Goal: Task Accomplishment & Management: Manage account settings

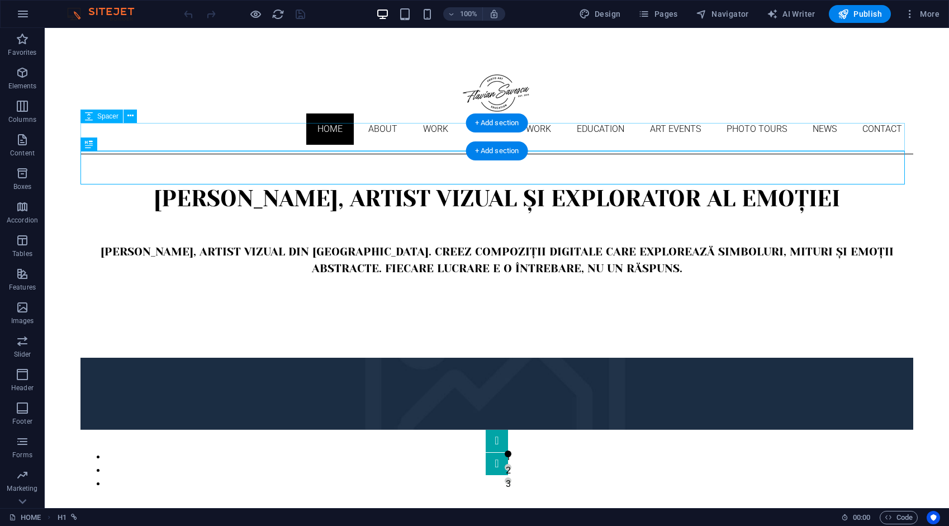
click at [230, 154] on div at bounding box center [497, 168] width 833 height 28
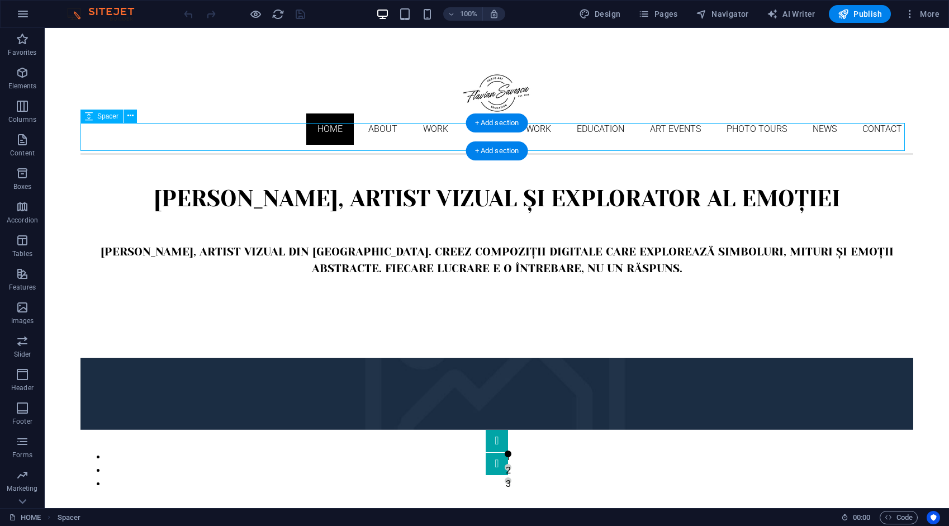
click at [230, 154] on div at bounding box center [497, 168] width 833 height 28
select select "px"
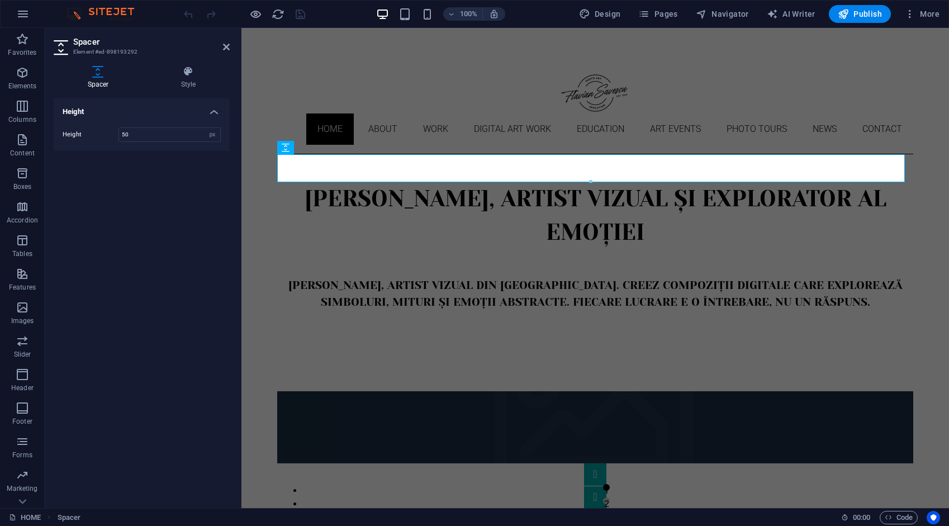
scroll to position [56, 0]
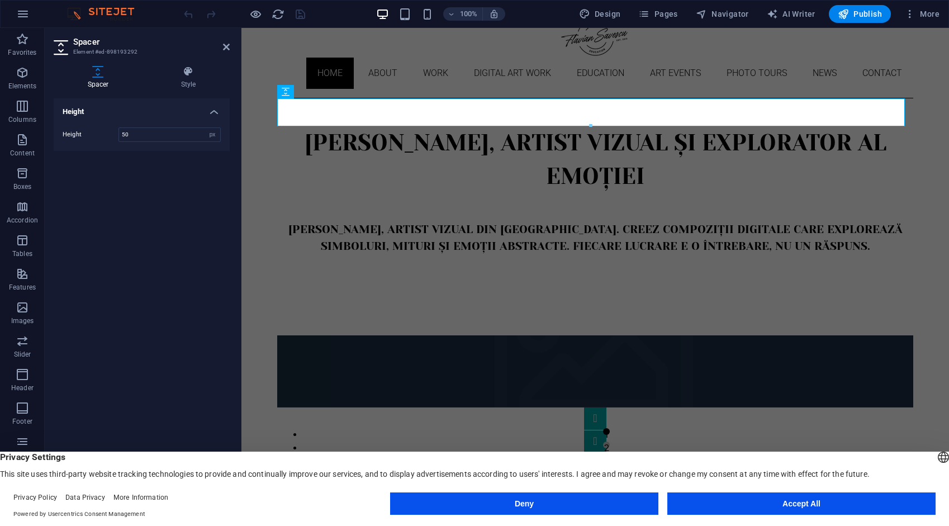
click at [786, 503] on button "Accept All" at bounding box center [802, 504] width 268 height 22
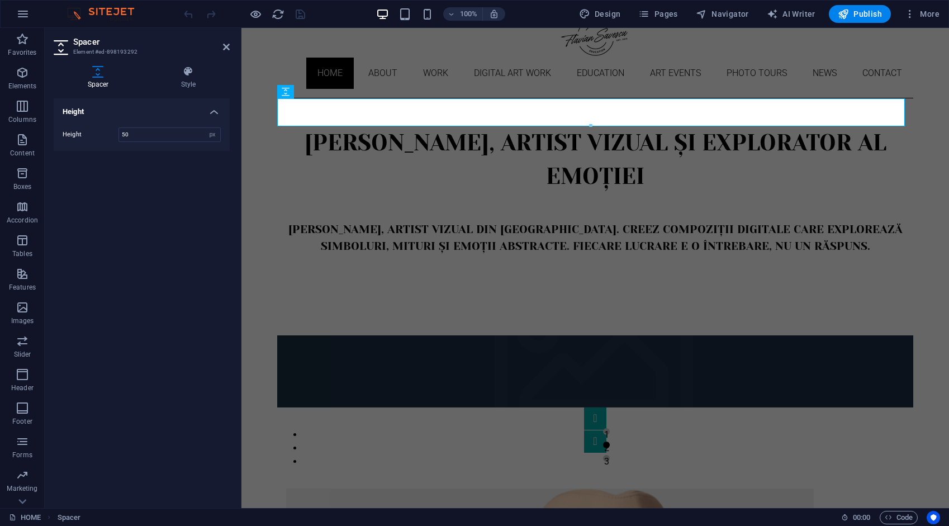
click at [221, 45] on h2 "Spacer" at bounding box center [151, 42] width 157 height 10
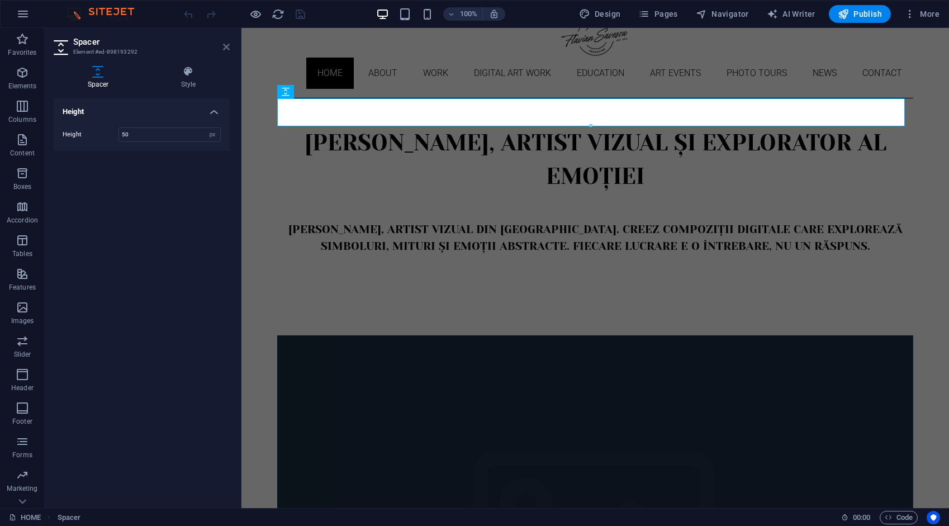
click at [226, 48] on icon at bounding box center [226, 46] width 7 height 9
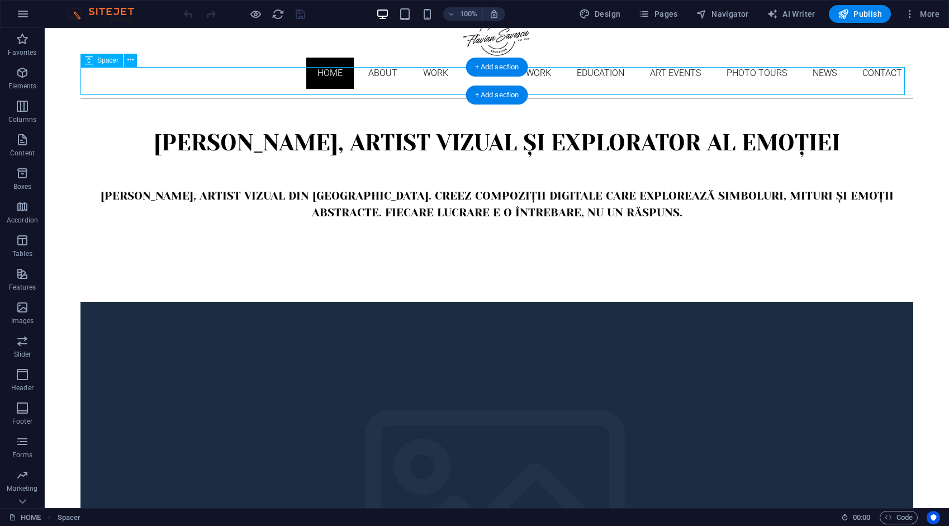
click at [281, 98] on div at bounding box center [497, 112] width 833 height 28
select select "px"
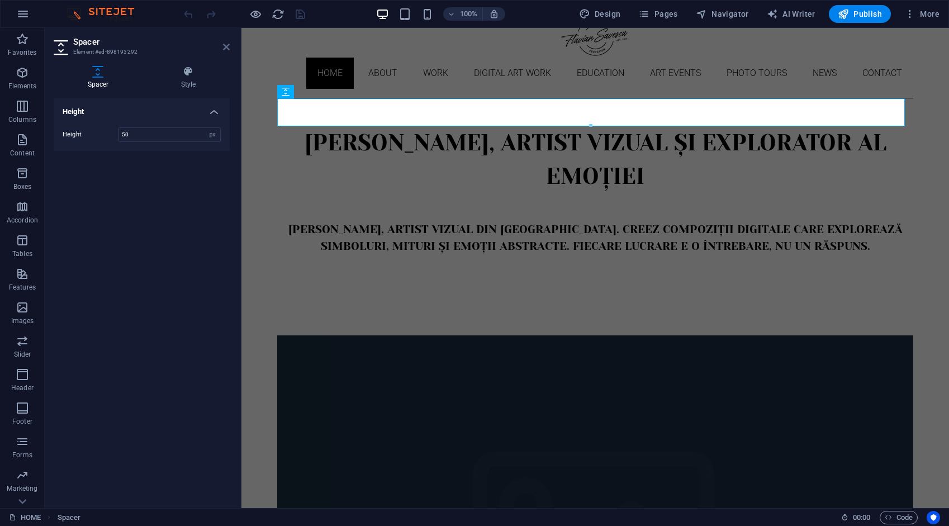
click at [228, 42] on header "Spacer Element #ed-898193292" at bounding box center [142, 42] width 176 height 29
click at [228, 45] on icon at bounding box center [226, 46] width 7 height 9
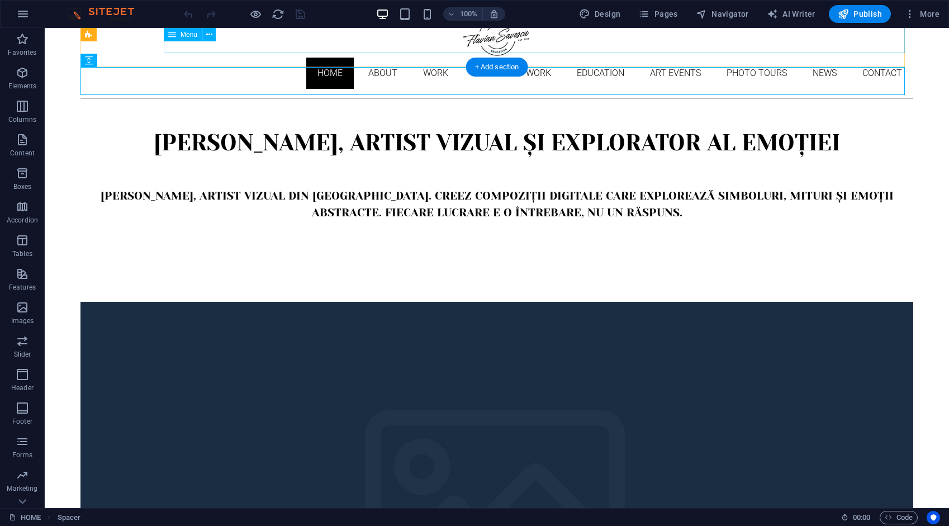
click at [272, 58] on nav "Home About Work DIGITAL ART WORK EDUCATION ART EVENTS Photo tours News Contact" at bounding box center [497, 73] width 833 height 31
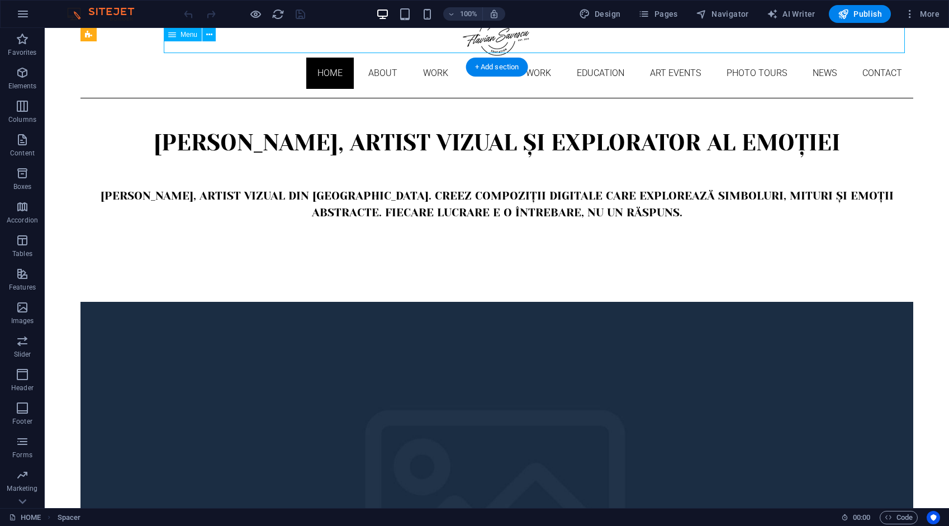
click at [272, 58] on nav "Home About Work DIGITAL ART WORK EDUCATION ART EVENTS Photo tours News Contact" at bounding box center [497, 73] width 833 height 31
select select
select select "1"
select select
select select "2"
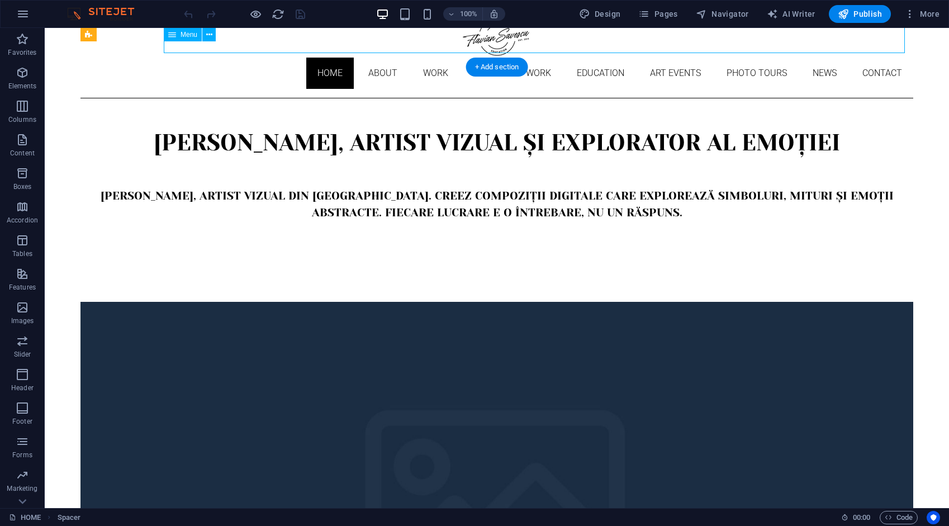
select select
select select "3"
select select
select select "4"
select select
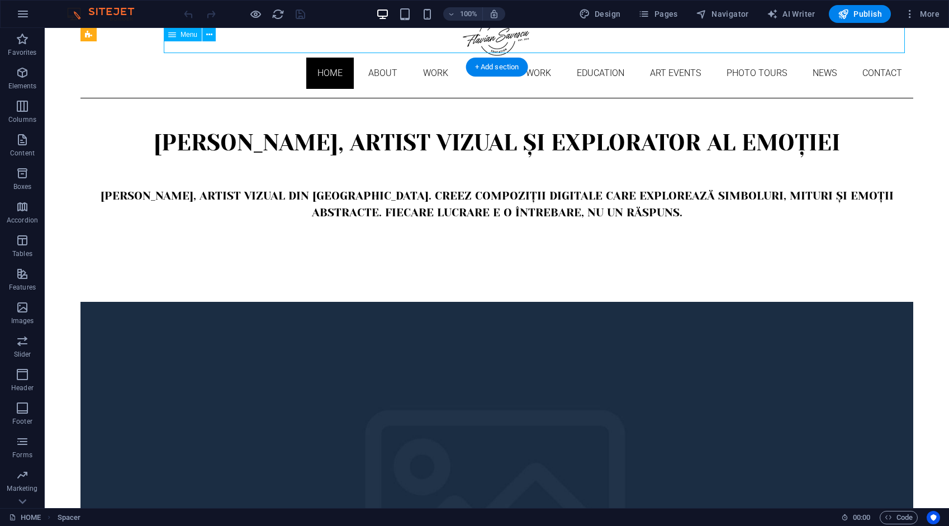
select select "9"
select select
select select "10"
select select
select select "5"
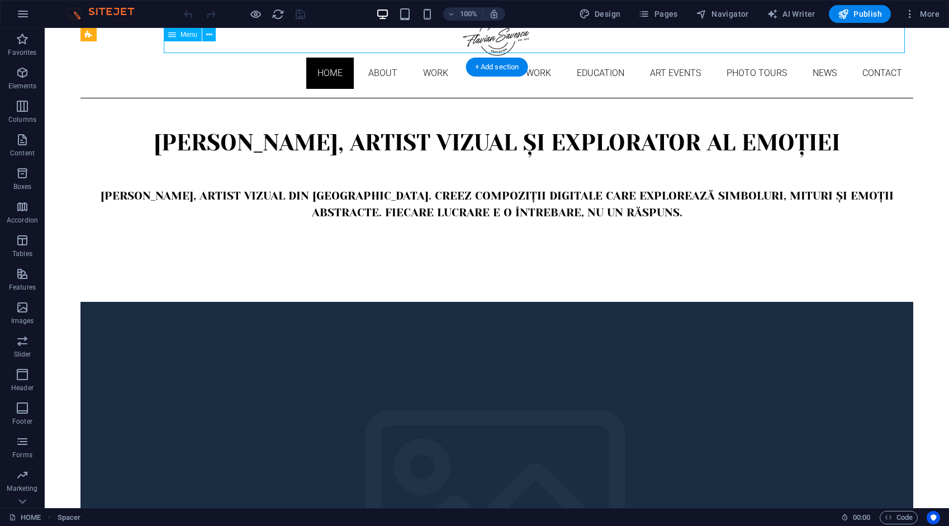
select select
select select "6"
select select
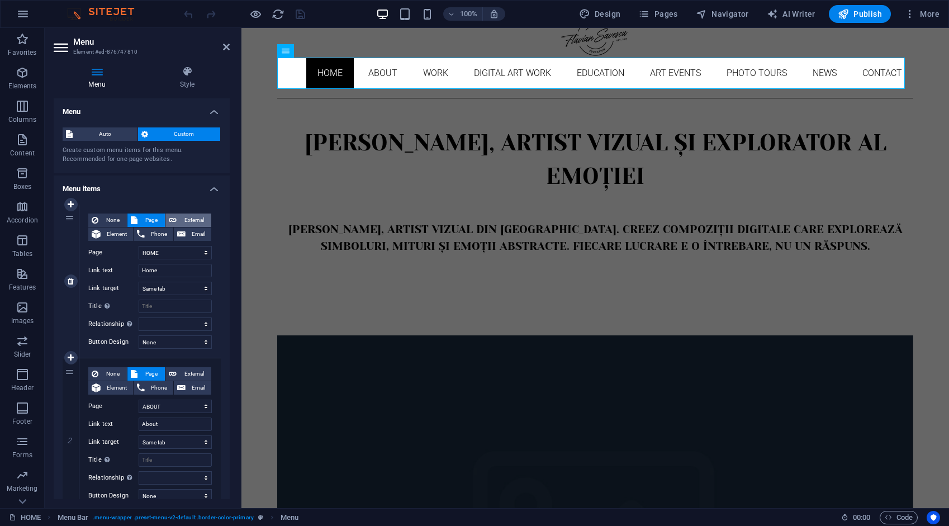
click at [196, 217] on span "External" at bounding box center [194, 220] width 28 height 13
select select "blank"
select select
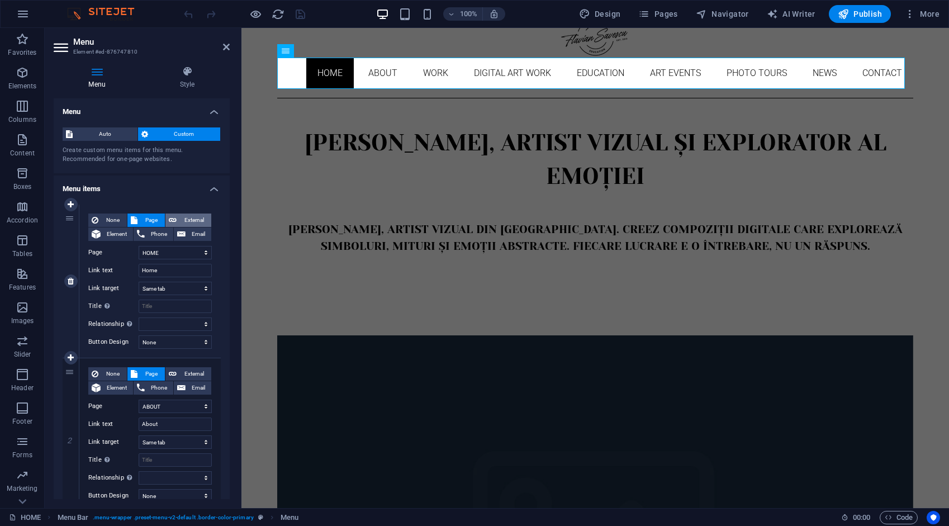
select select
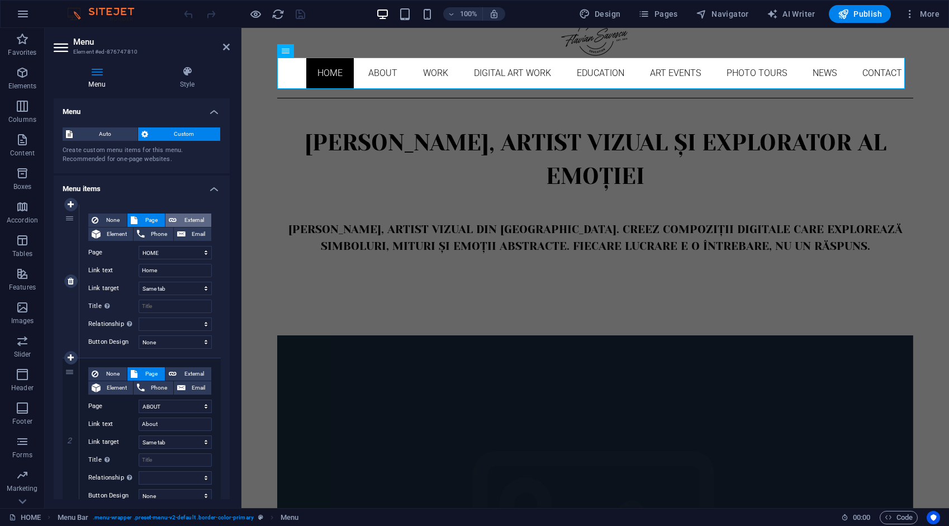
select select
drag, startPoint x: 186, startPoint y: 251, endPoint x: 124, endPoint y: 257, distance: 61.9
click at [124, 257] on div "URL /ro/16633886" at bounding box center [150, 252] width 124 height 13
type input "/"
select select
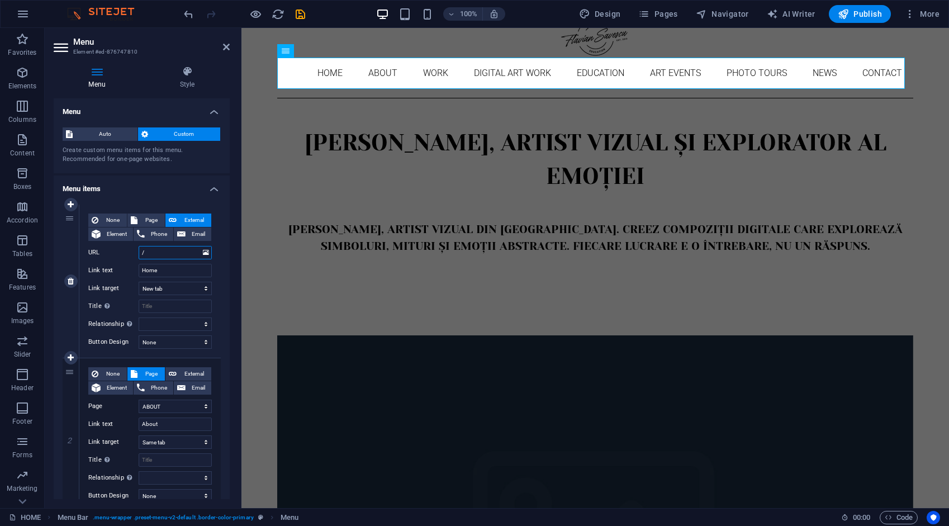
select select
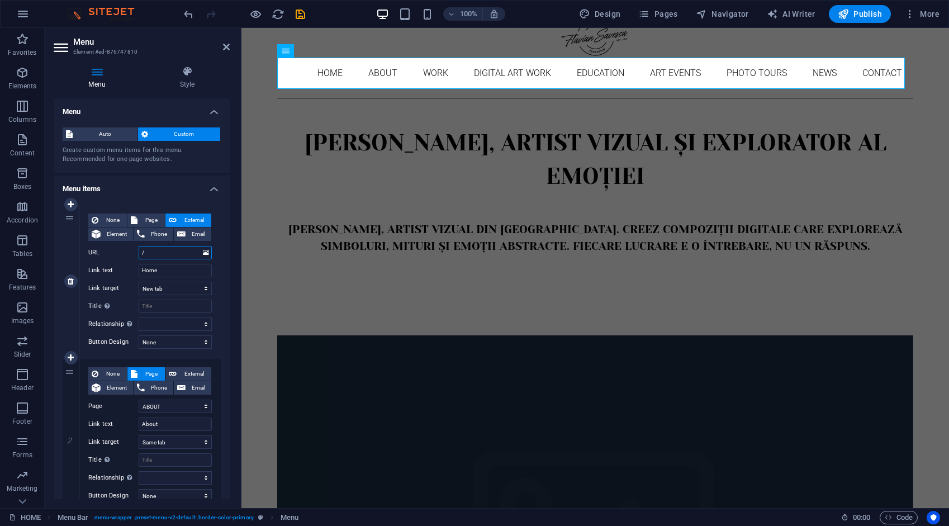
select select
type input "/"
drag, startPoint x: 148, startPoint y: 216, endPoint x: 169, endPoint y: 273, distance: 60.9
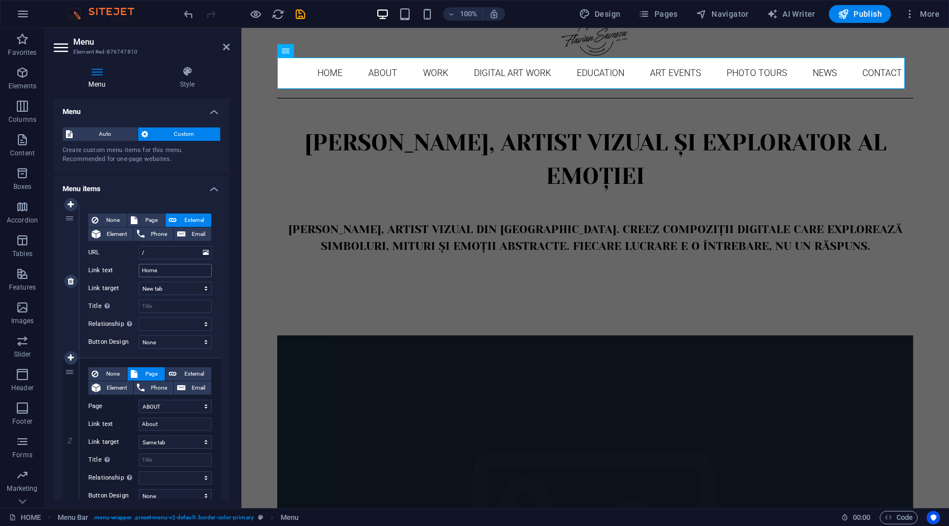
click at [148, 215] on span "Page" at bounding box center [151, 220] width 21 height 13
select select
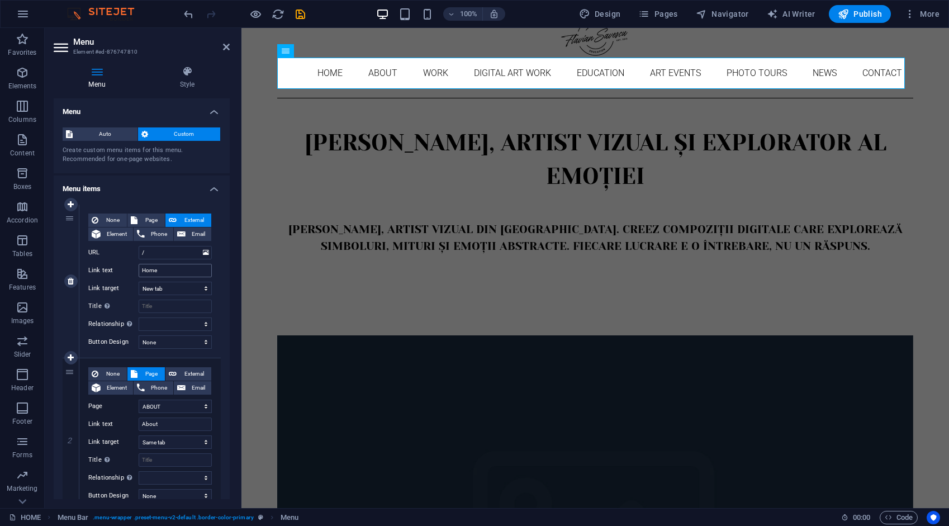
select select
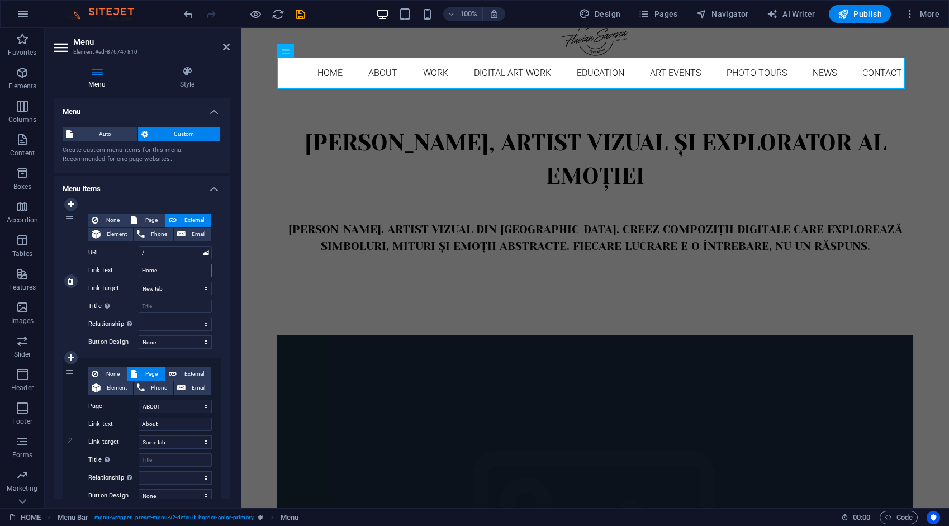
select select
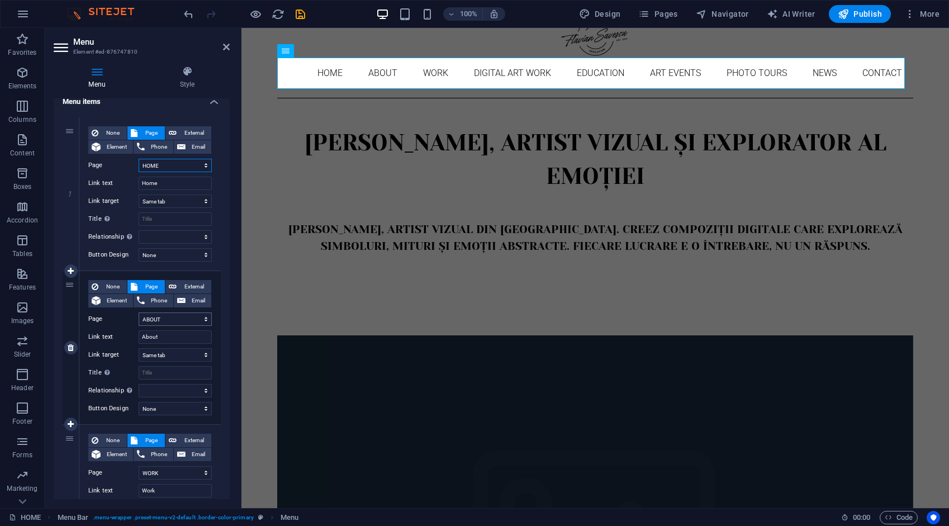
scroll to position [112, 0]
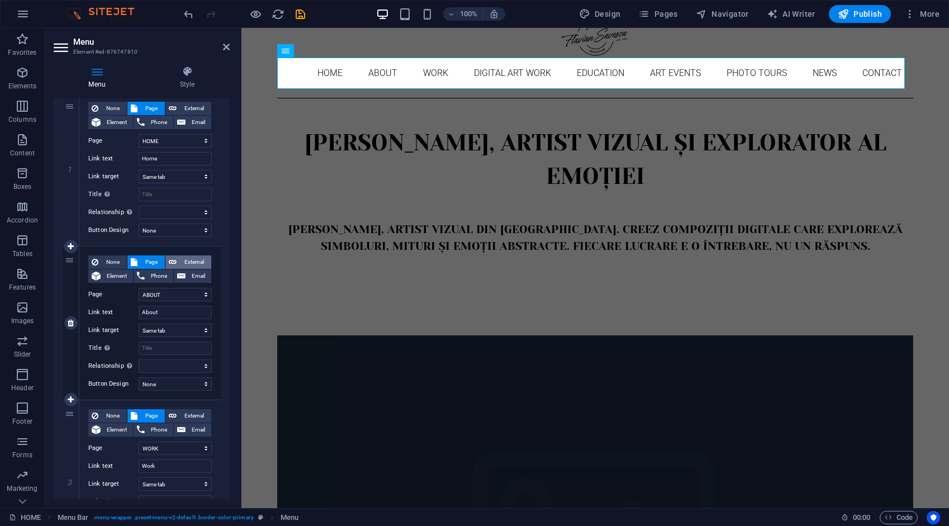
click at [184, 259] on span "External" at bounding box center [194, 262] width 28 height 13
select select
select select "blank"
select select
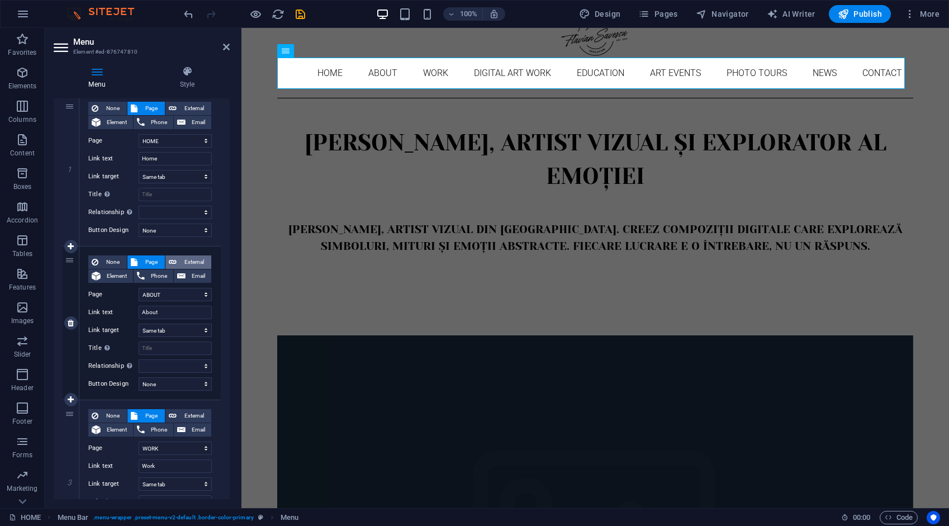
select select
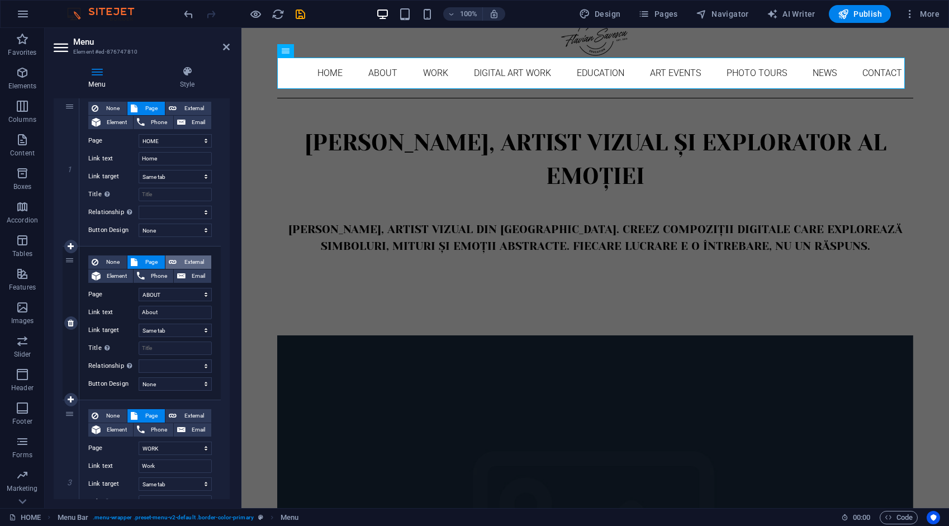
select select
drag, startPoint x: 185, startPoint y: 295, endPoint x: 114, endPoint y: 293, distance: 70.5
click at [114, 293] on div "URL /ro/16633890" at bounding box center [150, 294] width 124 height 13
type input "/abou"
select select
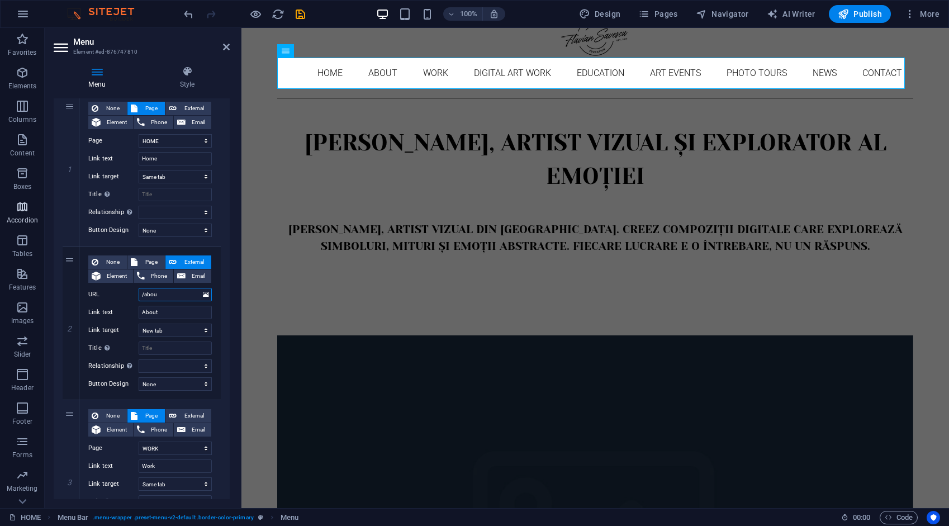
select select
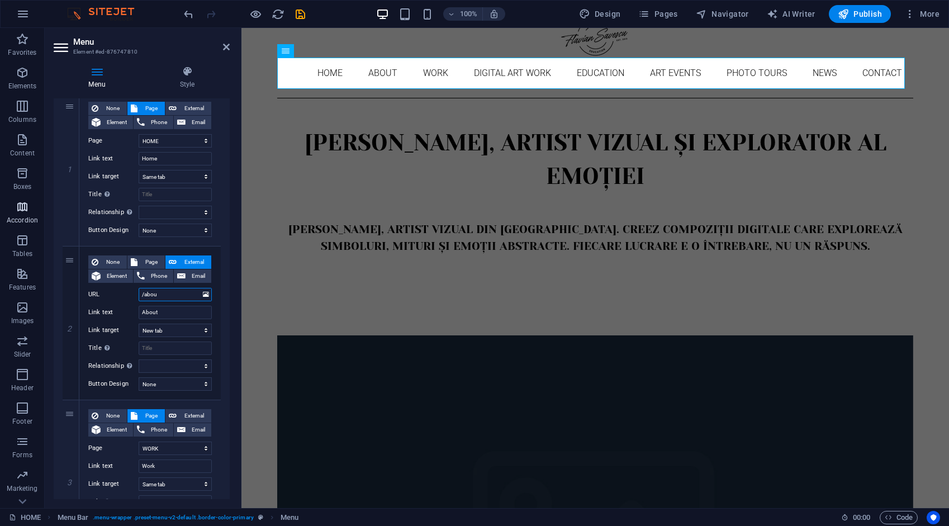
select select
type input "/about"
select select
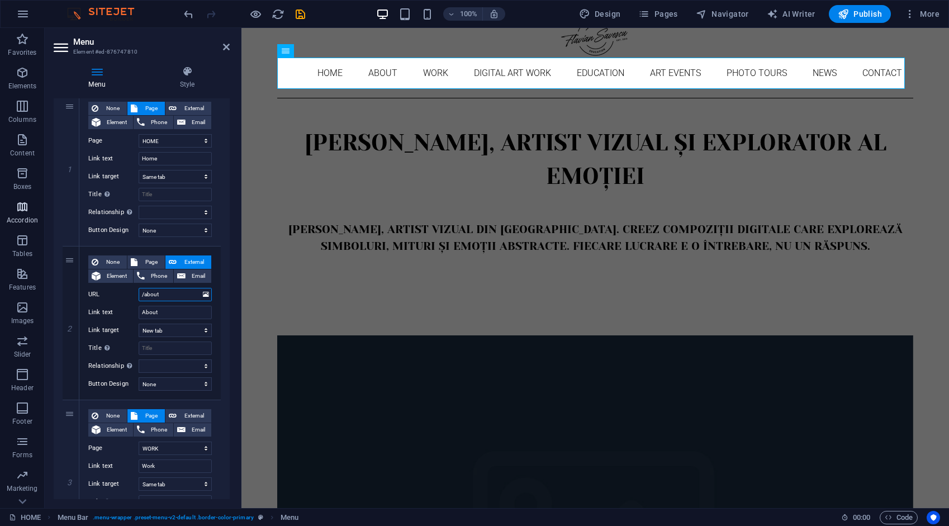
select select
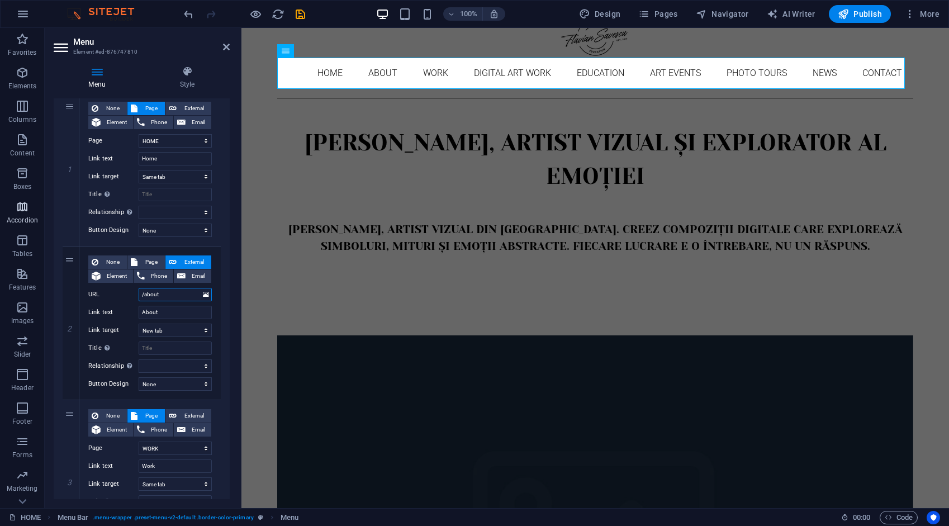
select select
type input "/about"
click at [148, 262] on span "Page" at bounding box center [151, 262] width 21 height 13
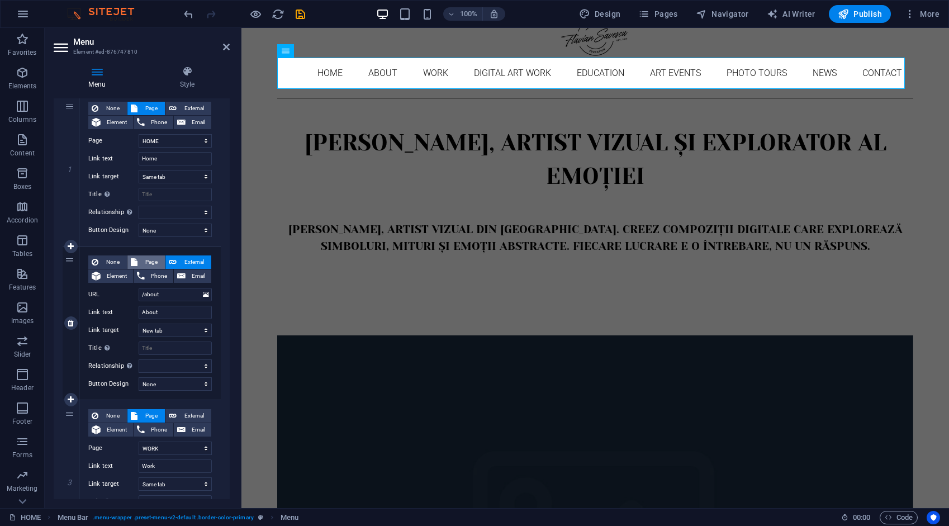
select select
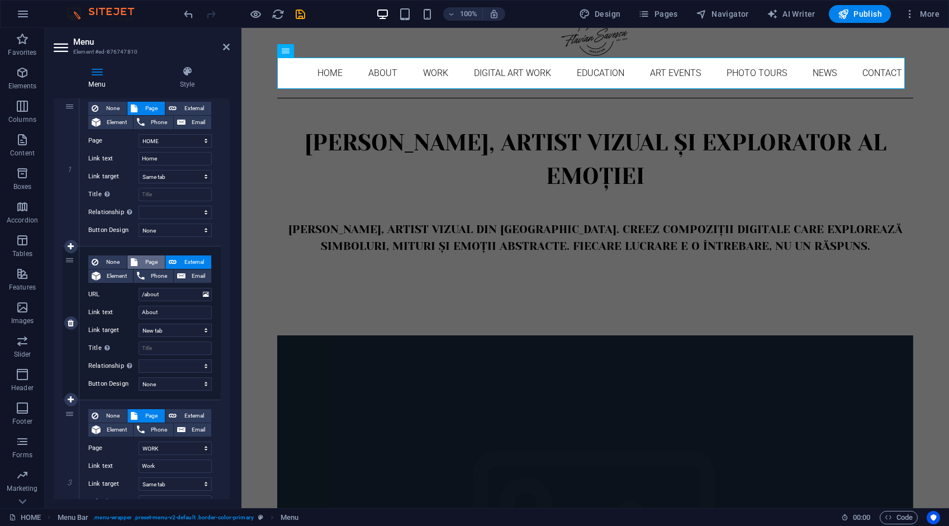
select select
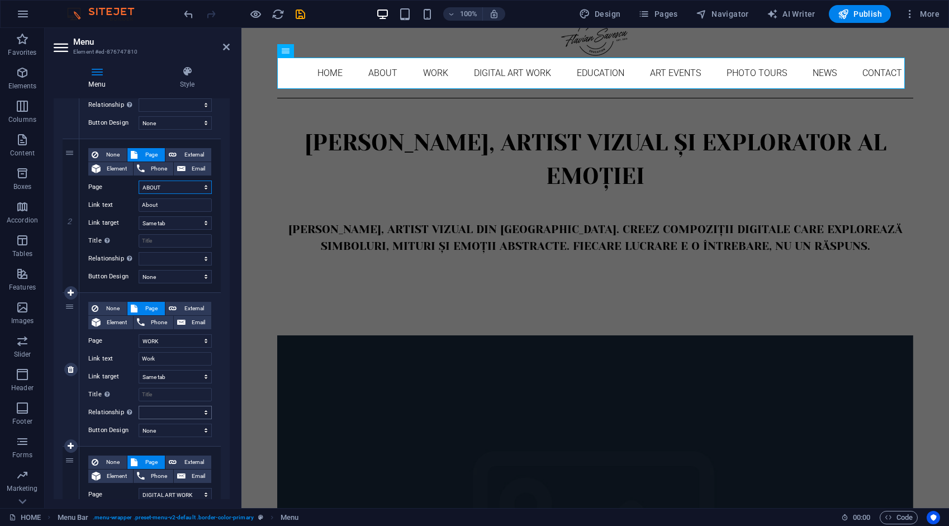
scroll to position [280, 0]
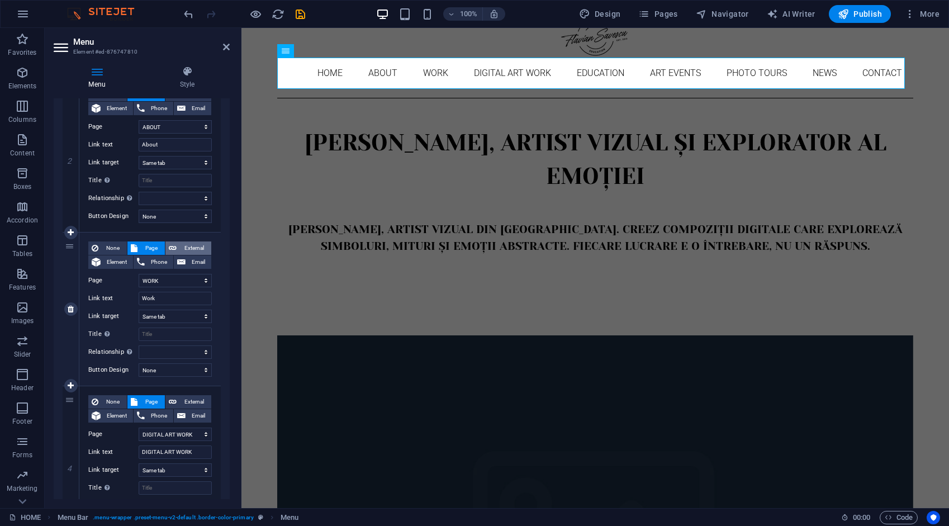
click at [188, 244] on span "External" at bounding box center [194, 248] width 28 height 13
select select
select select "blank"
select select
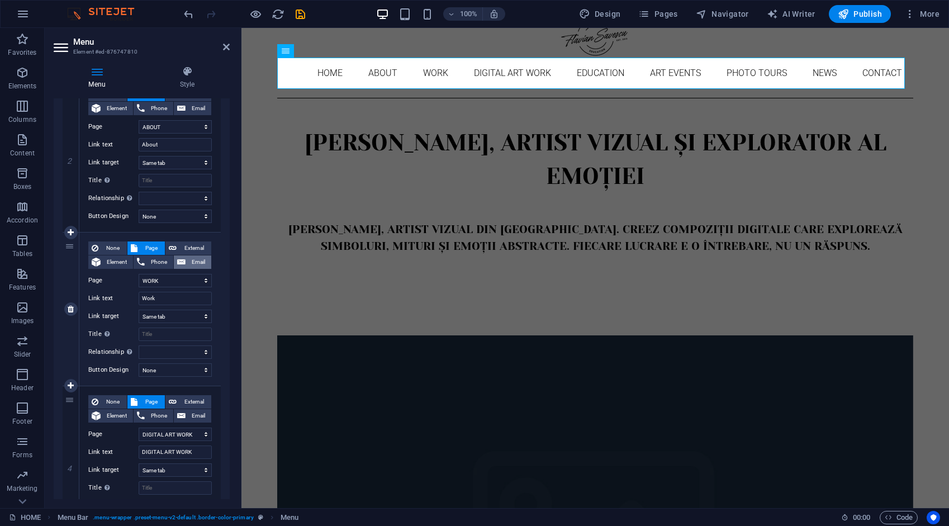
select select
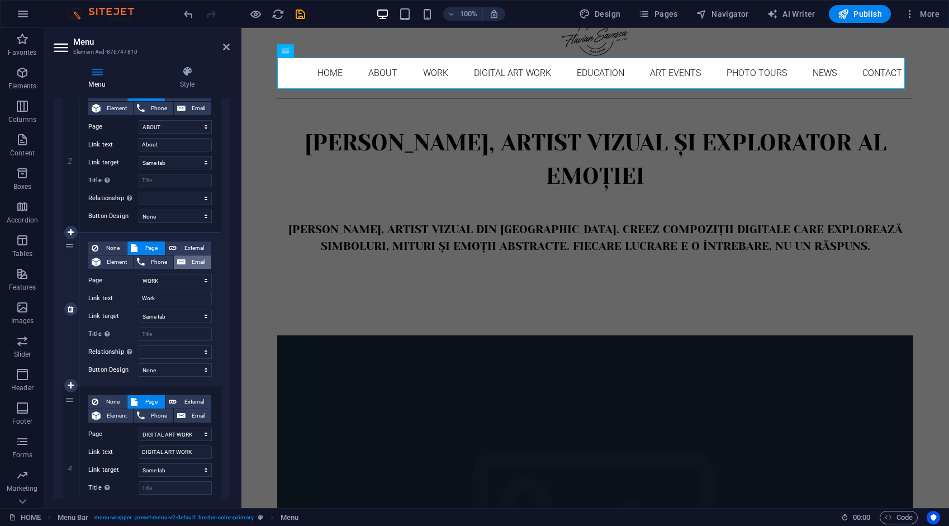
select select
drag, startPoint x: 183, startPoint y: 280, endPoint x: 121, endPoint y: 275, distance: 62.8
click at [121, 275] on div "URL /ro/16633892" at bounding box center [150, 280] width 124 height 13
type input "/"
select select
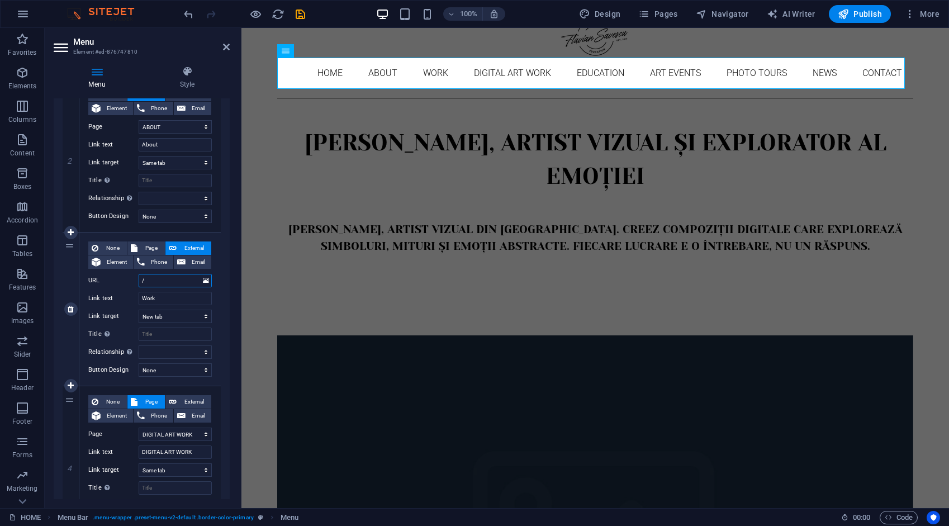
select select
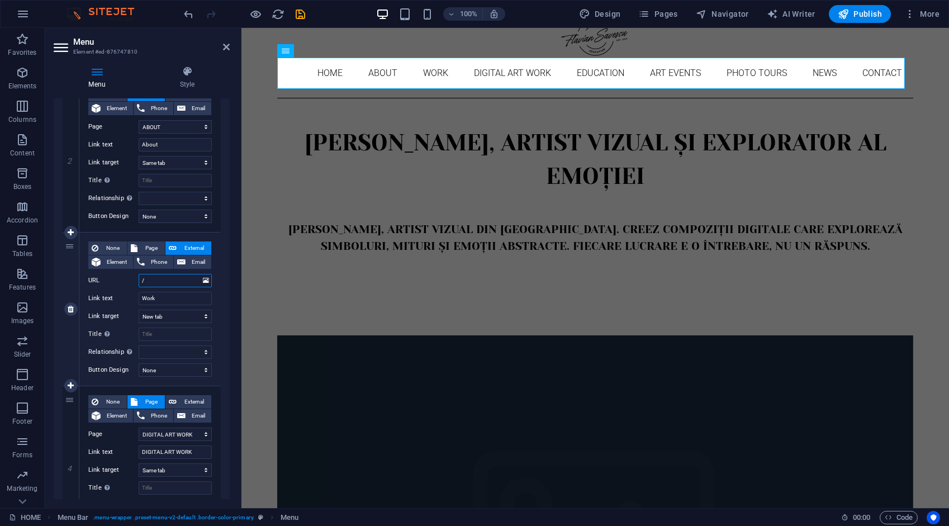
select select
type input "/work"
select select
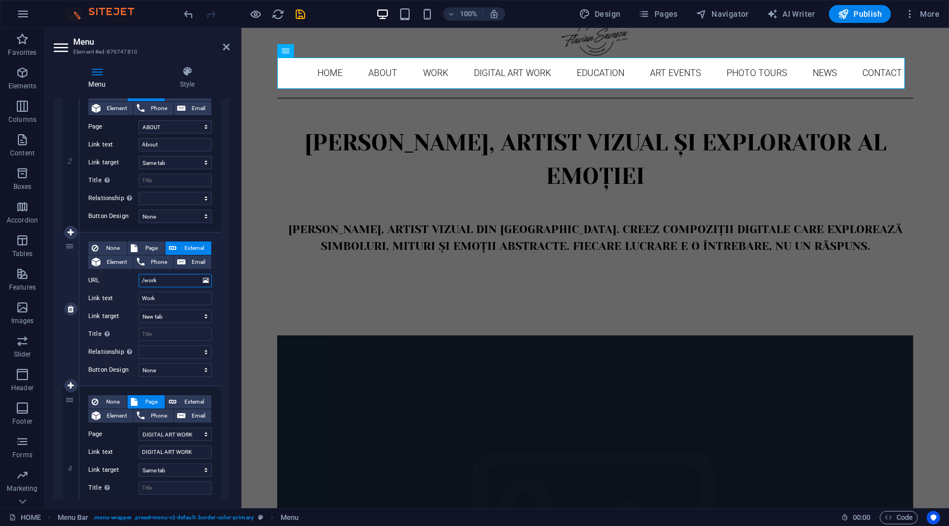
select select
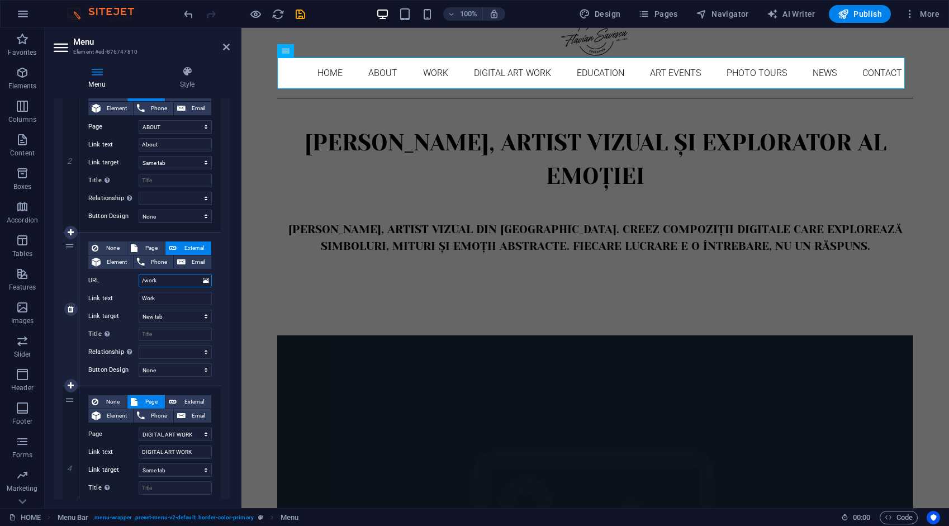
select select
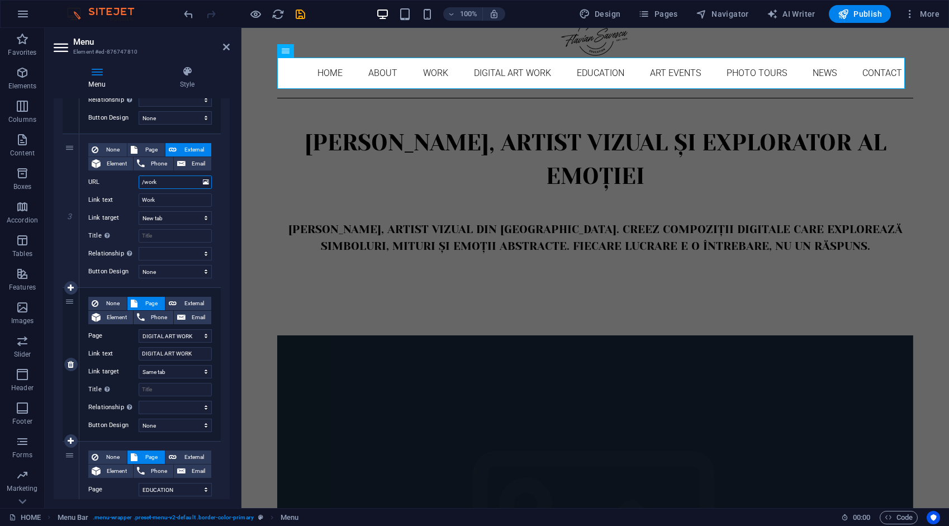
scroll to position [391, 0]
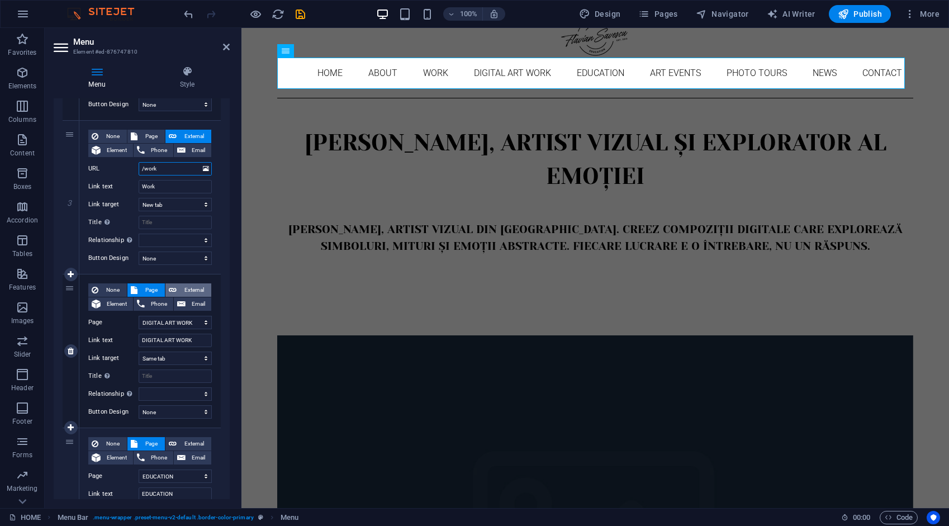
type input "/work"
click at [197, 290] on span "External" at bounding box center [194, 290] width 28 height 13
select select
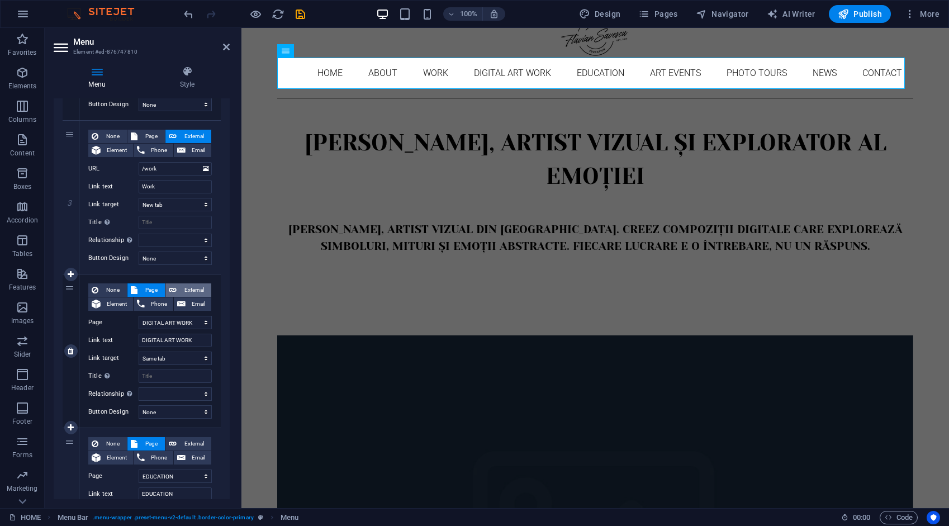
select select "blank"
select select
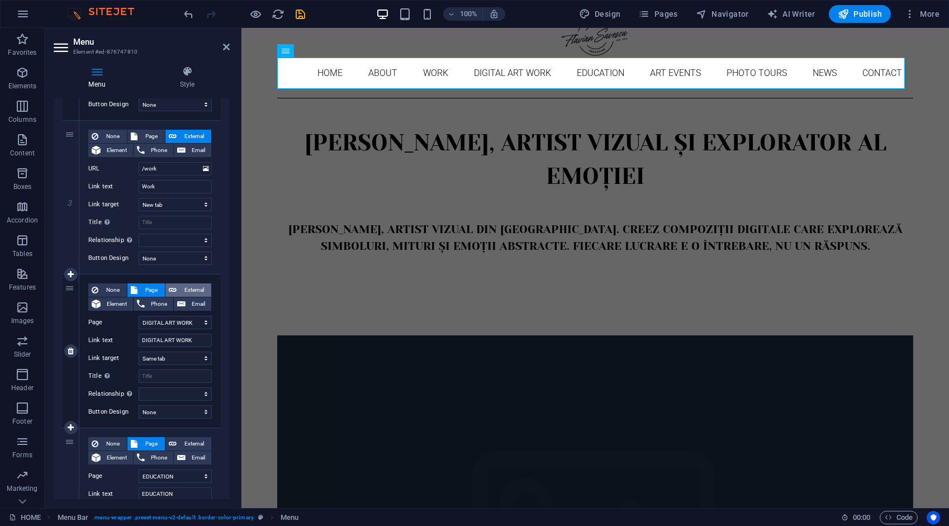
select select
drag, startPoint x: 184, startPoint y: 323, endPoint x: 128, endPoint y: 323, distance: 55.9
click at [128, 323] on div "URL /ro/16684632" at bounding box center [150, 322] width 124 height 13
type input "/digital-"
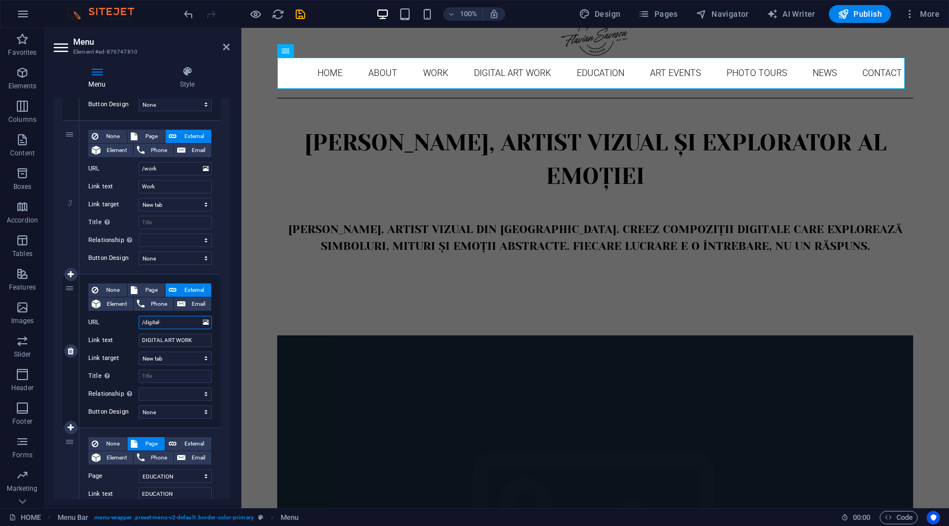
select select
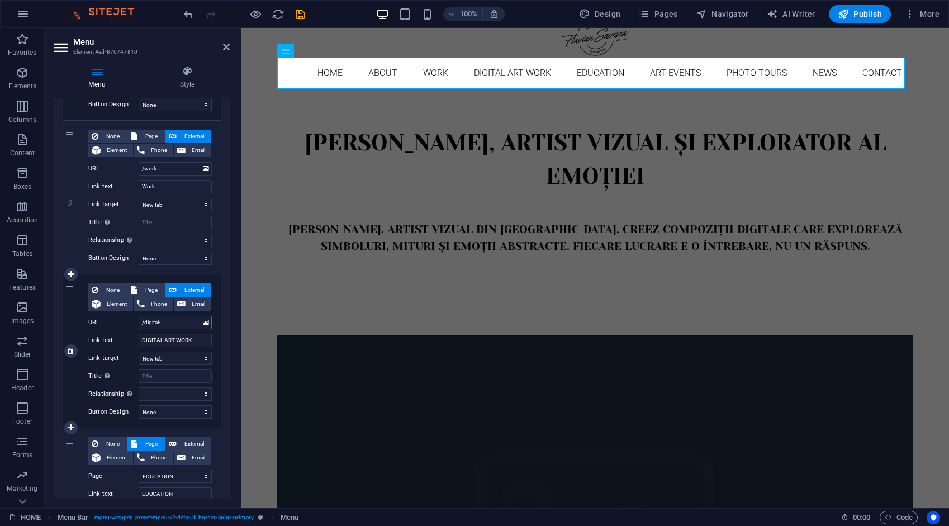
select select
type input "/digital-art-"
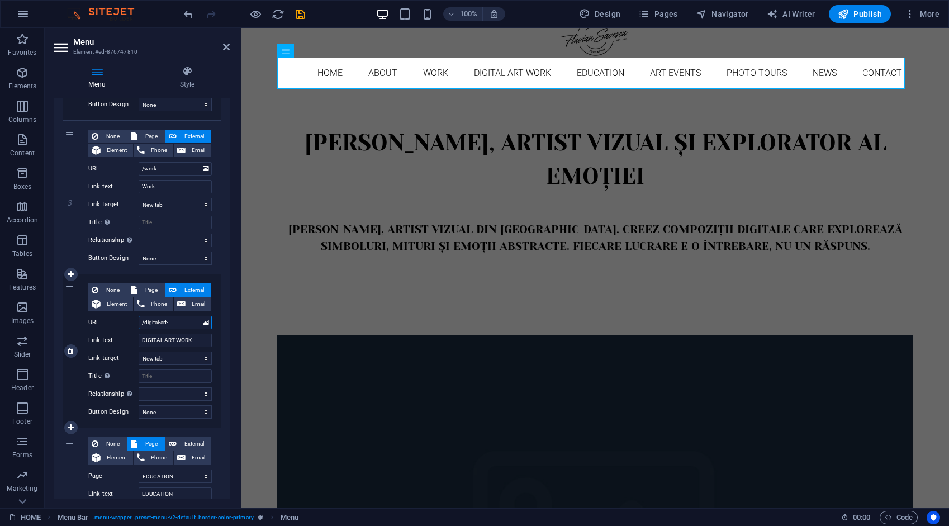
select select
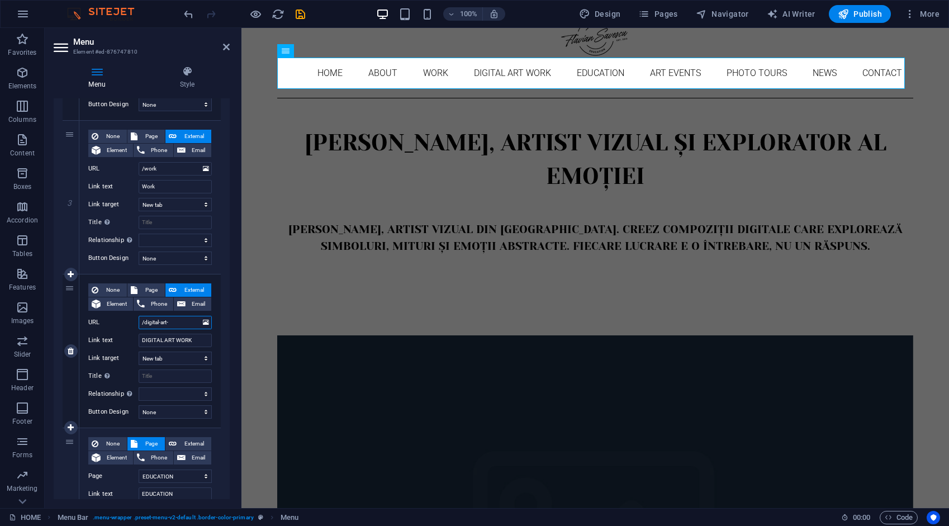
select select
type input "/digital-art-wor"
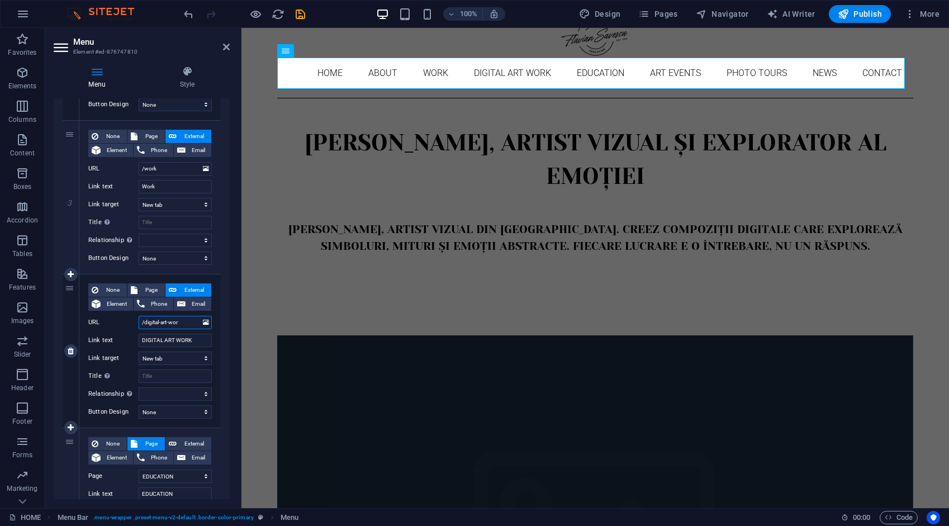
select select
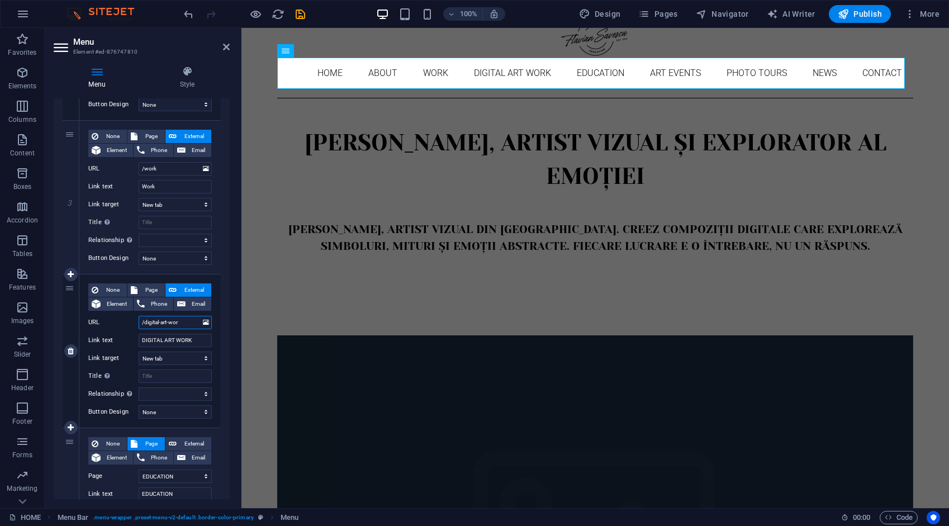
select select
type input "/digital-art-work"
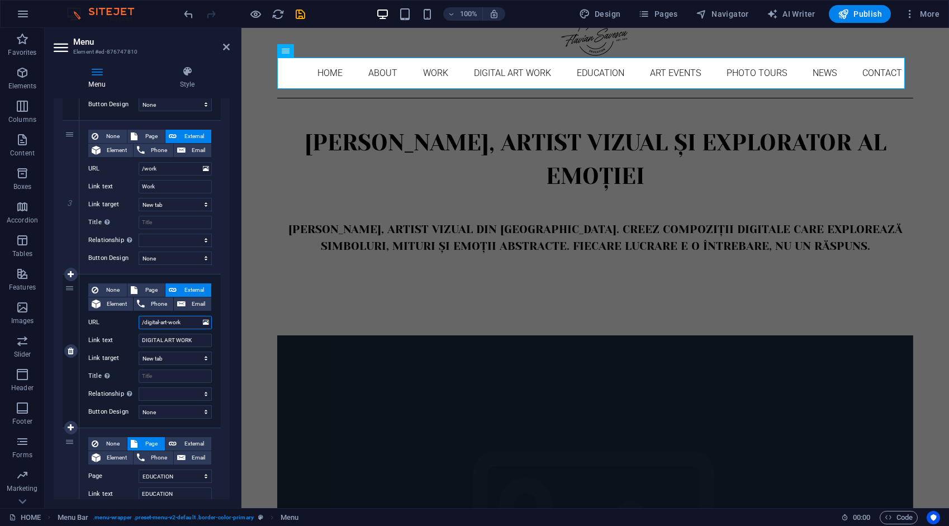
select select
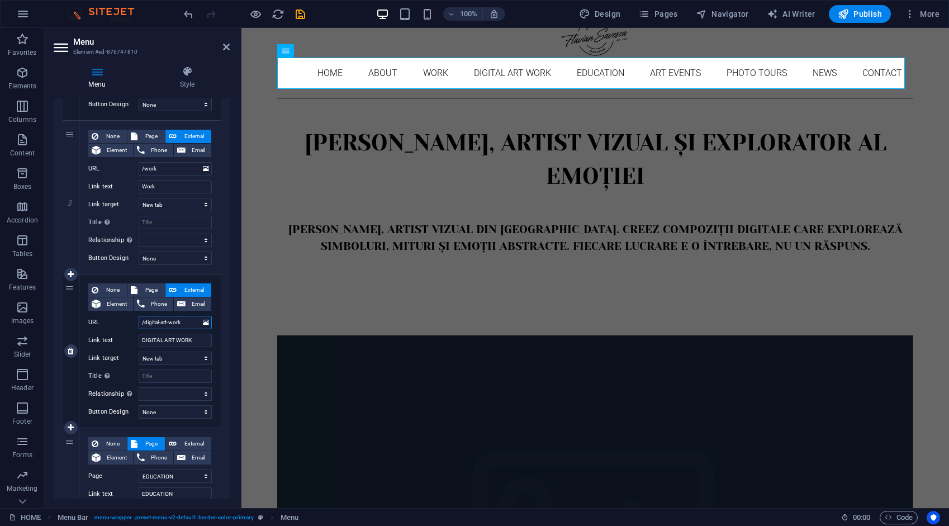
select select
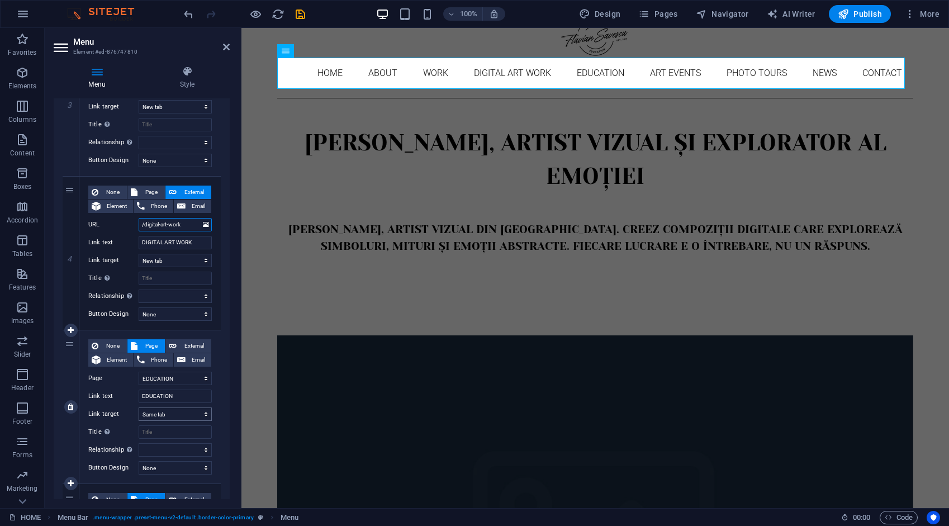
scroll to position [559, 0]
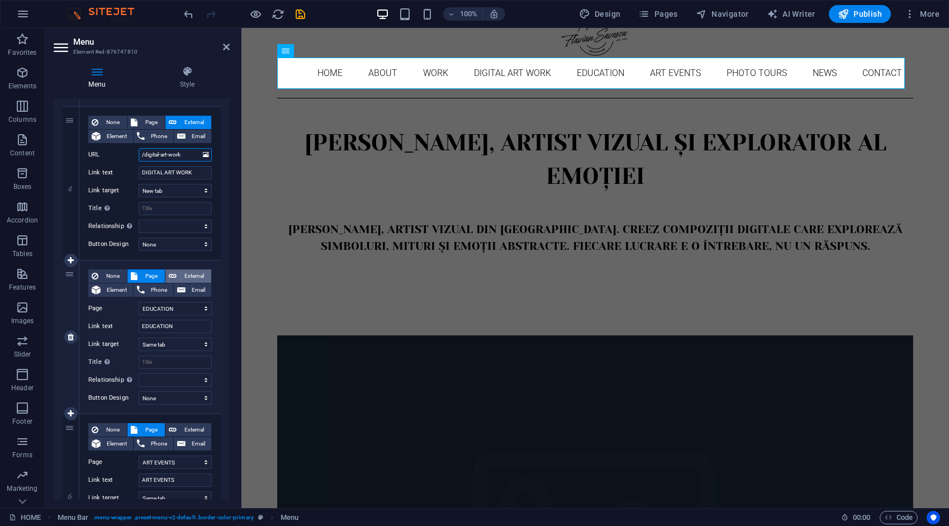
type input "/digital-art-work"
click at [191, 278] on span "External" at bounding box center [194, 276] width 28 height 13
select select
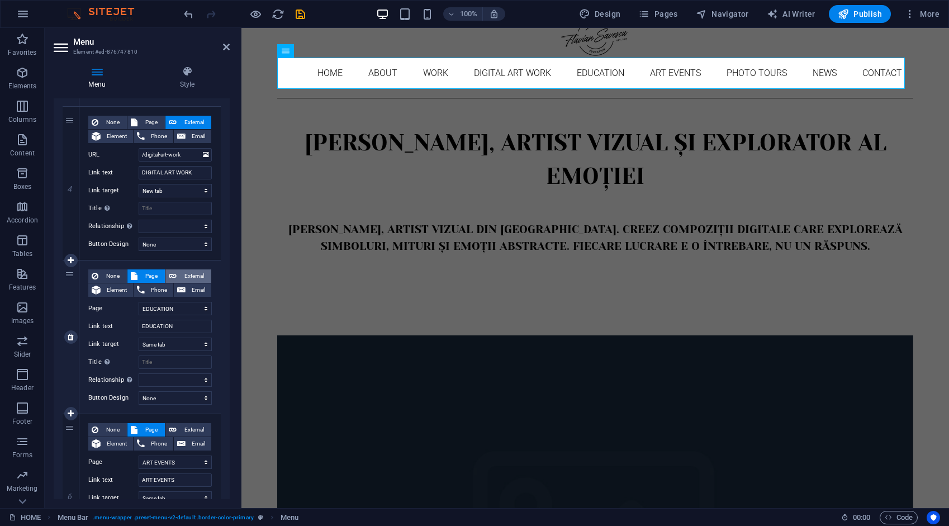
select select
select select "blank"
select select
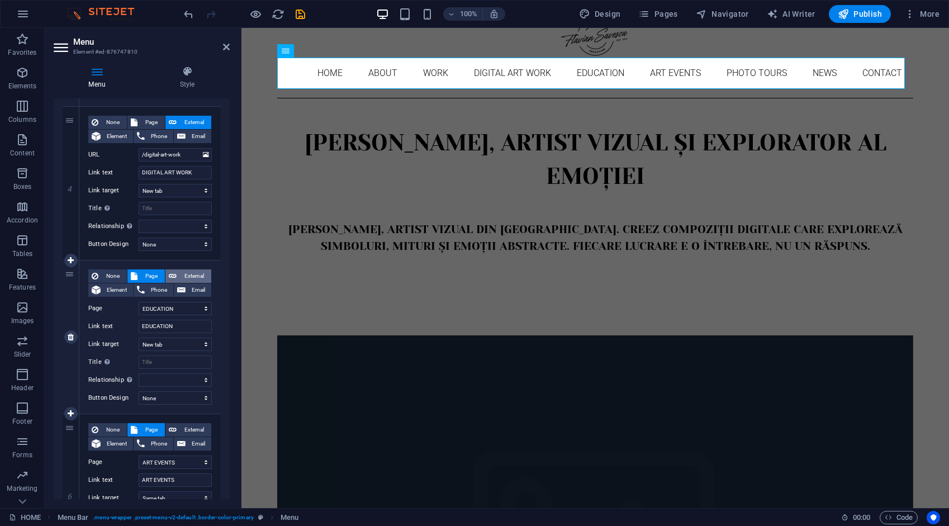
select select
drag, startPoint x: 181, startPoint y: 307, endPoint x: 125, endPoint y: 311, distance: 56.6
click at [125, 312] on div "URL /ro/16768525" at bounding box center [150, 308] width 124 height 13
type input "/e"
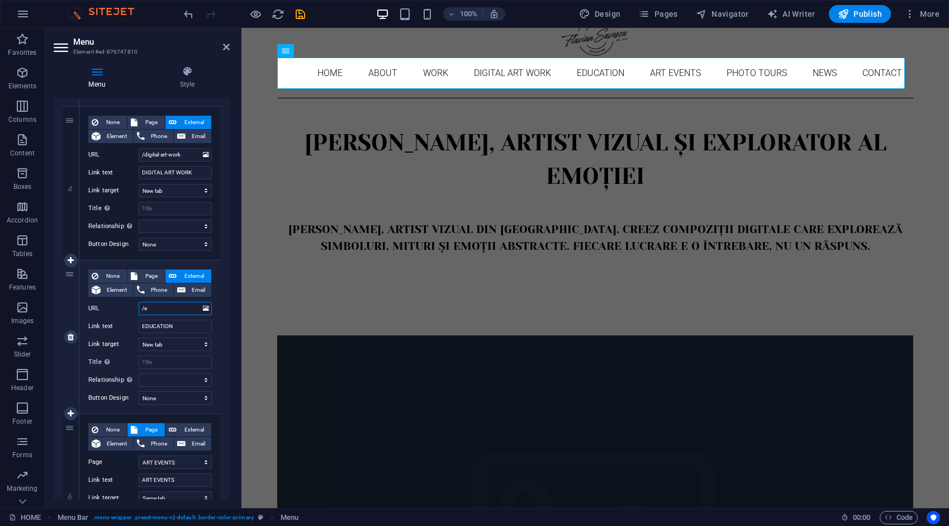
select select
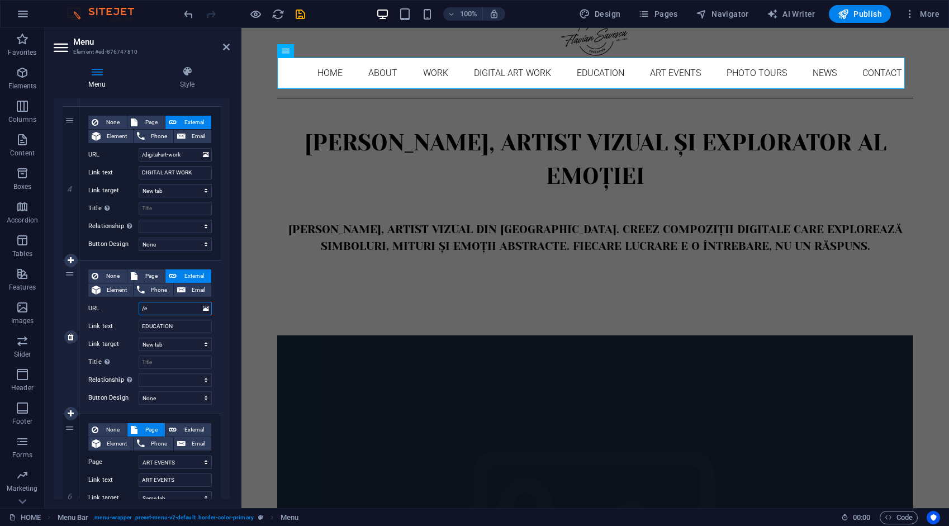
select select
type input "/education"
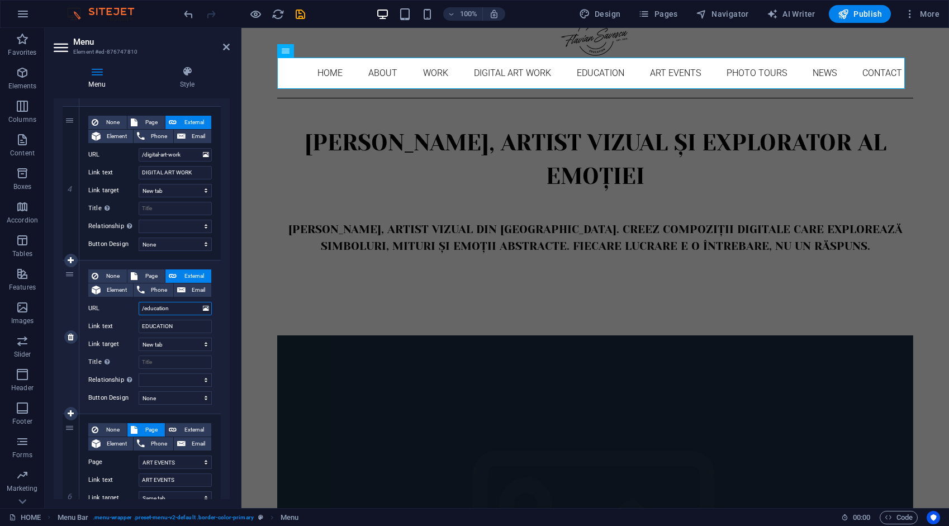
select select
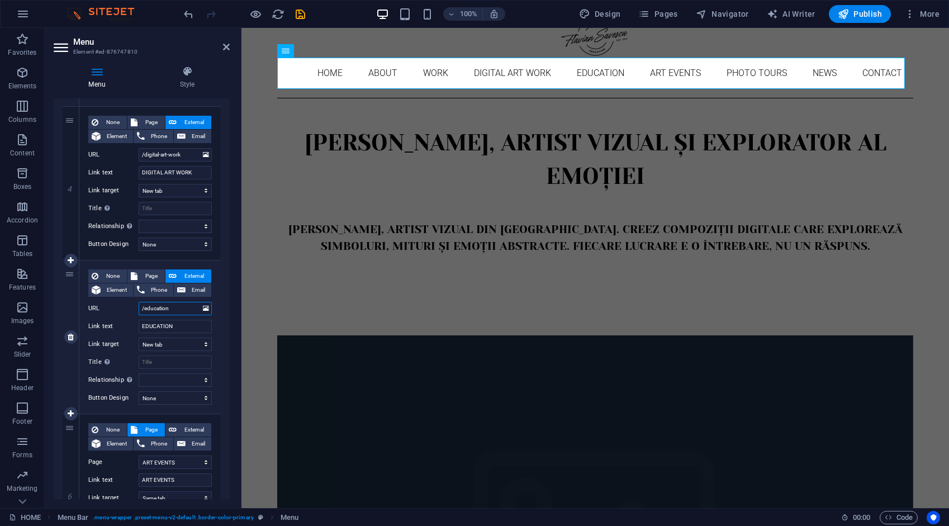
select select
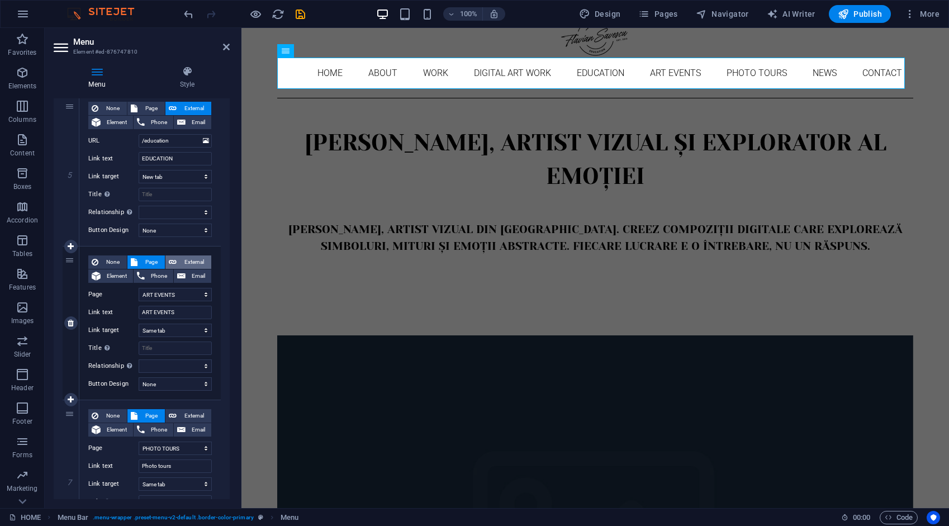
click at [194, 262] on span "External" at bounding box center [194, 262] width 28 height 13
drag, startPoint x: 179, startPoint y: 295, endPoint x: 116, endPoint y: 298, distance: 63.8
click at [116, 298] on div "URL /ro/16672966" at bounding box center [150, 294] width 124 height 13
click at [196, 412] on span "External" at bounding box center [194, 415] width 28 height 13
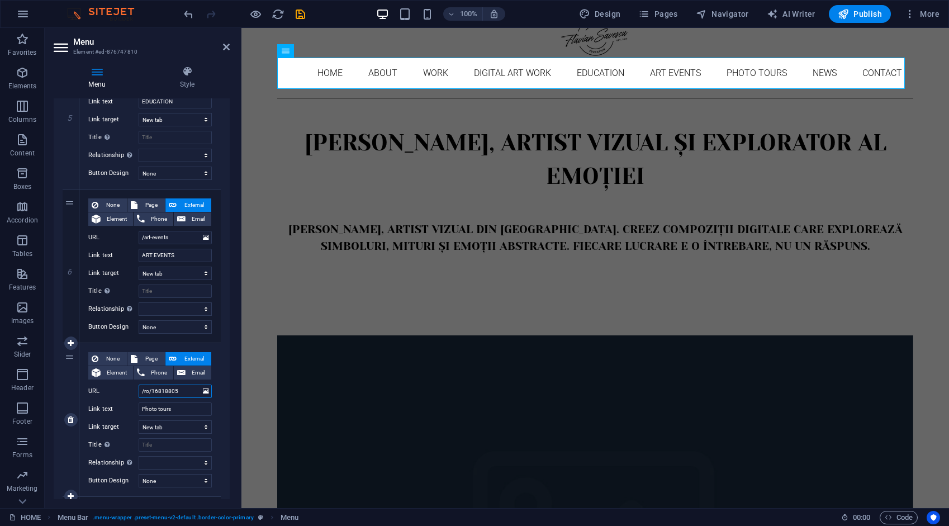
scroll to position [839, 0]
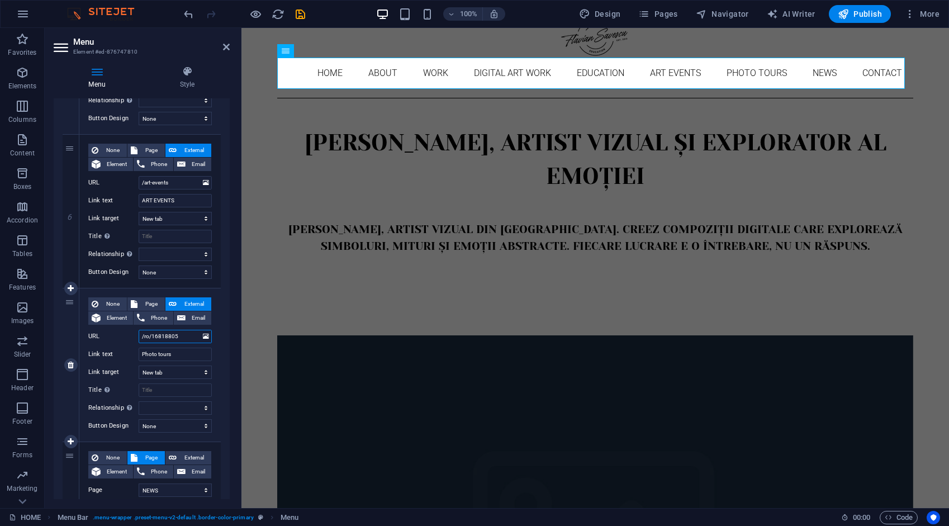
drag, startPoint x: 181, startPoint y: 336, endPoint x: 127, endPoint y: 334, distance: 53.7
click at [128, 334] on div "URL /ro/16818805" at bounding box center [150, 336] width 124 height 13
drag, startPoint x: 182, startPoint y: 453, endPoint x: 199, endPoint y: 415, distance: 41.8
click at [182, 453] on span "External" at bounding box center [194, 457] width 28 height 13
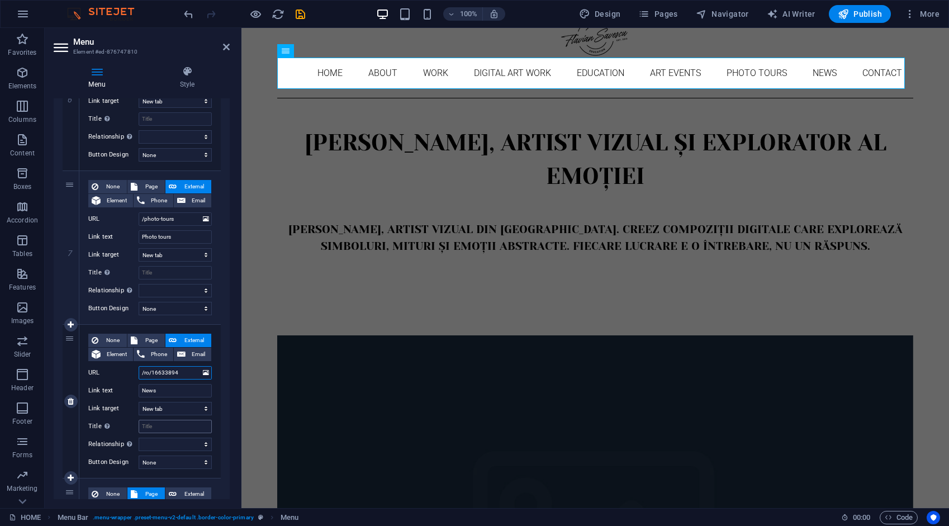
scroll to position [1007, 0]
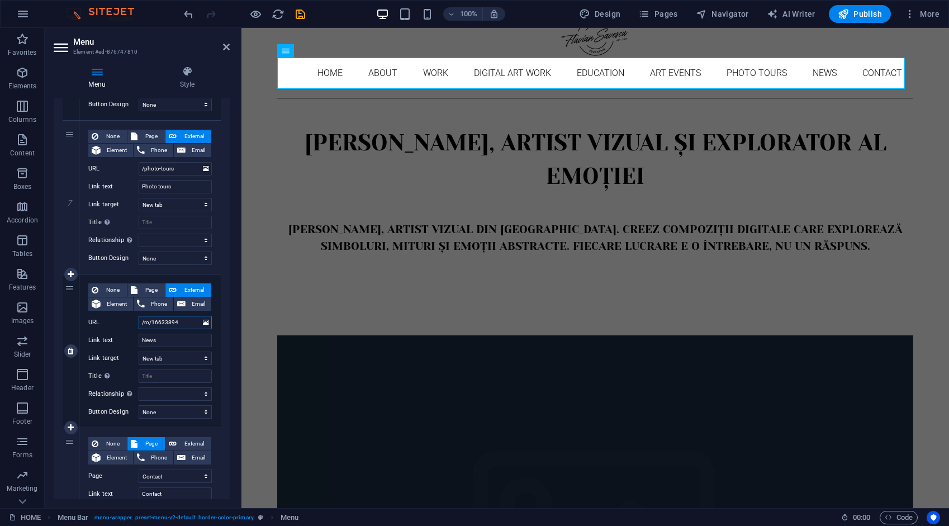
drag, startPoint x: 182, startPoint y: 318, endPoint x: 115, endPoint y: 318, distance: 66.5
click at [115, 318] on div "URL /ro/16633894" at bounding box center [150, 322] width 124 height 13
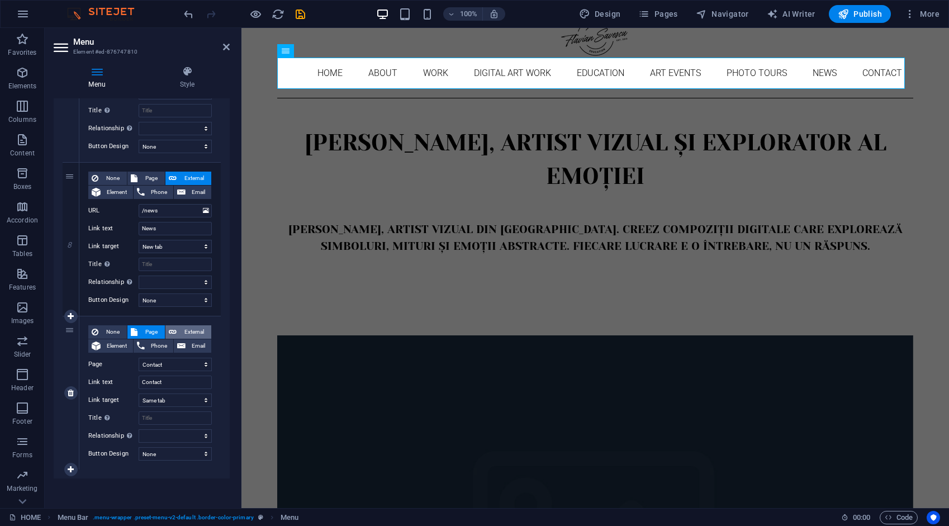
click at [195, 330] on span "External" at bounding box center [194, 331] width 28 height 13
drag, startPoint x: 182, startPoint y: 361, endPoint x: 111, endPoint y: 363, distance: 70.5
click at [111, 363] on div "URL /ro/16633898" at bounding box center [150, 364] width 124 height 13
click at [299, 15] on icon "save" at bounding box center [300, 14] width 13 height 13
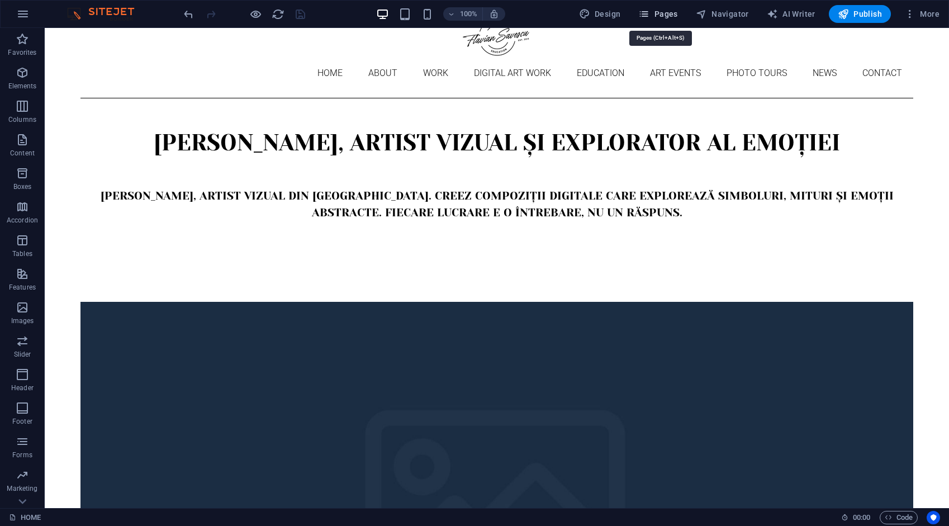
click at [670, 7] on button "Pages" at bounding box center [658, 14] width 48 height 18
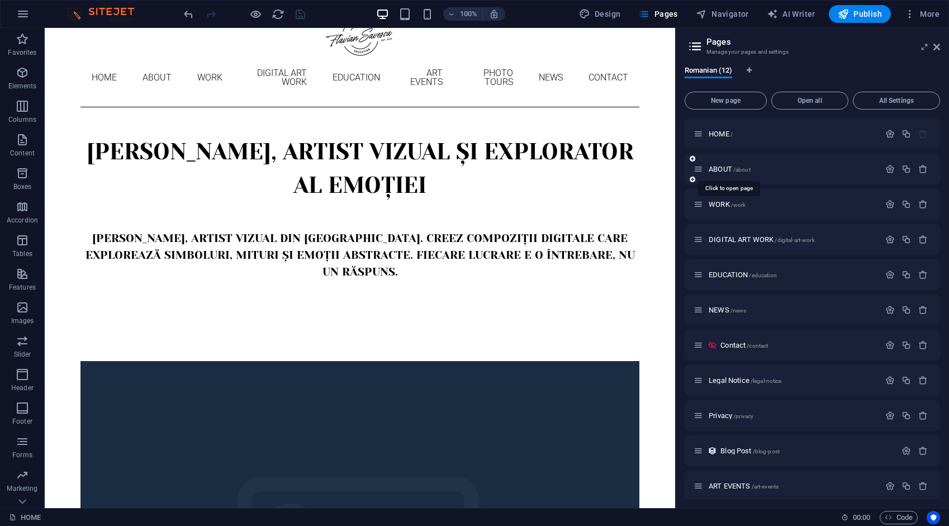
click at [717, 163] on div "ABOUT /about" at bounding box center [787, 169] width 186 height 13
click at [719, 167] on span "ABOUT /about" at bounding box center [730, 169] width 42 height 8
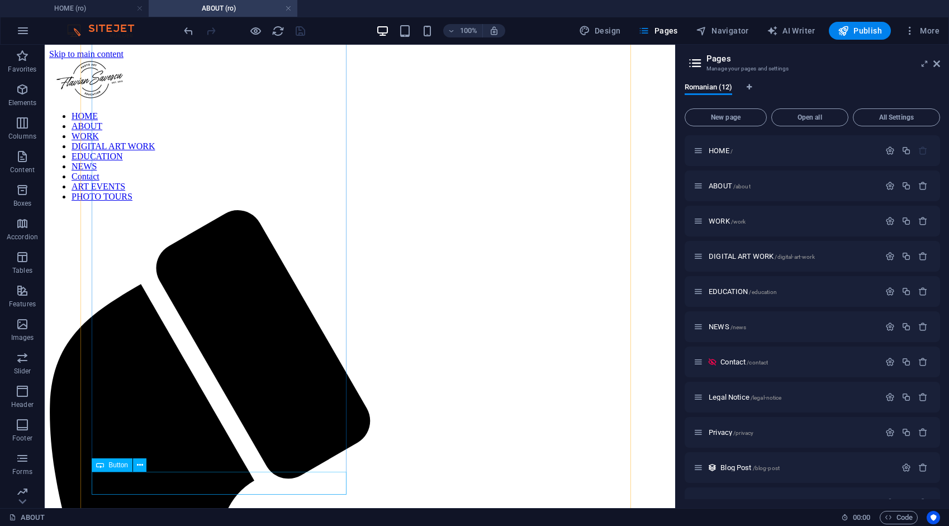
scroll to position [336, 0]
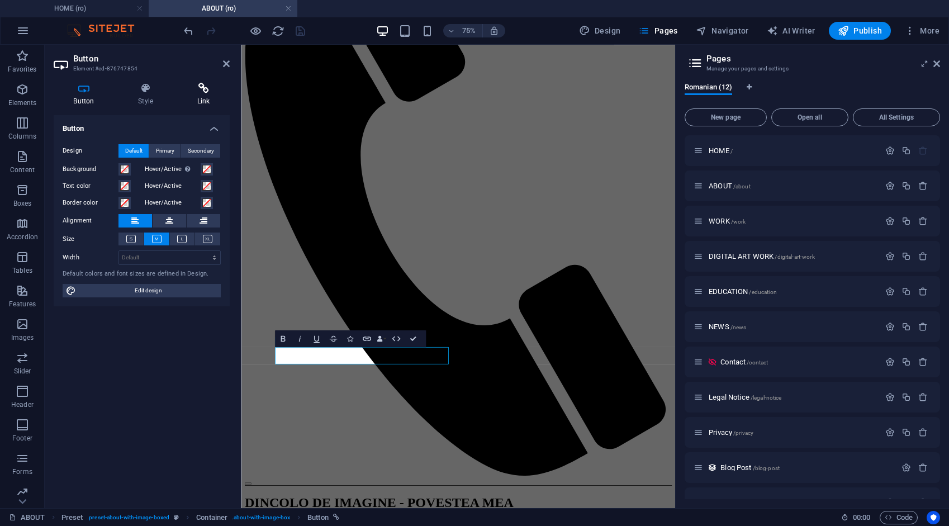
click at [209, 90] on icon at bounding box center [203, 88] width 53 height 11
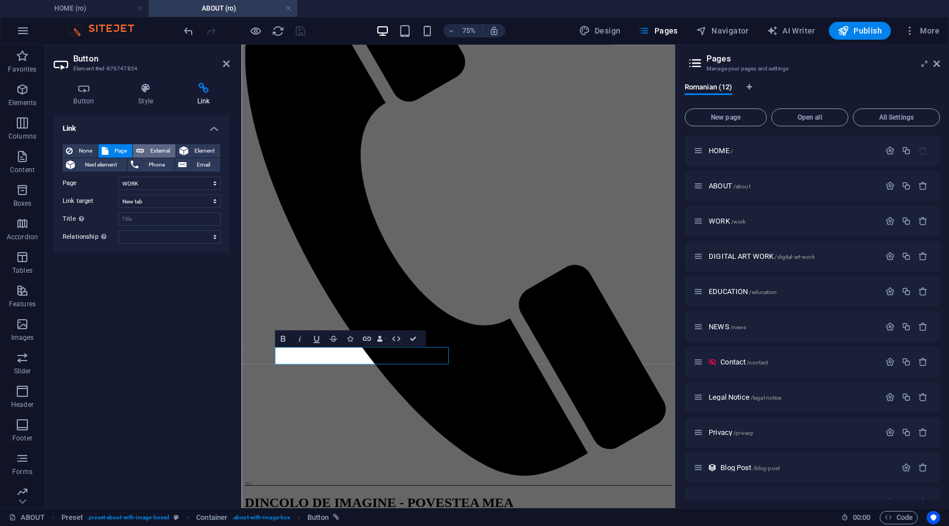
click at [157, 150] on span "External" at bounding box center [160, 150] width 25 height 13
click at [294, 30] on icon "save" at bounding box center [300, 31] width 13 height 13
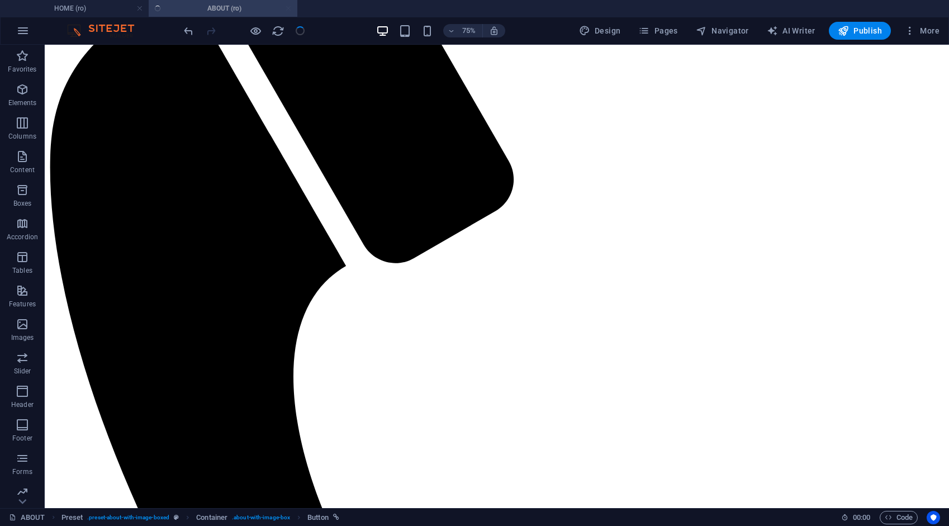
scroll to position [304, 0]
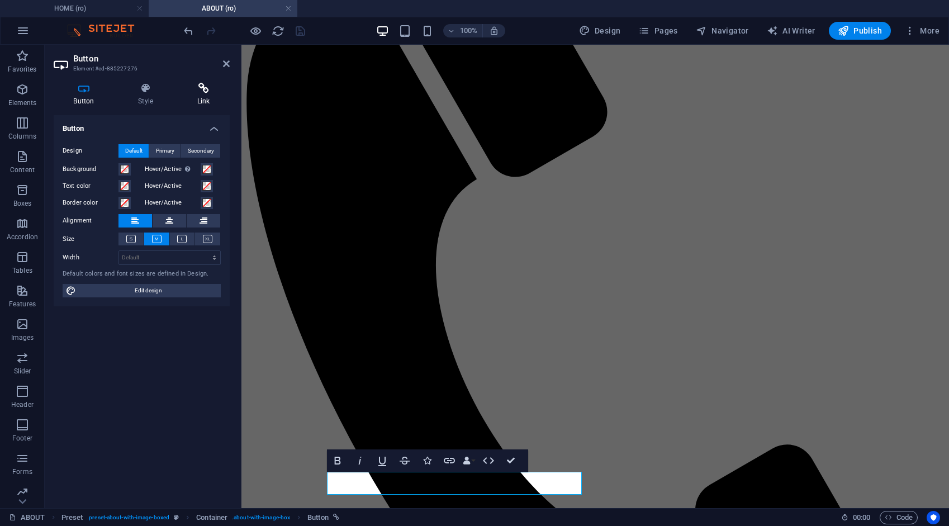
click at [204, 93] on icon at bounding box center [203, 88] width 53 height 11
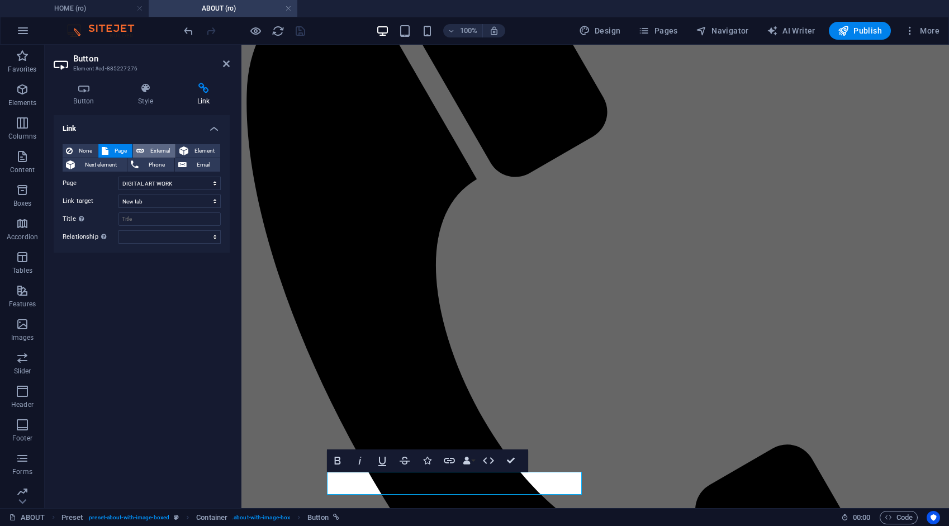
click at [165, 152] on span "External" at bounding box center [160, 150] width 25 height 13
click at [300, 29] on icon "save" at bounding box center [300, 31] width 13 height 13
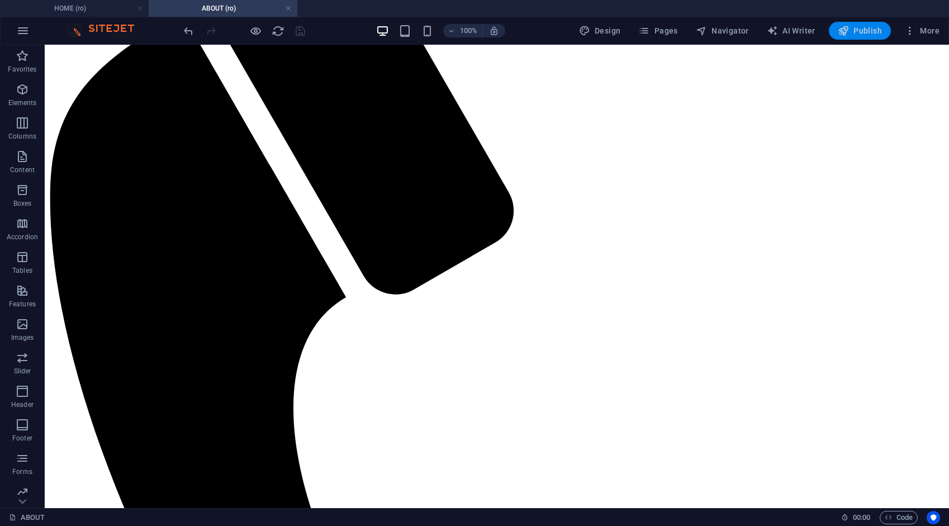
click at [854, 31] on span "Publish" at bounding box center [860, 30] width 44 height 11
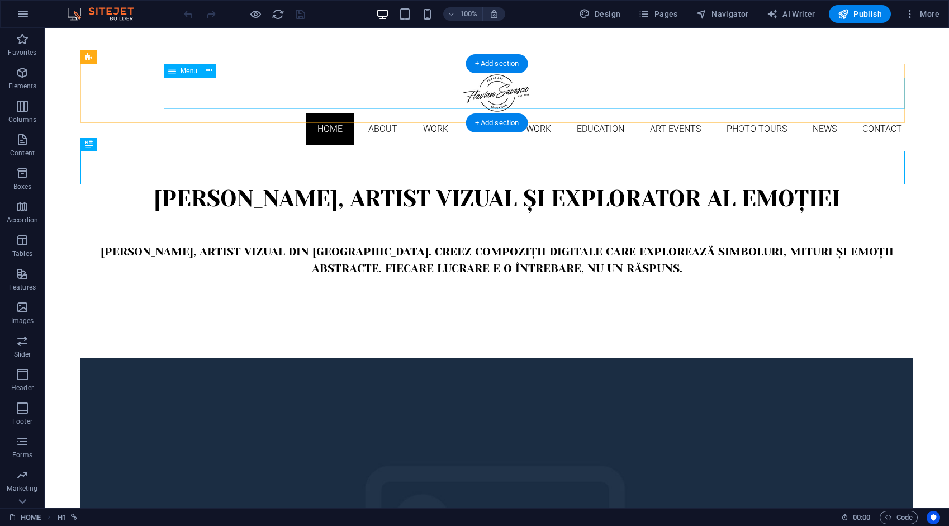
click at [239, 114] on nav "Home About Work DIGITAL ART WORK EDUCATION ART EVENTS Photo tours News Contact" at bounding box center [497, 129] width 833 height 31
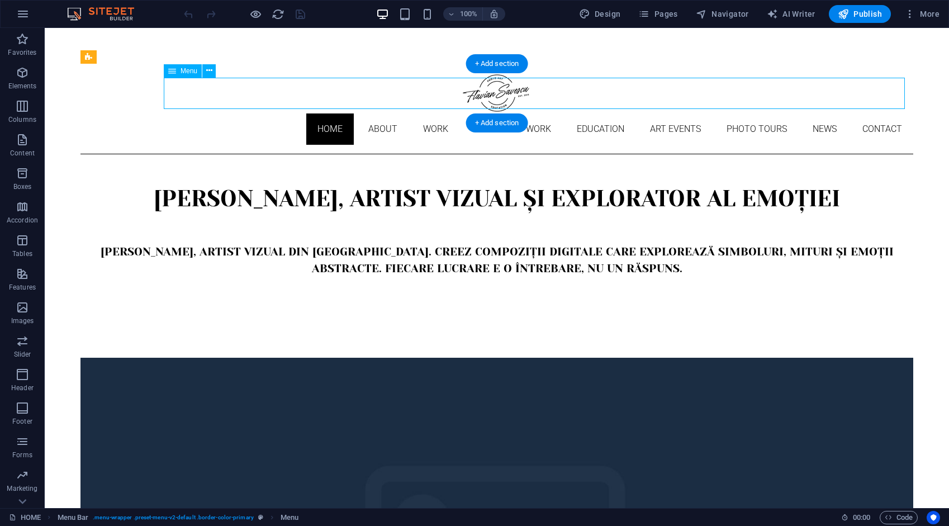
click at [239, 114] on nav "Home About Work DIGITAL ART WORK EDUCATION ART EVENTS Photo tours News Contact" at bounding box center [497, 129] width 833 height 31
select select
select select "1"
select select
select select "2"
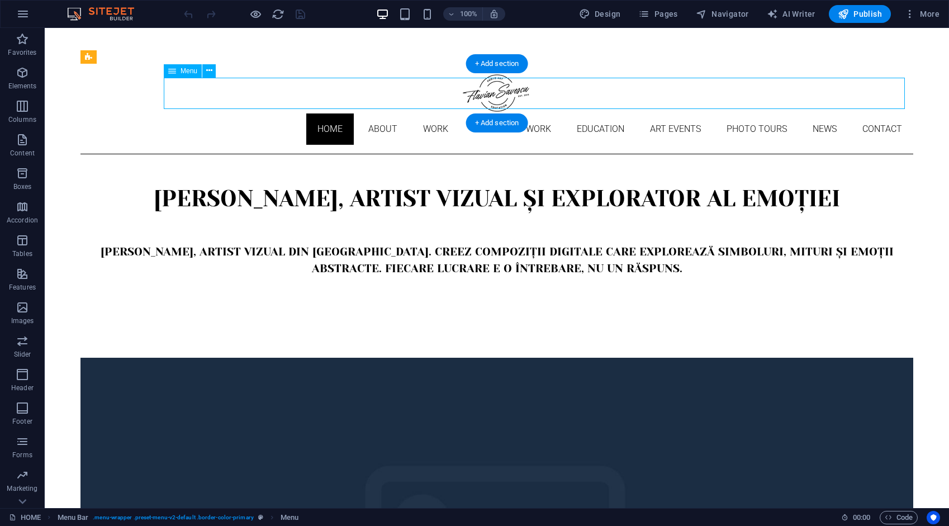
select select "3"
select select "4"
select select "9"
select select "10"
select select "5"
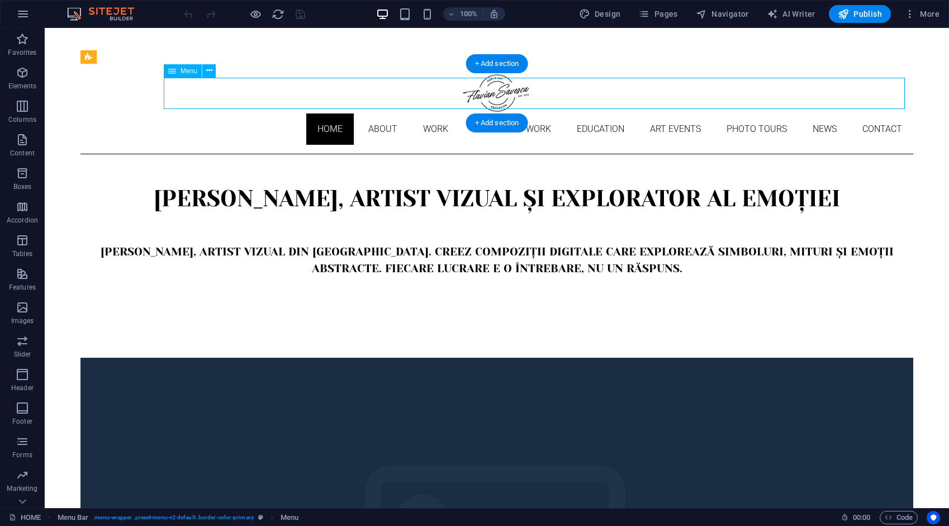
select select "6"
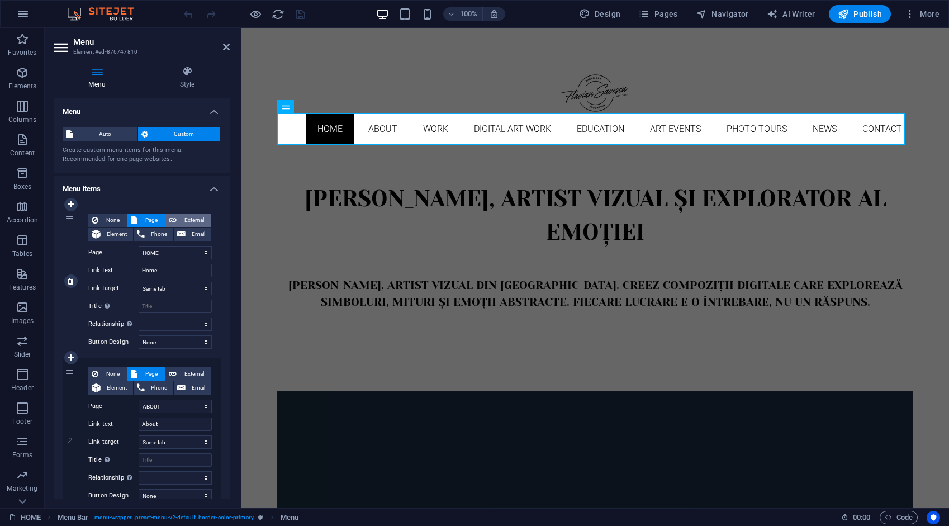
click at [187, 217] on span "External" at bounding box center [194, 220] width 28 height 13
select select "blank"
select select
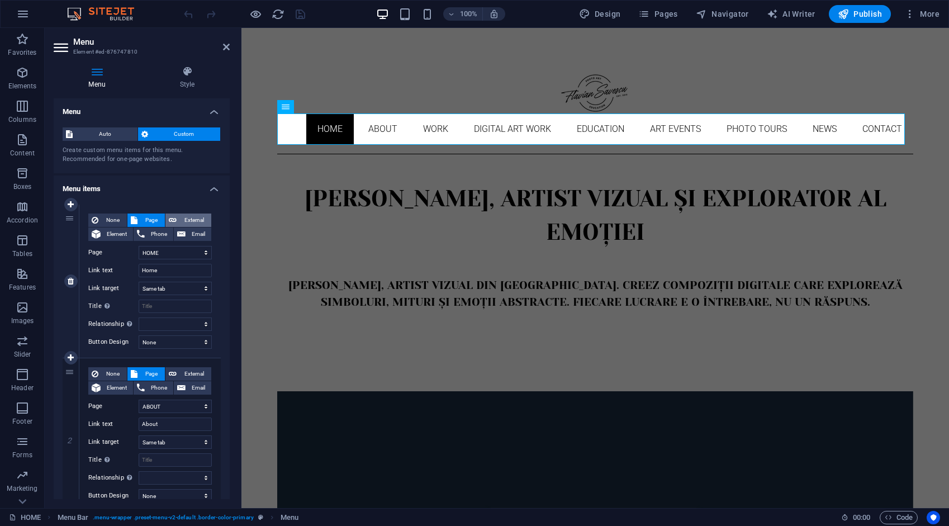
select select
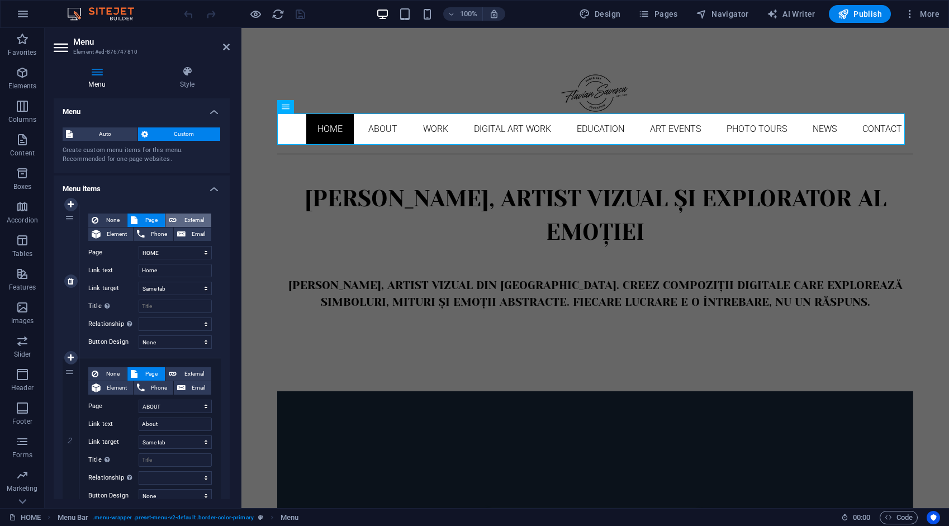
select select
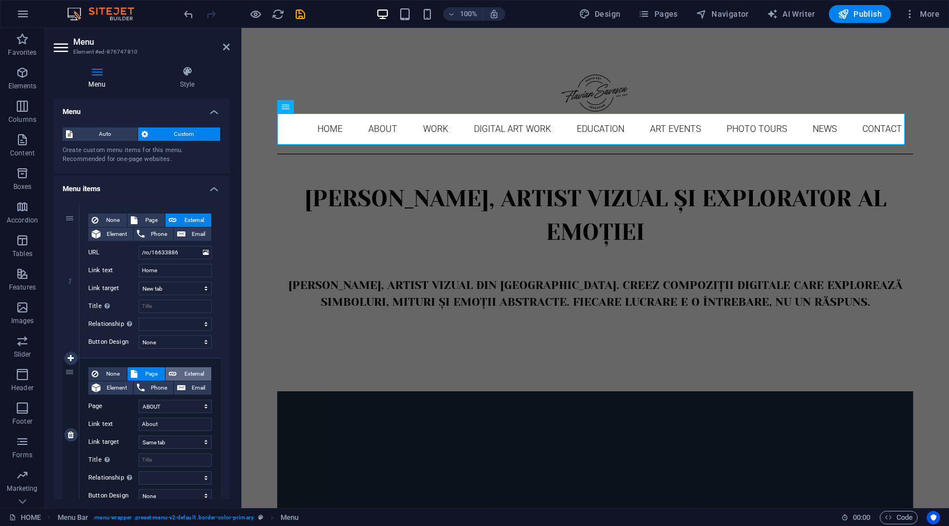
click at [191, 371] on span "External" at bounding box center [194, 373] width 28 height 13
select select
select select "blank"
select select
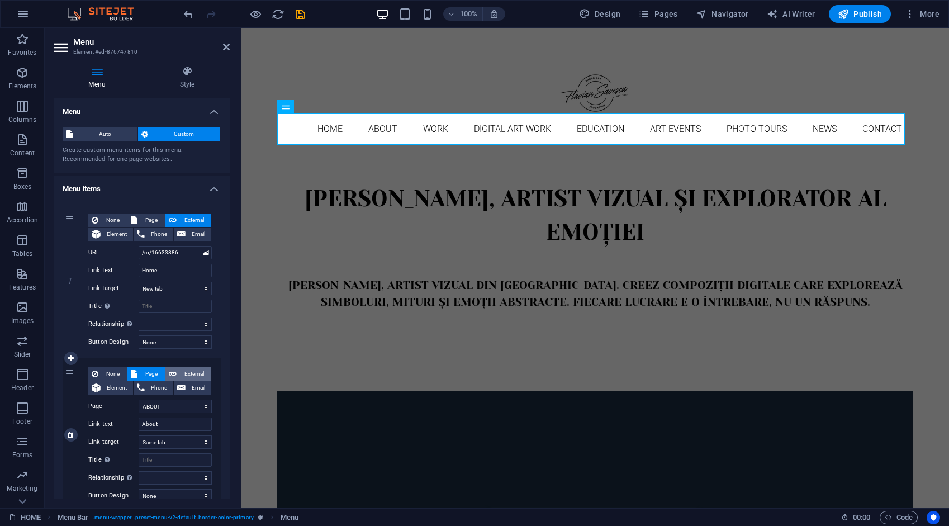
select select
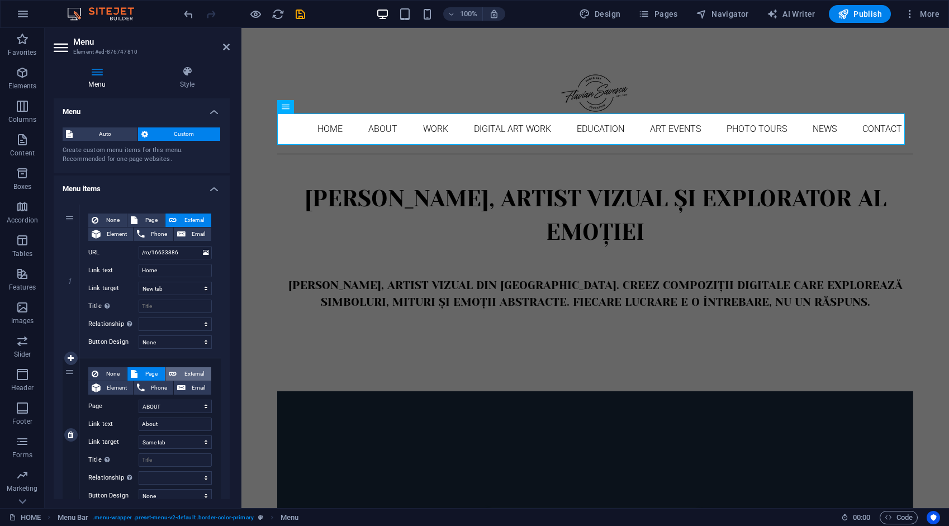
select select
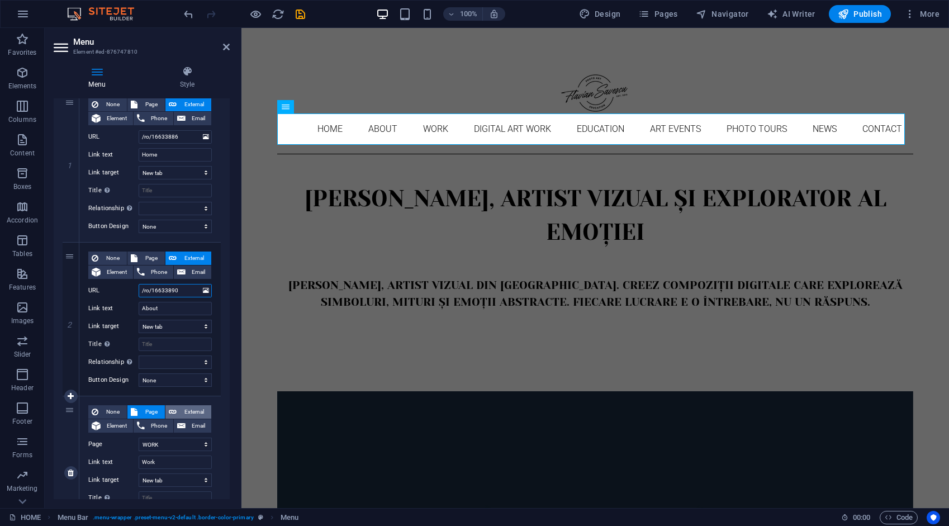
scroll to position [168, 0]
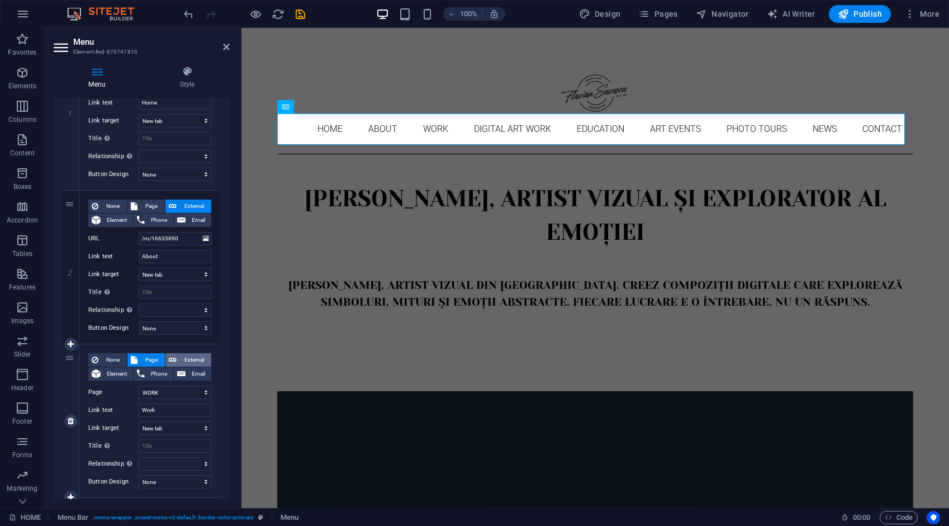
click at [187, 361] on span "External" at bounding box center [194, 359] width 28 height 13
select select
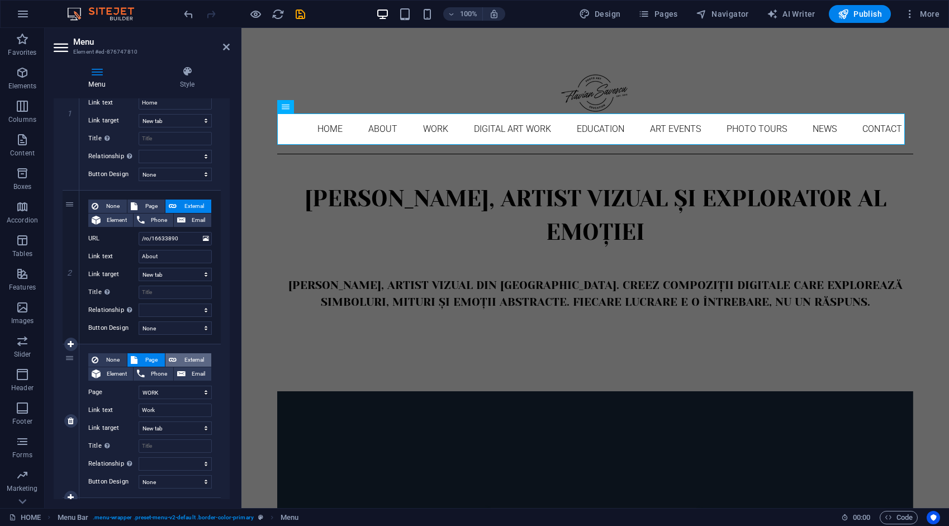
select select
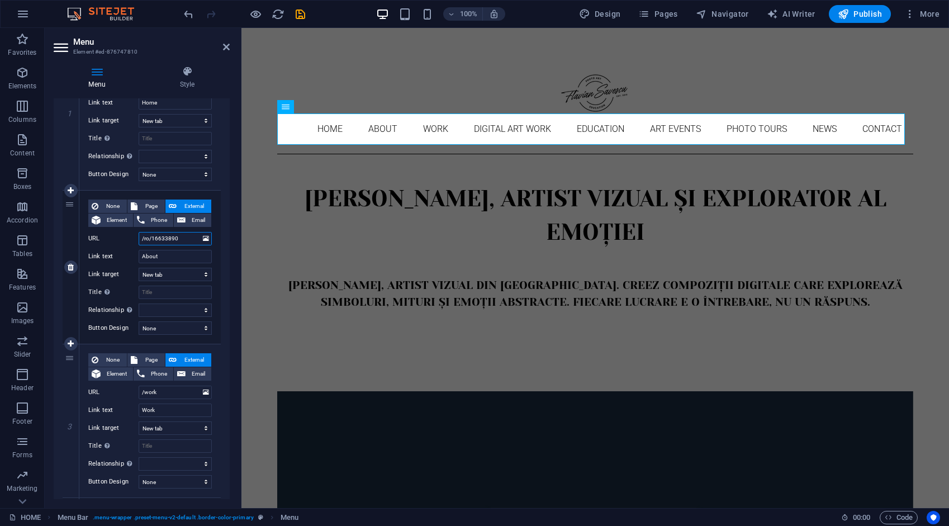
drag, startPoint x: 187, startPoint y: 242, endPoint x: 130, endPoint y: 238, distance: 57.2
click at [130, 238] on div "URL /ro/16633890" at bounding box center [150, 238] width 124 height 13
type input "/about"
select select
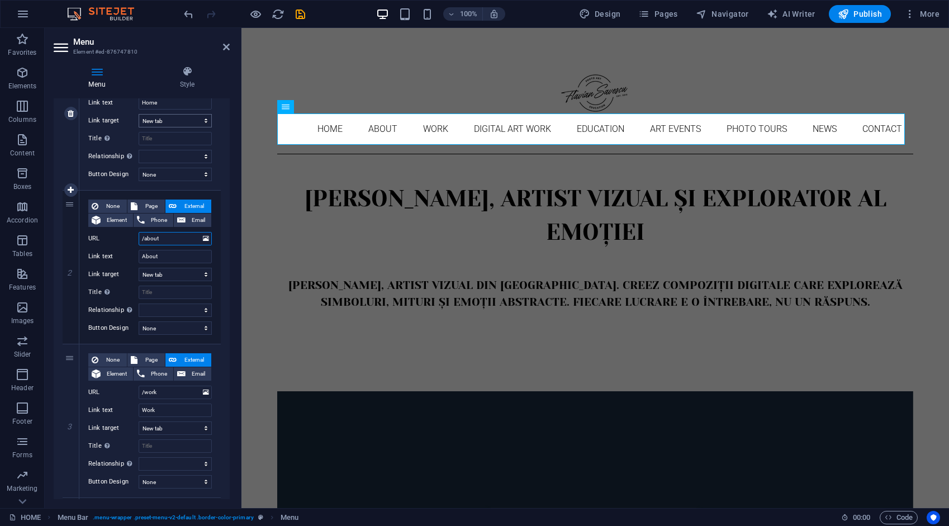
select select
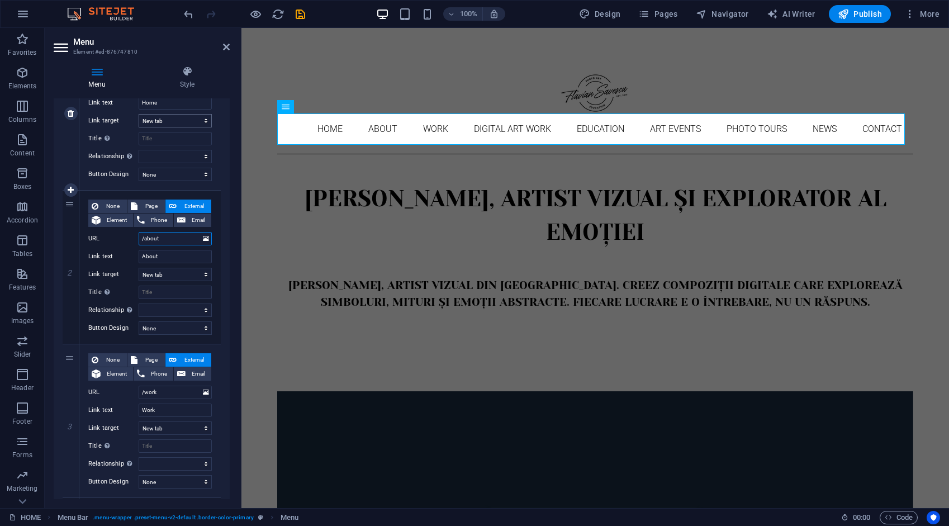
select select
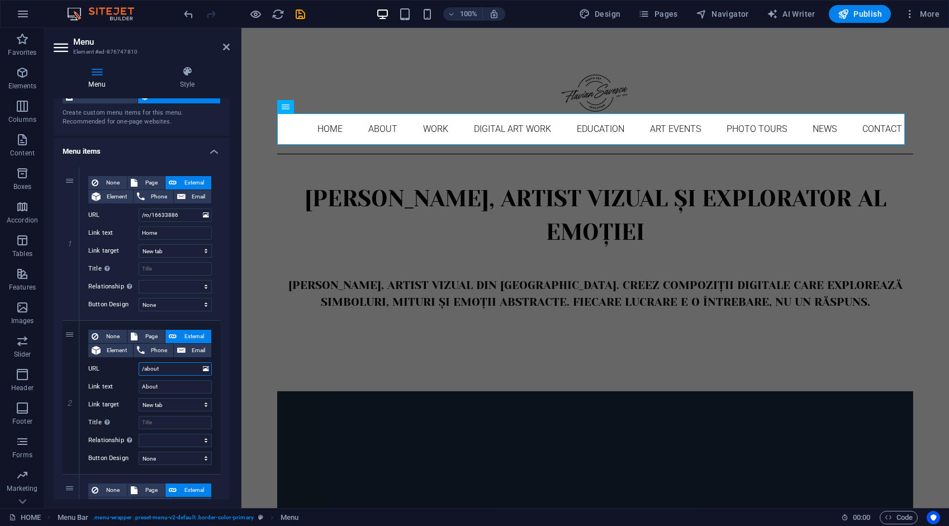
scroll to position [0, 0]
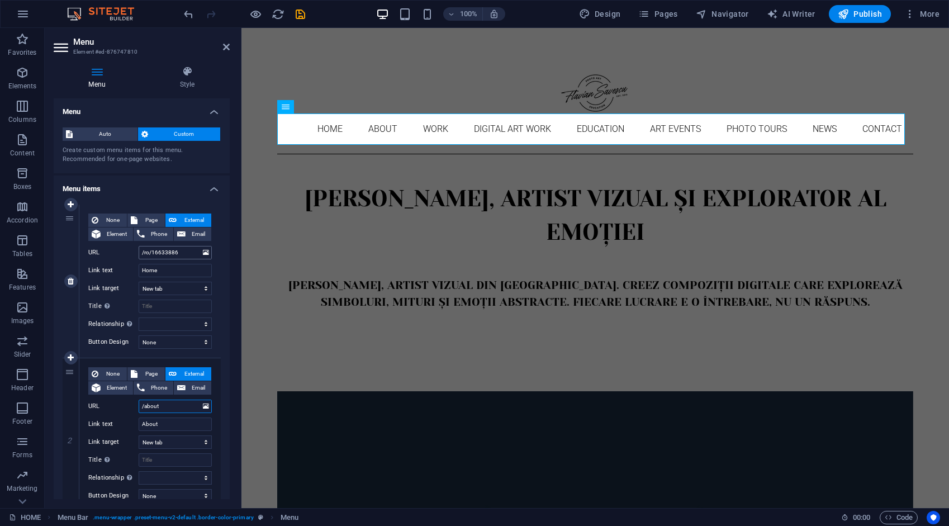
type input "/about"
drag, startPoint x: 188, startPoint y: 255, endPoint x: 110, endPoint y: 251, distance: 78.4
click at [110, 252] on div "URL /ro/16633886" at bounding box center [150, 252] width 124 height 13
type input "/"
select select
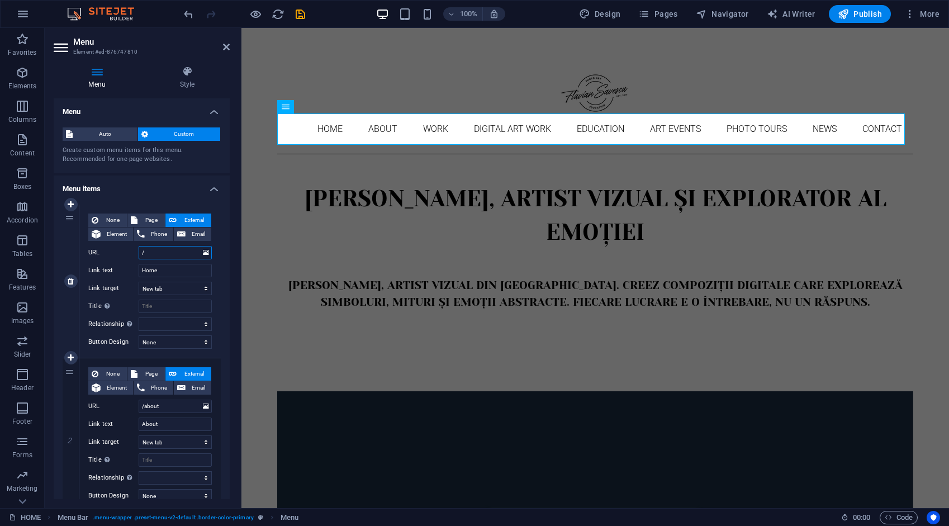
select select
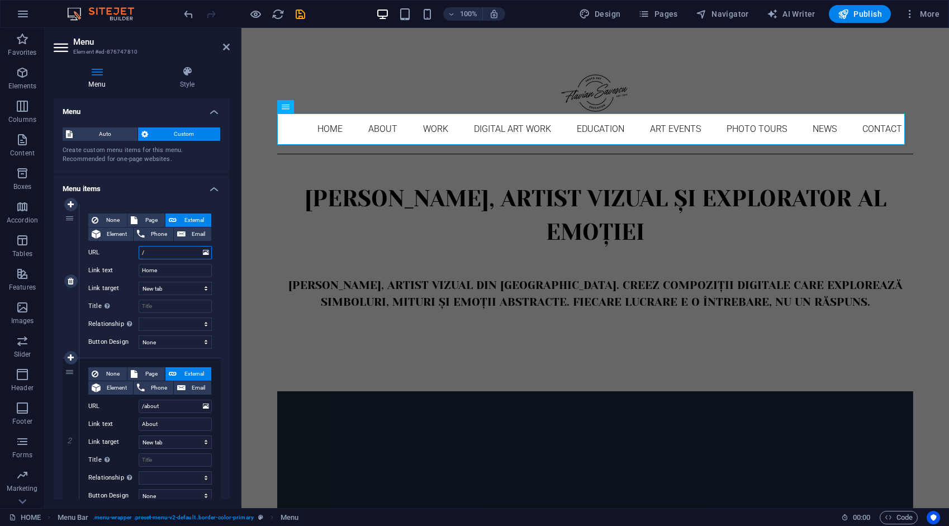
select select
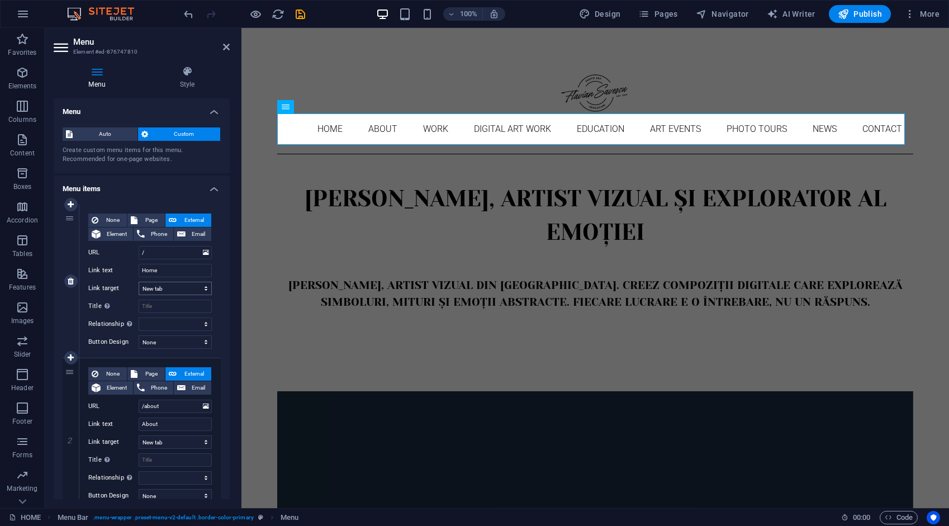
select select
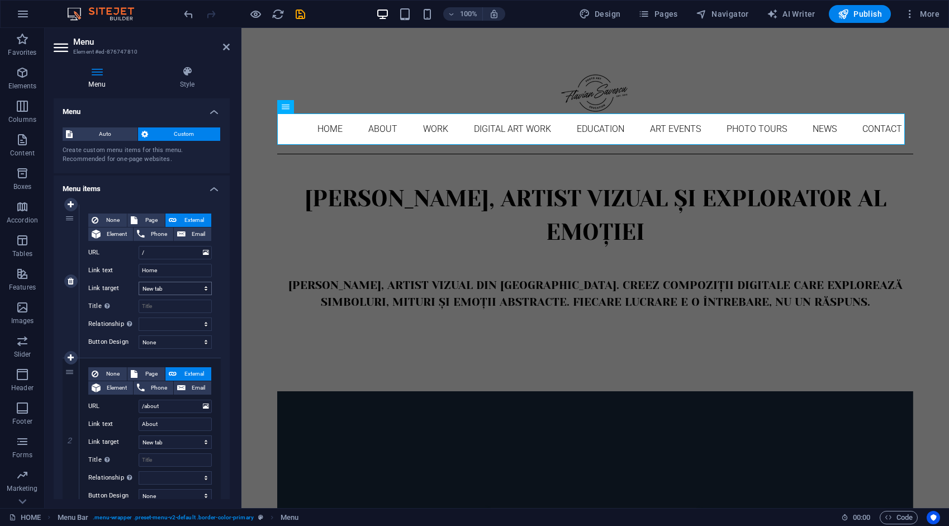
select select
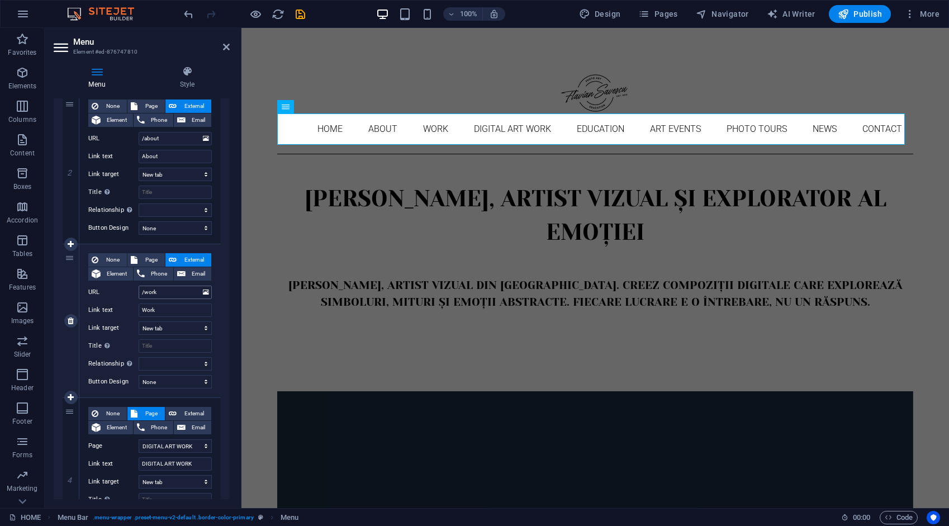
scroll to position [336, 0]
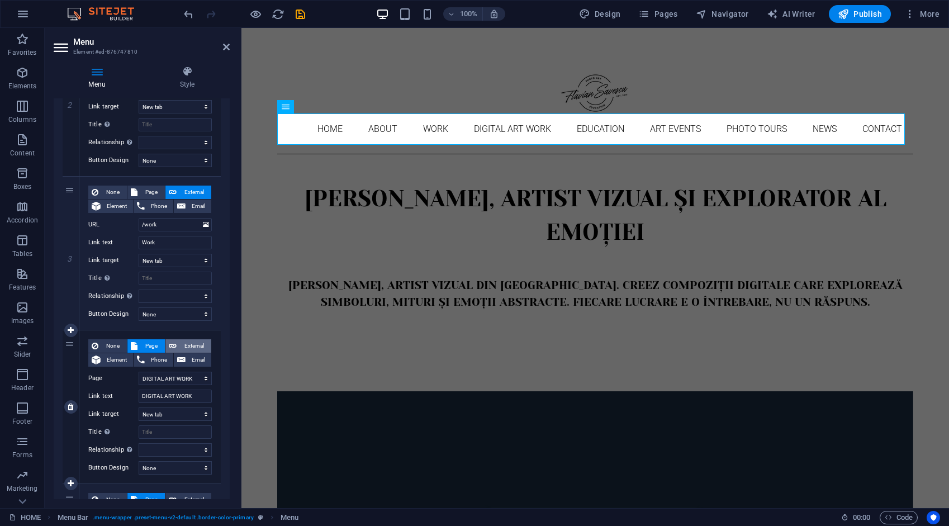
type input "/"
click at [194, 346] on span "External" at bounding box center [194, 345] width 28 height 13
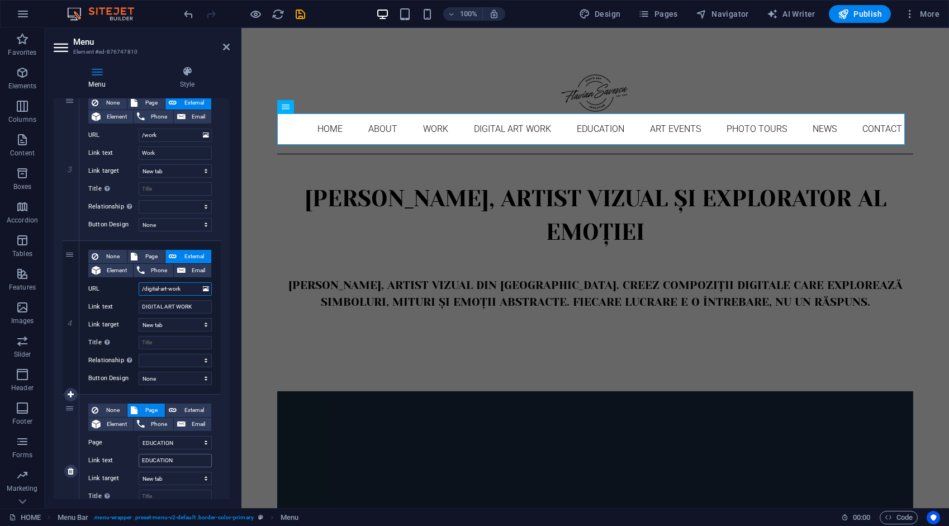
scroll to position [503, 0]
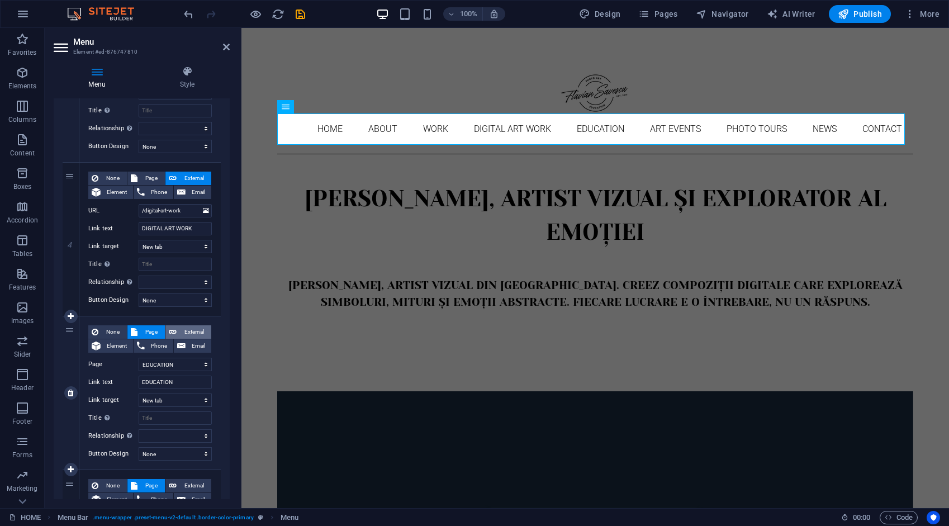
click at [188, 331] on span "External" at bounding box center [194, 331] width 28 height 13
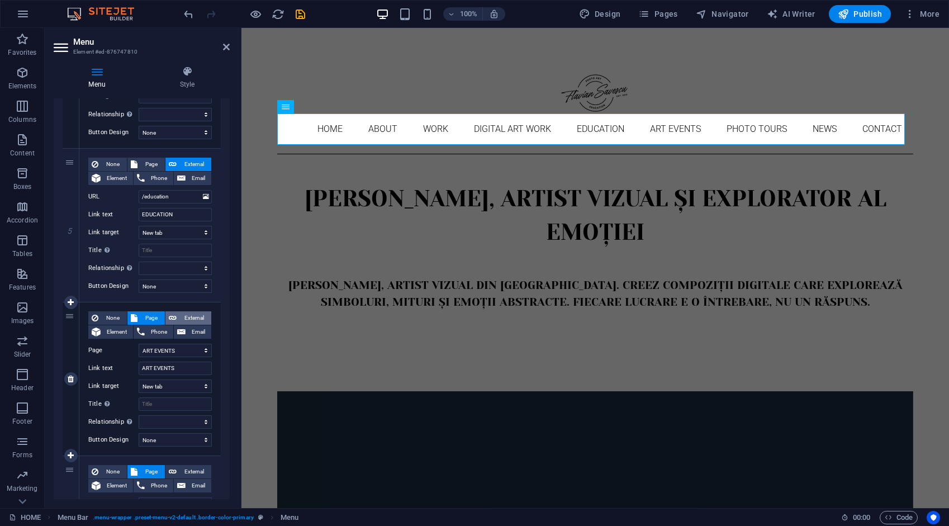
click at [187, 316] on span "External" at bounding box center [194, 317] width 28 height 13
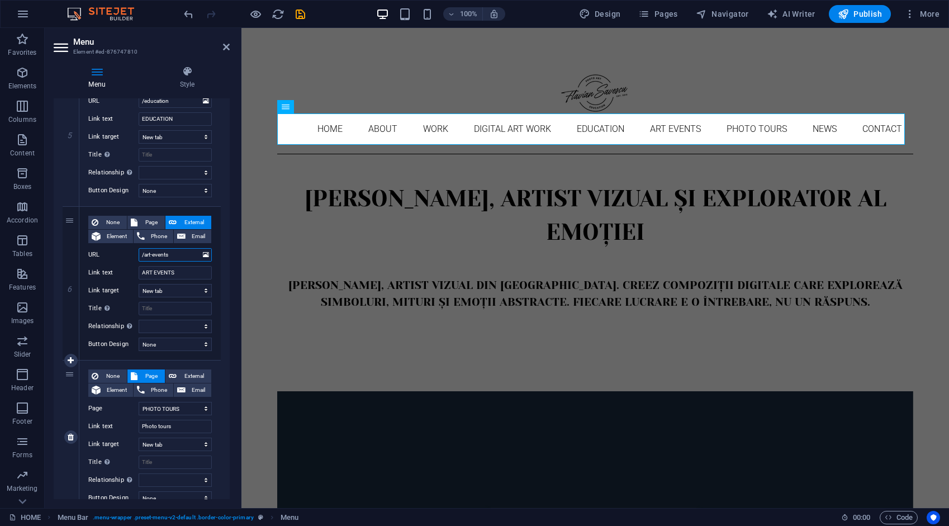
scroll to position [839, 0]
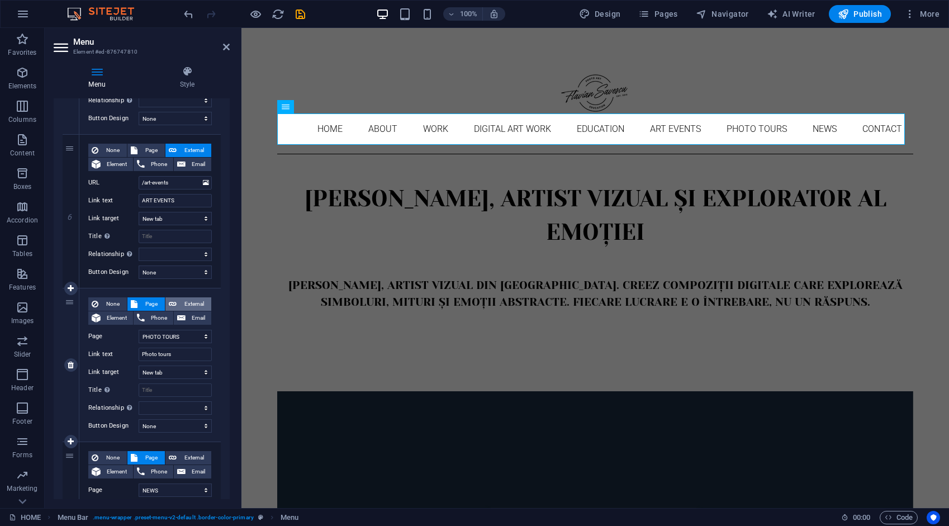
click at [190, 300] on span "External" at bounding box center [194, 303] width 28 height 13
click at [198, 454] on span "External" at bounding box center [194, 457] width 28 height 13
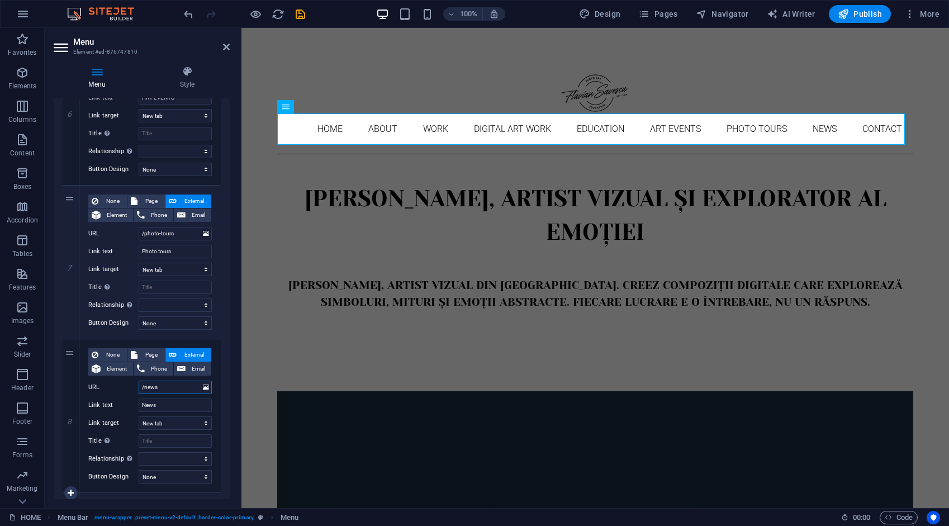
scroll to position [1062, 0]
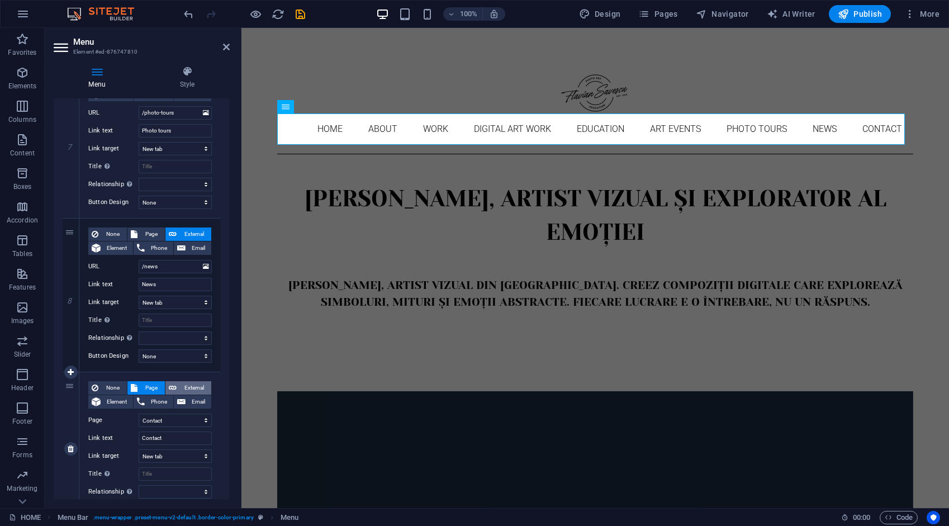
click at [189, 384] on span "External" at bounding box center [194, 387] width 28 height 13
click at [152, 231] on span "Page" at bounding box center [151, 234] width 21 height 13
select select
click at [301, 12] on icon "save" at bounding box center [300, 14] width 13 height 13
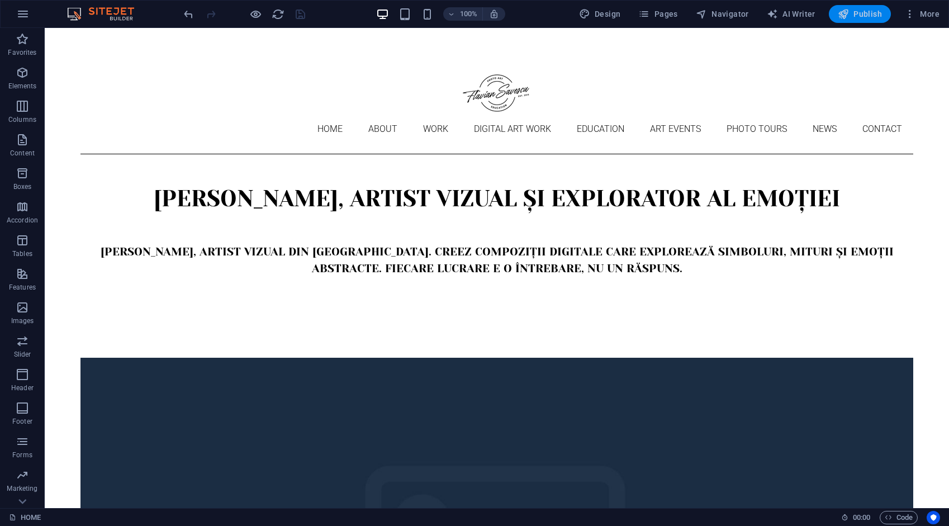
click at [862, 12] on span "Publish" at bounding box center [860, 13] width 44 height 11
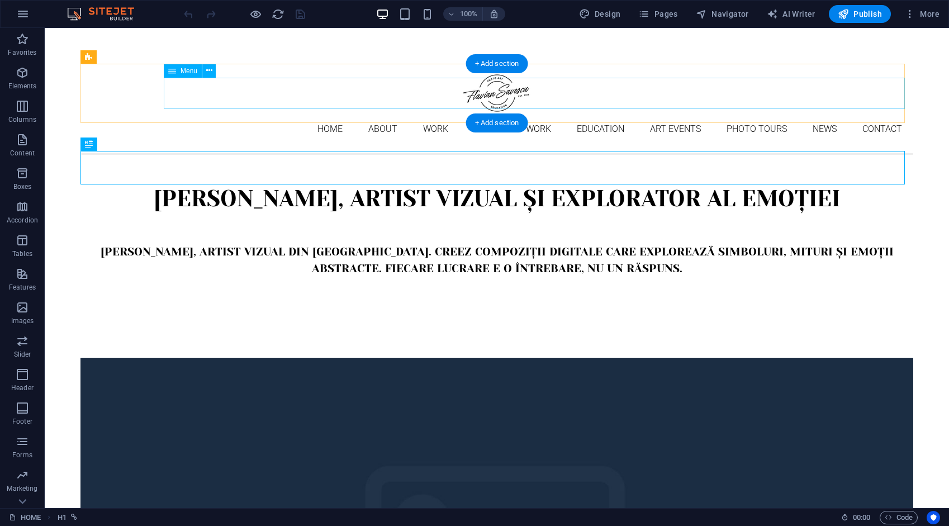
click at [384, 114] on nav "Home About Work DIGITAL ART WORK EDUCATION ART EVENTS Photo tours News Contact" at bounding box center [497, 129] width 833 height 31
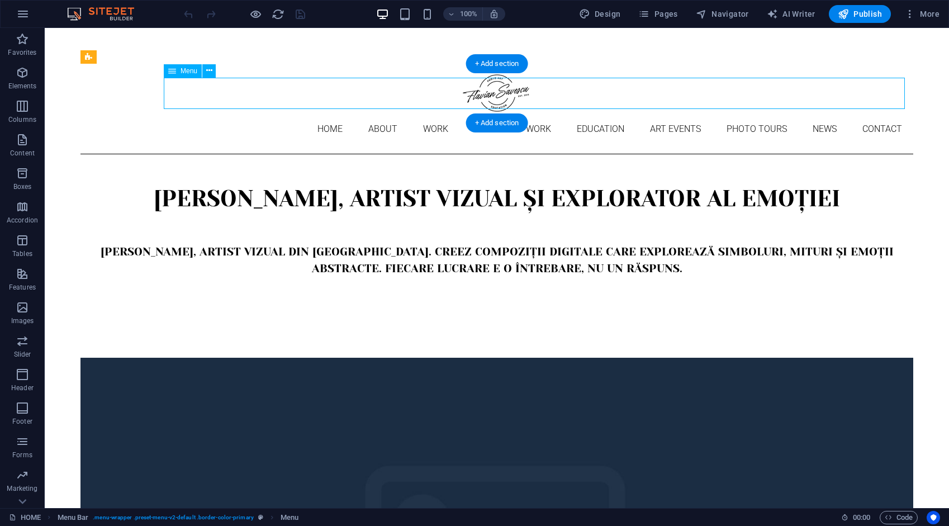
click at [278, 114] on nav "Home About Work DIGITAL ART WORK EDUCATION ART EVENTS Photo tours News Contact" at bounding box center [497, 129] width 833 height 31
click at [233, 114] on nav "Home About Work DIGITAL ART WORK EDUCATION ART EVENTS Photo tours News Contact" at bounding box center [497, 129] width 833 height 31
click at [231, 114] on nav "Home About Work DIGITAL ART WORK EDUCATION ART EVENTS Photo tours News Contact" at bounding box center [497, 129] width 833 height 31
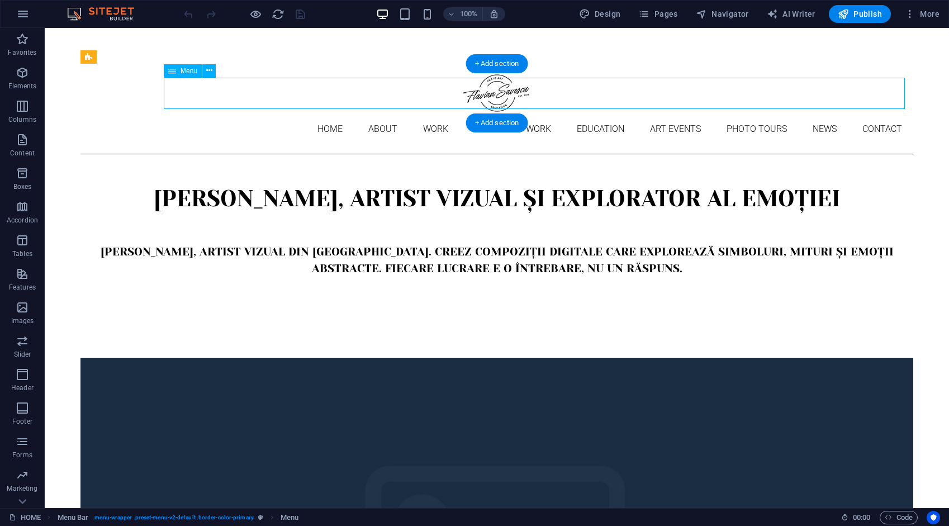
click at [231, 114] on nav "Home About Work DIGITAL ART WORK EDUCATION ART EVENTS Photo tours News Contact" at bounding box center [497, 129] width 833 height 31
select select "1"
select select "2"
select select "3"
select select "4"
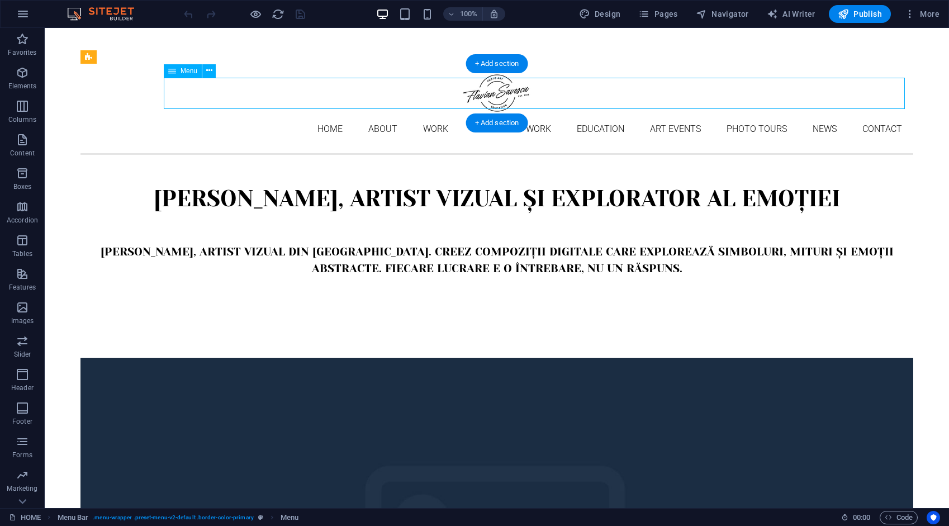
select select "9"
select select "10"
select select "5"
select select
select select "6"
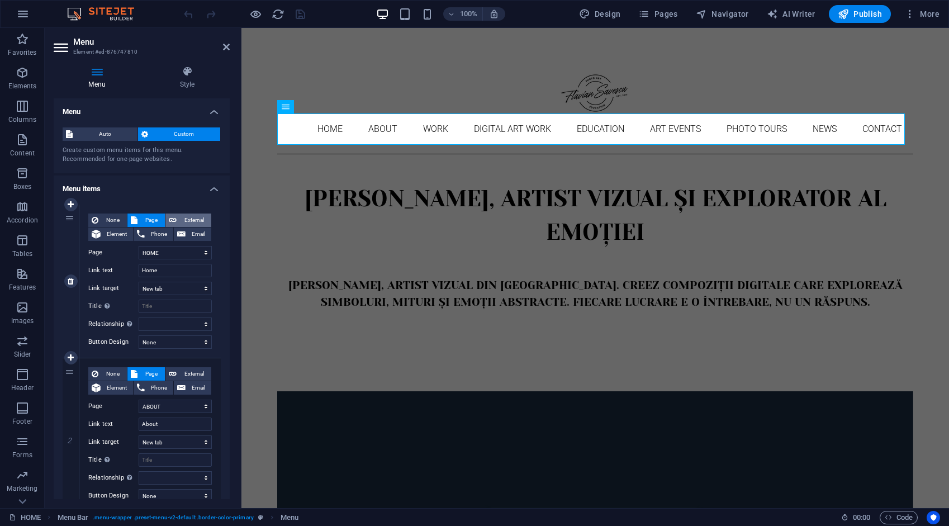
click at [192, 219] on span "External" at bounding box center [194, 220] width 28 height 13
select select
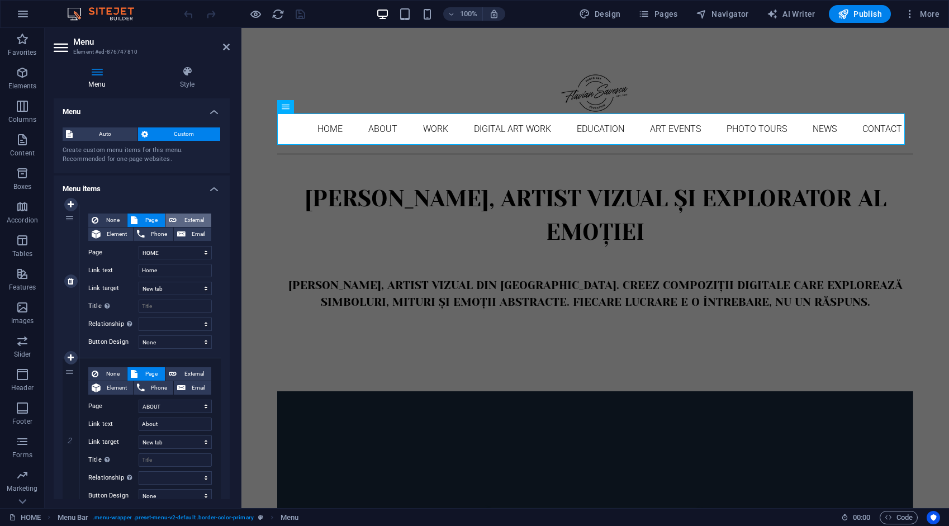
select select
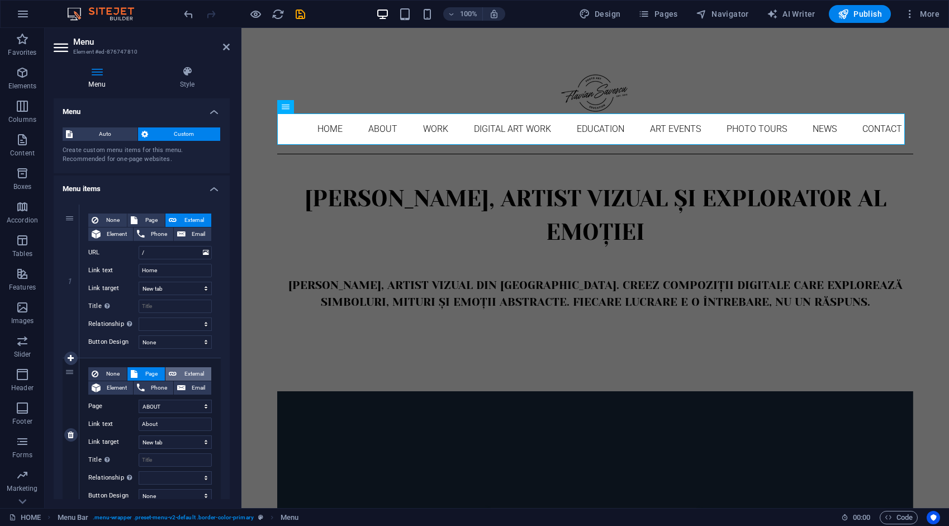
click at [200, 367] on span "External" at bounding box center [194, 373] width 28 height 13
select select
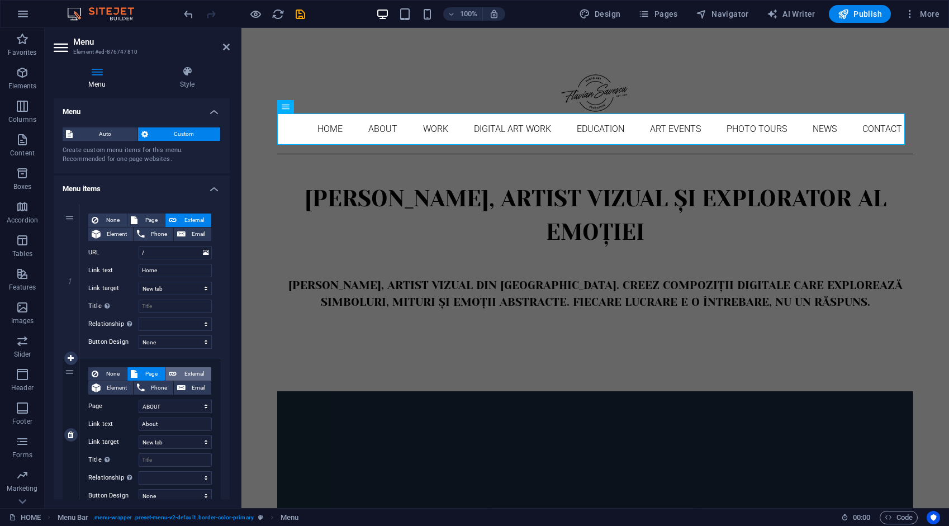
select select
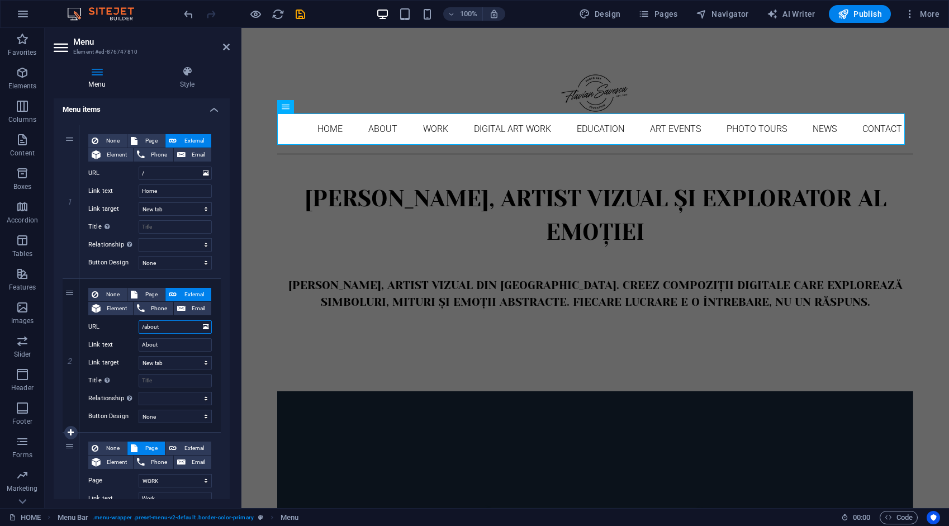
scroll to position [280, 0]
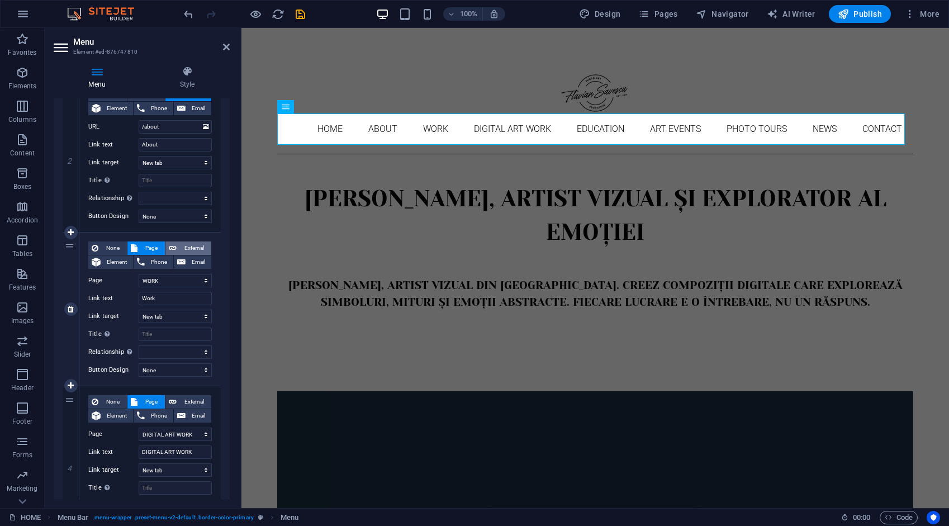
click at [191, 247] on span "External" at bounding box center [194, 248] width 28 height 13
select select
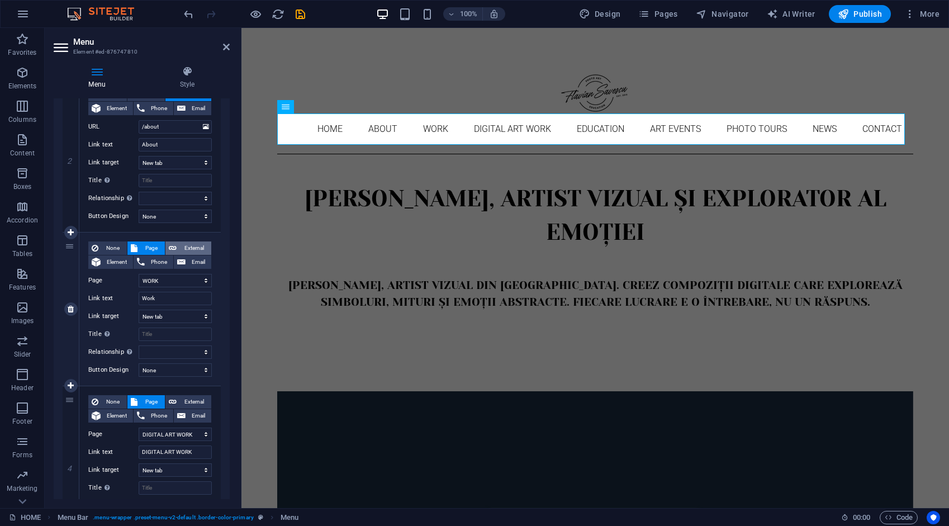
select select
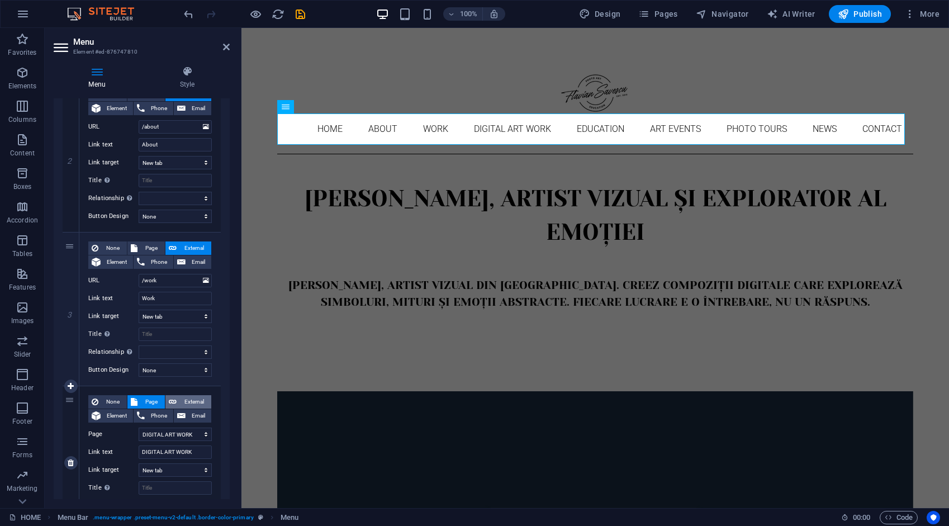
click at [195, 399] on span "External" at bounding box center [194, 401] width 28 height 13
select select
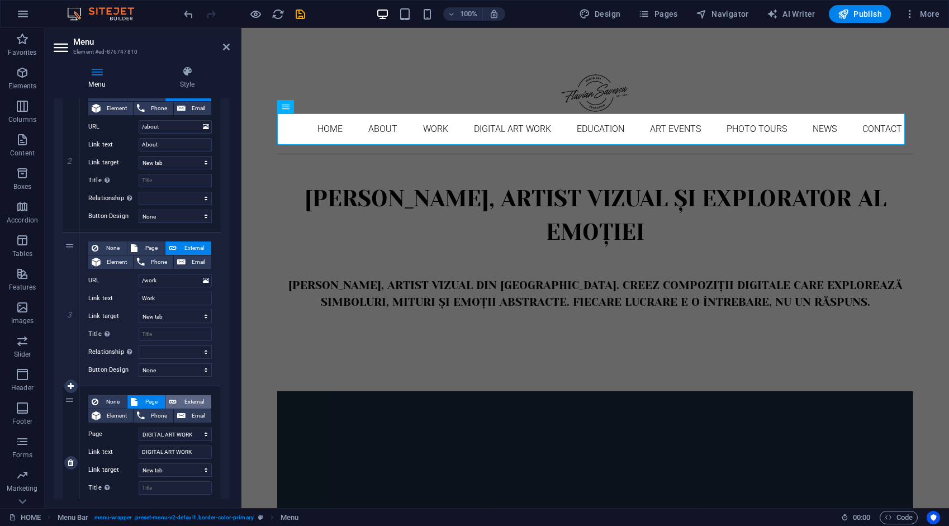
select select
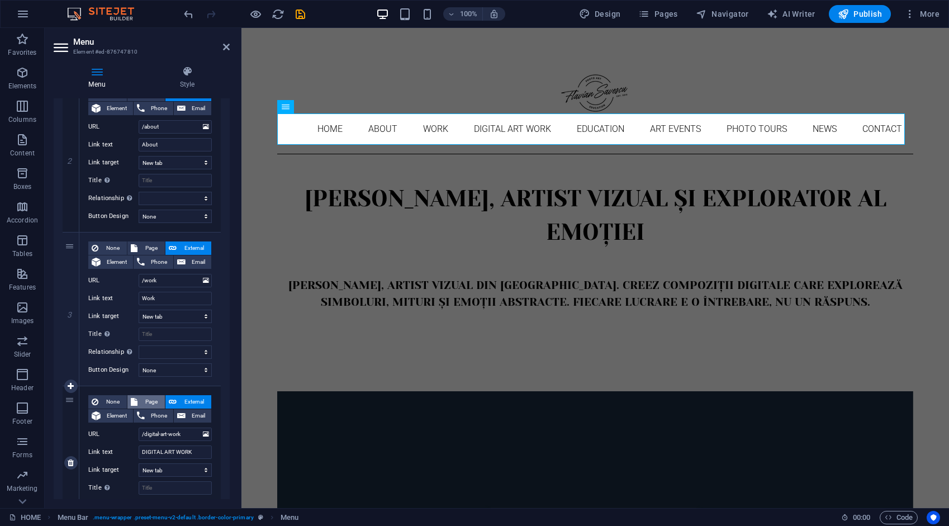
click at [157, 401] on span "Page" at bounding box center [151, 401] width 21 height 13
select select
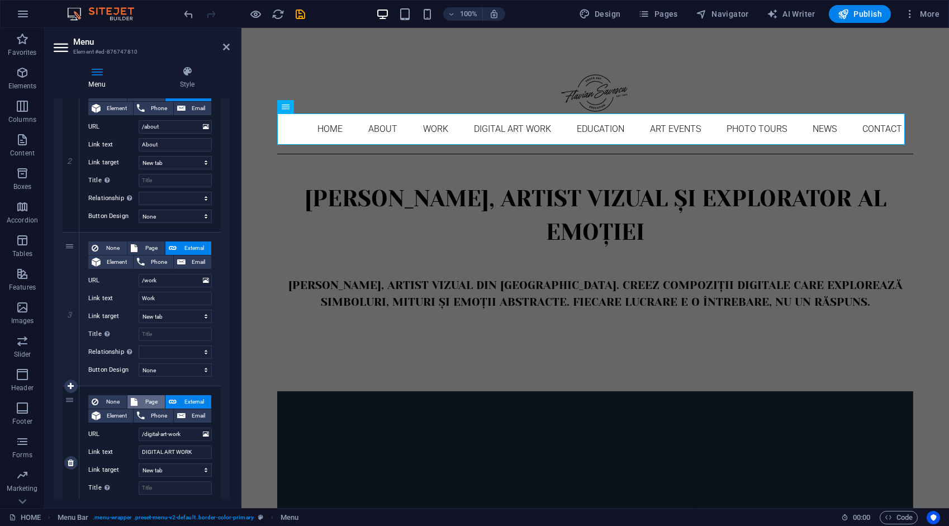
select select
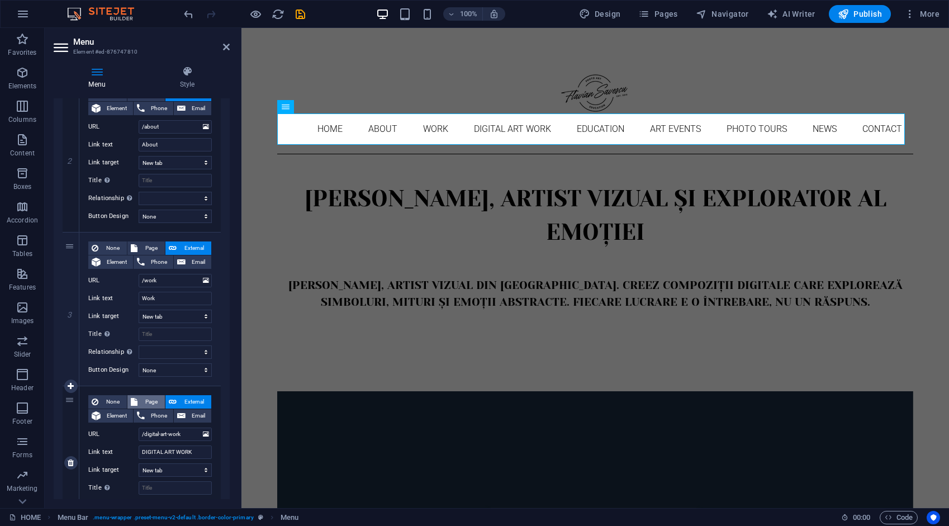
select select
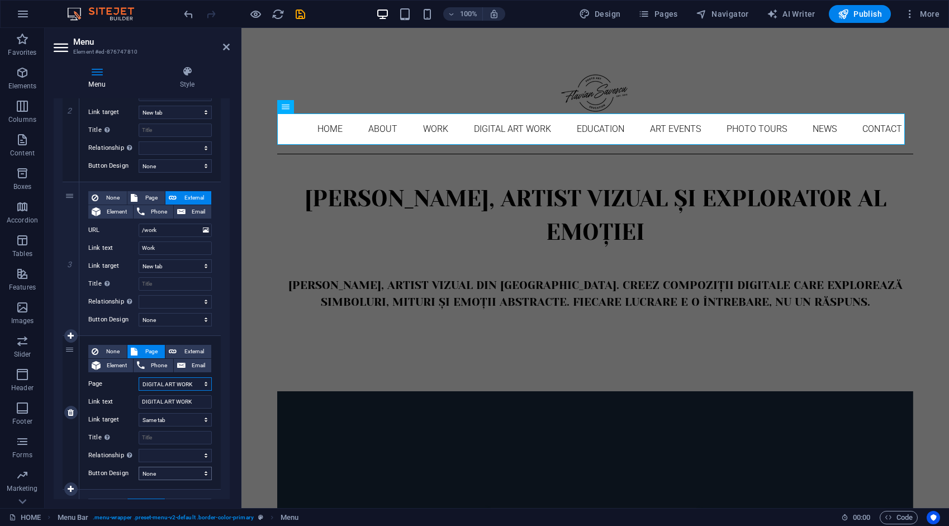
scroll to position [447, 0]
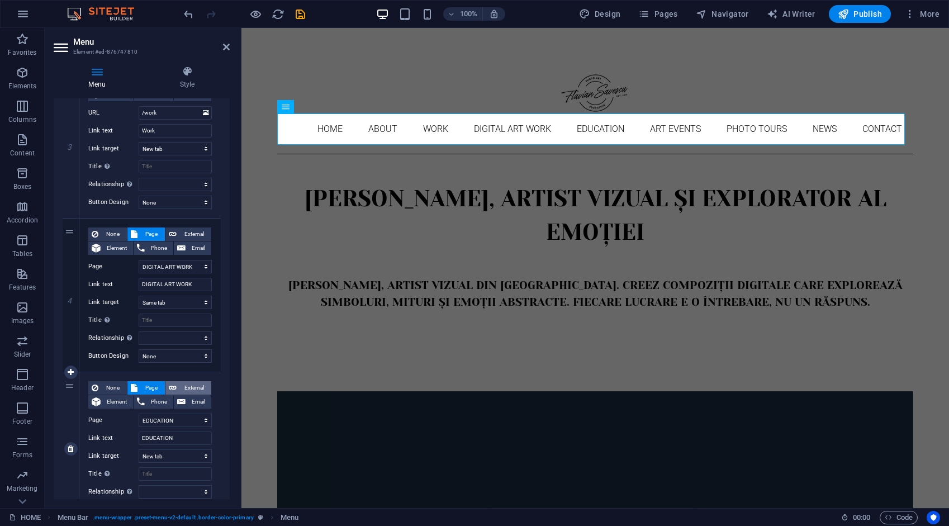
click at [192, 385] on span "External" at bounding box center [194, 387] width 28 height 13
select select
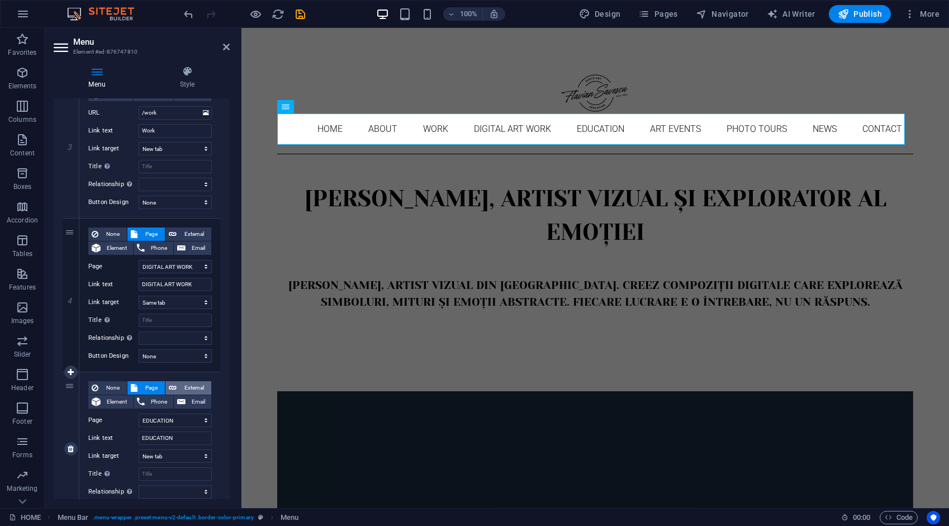
select select
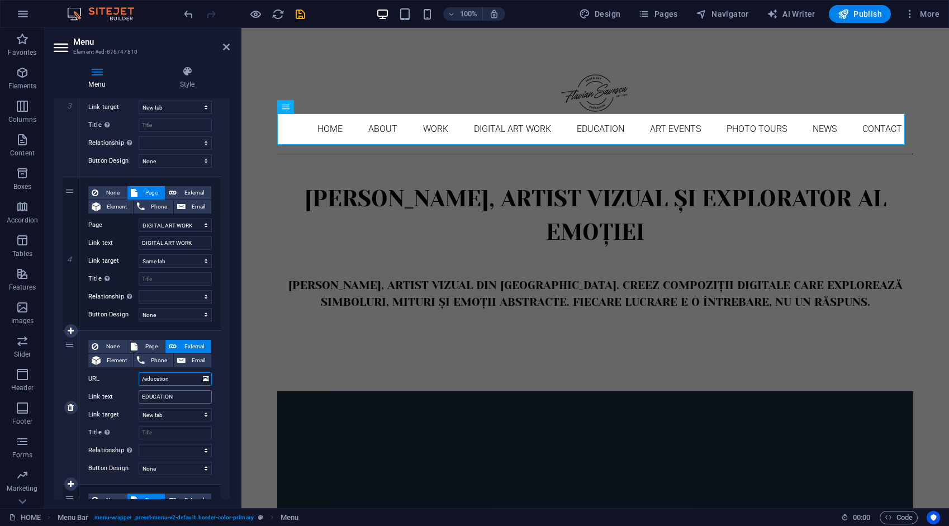
scroll to position [503, 0]
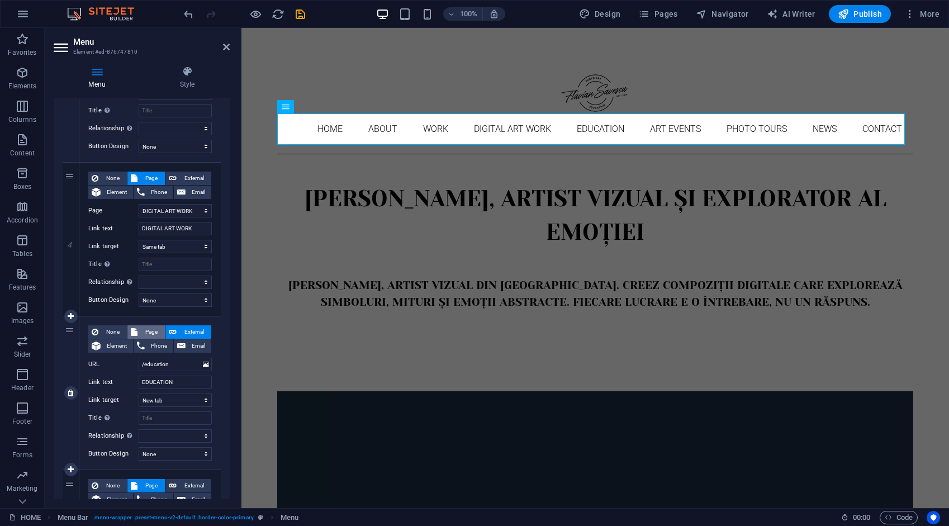
click at [150, 332] on span "Page" at bounding box center [151, 331] width 21 height 13
select select
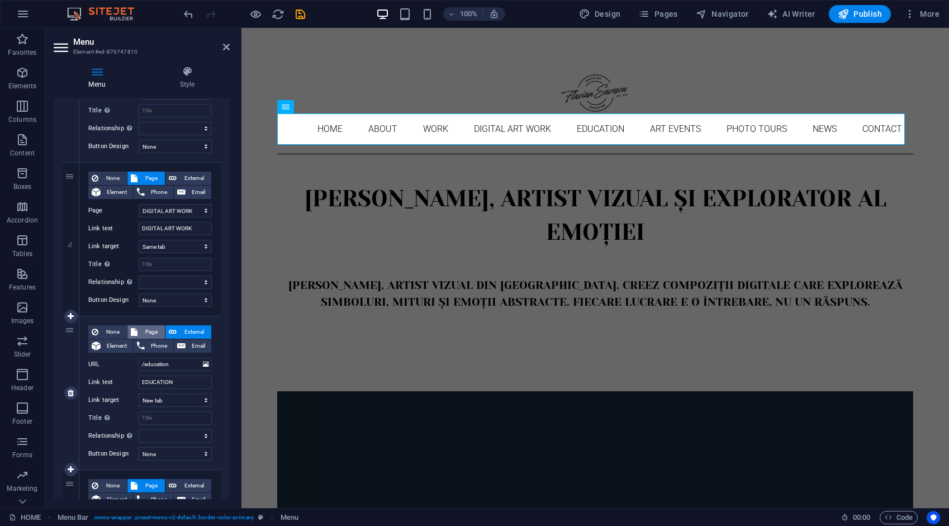
select select
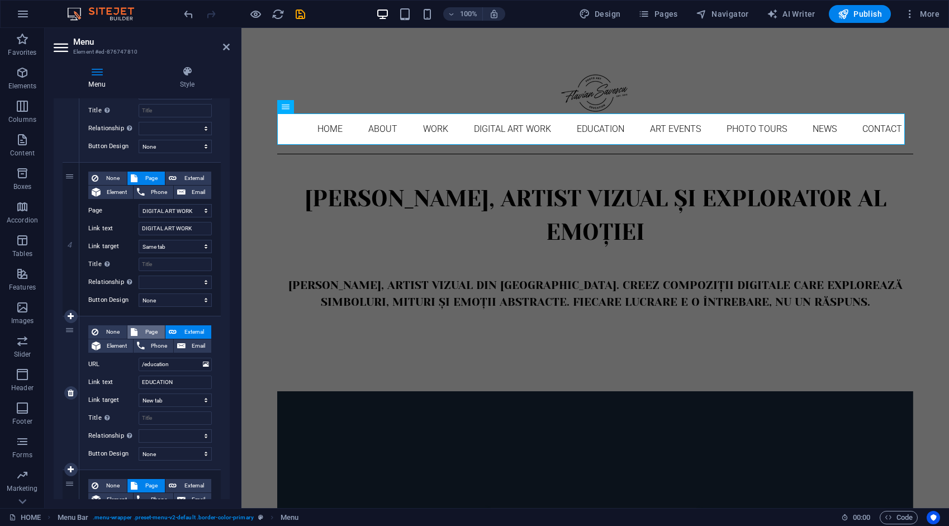
select select
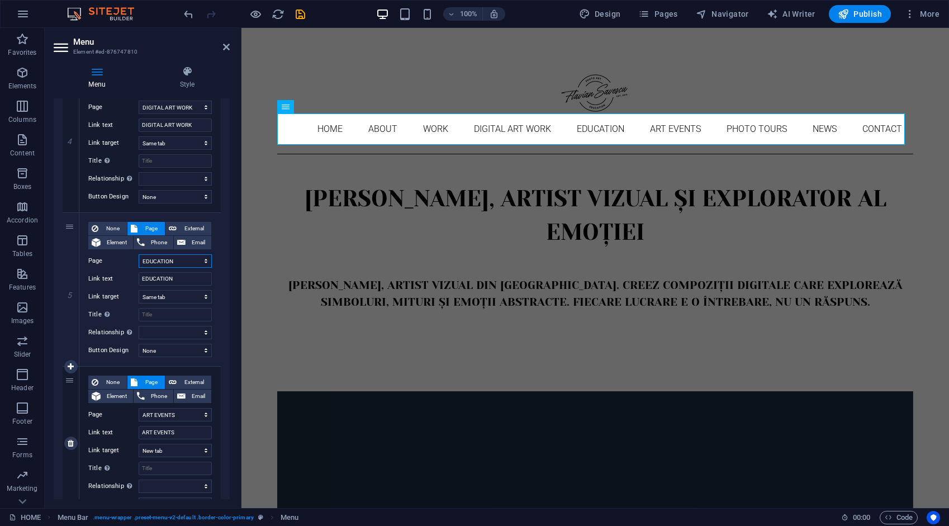
scroll to position [671, 0]
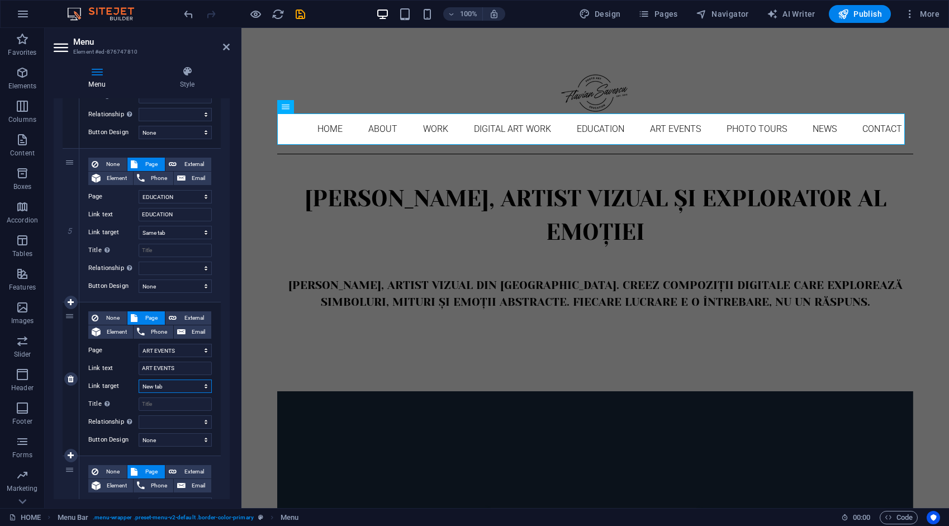
click at [174, 386] on select "New tab Same tab Overlay" at bounding box center [175, 386] width 73 height 13
select select
click at [139, 380] on select "New tab Same tab Overlay" at bounding box center [175, 386] width 73 height 13
select select
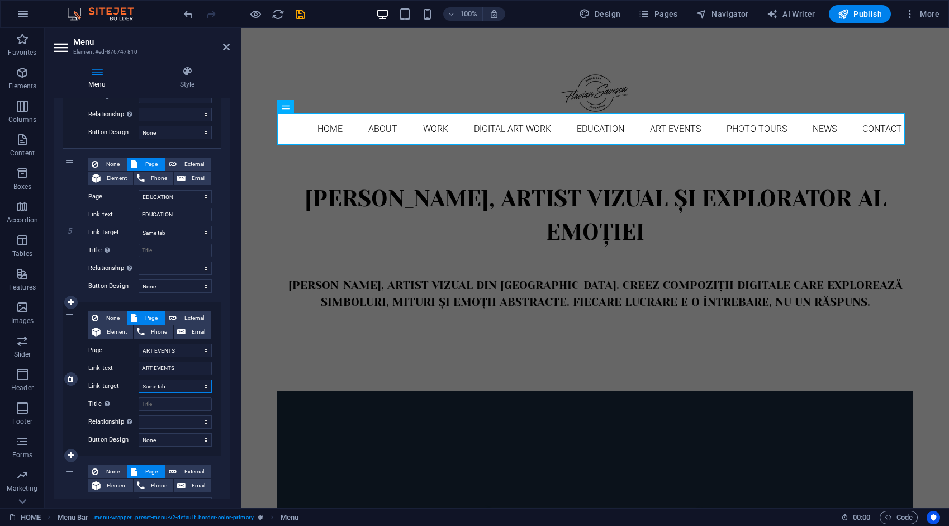
select select
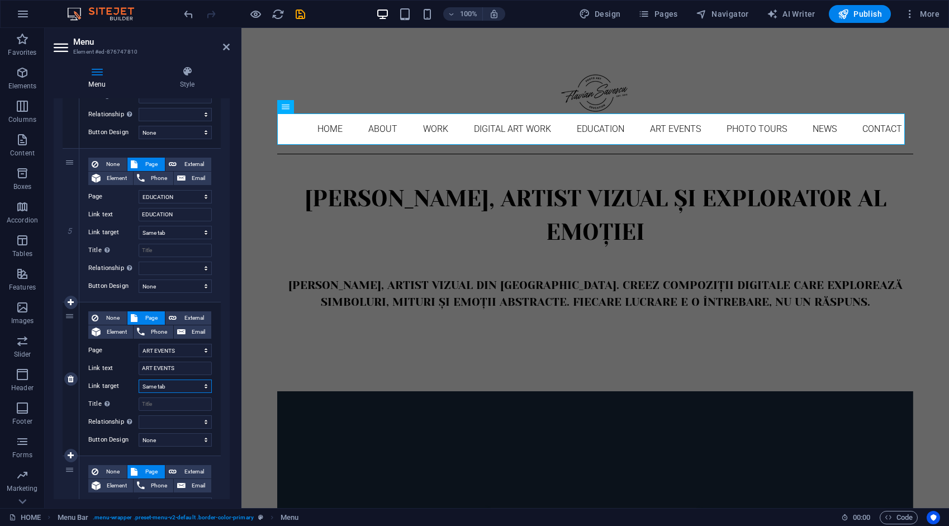
select select
click at [192, 316] on span "External" at bounding box center [194, 317] width 28 height 13
select select
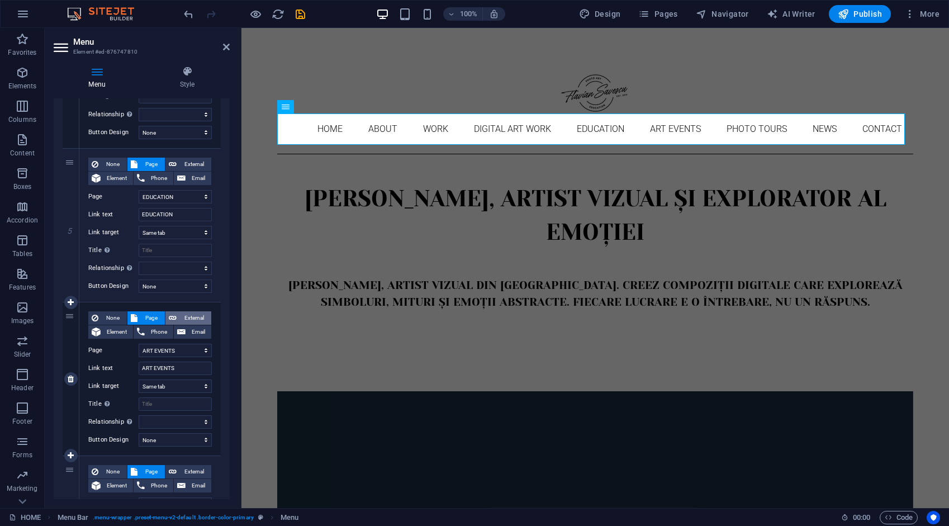
select select
select select "blank"
select select
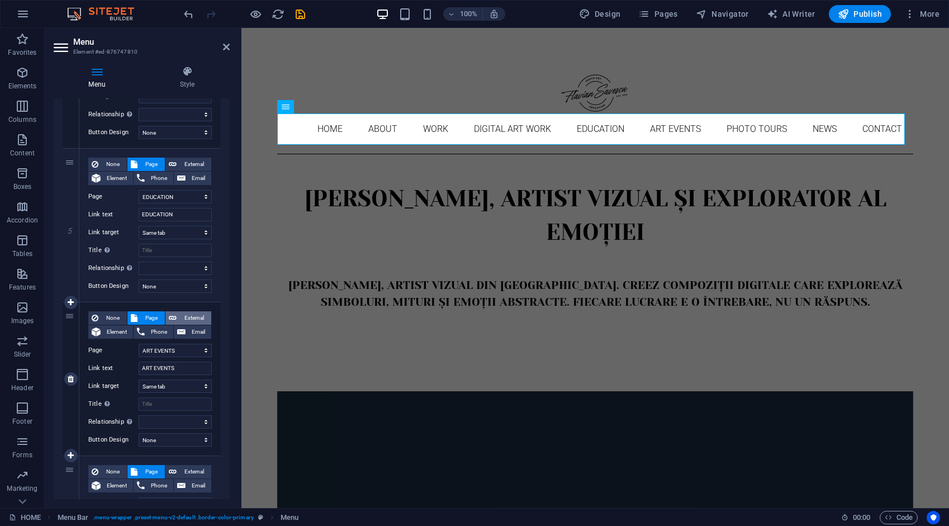
select select
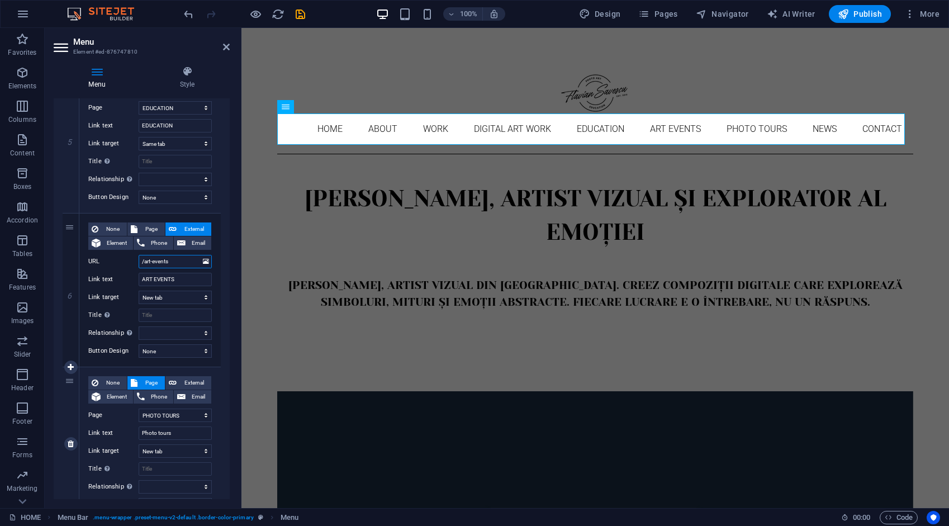
scroll to position [783, 0]
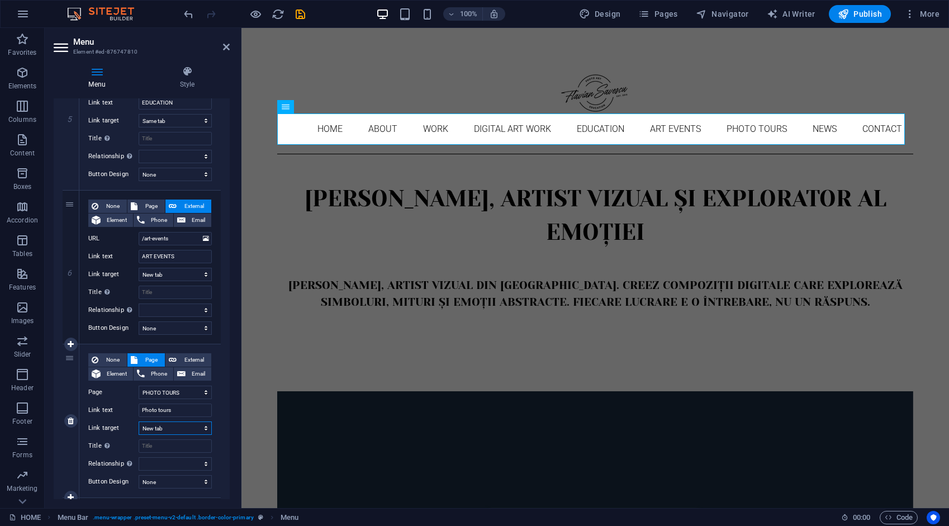
click at [173, 428] on select "New tab Same tab Overlay" at bounding box center [175, 428] width 73 height 13
select select
click at [139, 422] on select "New tab Same tab Overlay" at bounding box center [175, 428] width 73 height 13
select select
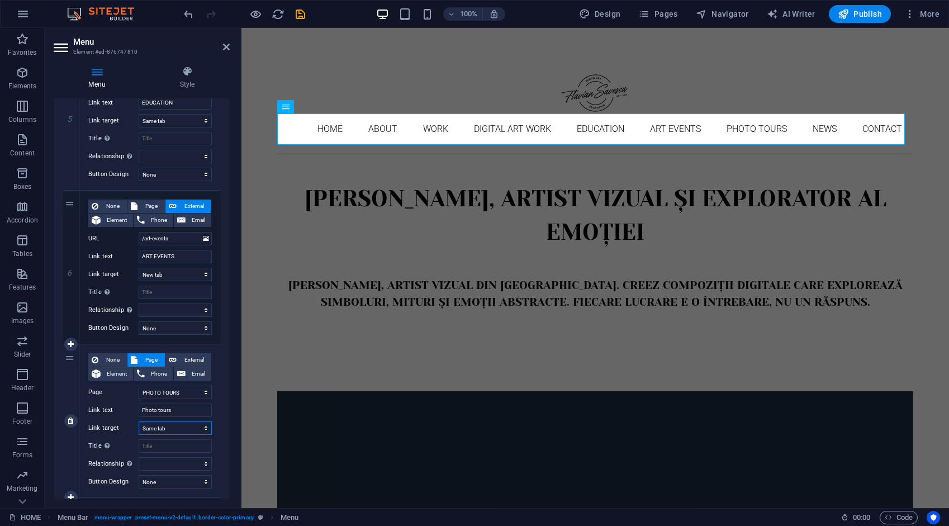
select select
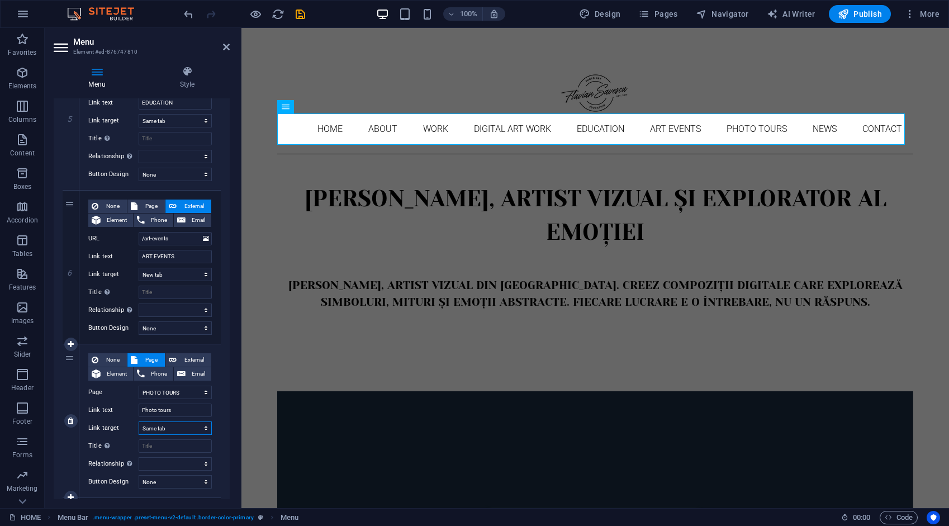
select select
click at [181, 353] on span "External" at bounding box center [194, 359] width 28 height 13
select select
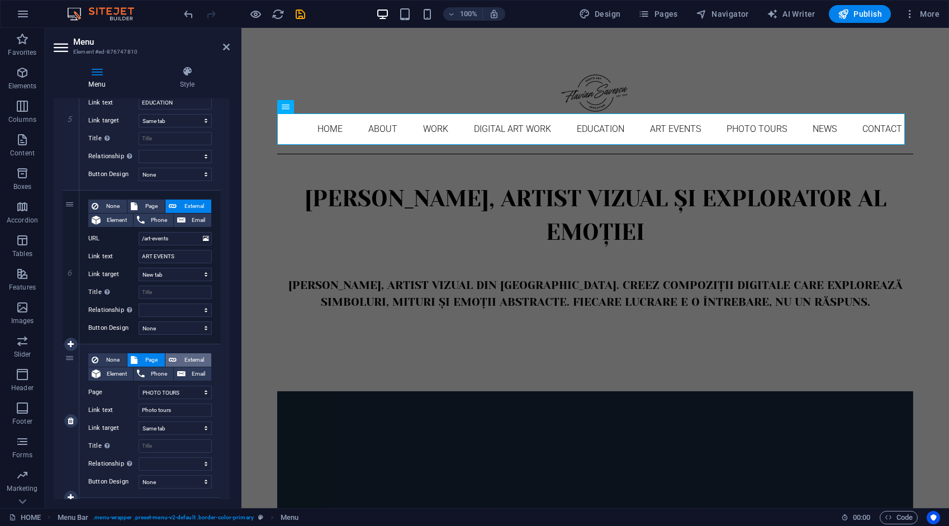
select select
select select "blank"
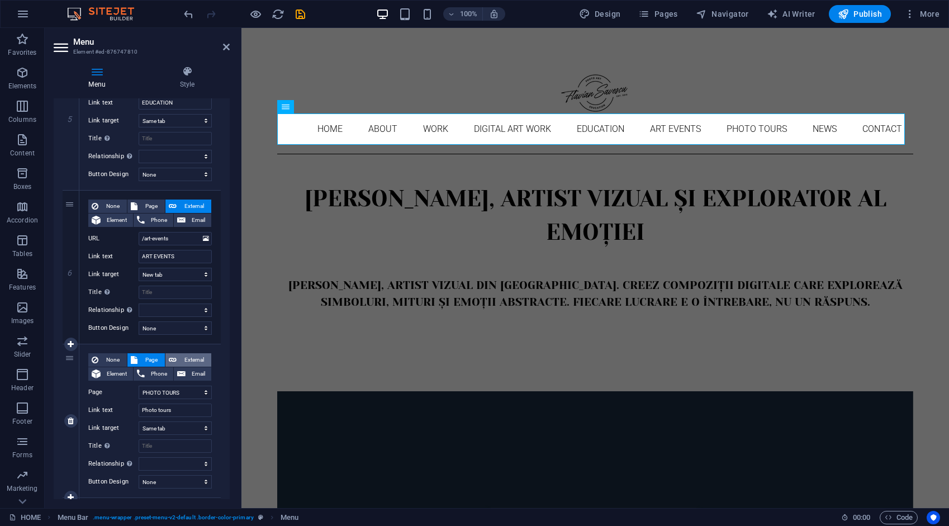
select select
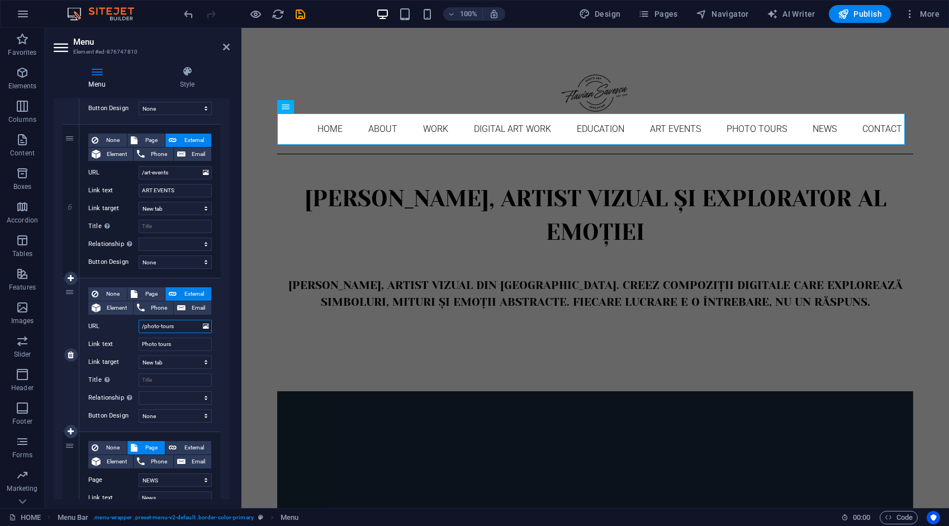
scroll to position [895, 0]
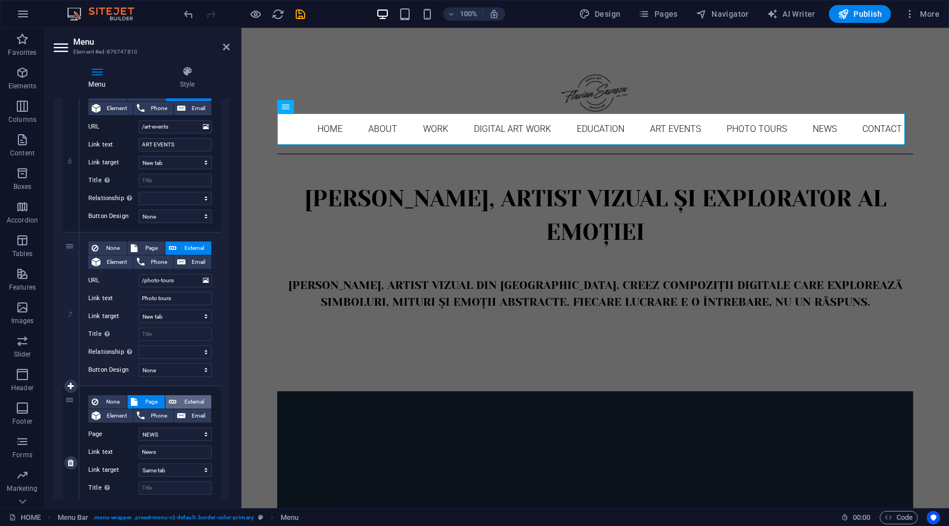
click at [180, 398] on span "External" at bounding box center [194, 401] width 28 height 13
select select
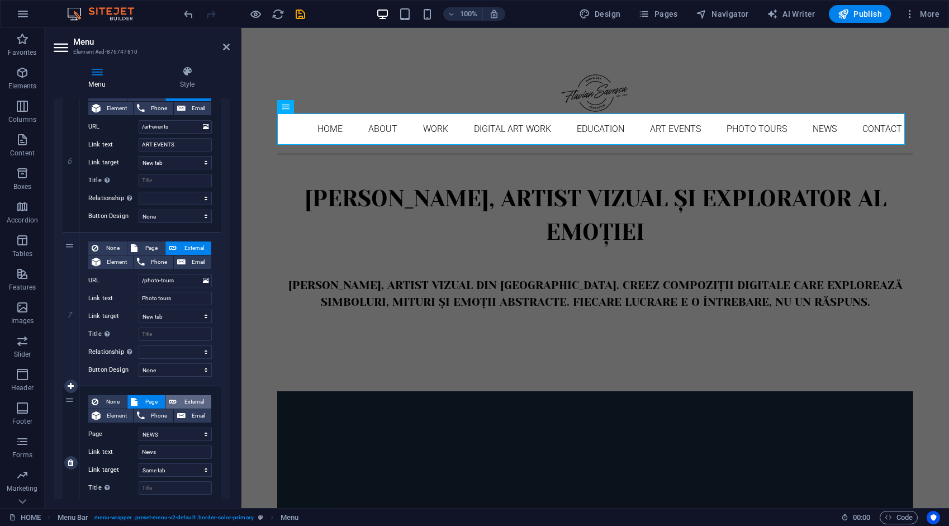
select select
select select "blank"
select select
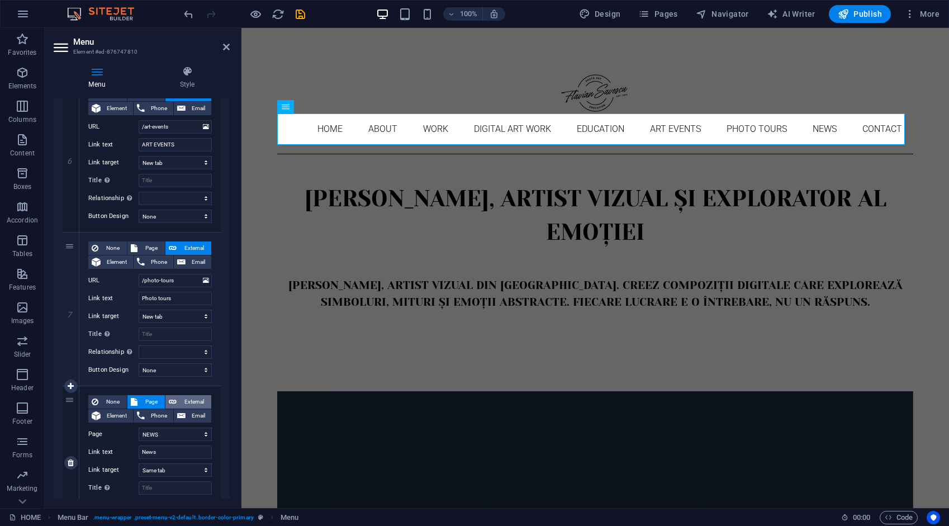
select select
drag, startPoint x: 183, startPoint y: 431, endPoint x: 133, endPoint y: 432, distance: 50.3
click at [133, 432] on div "URL /ro/16633894" at bounding box center [150, 434] width 124 height 13
type input "/"
select select
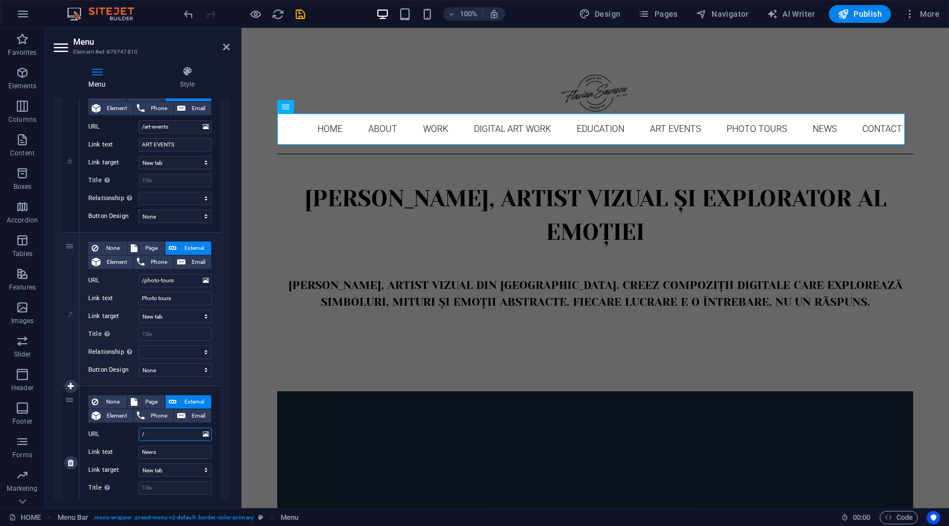
select select
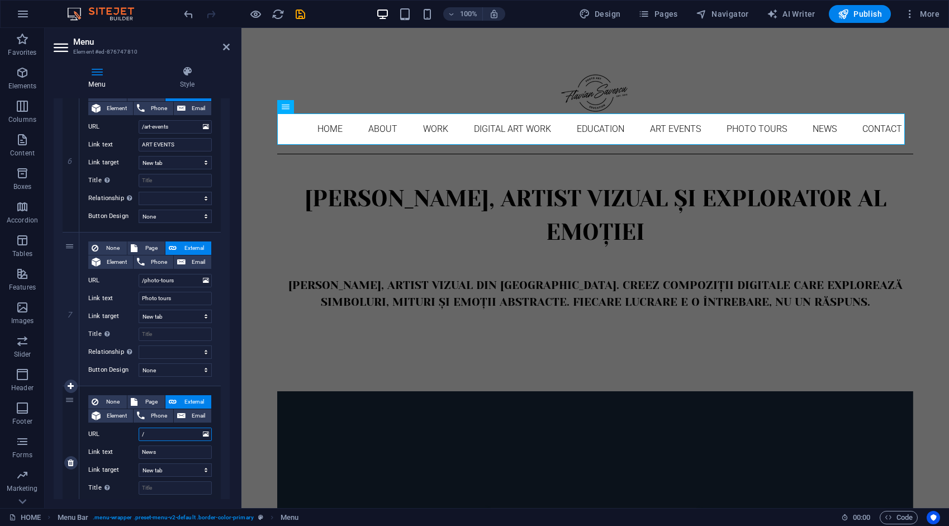
select select
type input "/new"
select select
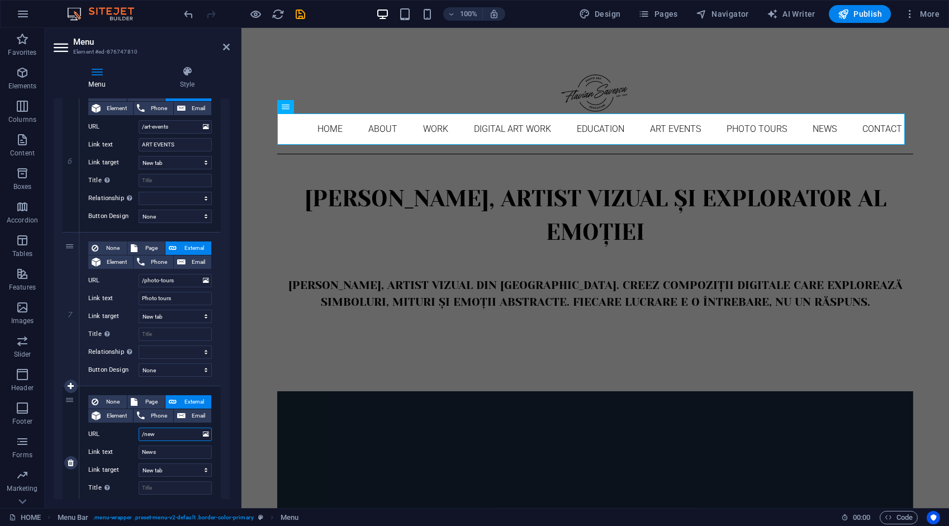
select select
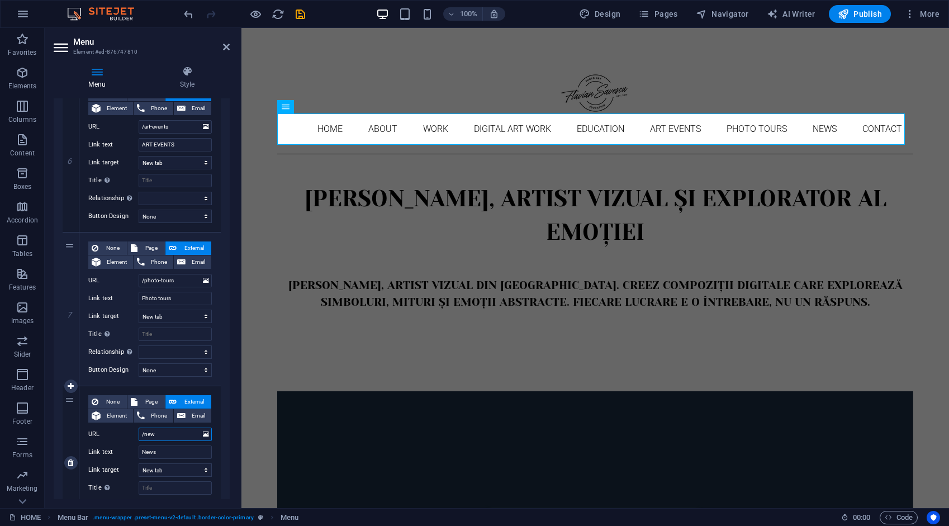
select select
type input "/news"
select select
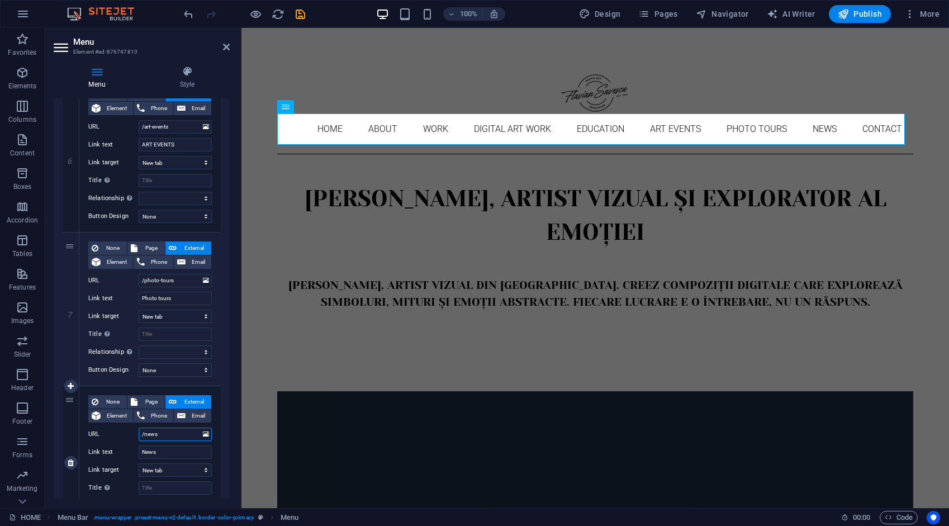
select select
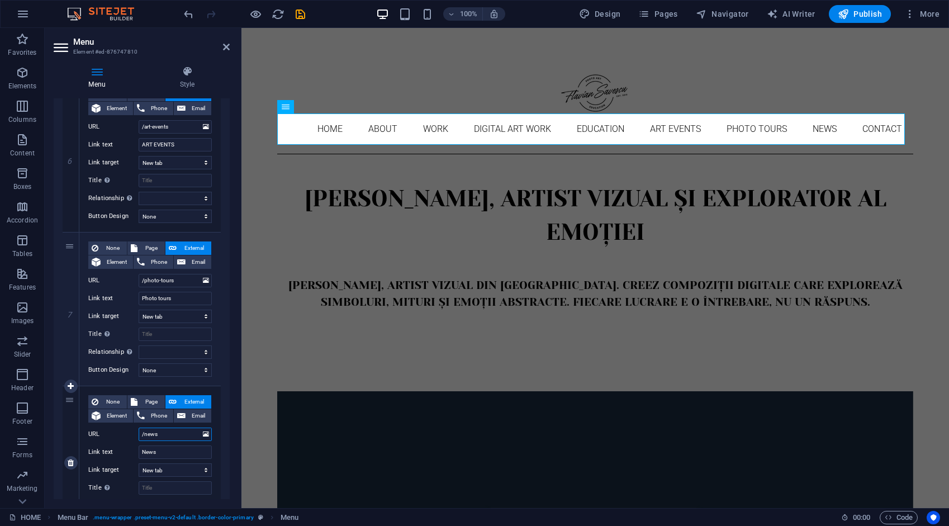
select select
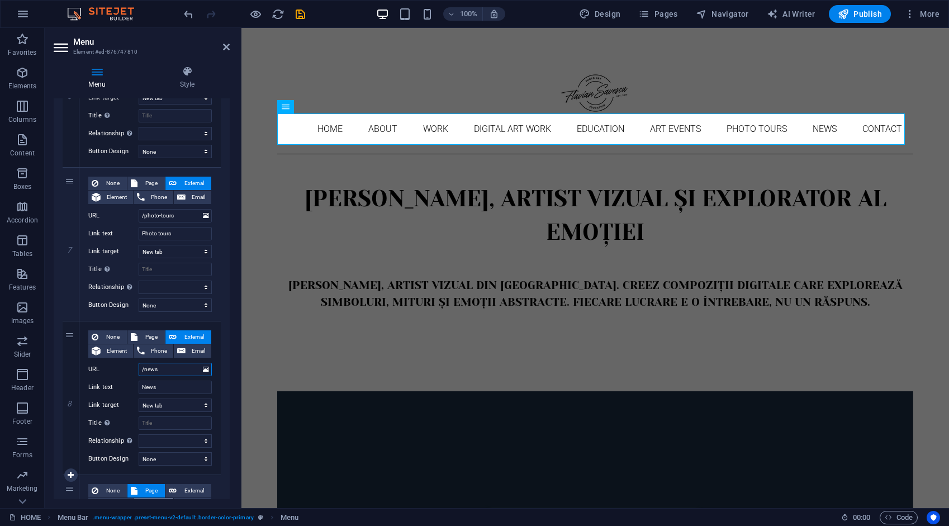
scroll to position [1062, 0]
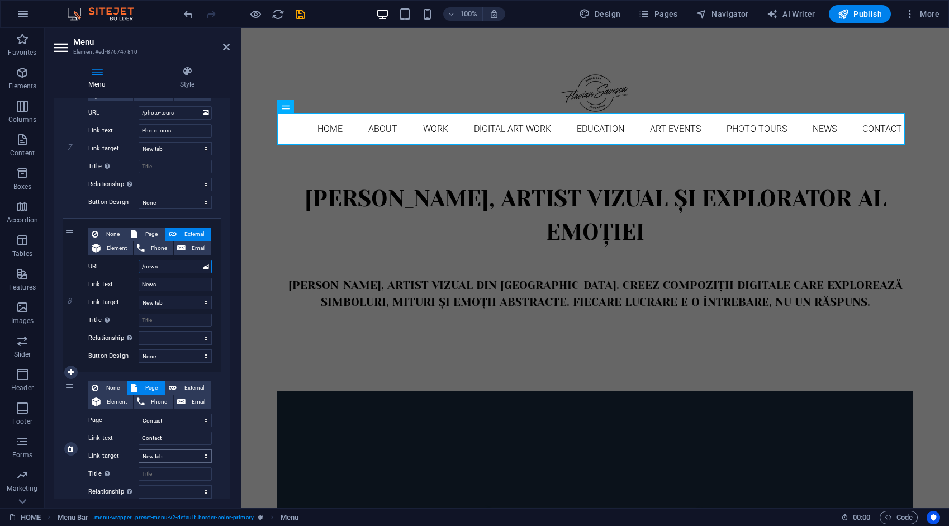
type input "/news"
click at [163, 455] on select "New tab Same tab Overlay" at bounding box center [175, 456] width 73 height 13
select select
click at [139, 450] on select "New tab Same tab Overlay" at bounding box center [175, 456] width 73 height 13
select select
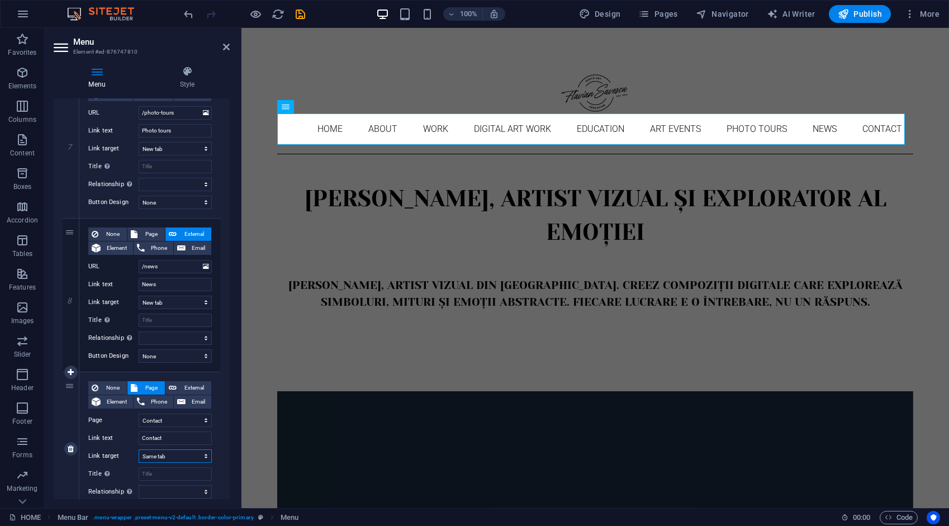
select select
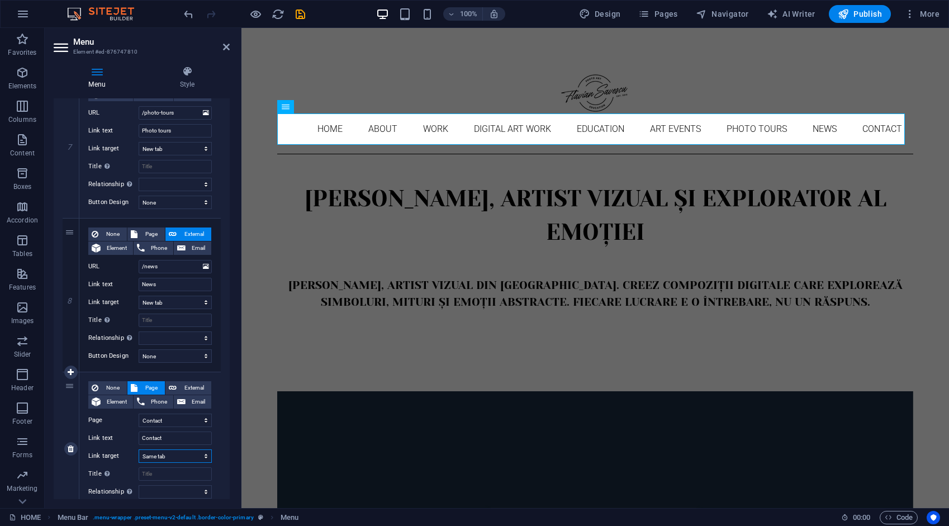
select select
click at [190, 385] on span "External" at bounding box center [194, 387] width 28 height 13
select select
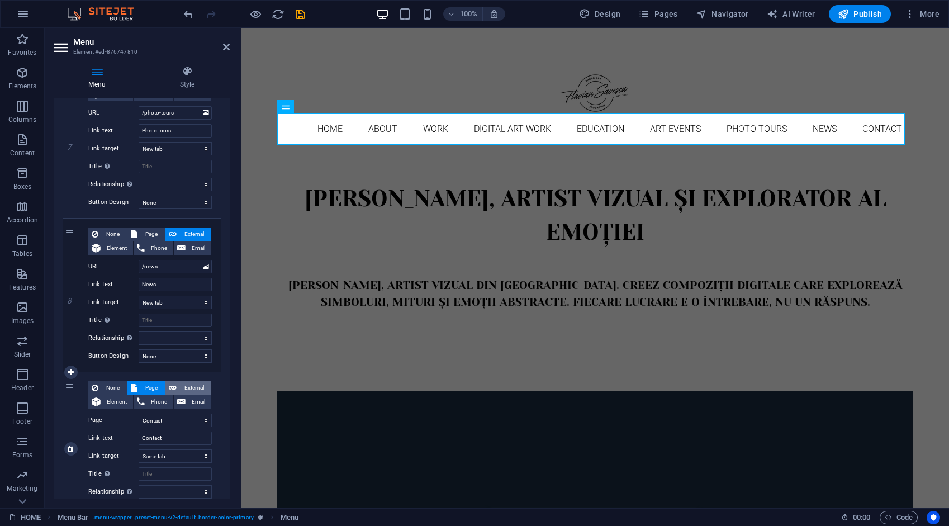
select select
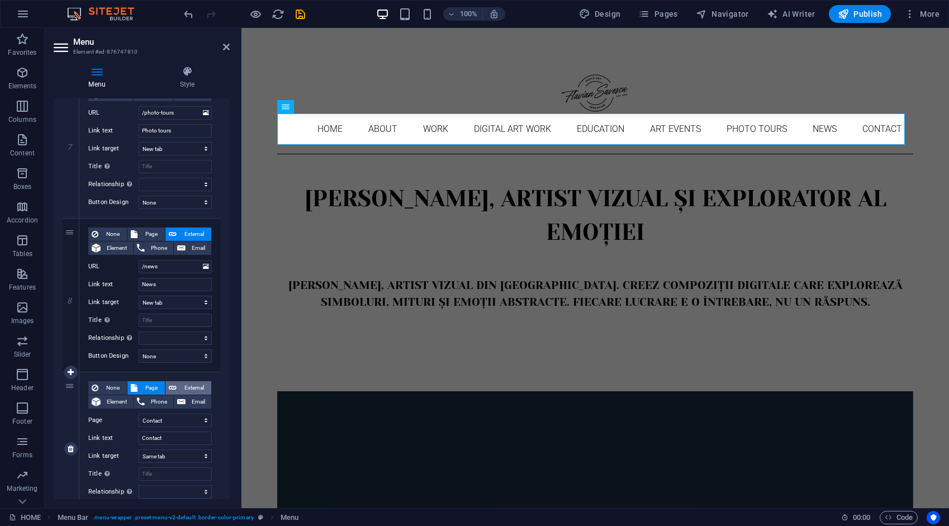
select select
select select "blank"
select select
click at [149, 385] on span "Page" at bounding box center [151, 387] width 21 height 13
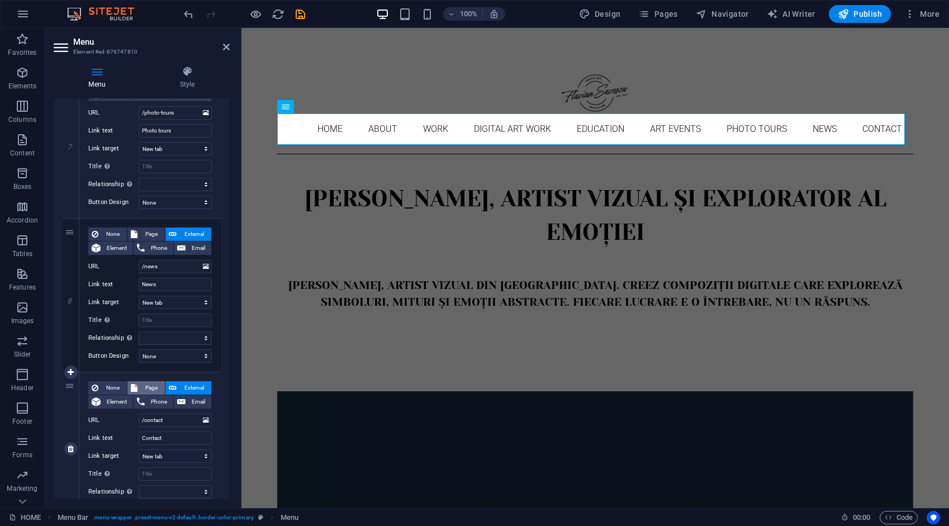
select select
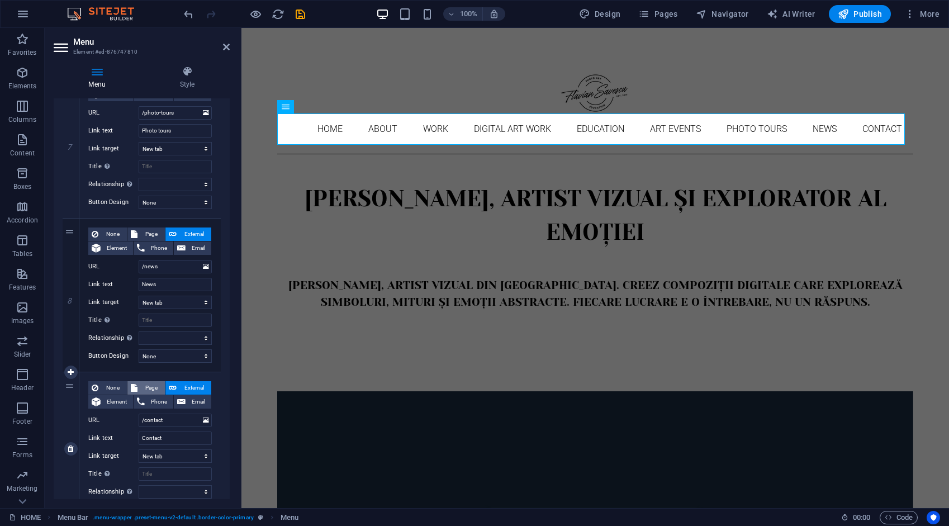
select select
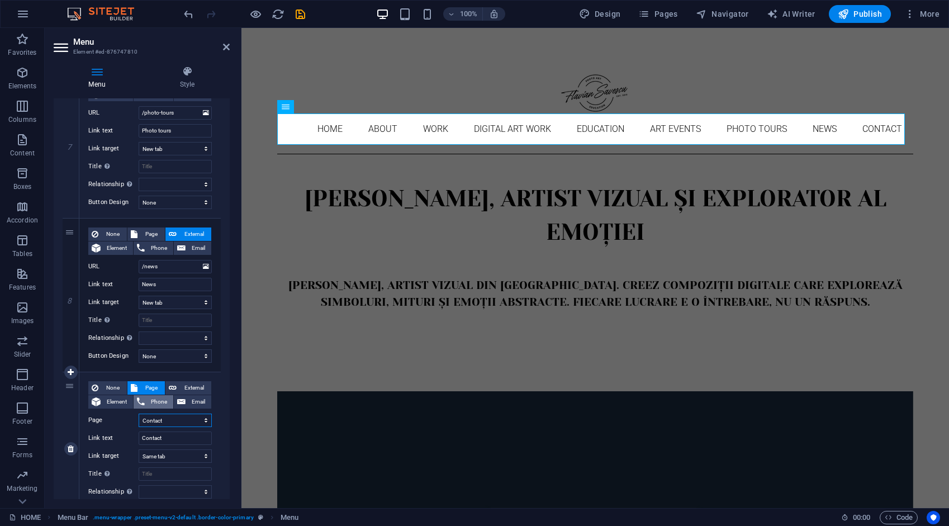
scroll to position [1118, 0]
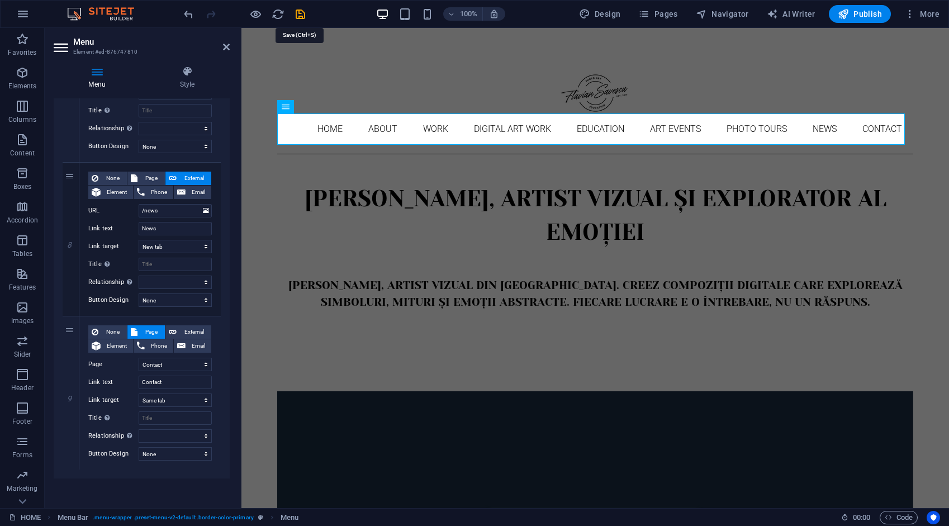
click at [300, 10] on icon "save" at bounding box center [300, 14] width 13 height 13
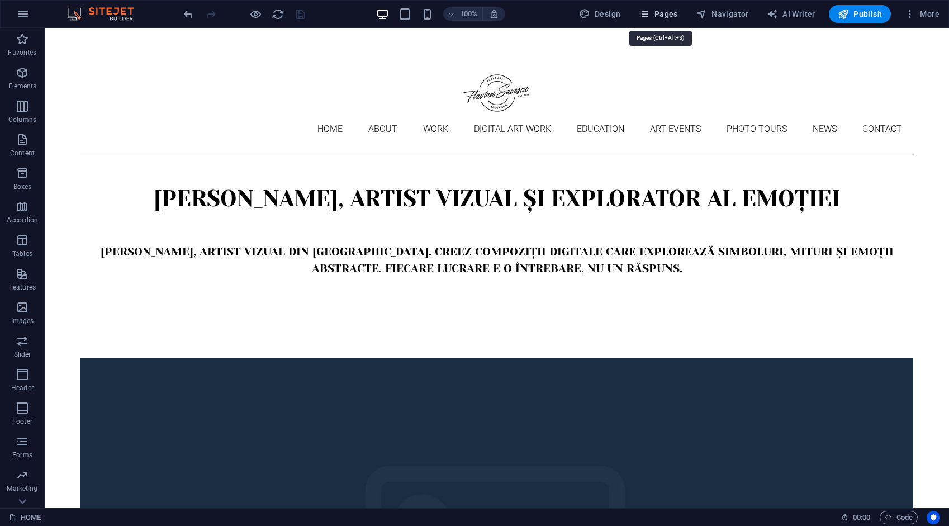
click at [675, 16] on span "Pages" at bounding box center [658, 13] width 39 height 11
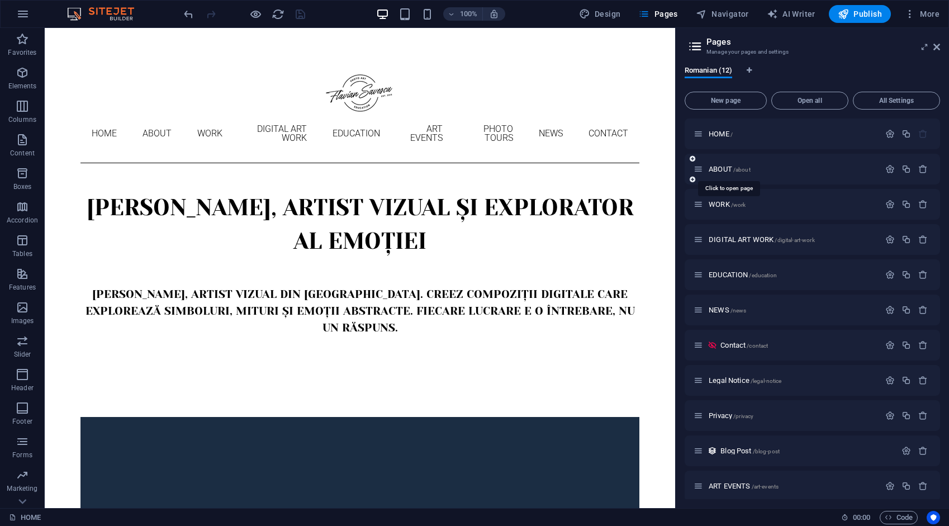
click at [726, 169] on span "ABOUT /about" at bounding box center [730, 169] width 42 height 8
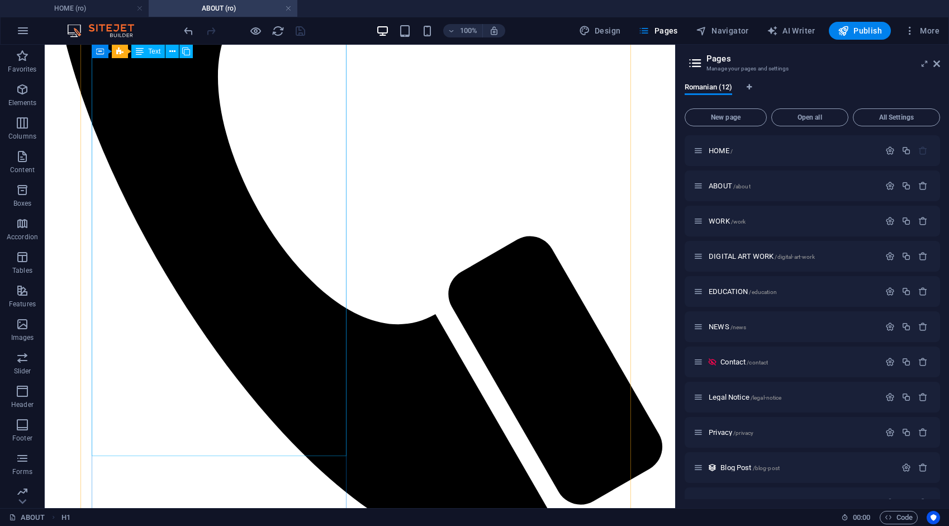
scroll to position [503, 0]
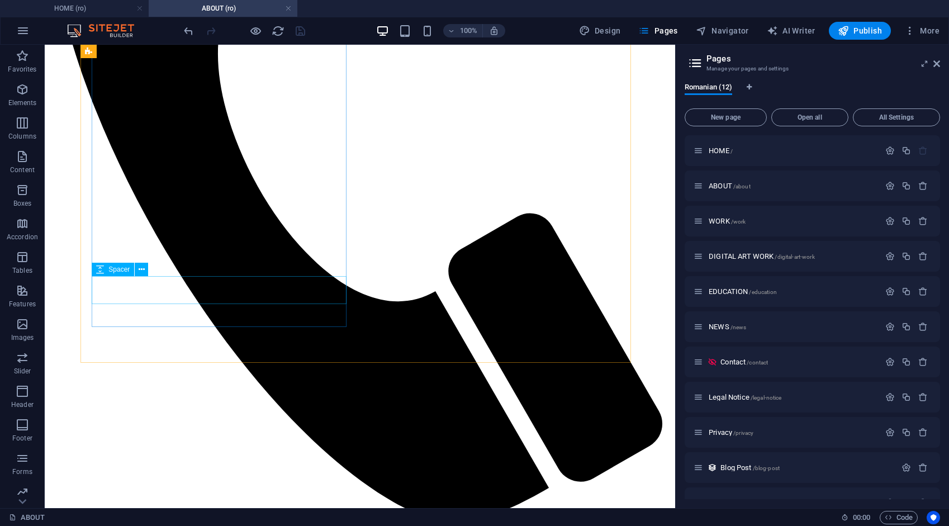
drag, startPoint x: 153, startPoint y: 263, endPoint x: 107, endPoint y: 217, distance: 64.5
click at [153, 263] on div "Spacer" at bounding box center [124, 270] width 64 height 14
select select "2"
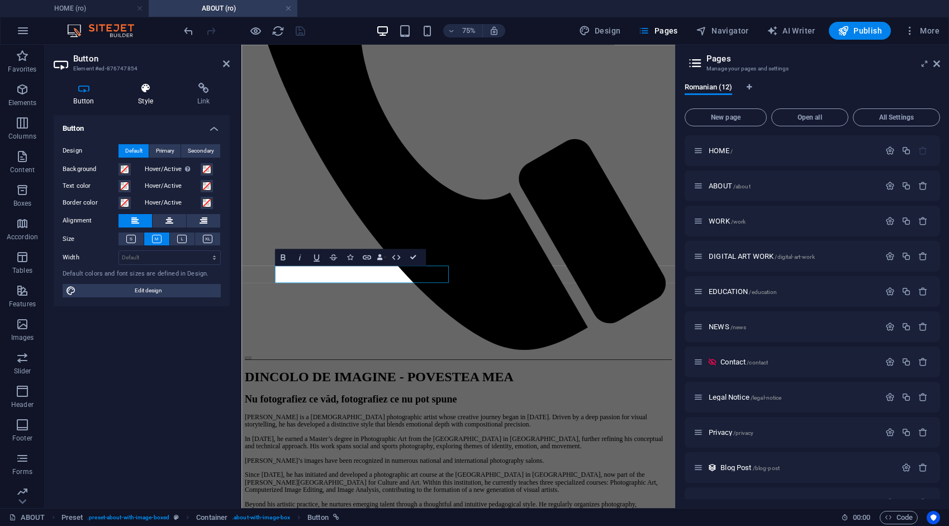
scroll to position [444, 0]
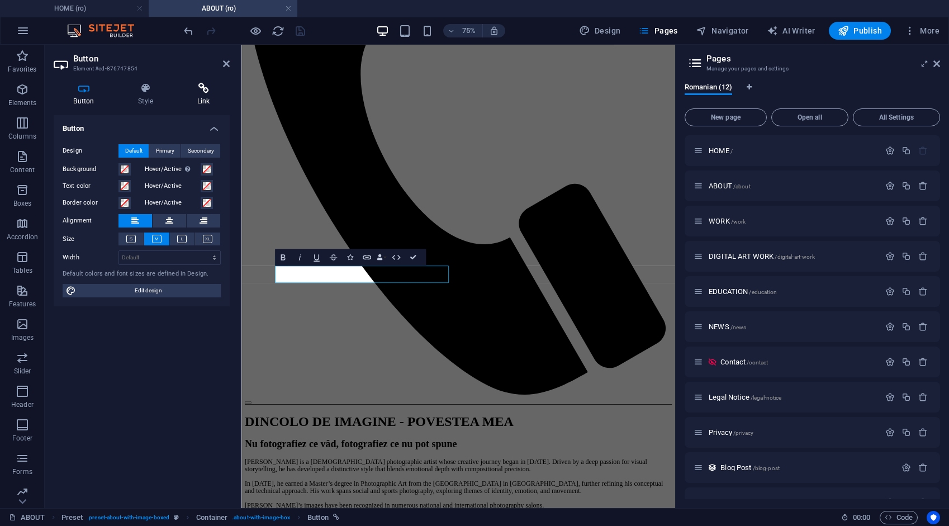
click at [200, 95] on h4 "Link" at bounding box center [203, 94] width 53 height 23
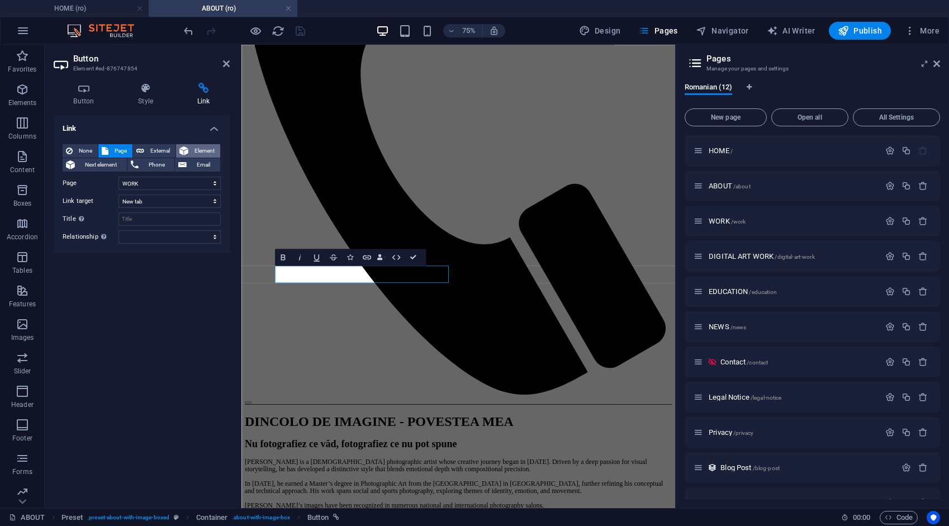
click at [200, 153] on span "Element" at bounding box center [204, 150] width 25 height 13
click at [166, 149] on span "External" at bounding box center [160, 150] width 25 height 13
select select "blank"
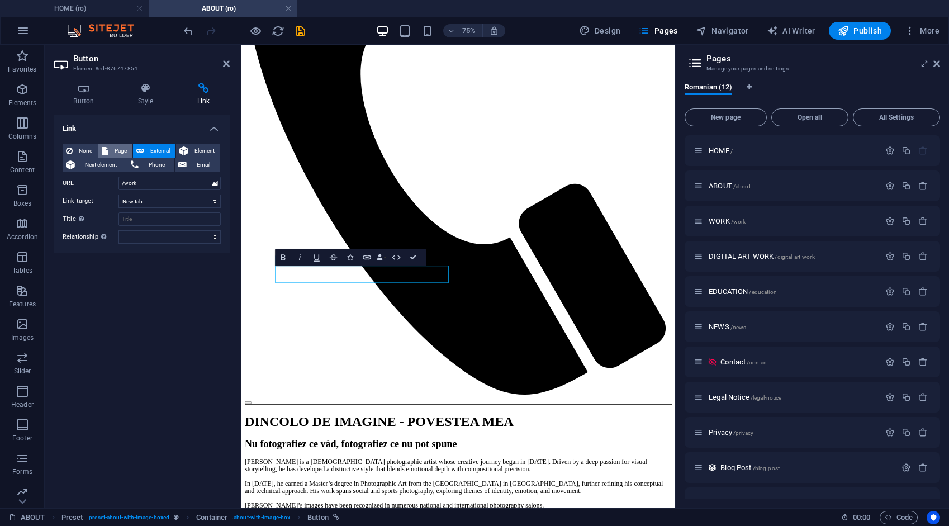
click at [126, 149] on span "Page" at bounding box center [120, 150] width 17 height 13
select select
drag, startPoint x: 297, startPoint y: 30, endPoint x: 297, endPoint y: 38, distance: 7.8
click at [299, 31] on icon "save" at bounding box center [300, 31] width 13 height 13
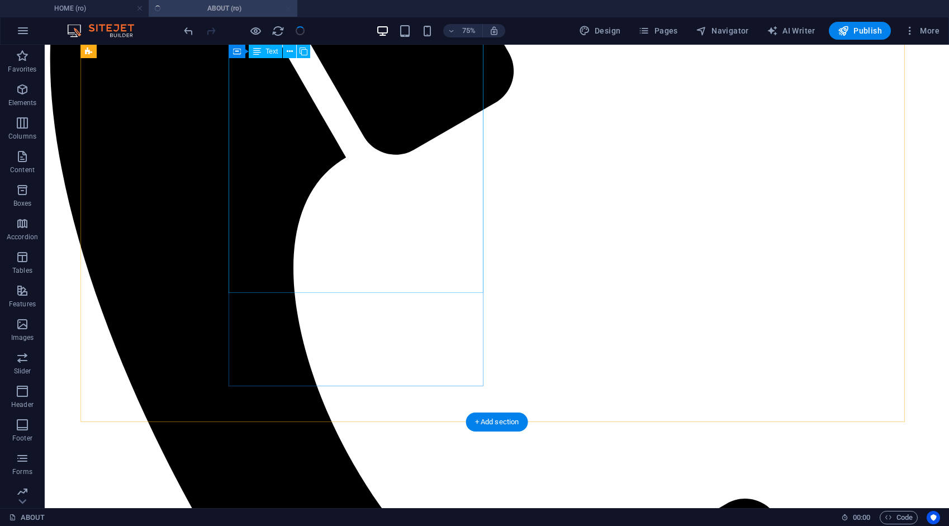
scroll to position [413, 0]
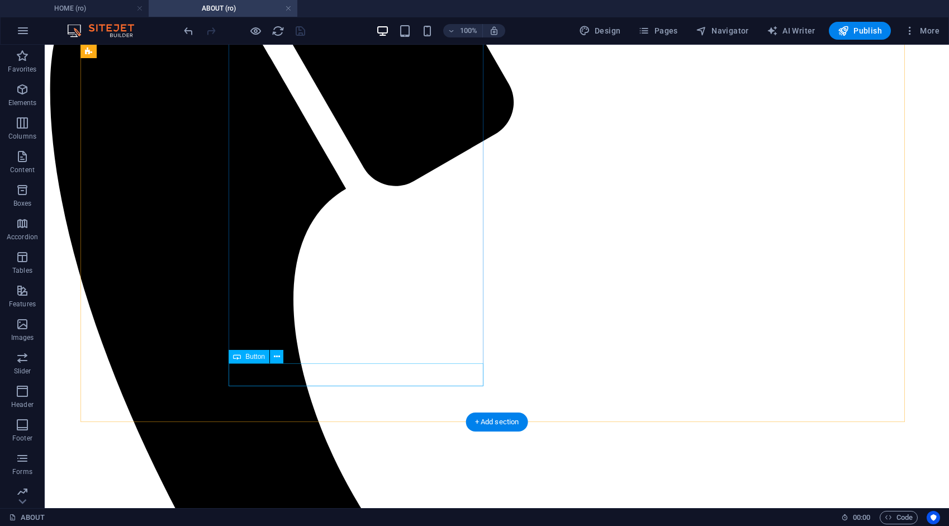
select select "3"
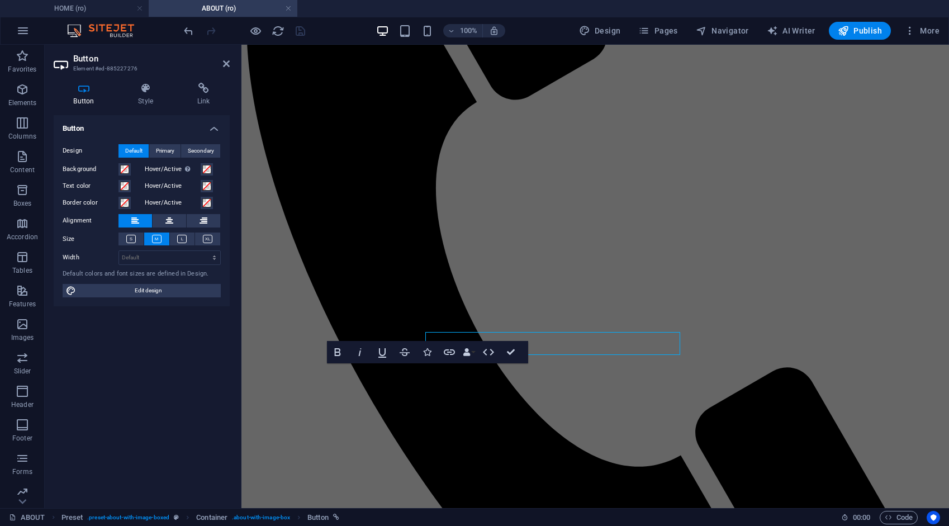
scroll to position [444, 0]
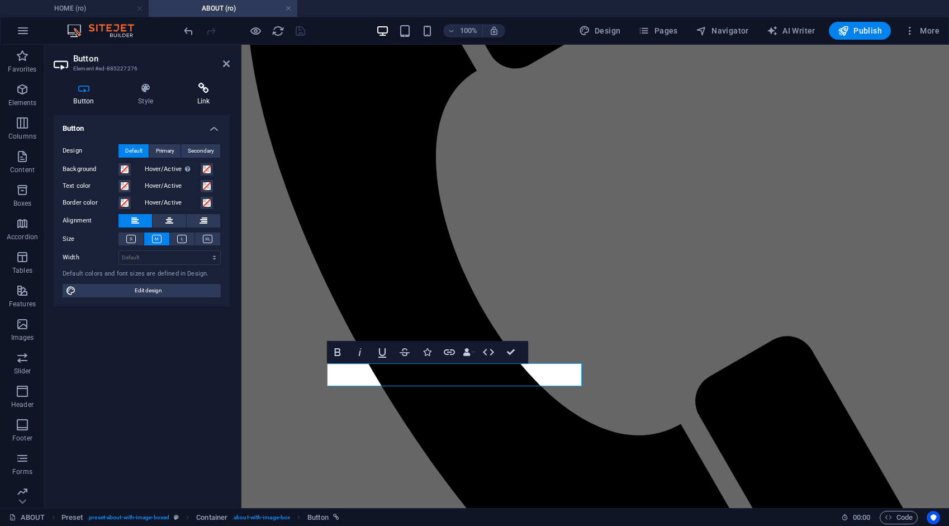
click at [206, 91] on icon at bounding box center [203, 88] width 53 height 11
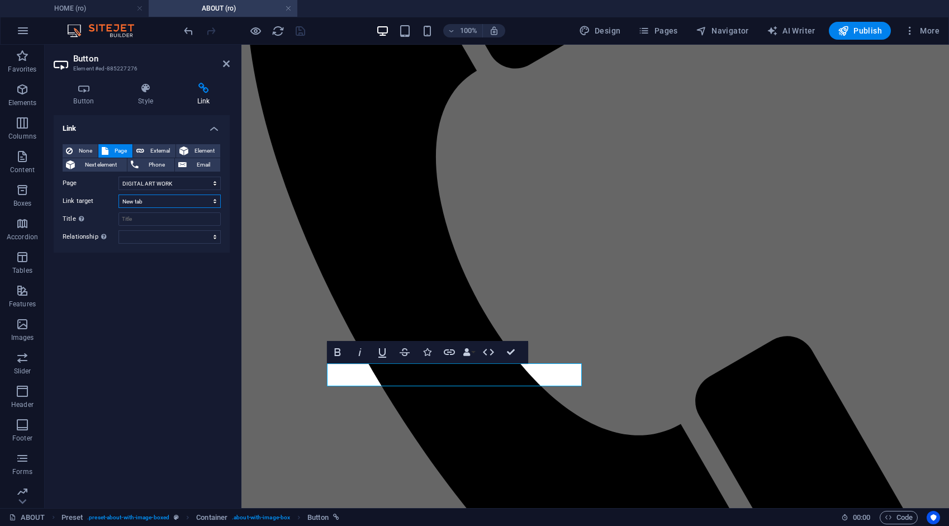
click at [141, 199] on select "New tab Same tab Overlay" at bounding box center [170, 201] width 102 height 13
click at [119, 195] on select "New tab Same tab Overlay" at bounding box center [170, 201] width 102 height 13
click at [154, 151] on span "External" at bounding box center [160, 150] width 25 height 13
select select "blank"
click at [123, 149] on span "Page" at bounding box center [120, 150] width 17 height 13
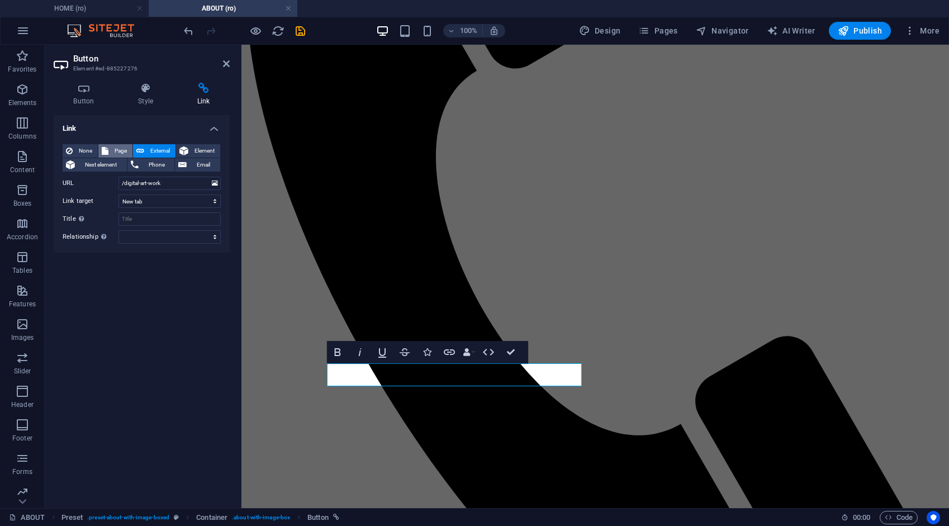
select select
click at [299, 29] on icon "save" at bounding box center [300, 31] width 13 height 13
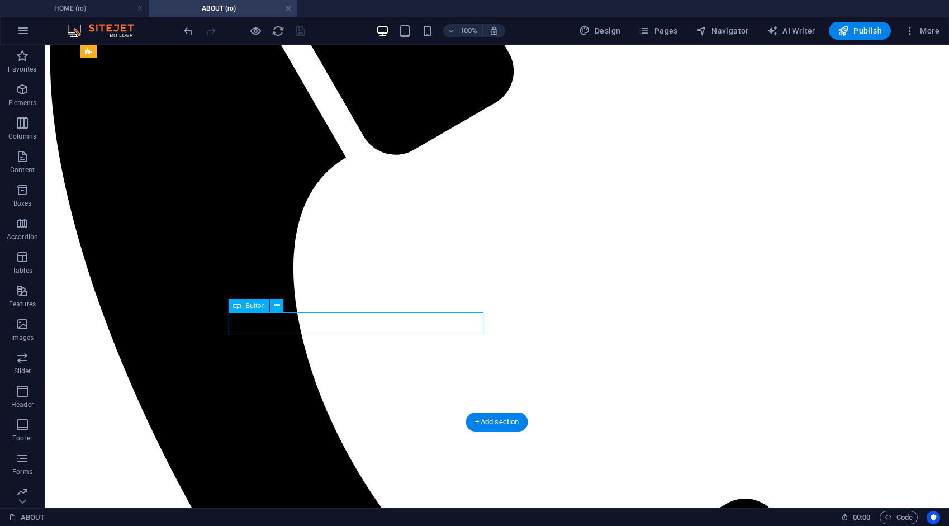
select select "2"
select select
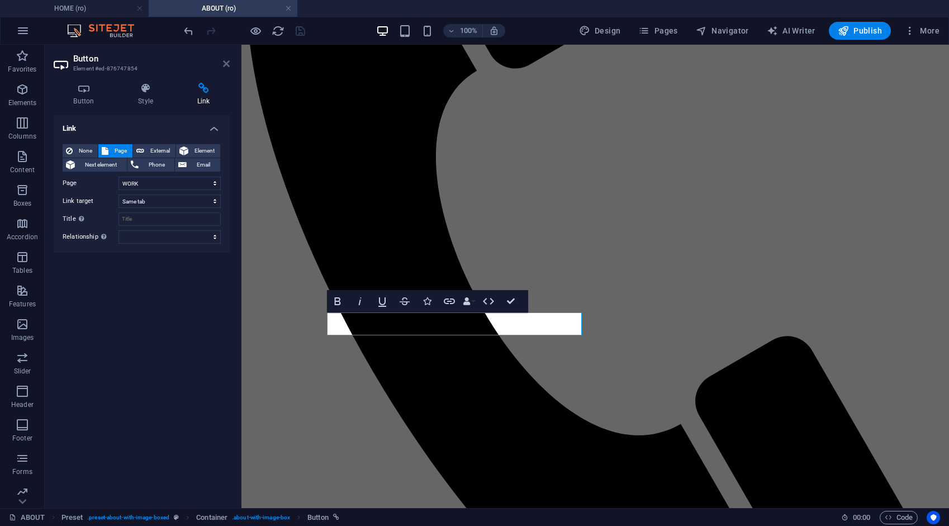
click at [228, 63] on icon at bounding box center [226, 63] width 7 height 9
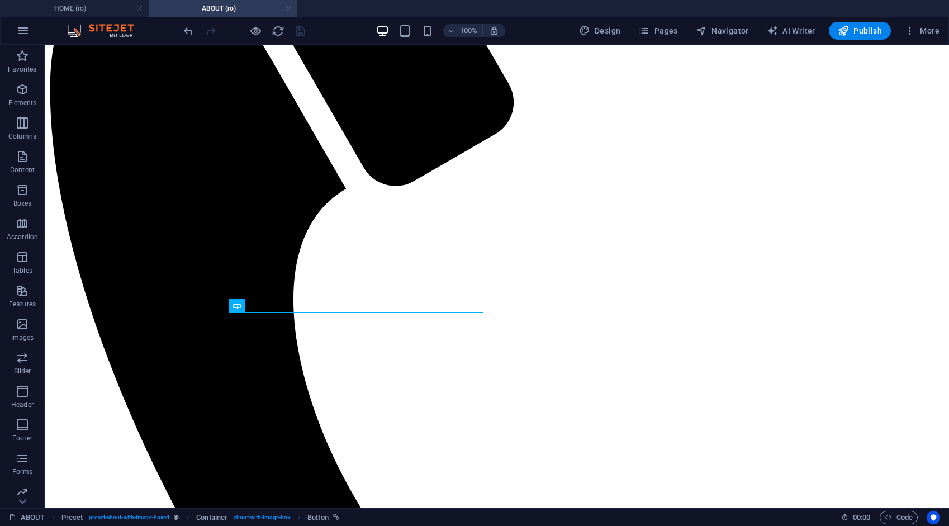
click at [289, 6] on link at bounding box center [288, 8] width 7 height 11
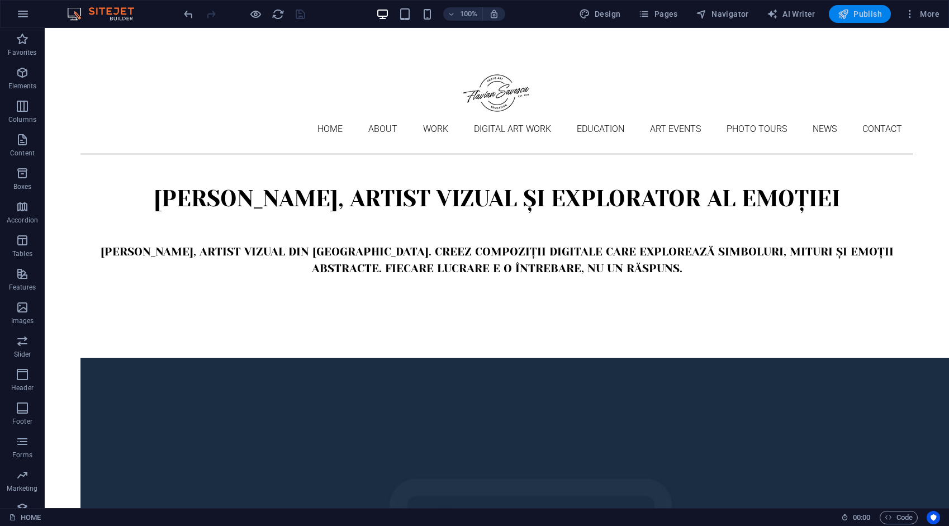
click at [864, 16] on span "Publish" at bounding box center [860, 13] width 44 height 11
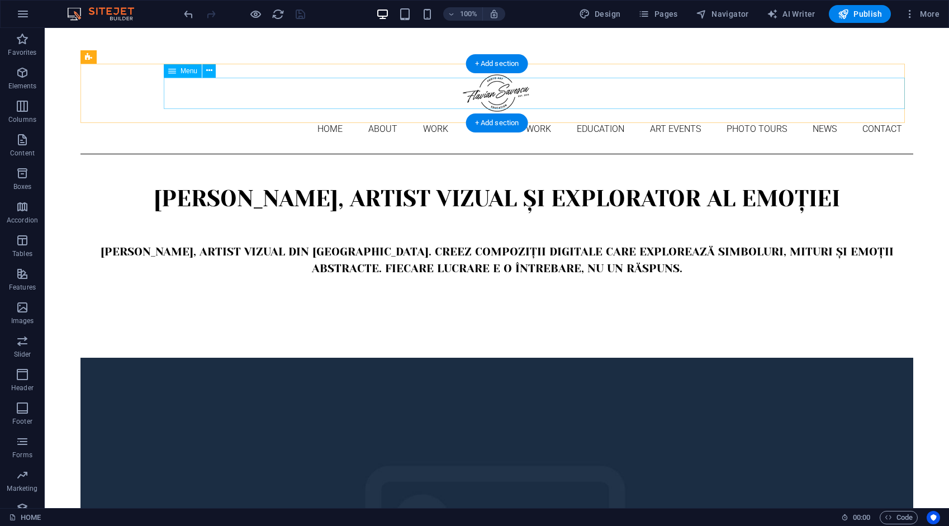
click at [209, 114] on nav "Home About Work DIGITAL ART WORK EDUCATION ART EVENTS Photo tours News Contact" at bounding box center [497, 129] width 833 height 31
select select "1"
select select "3"
select select
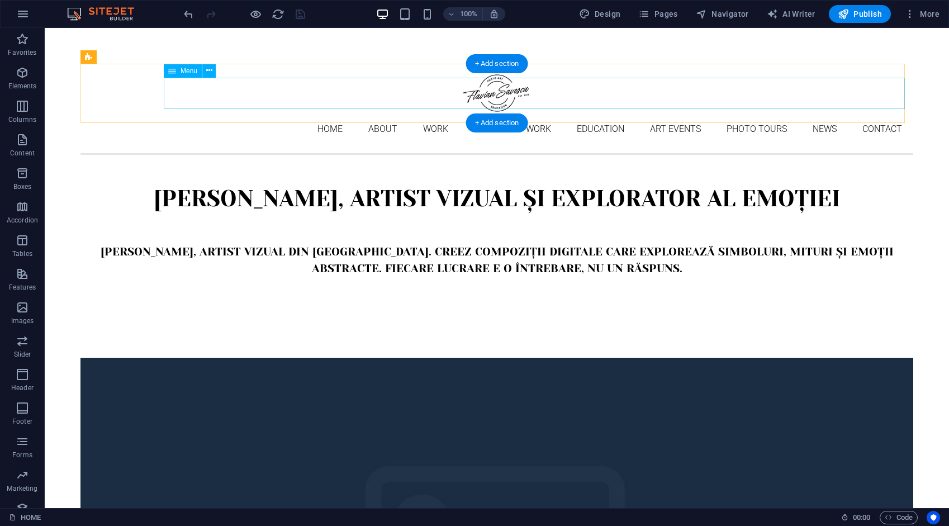
select select "4"
select select
select select "6"
select select
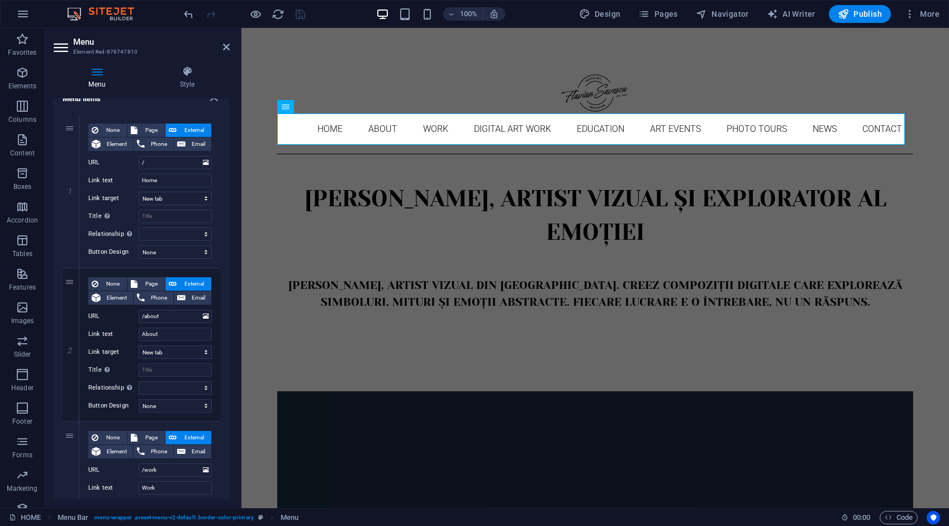
scroll to position [112, 0]
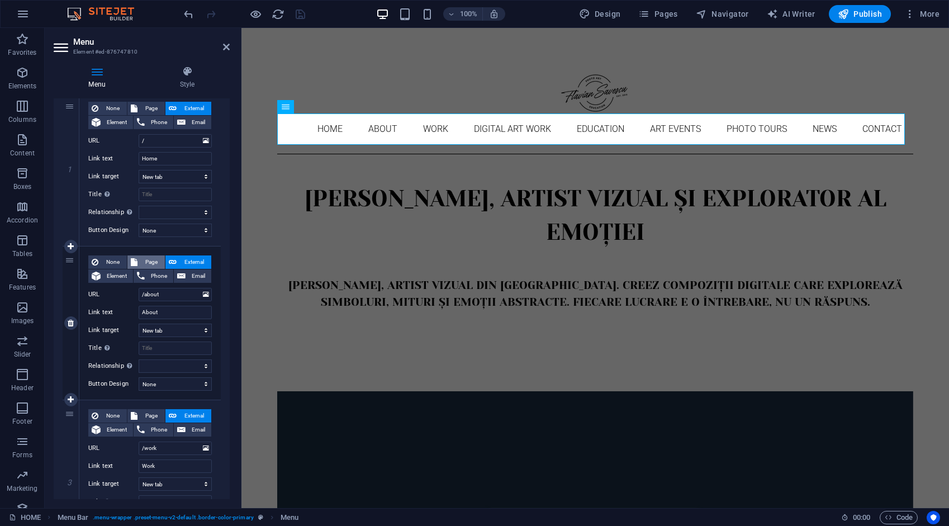
click at [154, 257] on span "Page" at bounding box center [151, 262] width 21 height 13
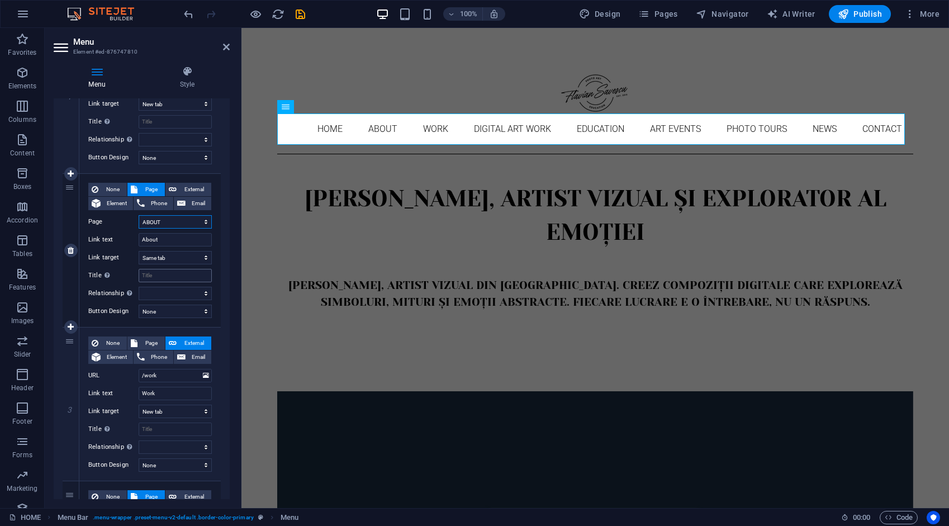
scroll to position [224, 0]
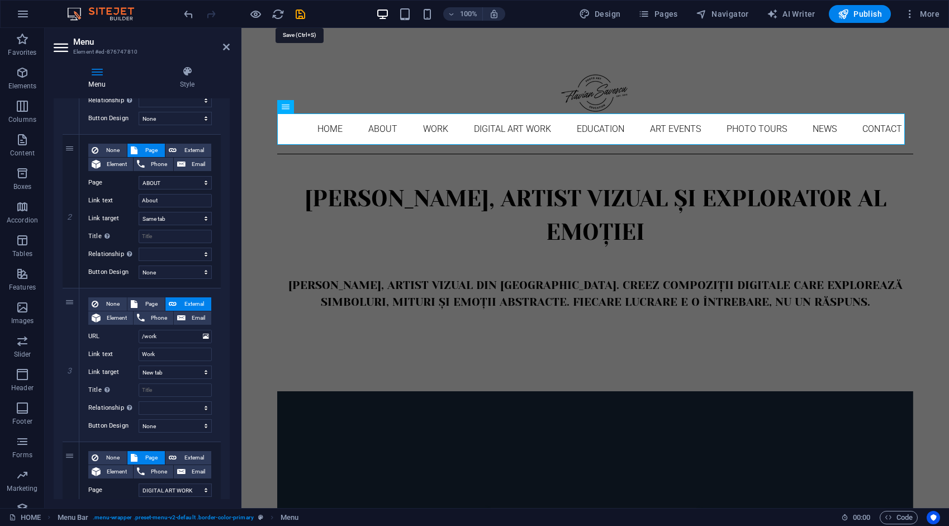
click at [299, 15] on icon "save" at bounding box center [300, 14] width 13 height 13
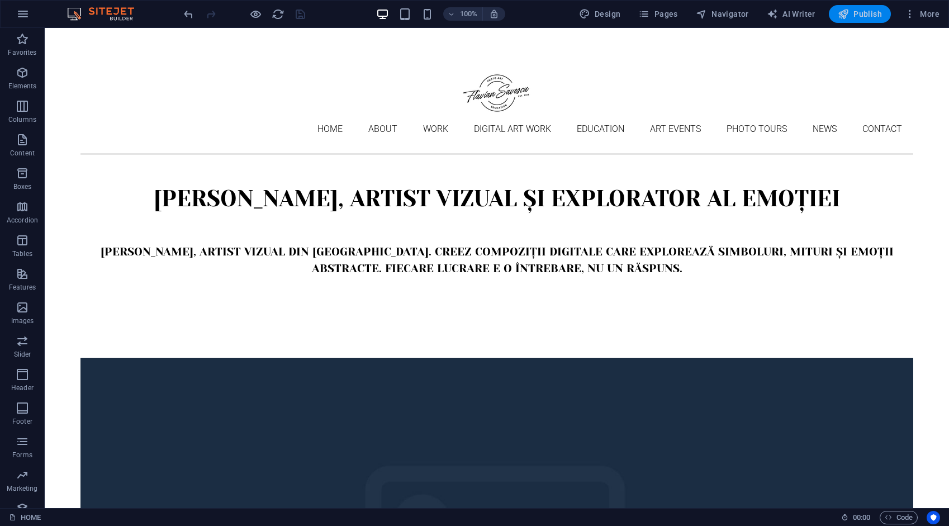
click at [868, 15] on span "Publish" at bounding box center [860, 13] width 44 height 11
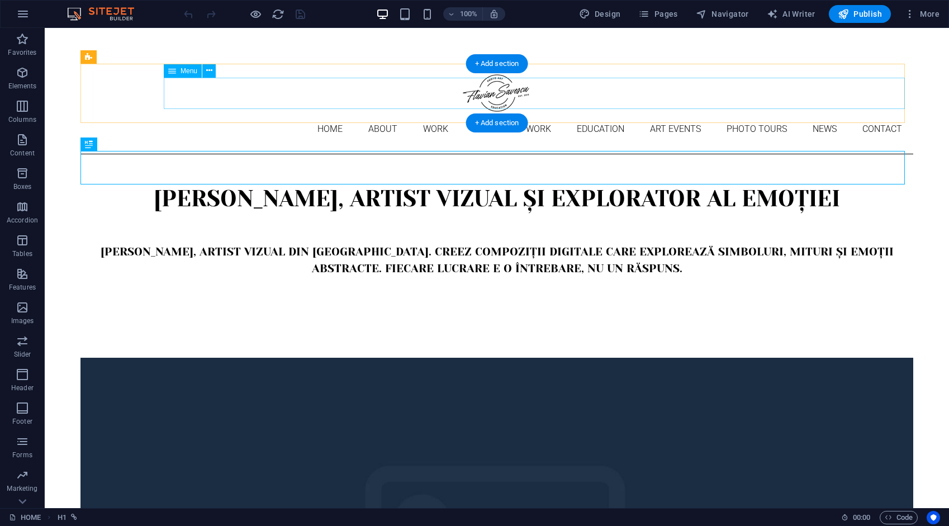
click at [247, 114] on nav "Home About Work DIGITAL ART WORK EDUCATION ART EVENTS Photo tours News Contact" at bounding box center [497, 129] width 833 height 31
select select "1"
select select
select select "2"
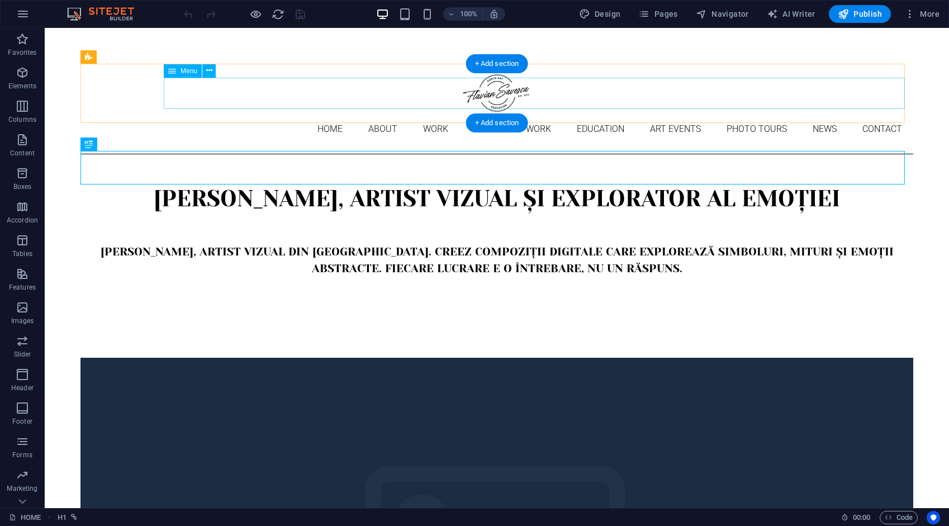
select select "3"
select select
select select "4"
select select
select select "9"
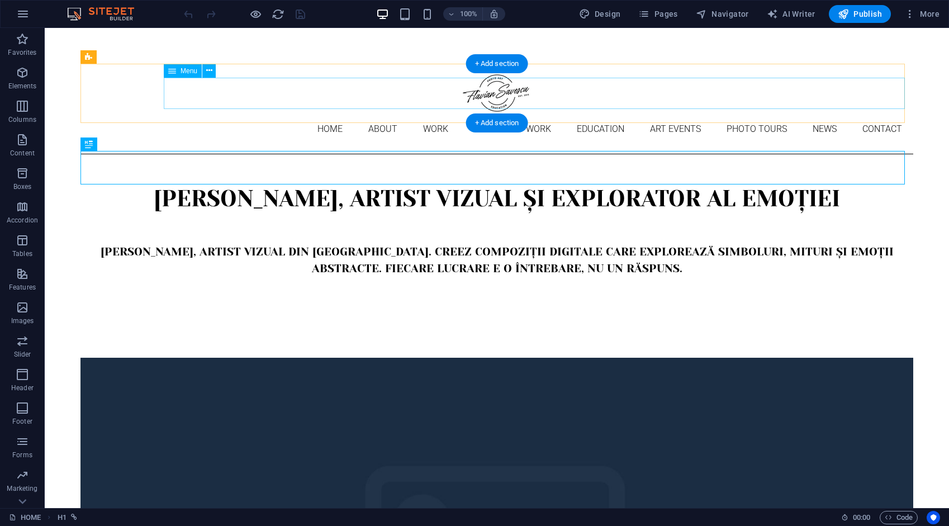
select select "10"
select select "5"
select select "6"
select select
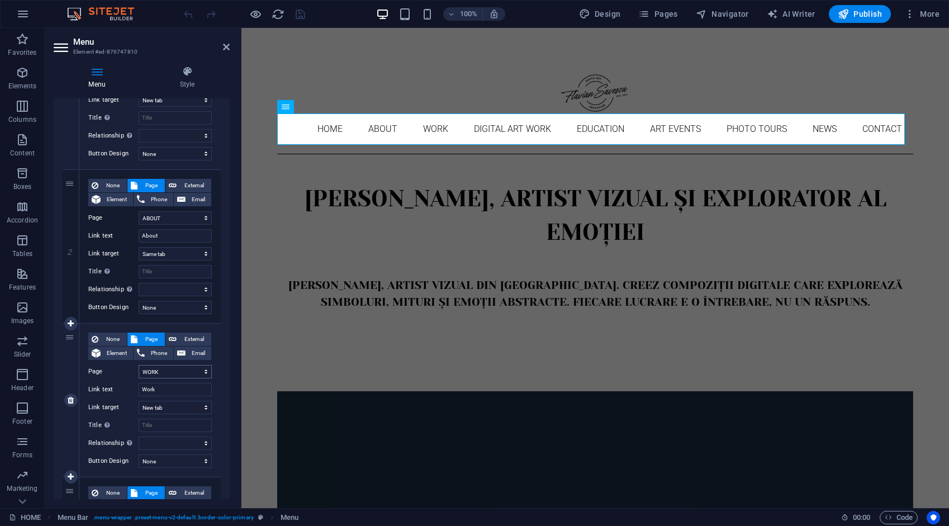
scroll to position [224, 0]
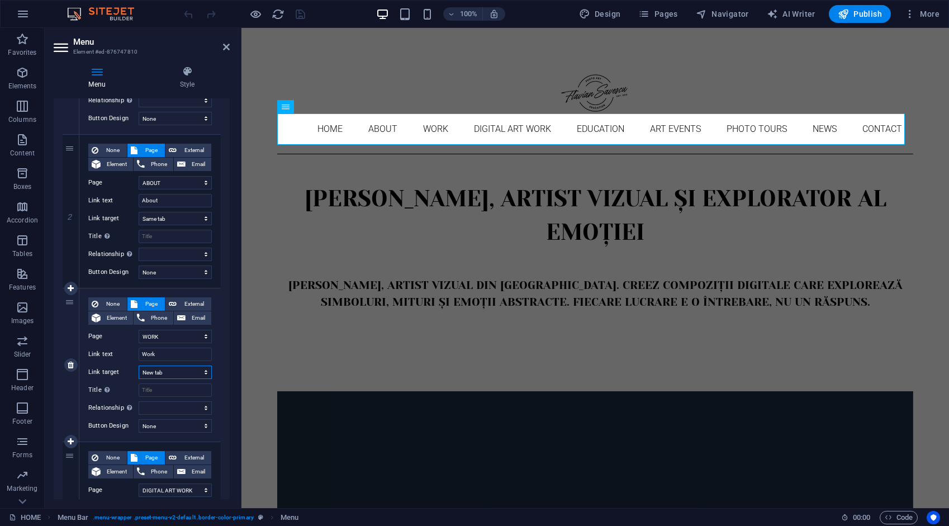
click at [176, 372] on select "New tab Same tab Overlay" at bounding box center [175, 372] width 73 height 13
select select
click at [139, 366] on select "New tab Same tab Overlay" at bounding box center [175, 372] width 73 height 13
select select
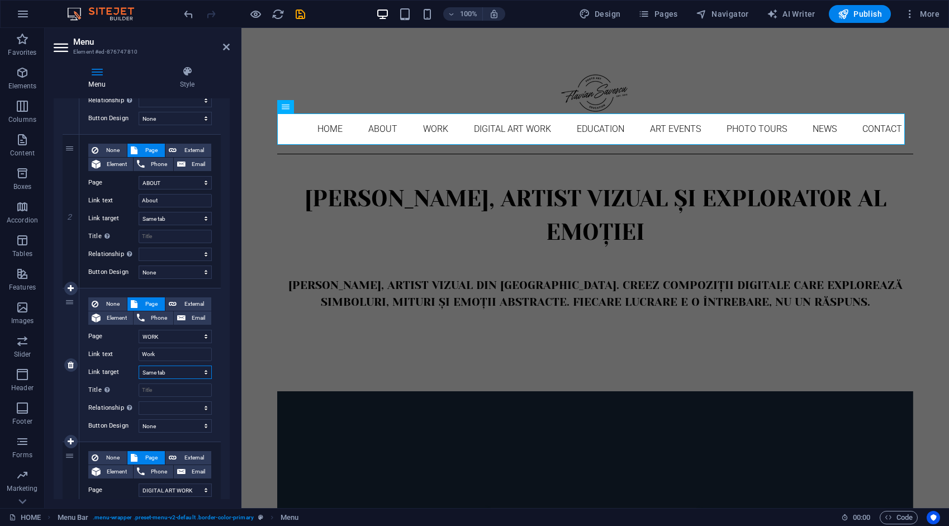
select select
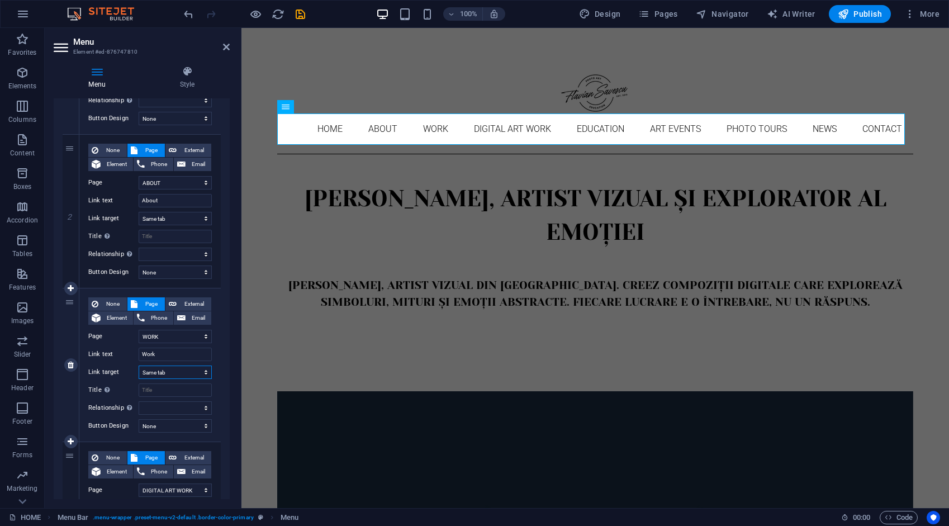
select select
click at [189, 305] on span "External" at bounding box center [194, 303] width 28 height 13
select select
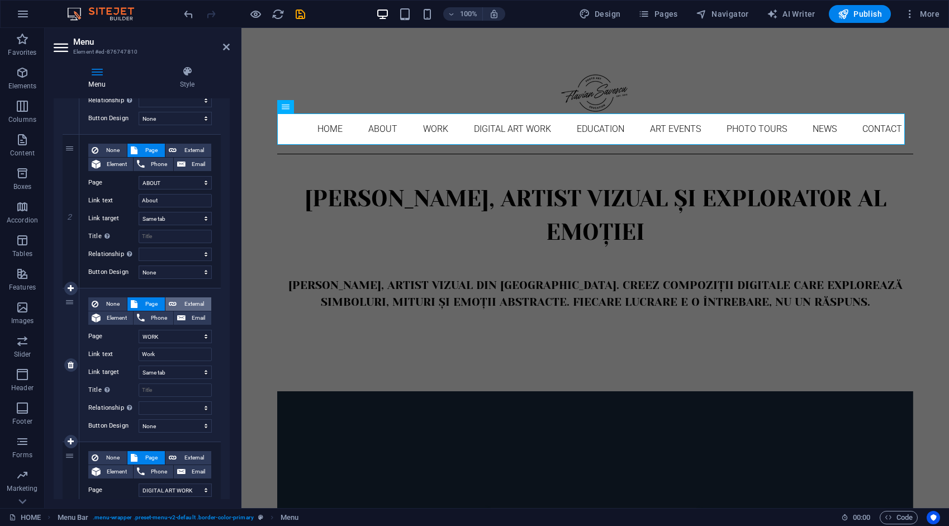
select select "blank"
select select
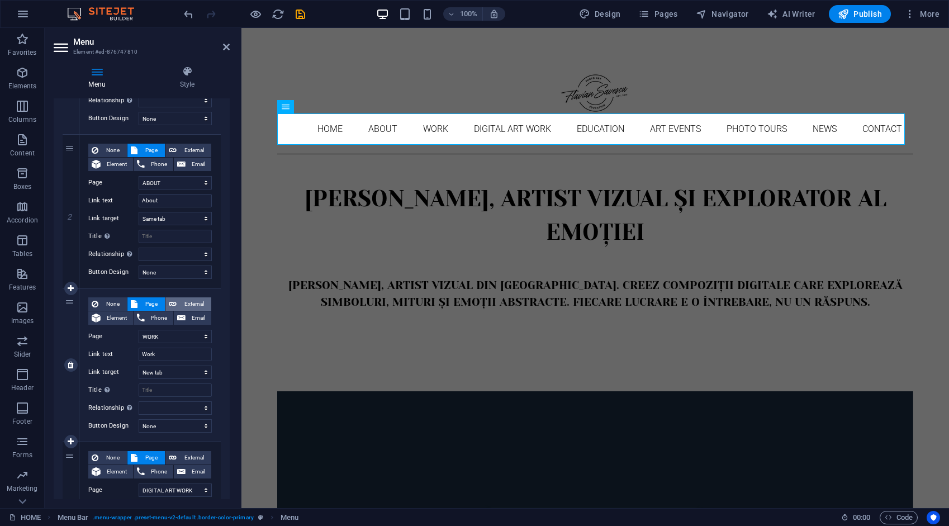
select select
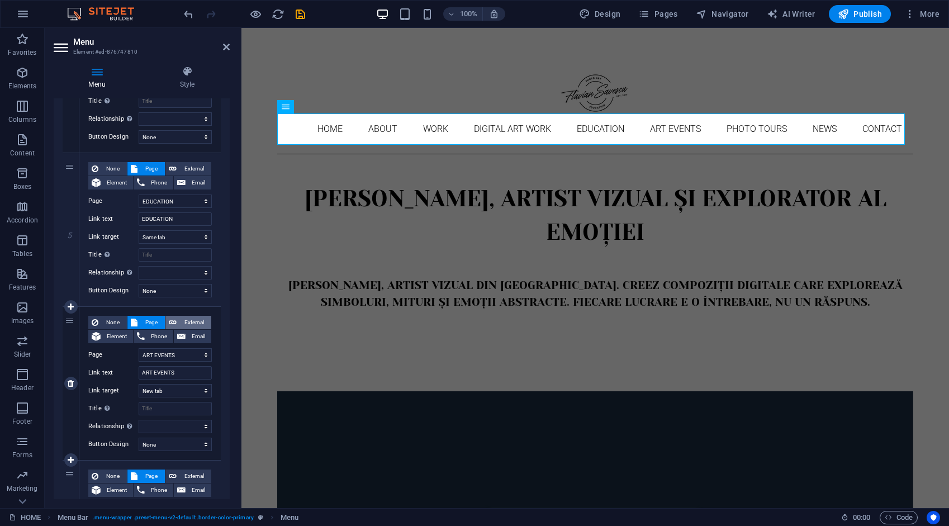
scroll to position [671, 0]
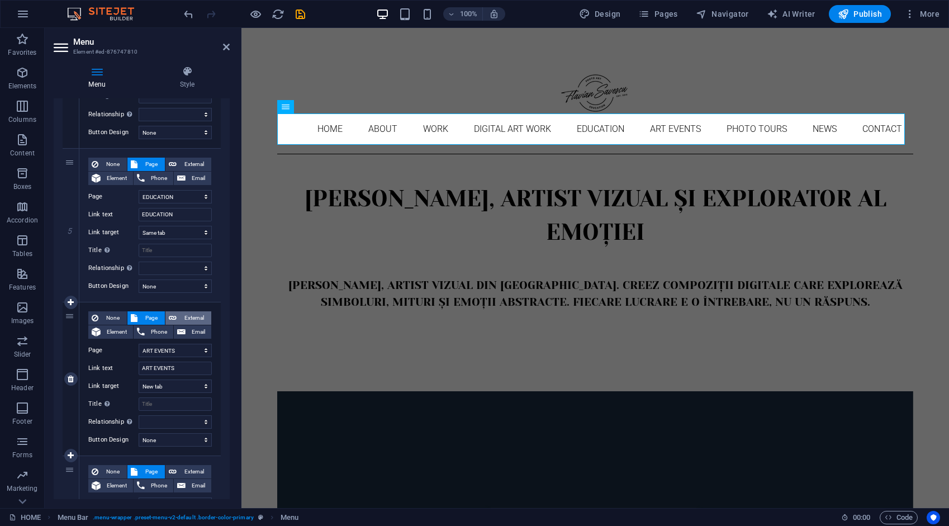
click at [188, 315] on span "External" at bounding box center [194, 317] width 28 height 13
select select
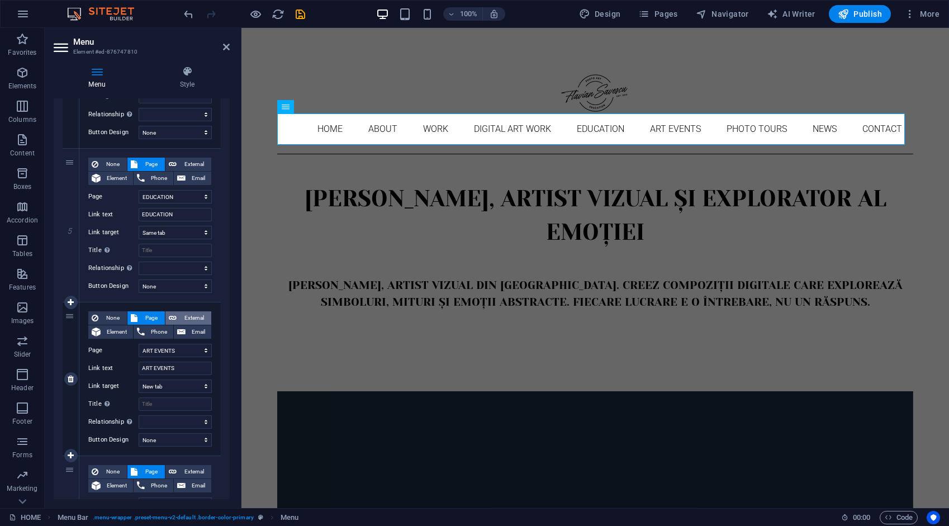
select select
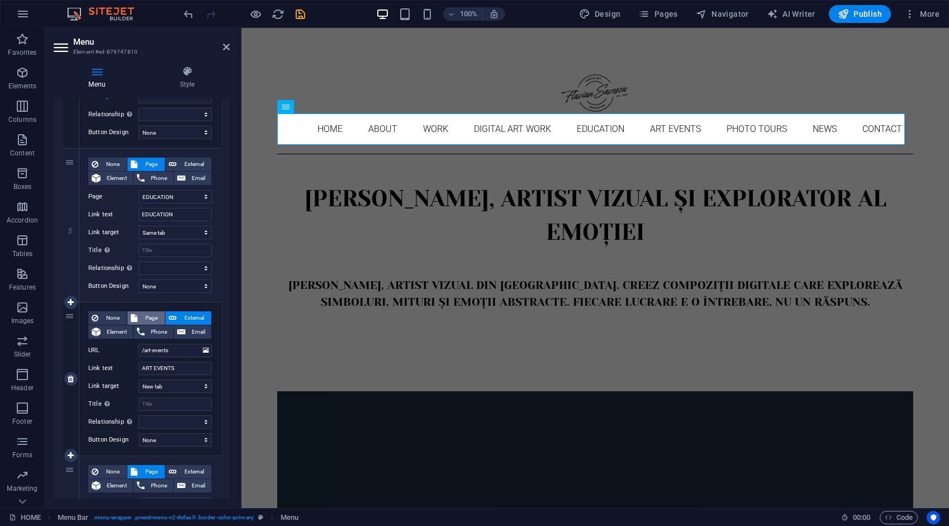
click at [159, 318] on span "Page" at bounding box center [151, 317] width 21 height 13
select select
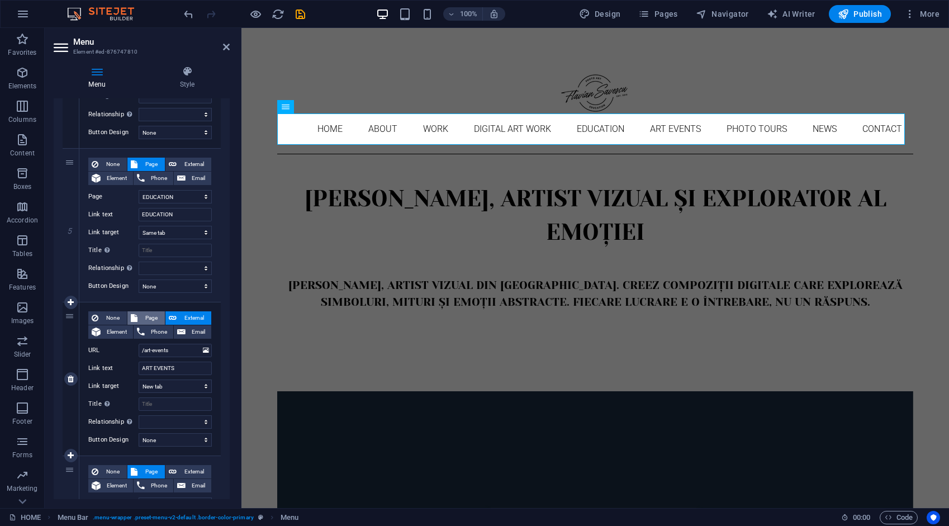
select select
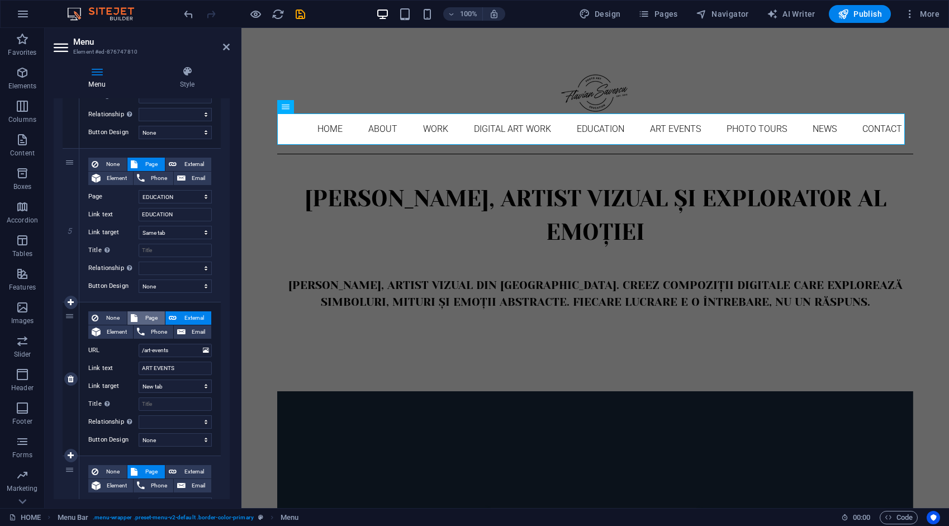
select select
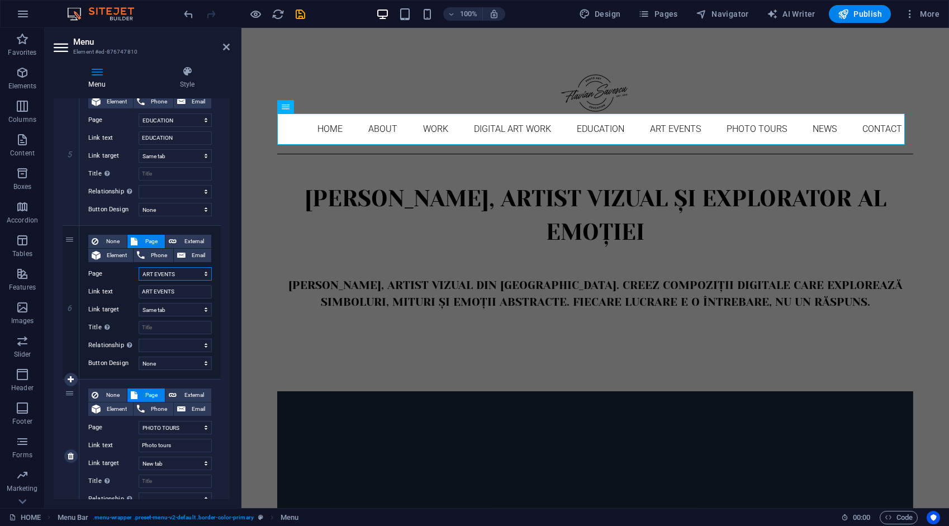
scroll to position [839, 0]
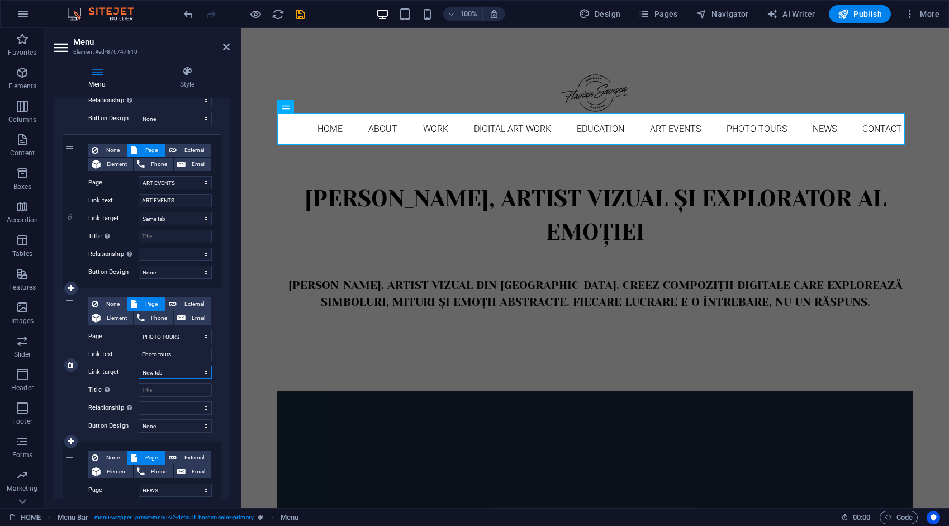
click at [169, 374] on select "New tab Same tab Overlay" at bounding box center [175, 372] width 73 height 13
select select
click at [139, 366] on select "New tab Same tab Overlay" at bounding box center [175, 372] width 73 height 13
select select
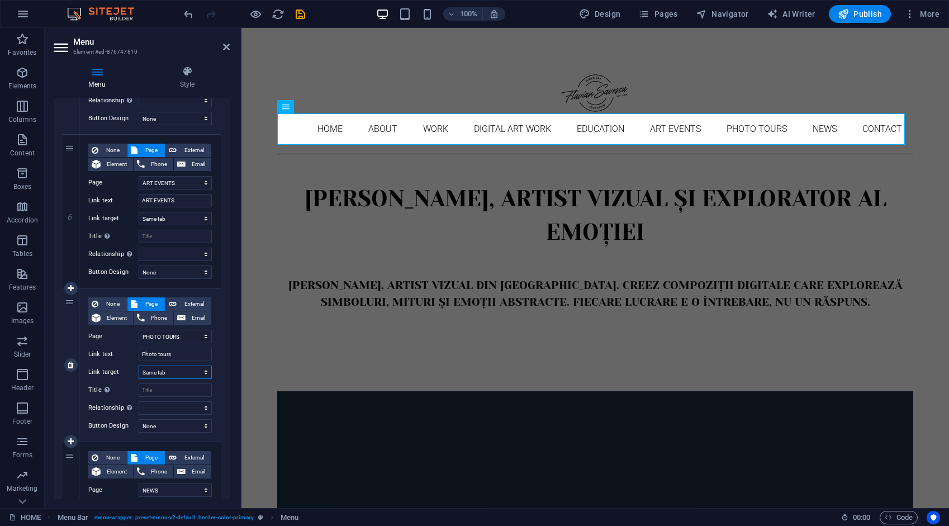
select select
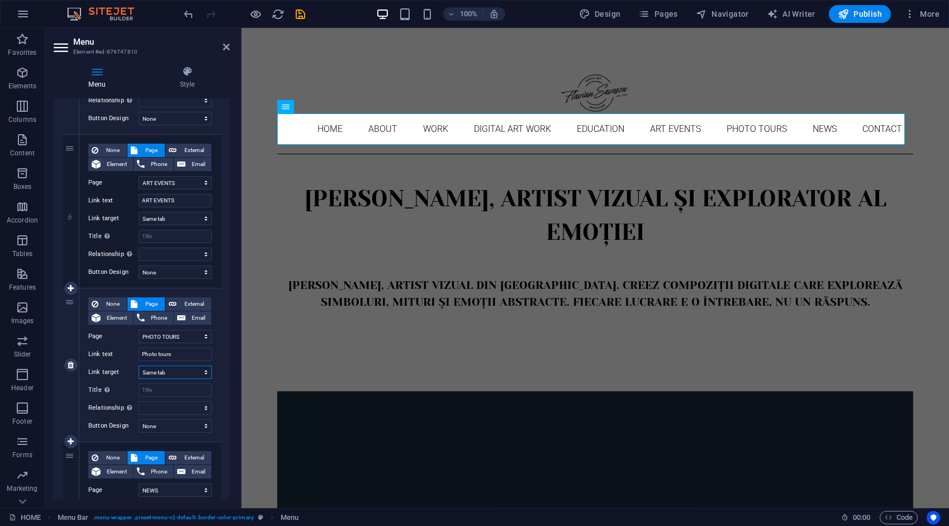
select select
click at [189, 302] on span "External" at bounding box center [194, 303] width 28 height 13
select select
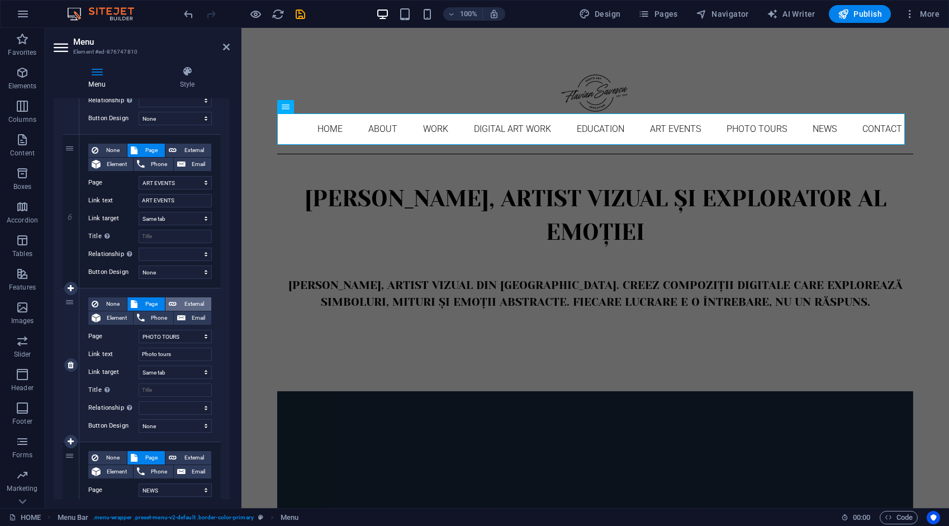
select select
select select "blank"
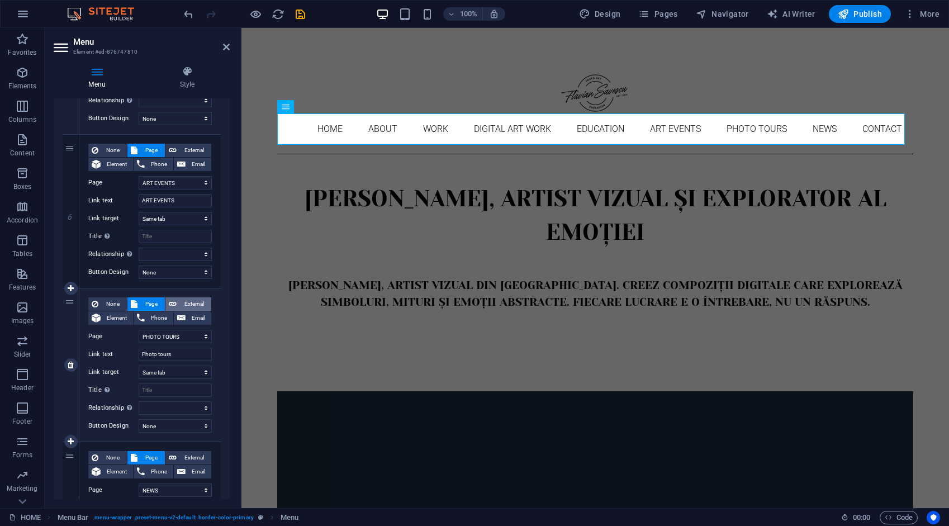
select select
click at [189, 301] on span "External" at bounding box center [194, 303] width 28 height 13
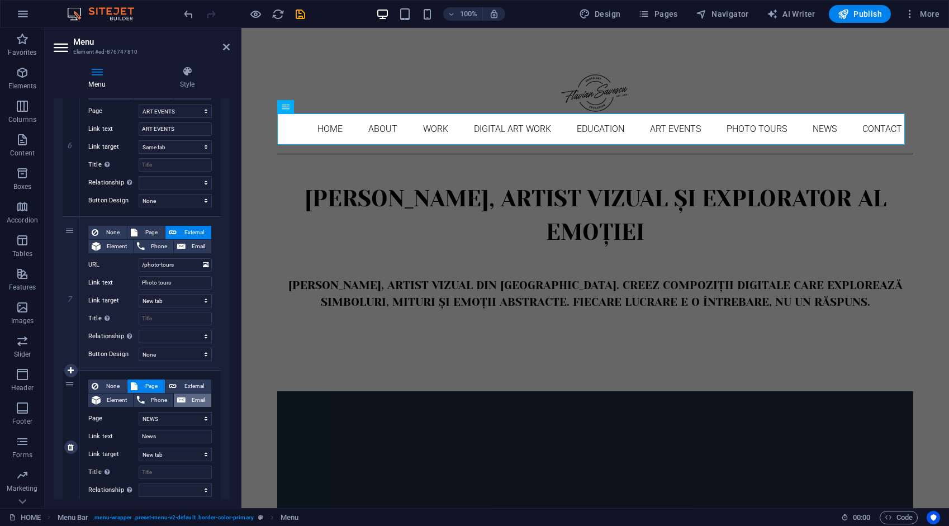
scroll to position [951, 0]
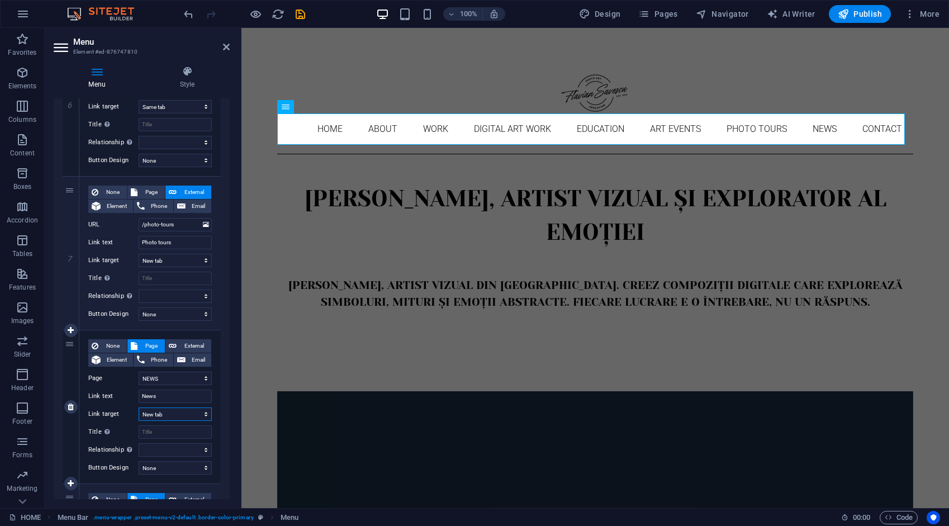
click at [160, 413] on select "New tab Same tab Overlay" at bounding box center [175, 414] width 73 height 13
select select
click at [139, 408] on select "New tab Same tab Overlay" at bounding box center [175, 414] width 73 height 13
select select
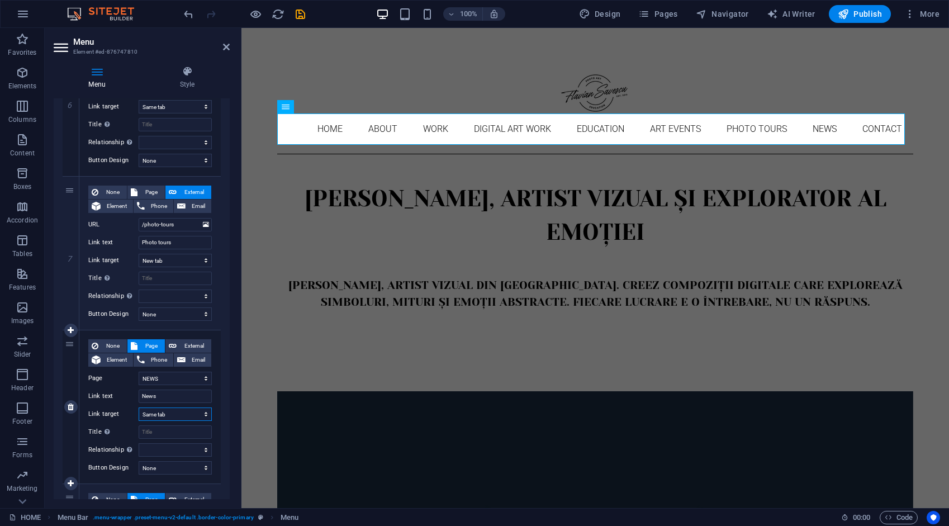
select select
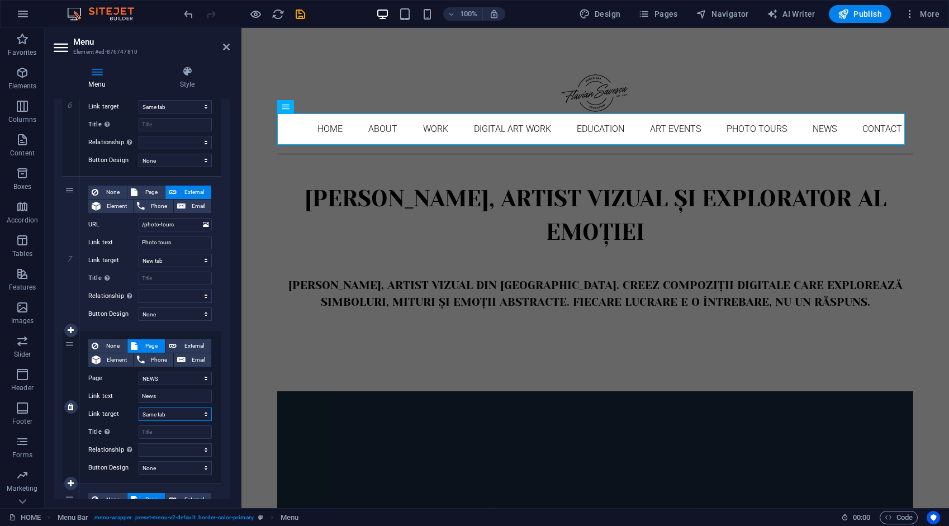
select select
click at [184, 342] on span "External" at bounding box center [194, 345] width 28 height 13
select select
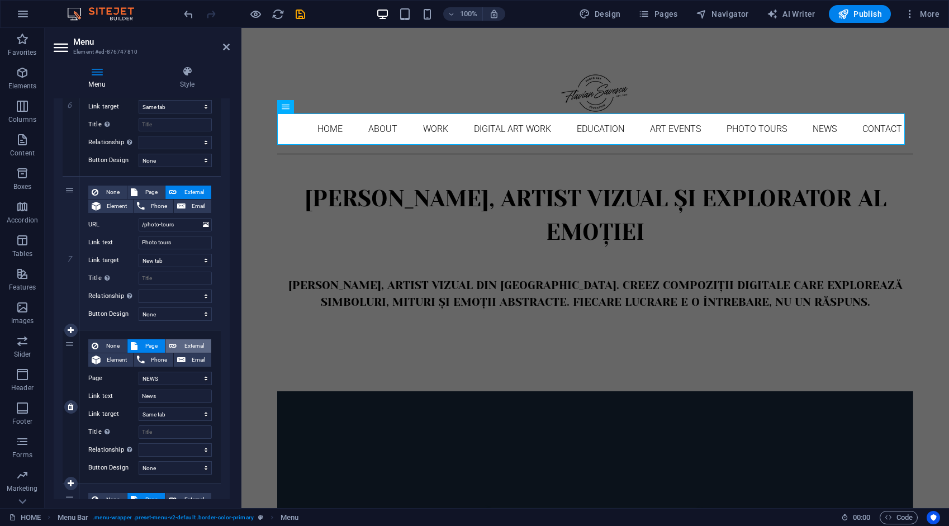
select select
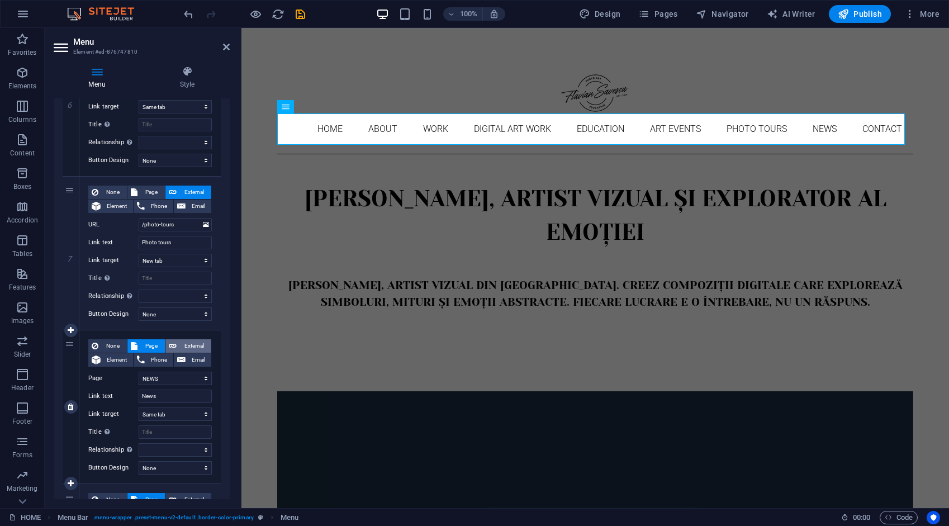
select select "blank"
select select
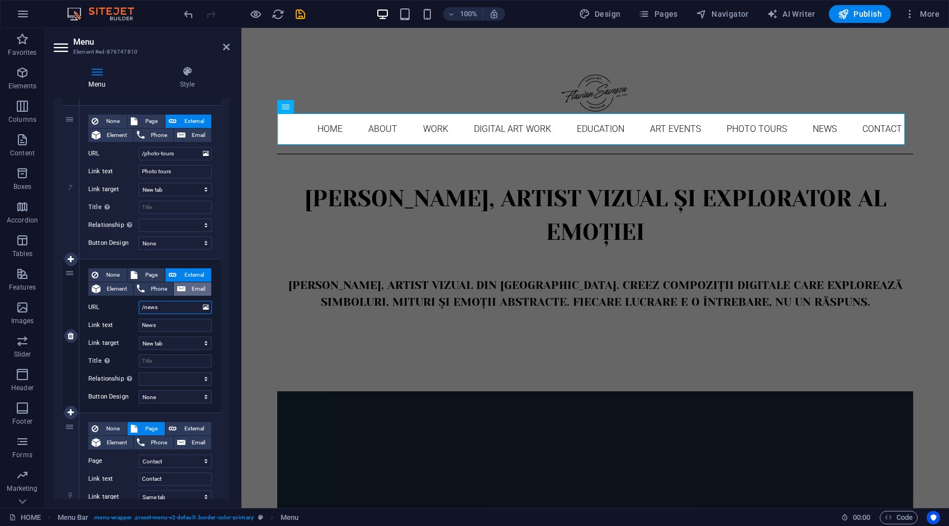
scroll to position [1118, 0]
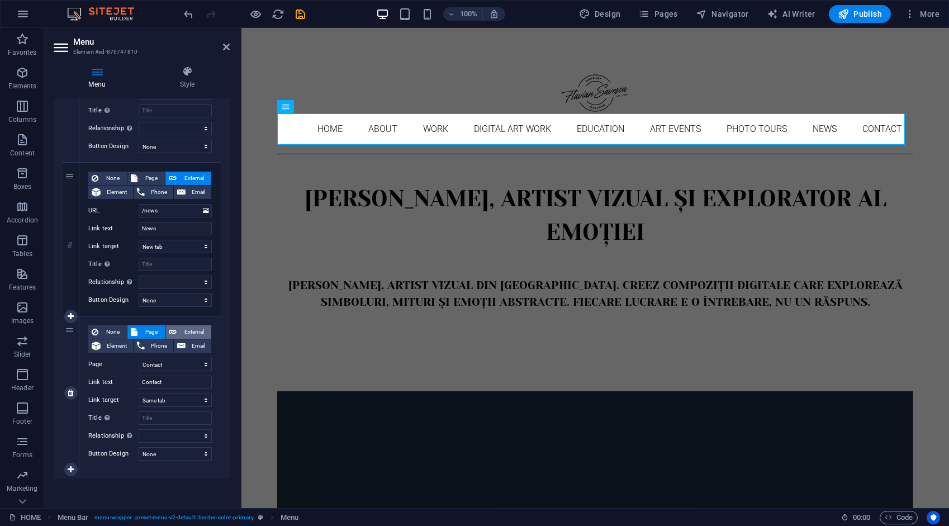
click at [188, 327] on span "External" at bounding box center [194, 331] width 28 height 13
select select
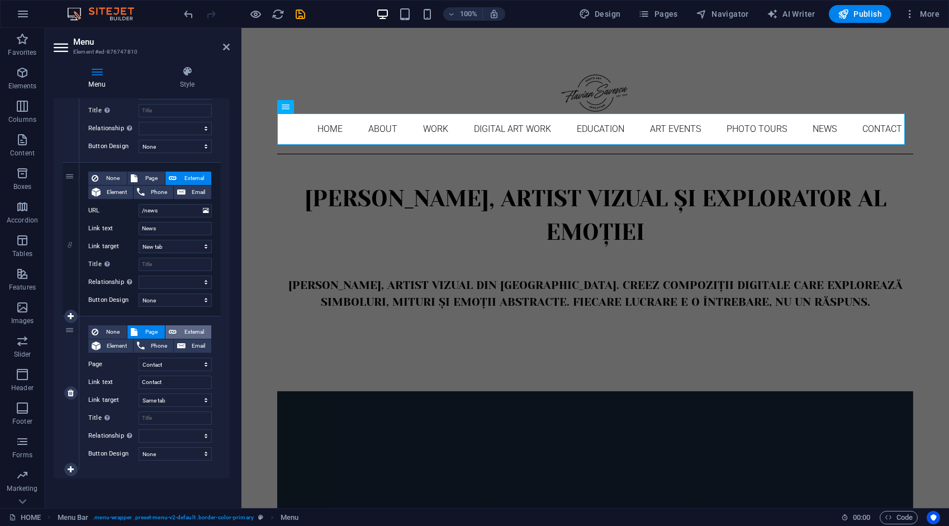
select select
select select "blank"
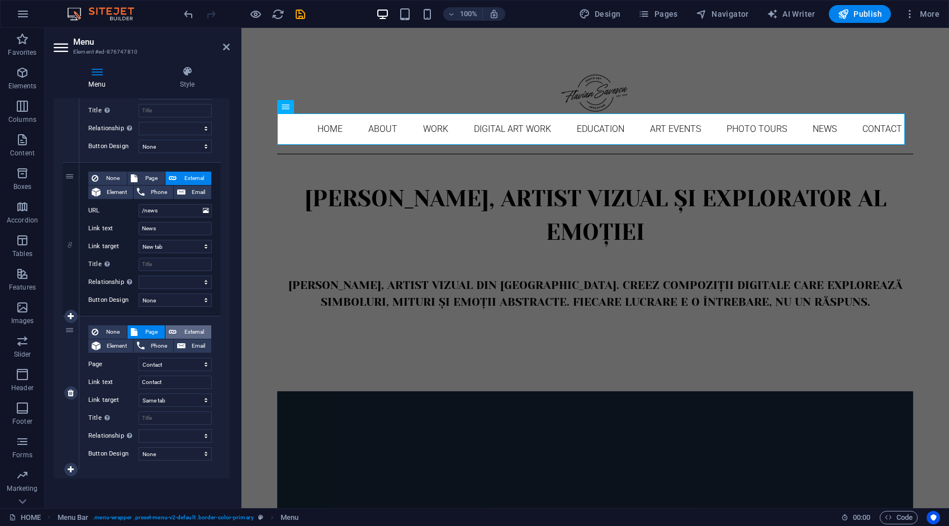
select select
drag, startPoint x: 186, startPoint y: 362, endPoint x: 135, endPoint y: 367, distance: 50.6
click at [137, 367] on div "URL /ro/16633898" at bounding box center [150, 364] width 124 height 13
select select
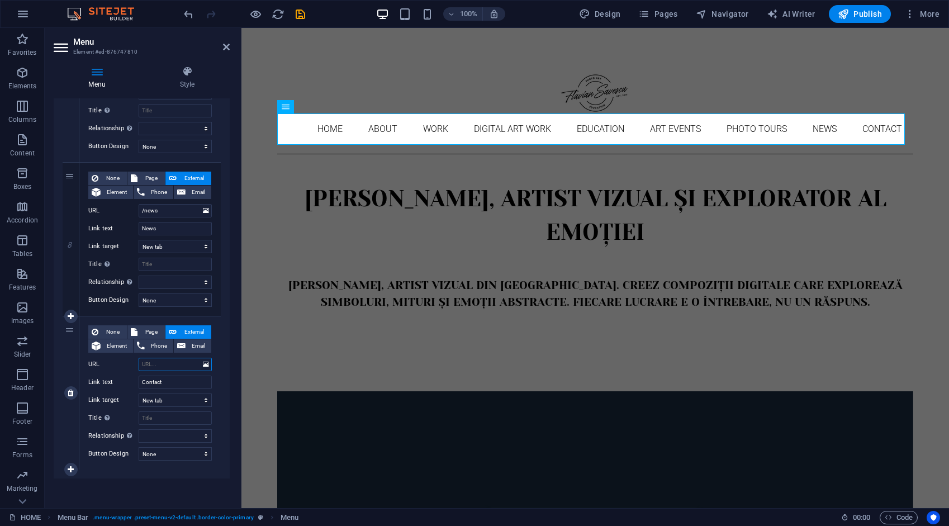
select select
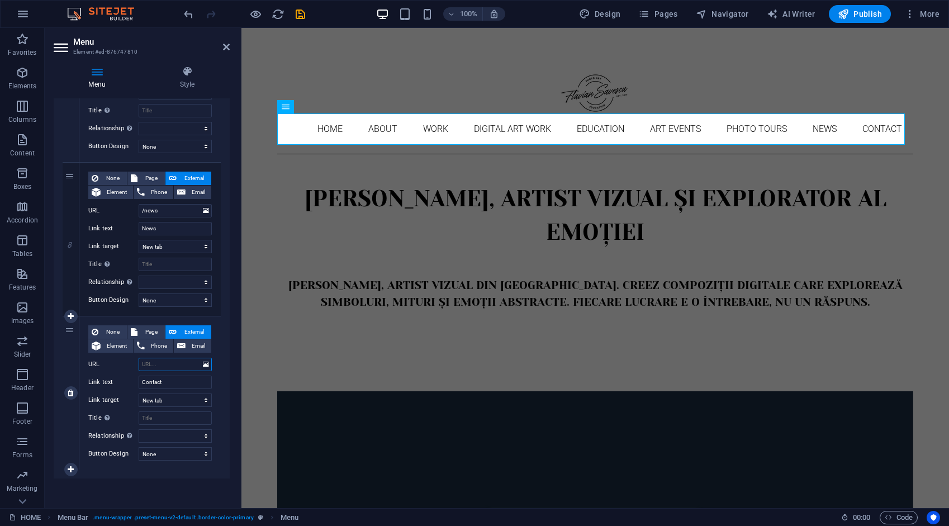
select select
type input "/contact"
select select
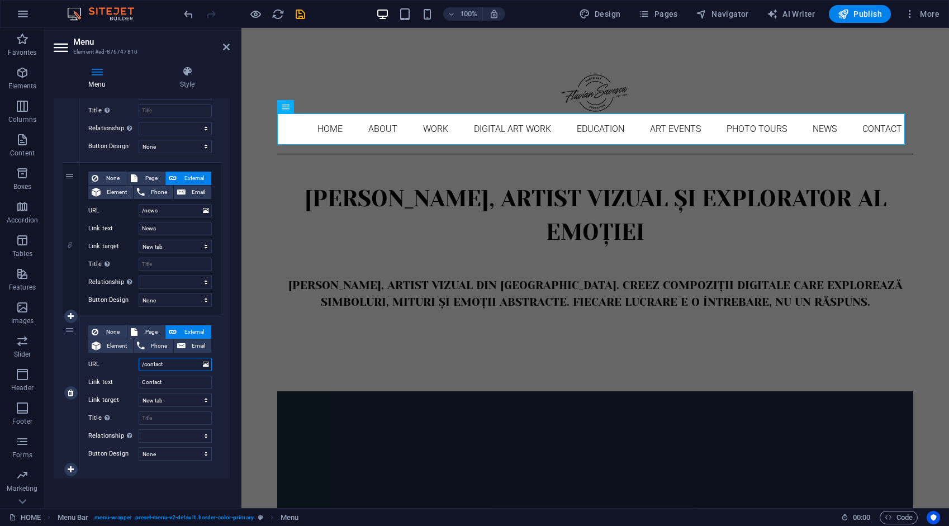
select select
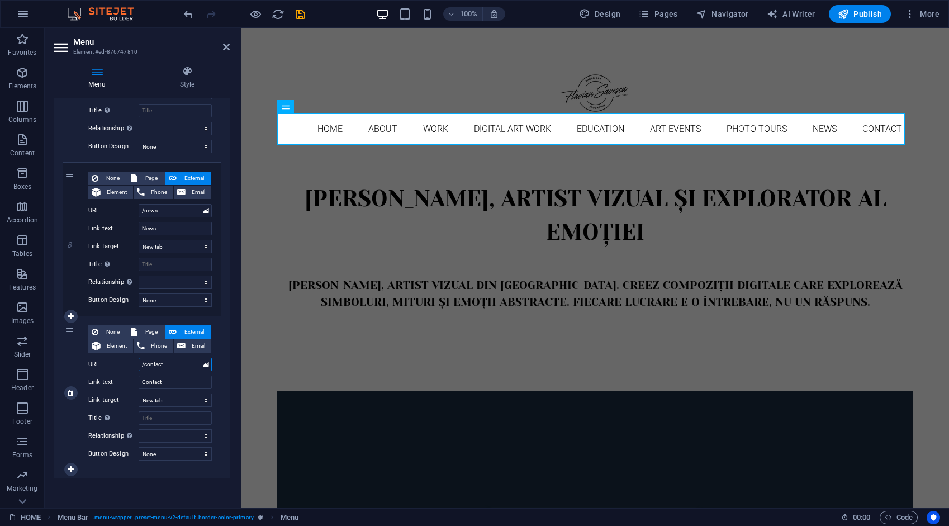
select select
type input "/contact"
click at [299, 14] on icon "save" at bounding box center [300, 14] width 13 height 13
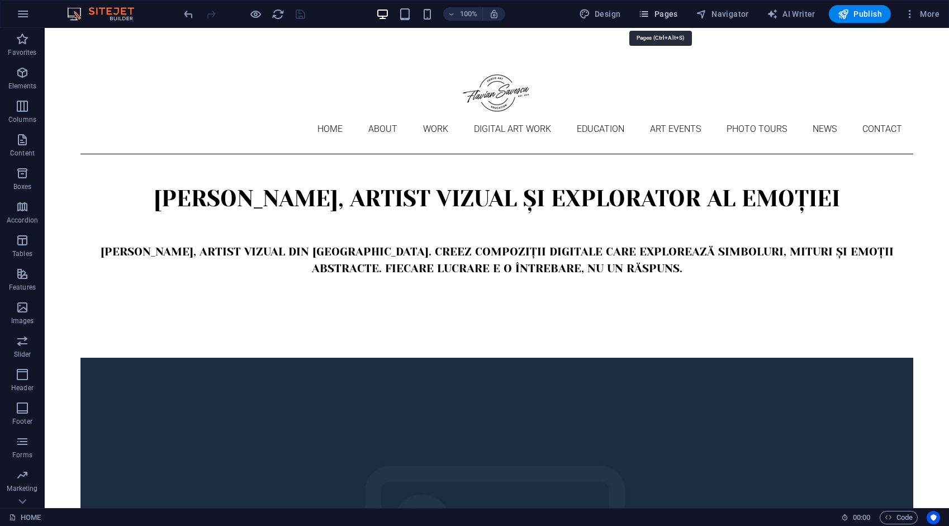
click at [675, 15] on span "Pages" at bounding box center [658, 13] width 39 height 11
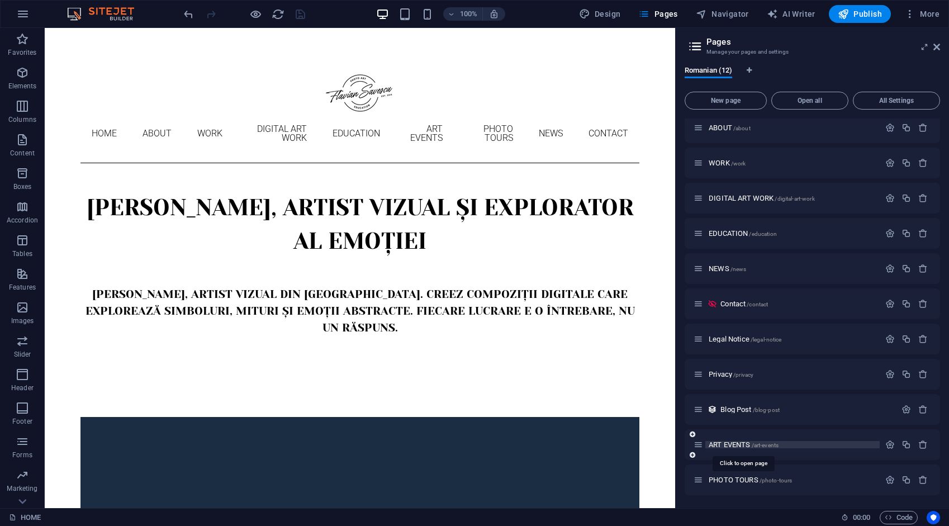
click at [731, 445] on span "ART EVENTS /art-events" at bounding box center [744, 445] width 70 height 8
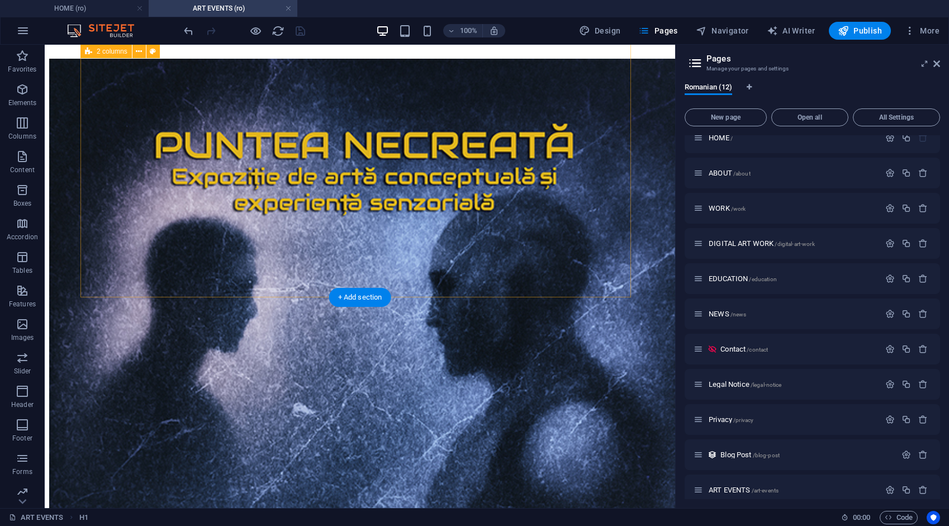
scroll to position [1090, 0]
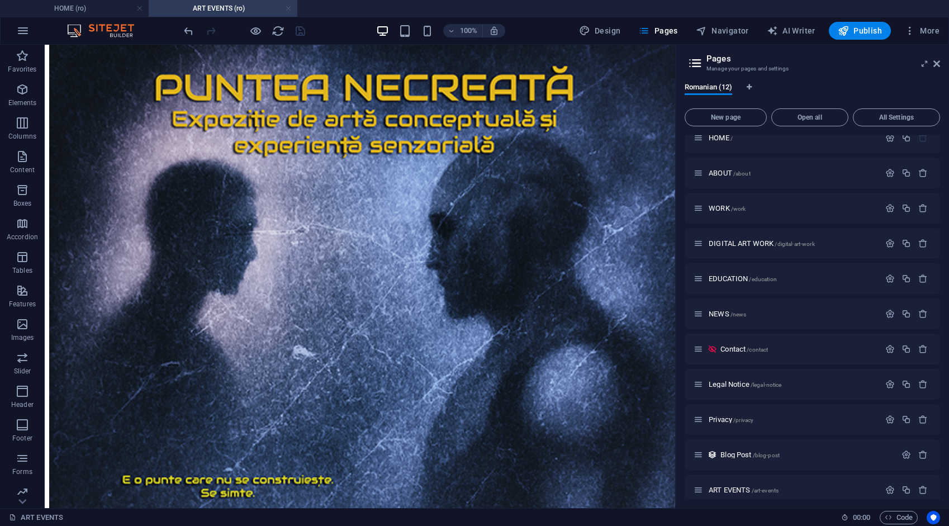
click at [288, 8] on link at bounding box center [288, 8] width 7 height 11
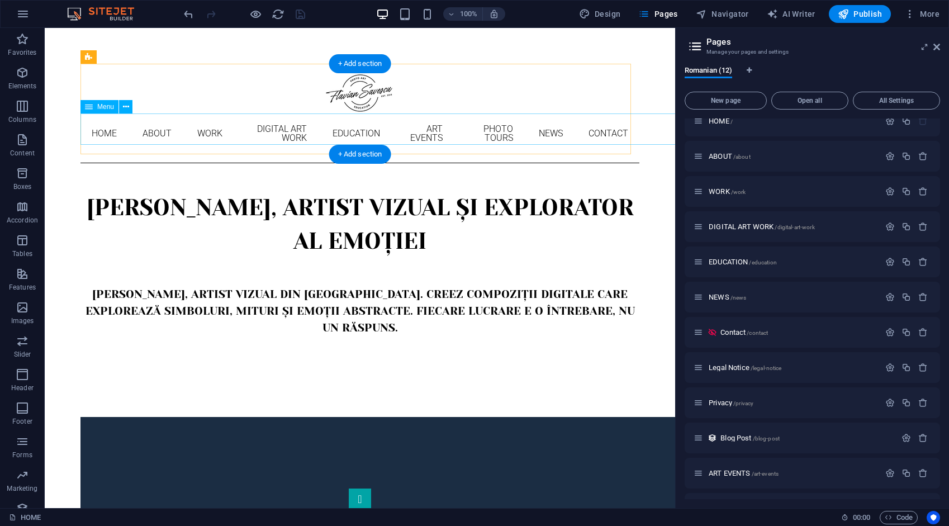
click at [137, 133] on nav "Home About Work DIGITAL ART WORK EDUCATION ART EVENTS Photo tours News Contact" at bounding box center [360, 134] width 559 height 40
select select "1"
select select
select select "3"
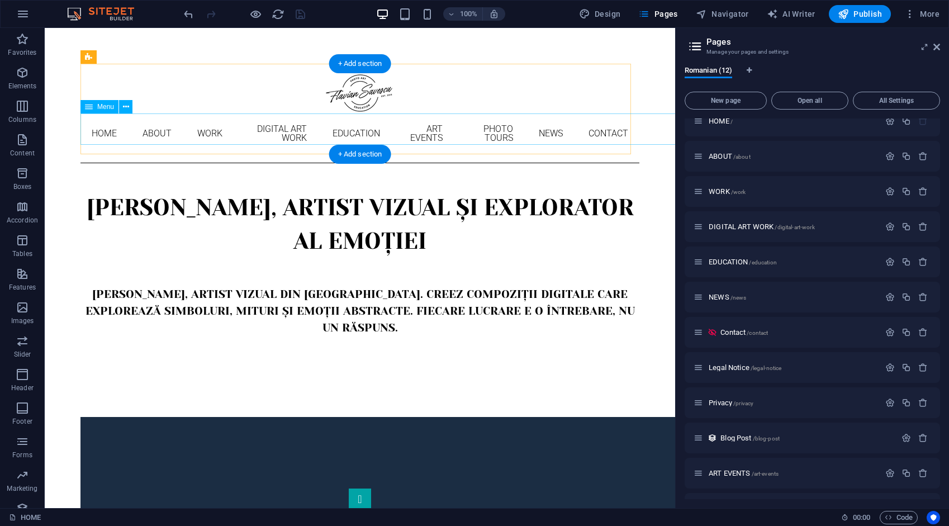
select select
select select "4"
select select
select select "9"
select select
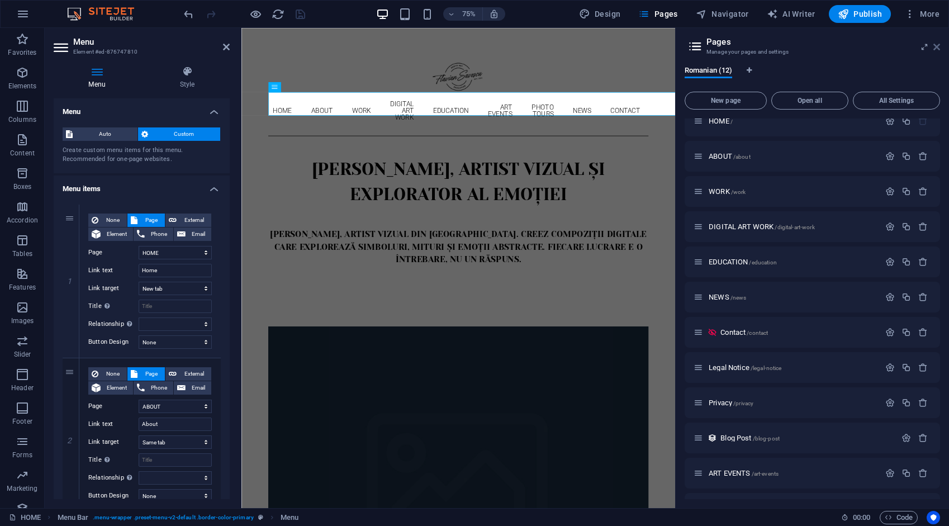
click at [936, 47] on icon at bounding box center [937, 46] width 7 height 9
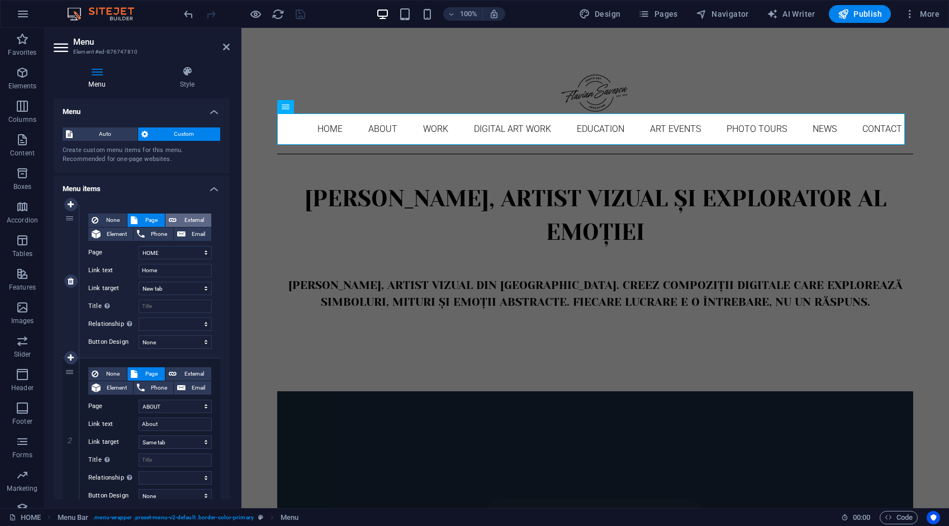
click at [196, 220] on span "External" at bounding box center [194, 220] width 28 height 13
select select
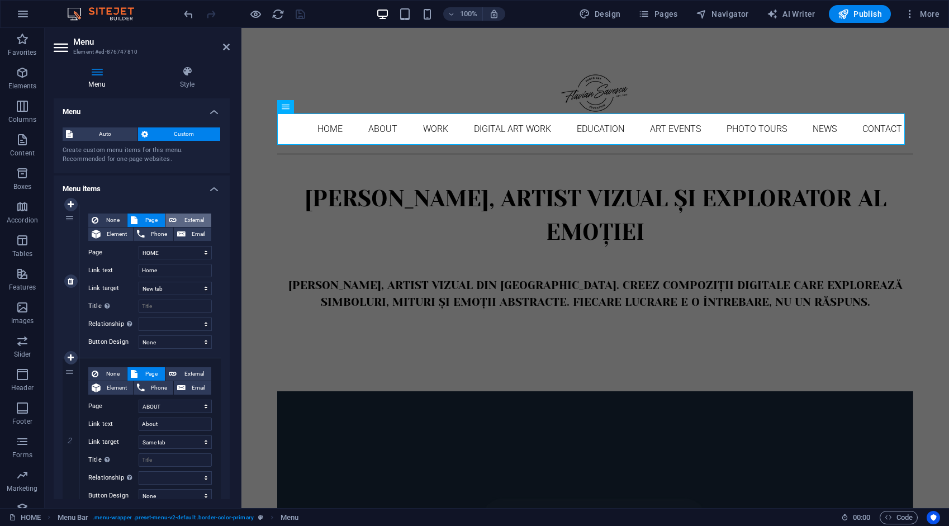
select select
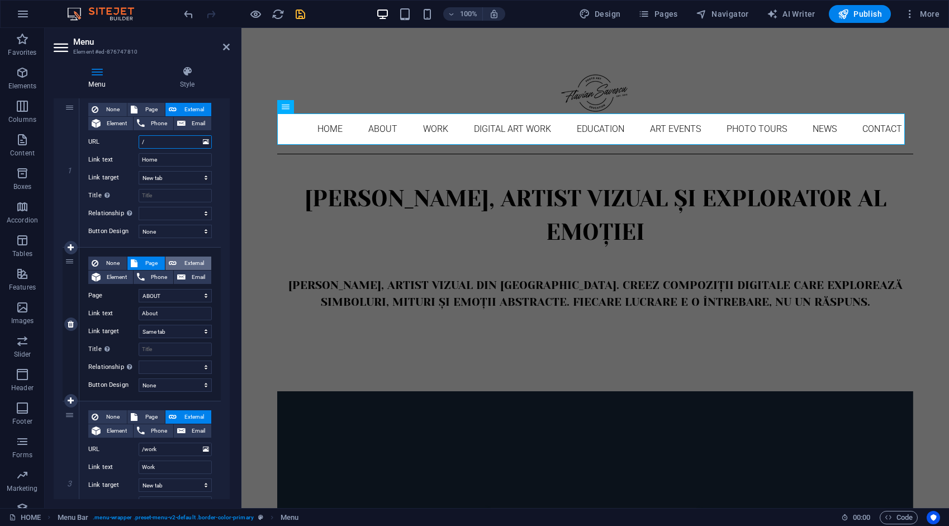
scroll to position [112, 0]
click at [196, 256] on span "External" at bounding box center [194, 262] width 28 height 13
select select
select select "blank"
select select
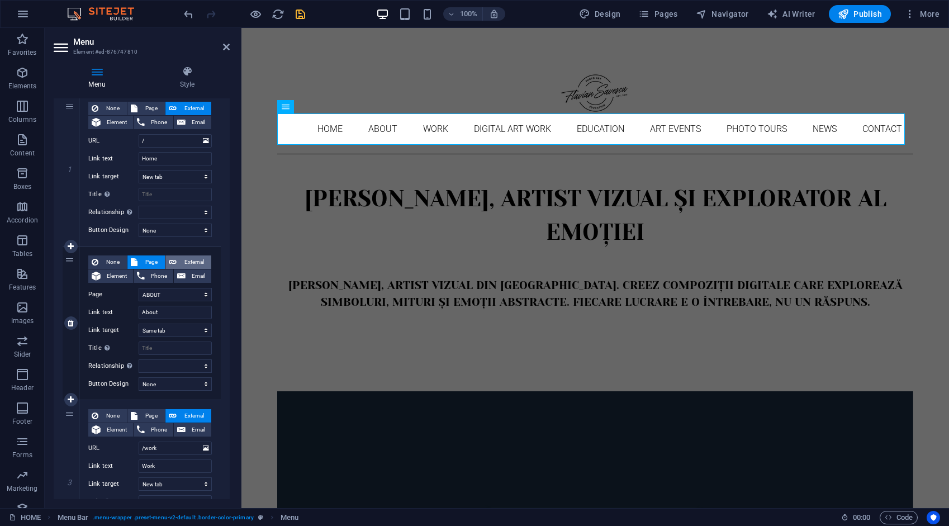
select select
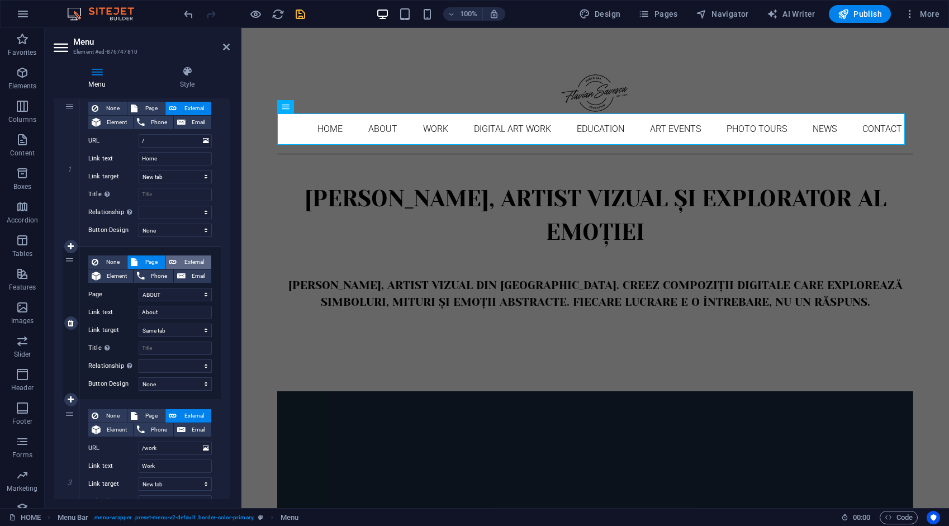
select select
drag, startPoint x: 186, startPoint y: 292, endPoint x: 125, endPoint y: 295, distance: 61.0
click at [125, 295] on div "URL /ro/16633890" at bounding box center [150, 294] width 124 height 13
type input "/about"
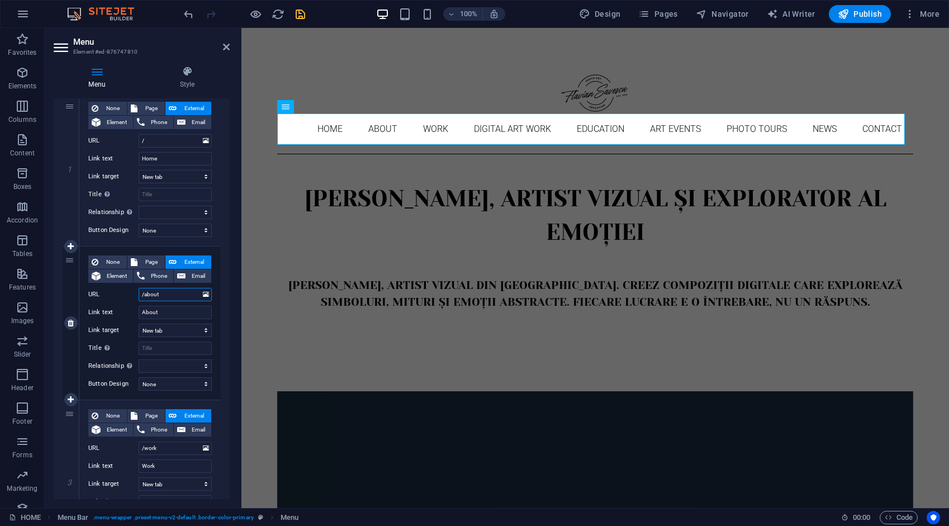
select select
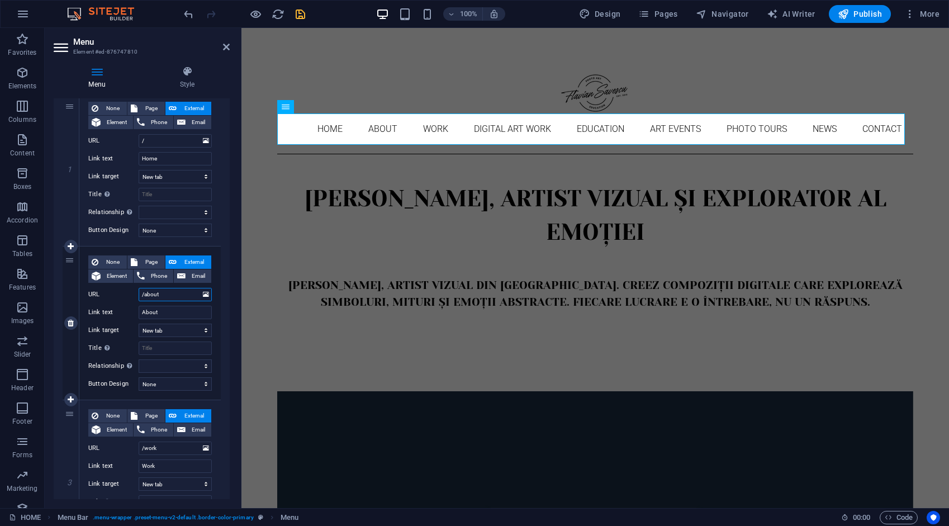
select select
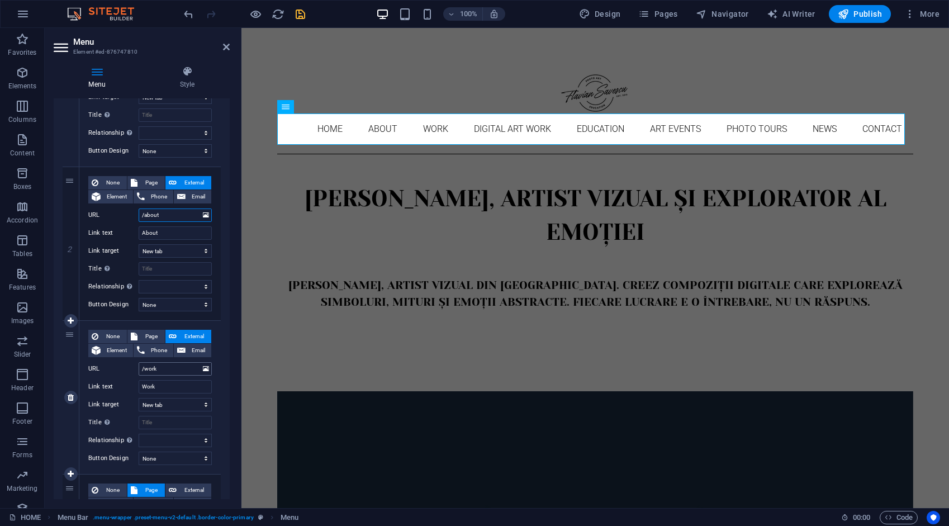
scroll to position [224, 0]
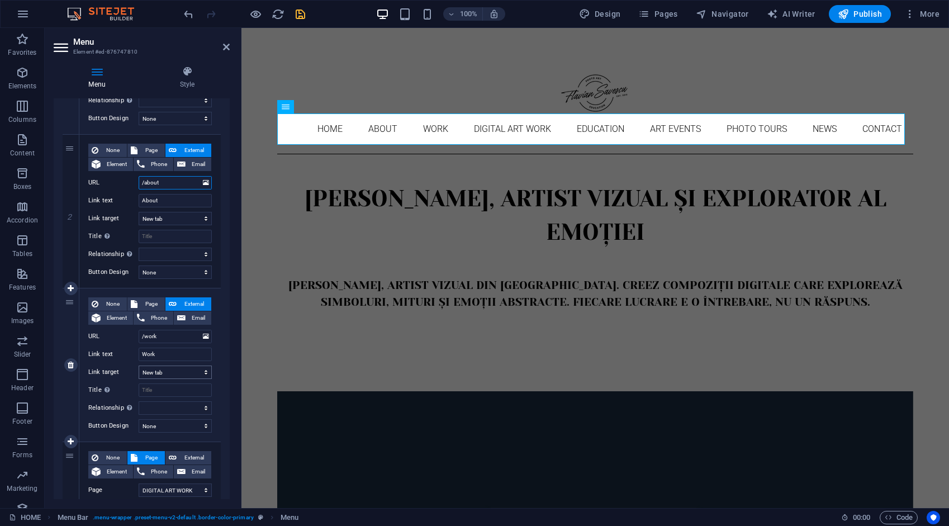
type input "/about"
click at [167, 374] on select "New tab Same tab Overlay" at bounding box center [175, 372] width 73 height 13
select select
click at [139, 366] on select "New tab Same tab Overlay" at bounding box center [175, 372] width 73 height 13
select select
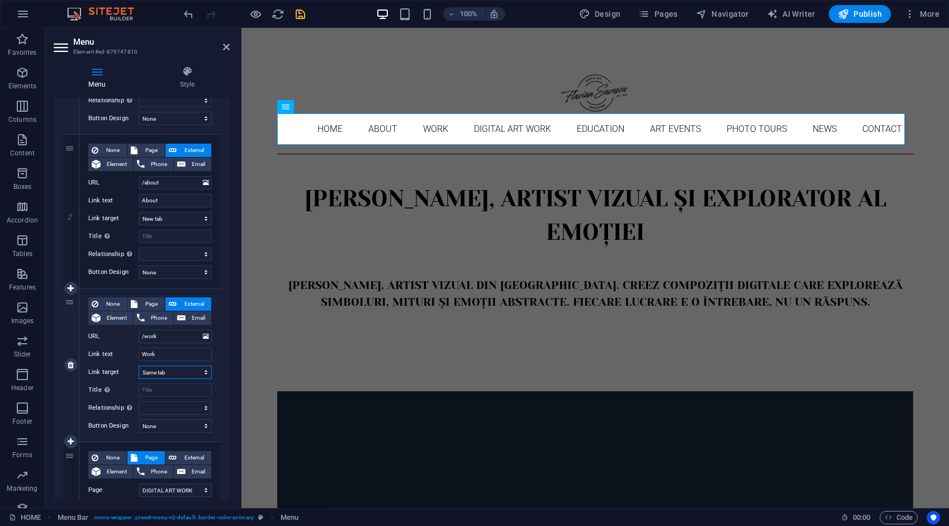
select select
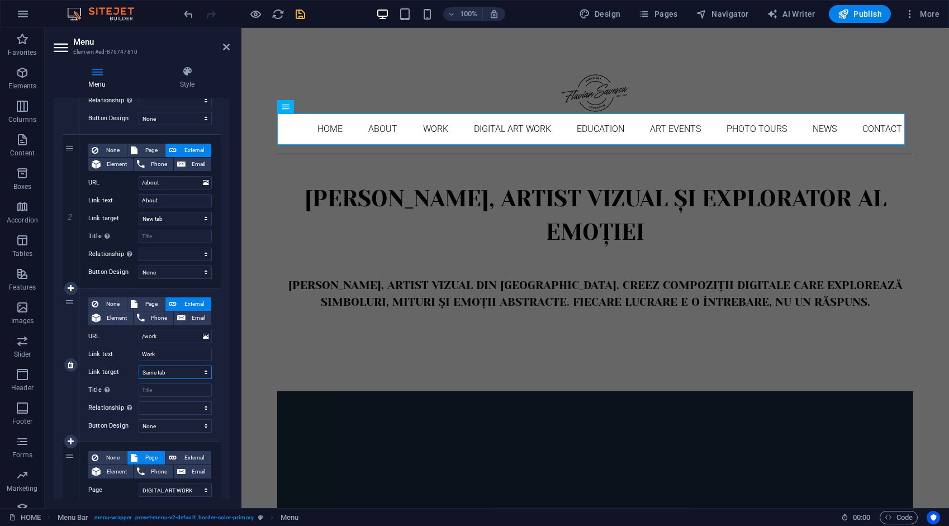
select select
click at [160, 371] on select "New tab Same tab Overlay" at bounding box center [175, 372] width 73 height 13
select select "blank"
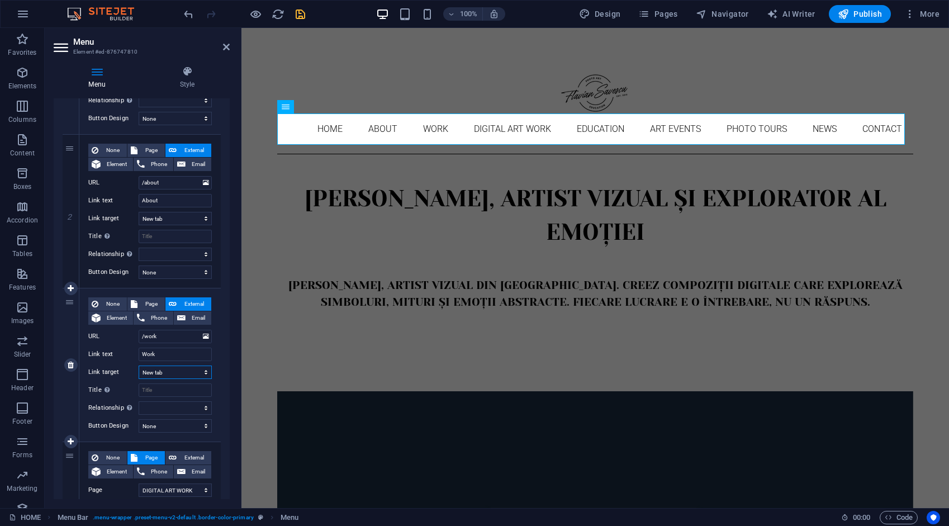
click at [139, 366] on select "New tab Same tab Overlay" at bounding box center [175, 372] width 73 height 13
select select
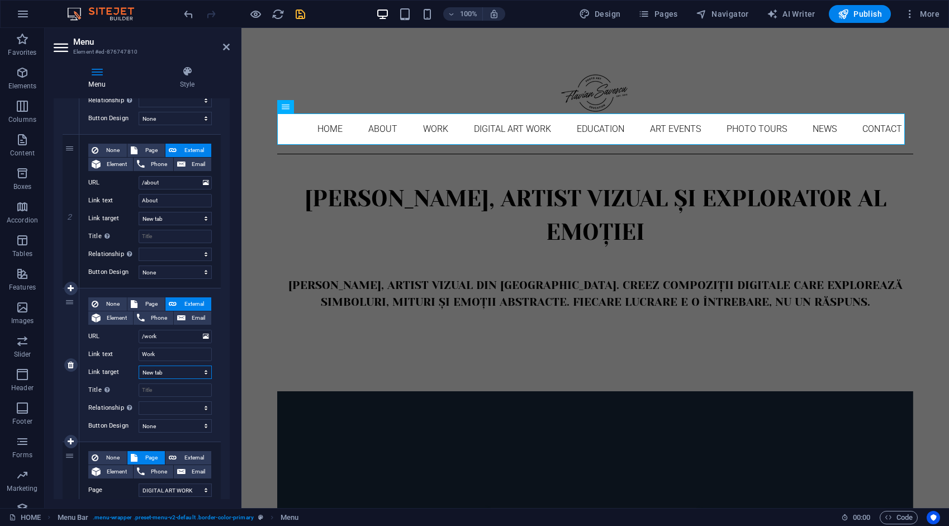
select select
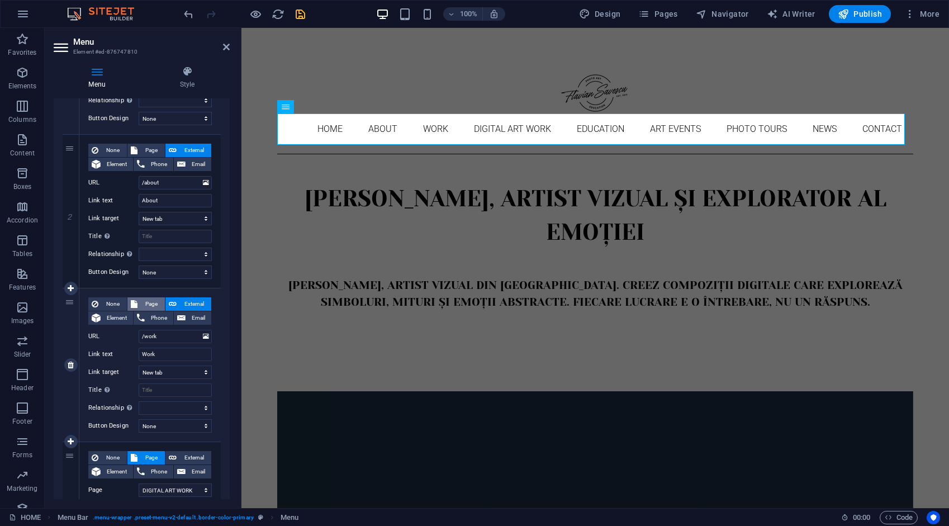
click at [146, 303] on span "Page" at bounding box center [151, 303] width 21 height 13
select select
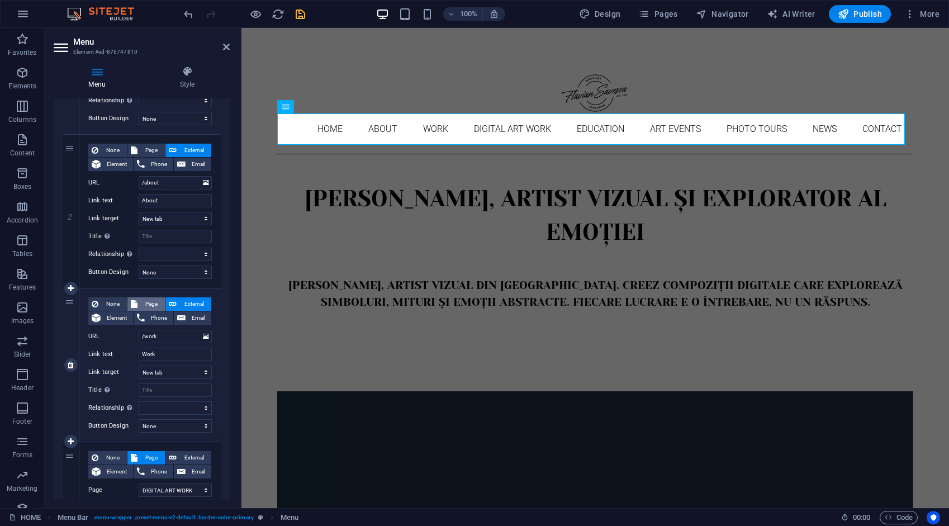
select select
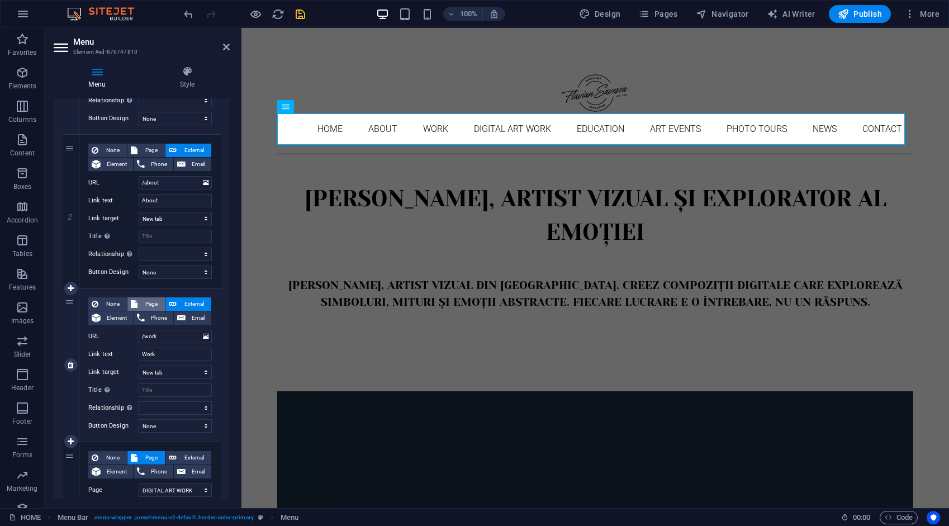
select select
click at [186, 301] on span "External" at bounding box center [194, 303] width 28 height 13
select select
select select "blank"
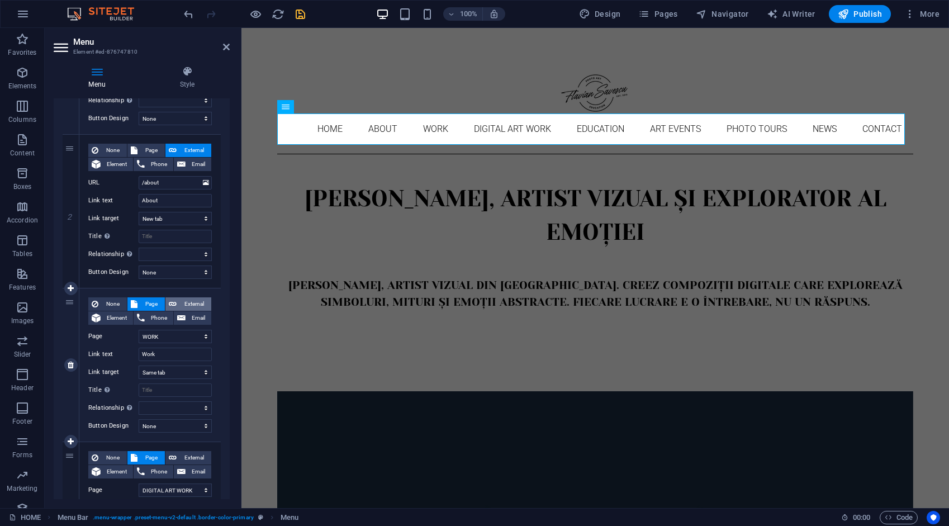
select select
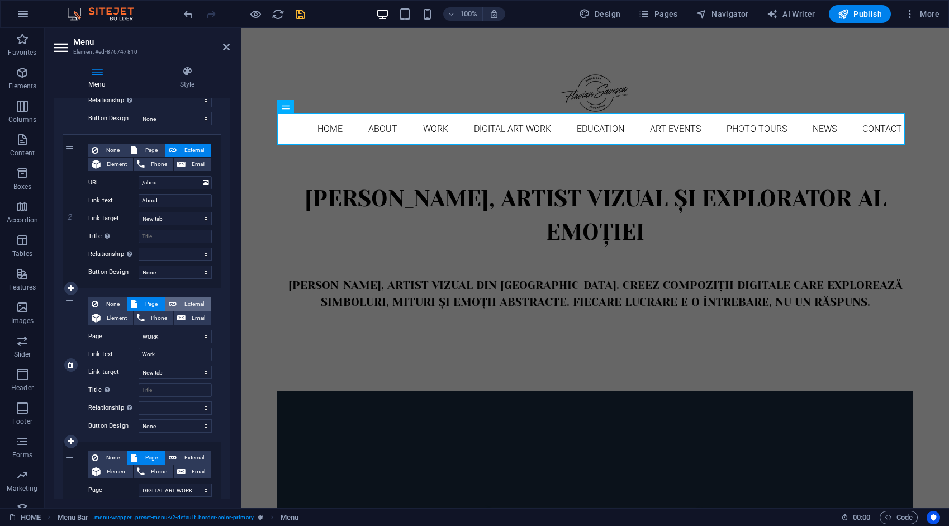
select select
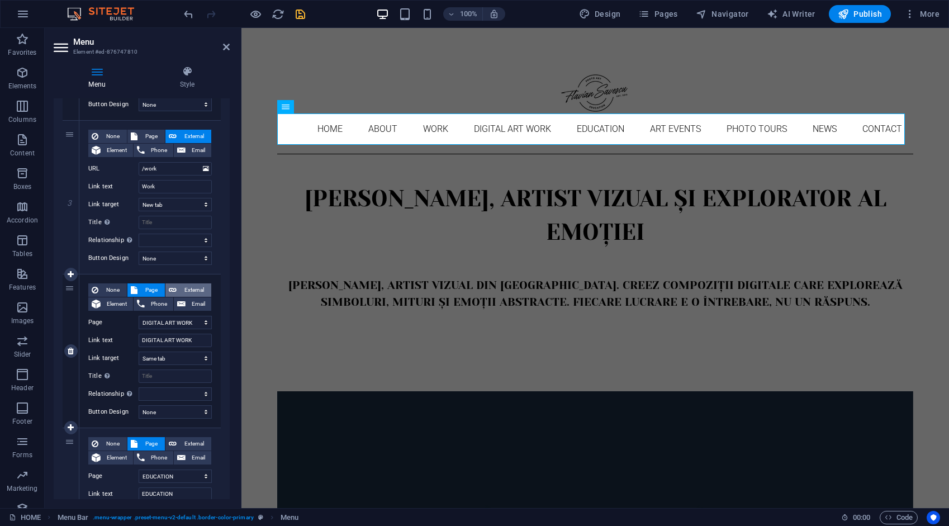
click at [186, 289] on span "External" at bounding box center [194, 290] width 28 height 13
drag, startPoint x: 188, startPoint y: 324, endPoint x: 126, endPoint y: 328, distance: 61.6
click at [127, 328] on div "URL /ro/16684632" at bounding box center [150, 322] width 124 height 13
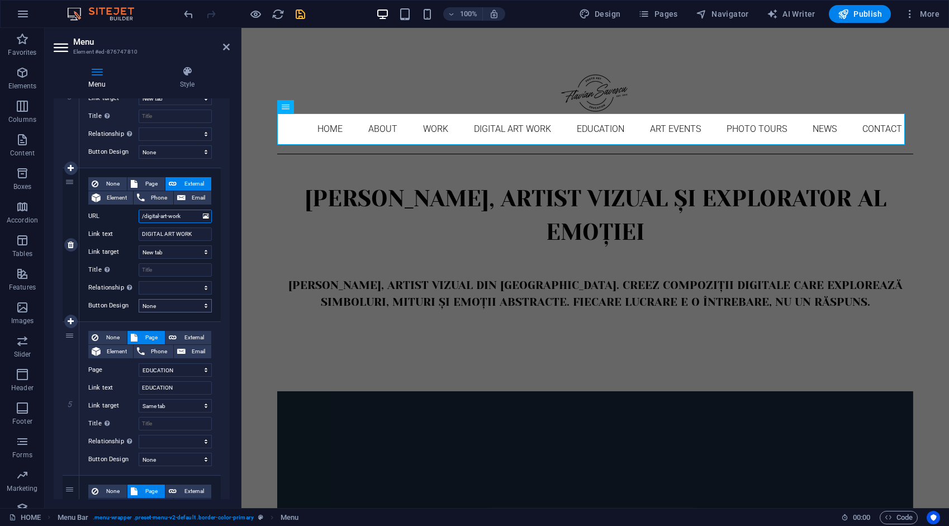
scroll to position [503, 0]
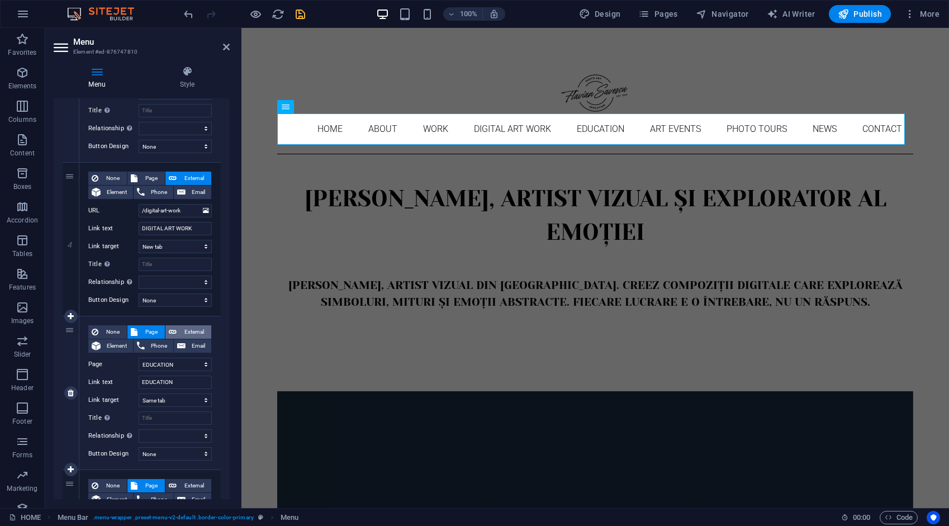
click at [188, 332] on span "External" at bounding box center [194, 331] width 28 height 13
drag, startPoint x: 191, startPoint y: 358, endPoint x: 127, endPoint y: 362, distance: 63.9
click at [128, 363] on div "URL /ro/16768525" at bounding box center [150, 364] width 124 height 13
click at [156, 363] on input "URL" at bounding box center [175, 364] width 73 height 13
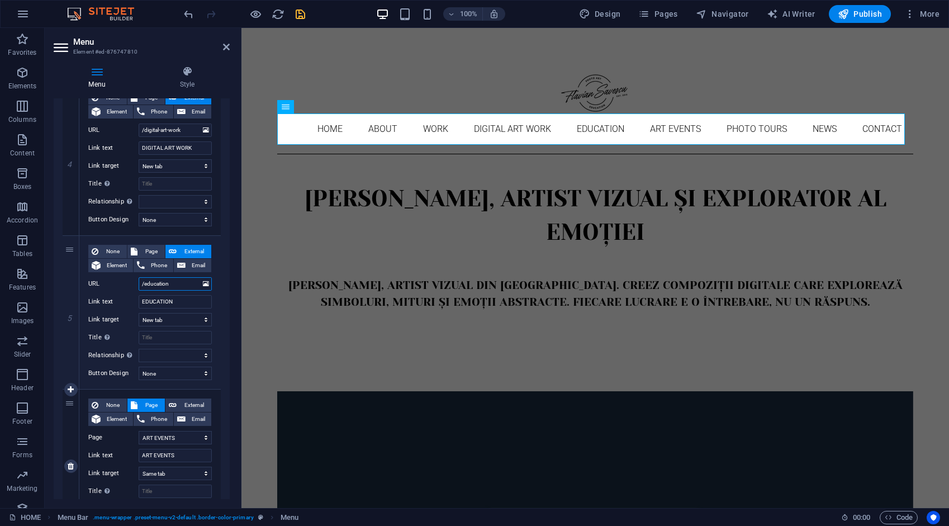
scroll to position [615, 0]
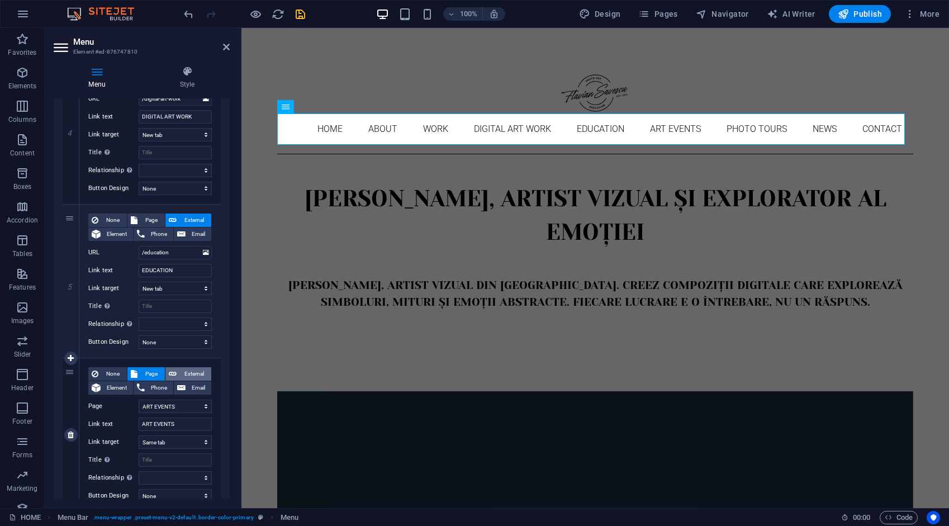
click at [190, 372] on span "External" at bounding box center [194, 373] width 28 height 13
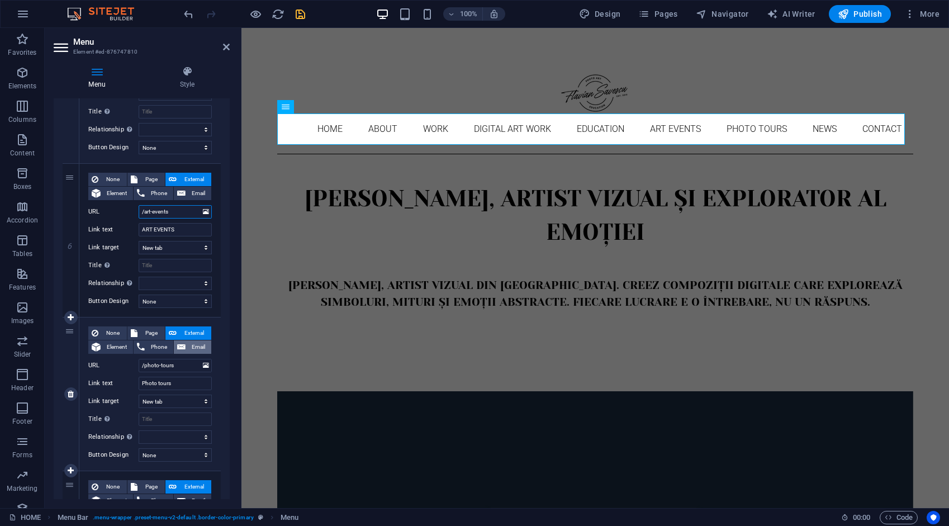
scroll to position [839, 0]
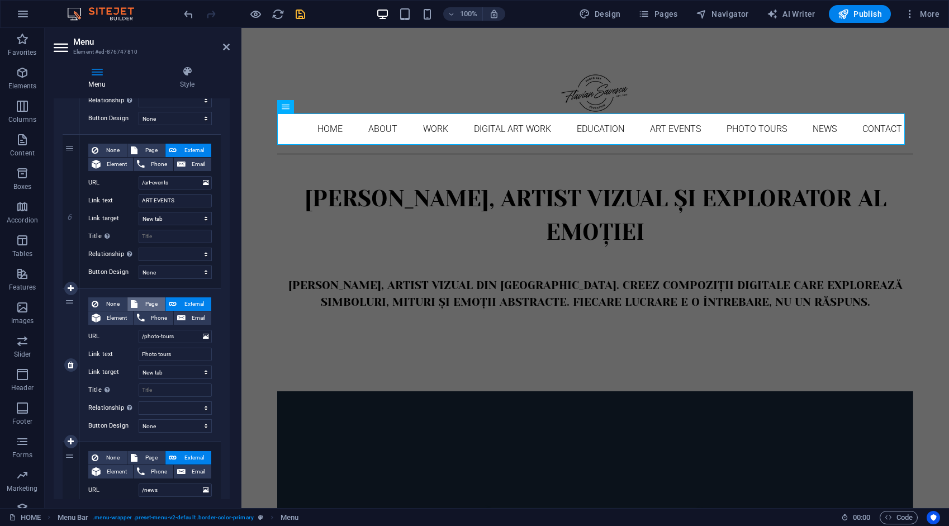
click at [152, 304] on span "Page" at bounding box center [151, 303] width 21 height 13
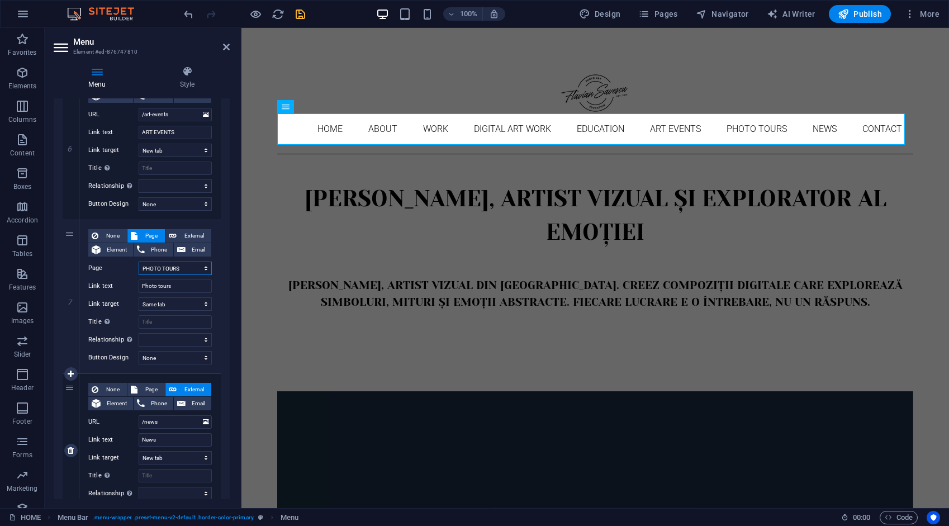
scroll to position [951, 0]
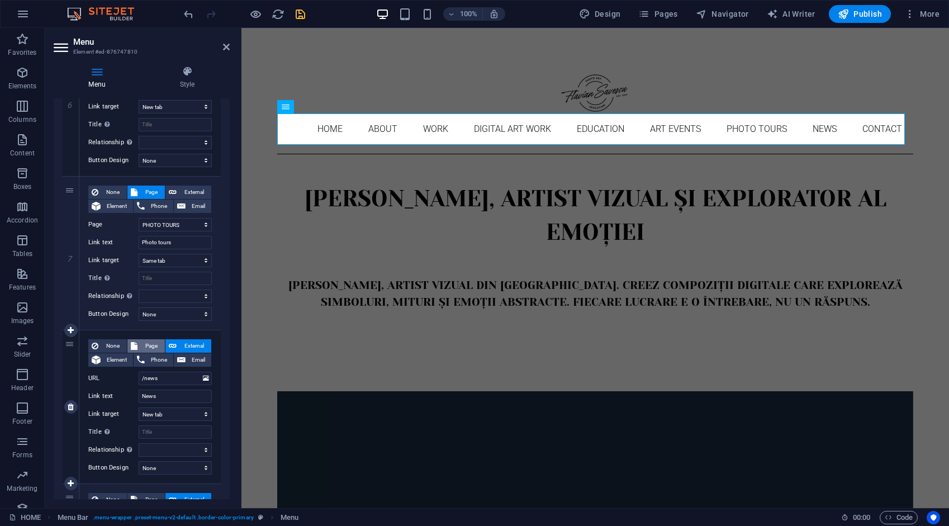
click at [152, 343] on span "Page" at bounding box center [151, 345] width 21 height 13
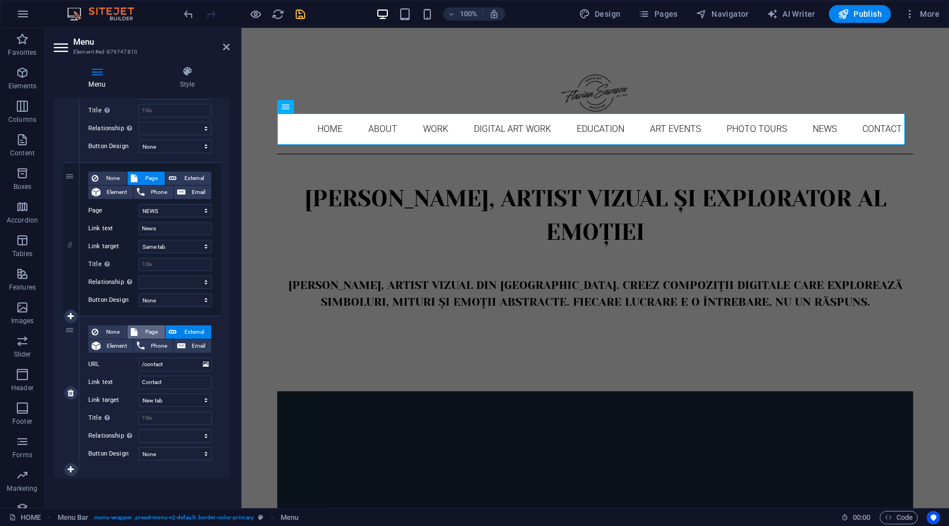
click at [157, 331] on span "Page" at bounding box center [151, 331] width 21 height 13
click at [303, 13] on icon "save" at bounding box center [300, 14] width 13 height 13
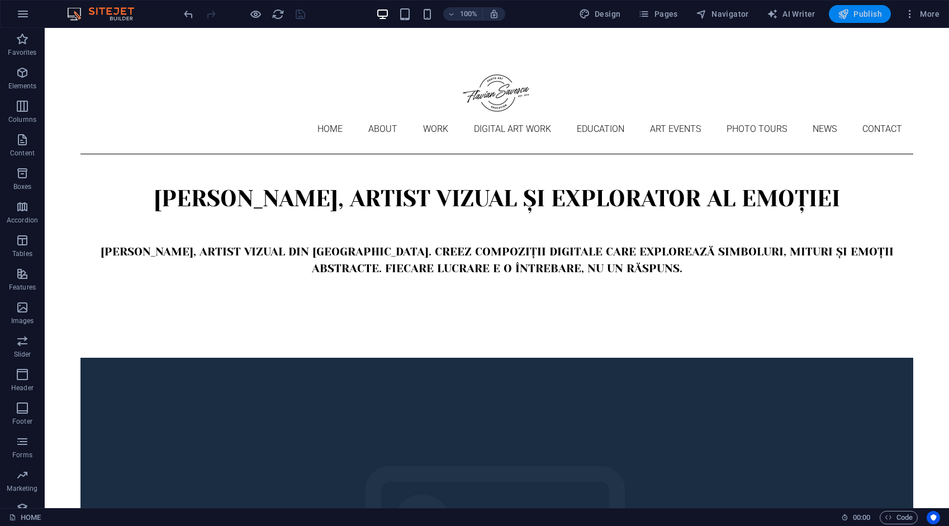
click at [861, 13] on span "Publish" at bounding box center [860, 13] width 44 height 11
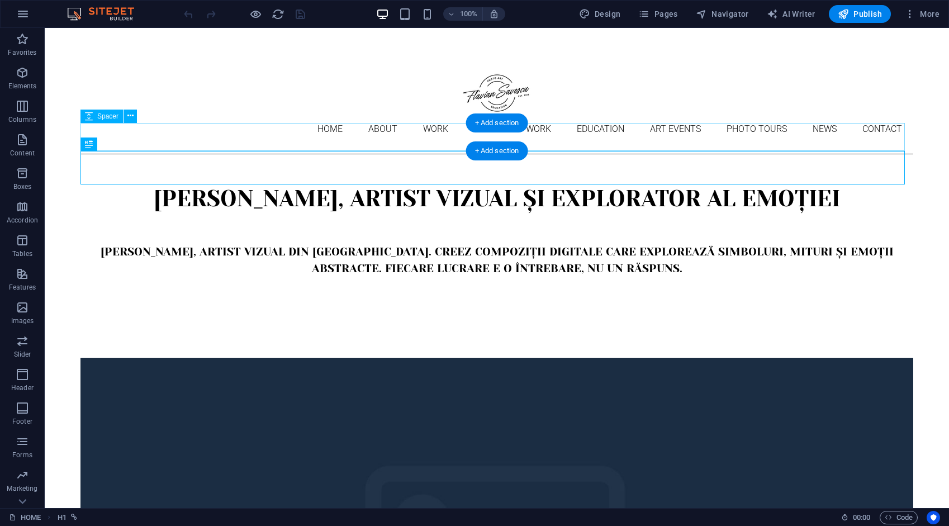
click at [261, 154] on div at bounding box center [497, 168] width 833 height 28
select select "px"
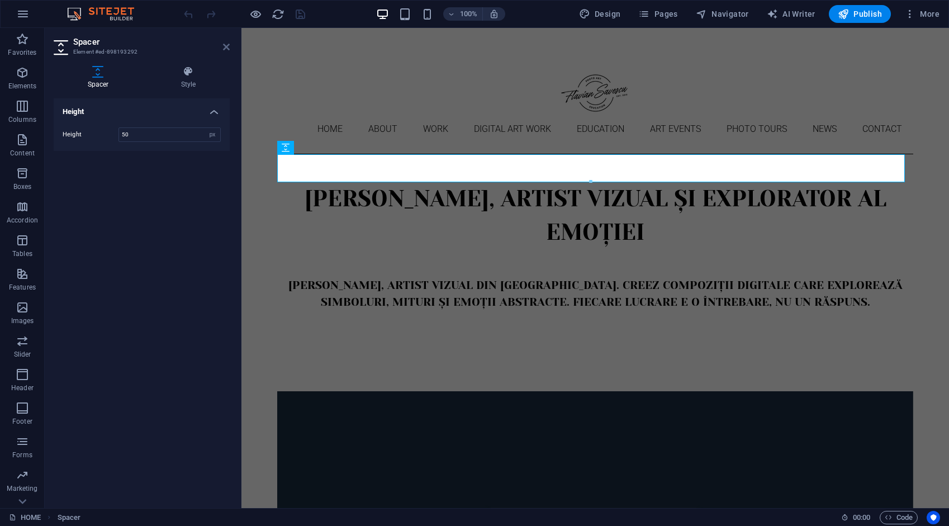
click at [228, 44] on icon at bounding box center [226, 46] width 7 height 9
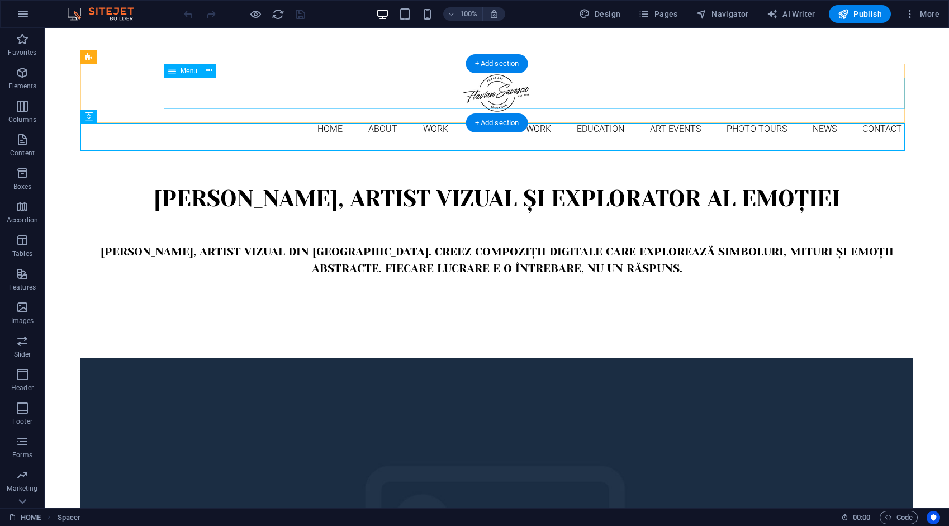
click at [230, 114] on nav "Home About Work DIGITAL ART WORK EDUCATION ART EVENTS Photo tours News Contact" at bounding box center [497, 129] width 833 height 31
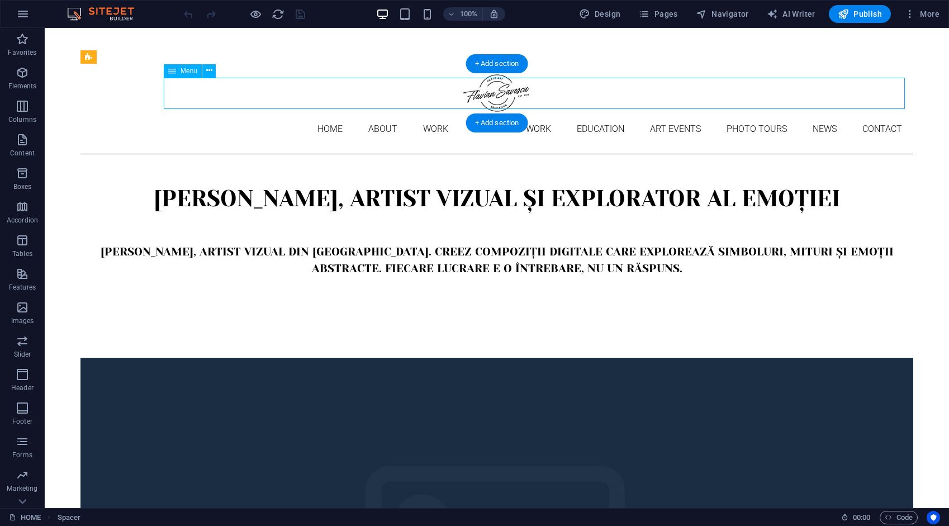
click at [230, 114] on nav "Home About Work DIGITAL ART WORK EDUCATION ART EVENTS Photo tours News Contact" at bounding box center [497, 129] width 833 height 31
select select "1"
select select "2"
select select "3"
select select "4"
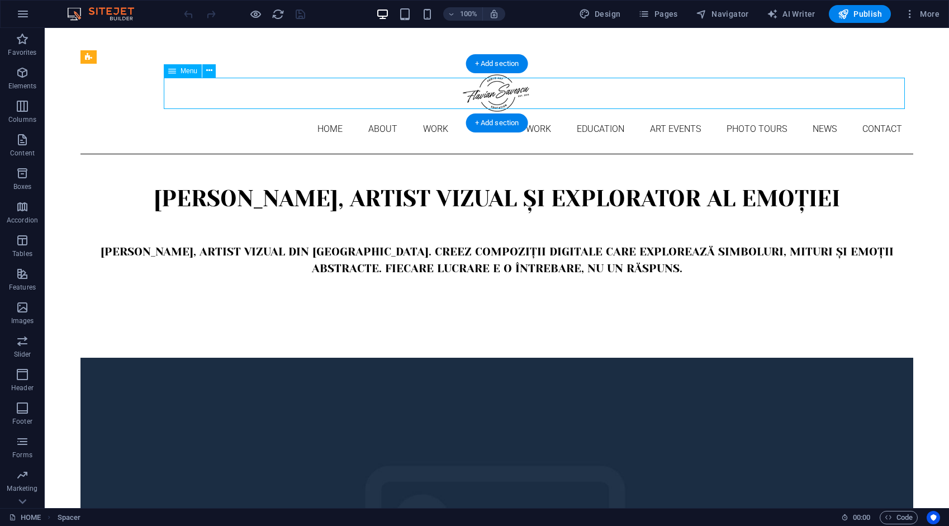
select select "9"
select select "10"
select select
select select "5"
select select
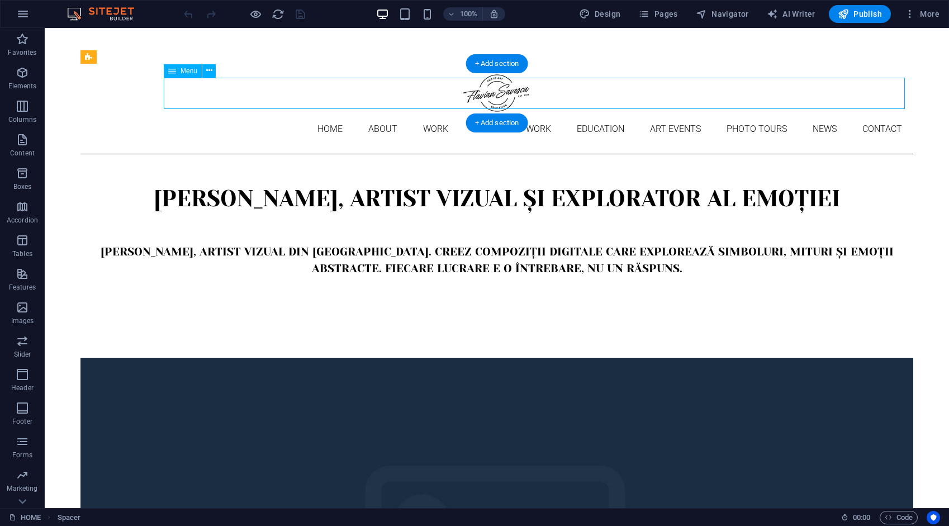
select select "6"
select select
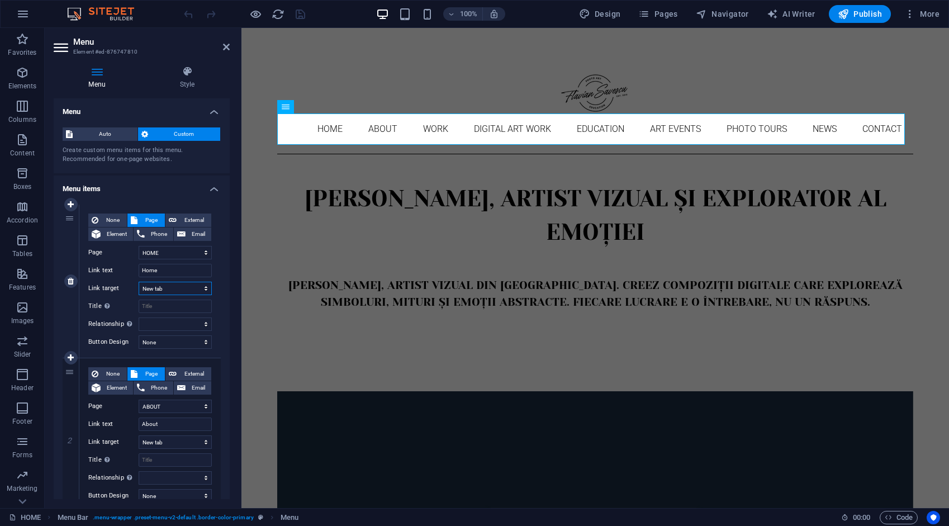
drag, startPoint x: 171, startPoint y: 289, endPoint x: 169, endPoint y: 295, distance: 6.4
click at [170, 289] on select "New tab Same tab Overlay" at bounding box center [175, 288] width 73 height 13
select select
click at [139, 282] on select "New tab Same tab Overlay" at bounding box center [175, 288] width 73 height 13
select select
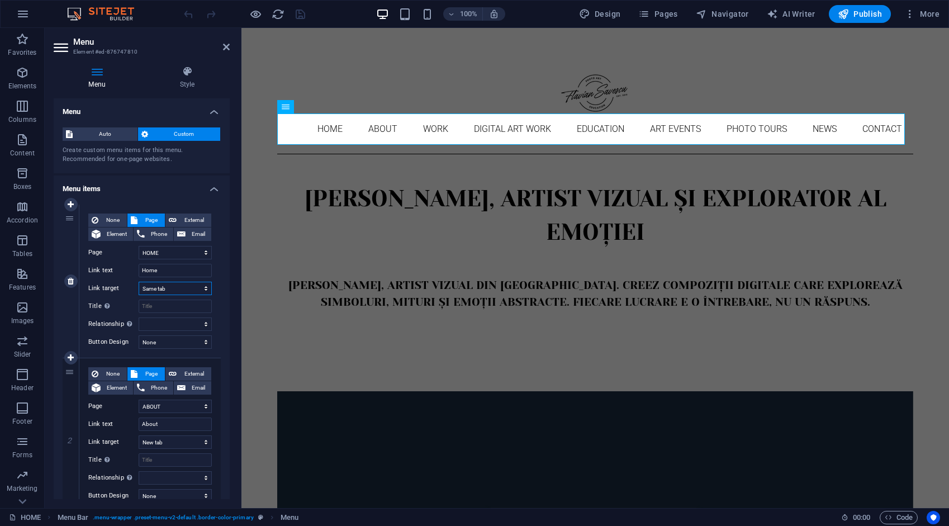
select select
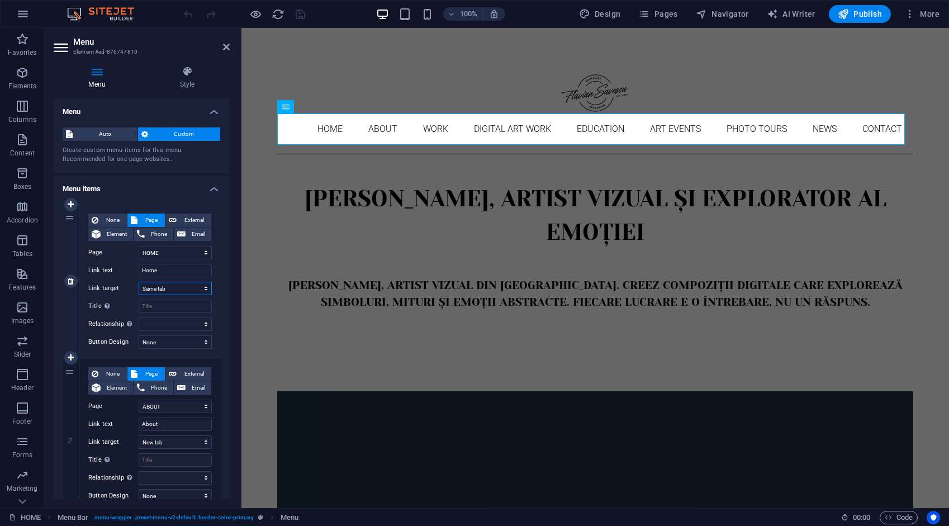
select select
click at [199, 217] on span "External" at bounding box center [194, 220] width 28 height 13
select select "blank"
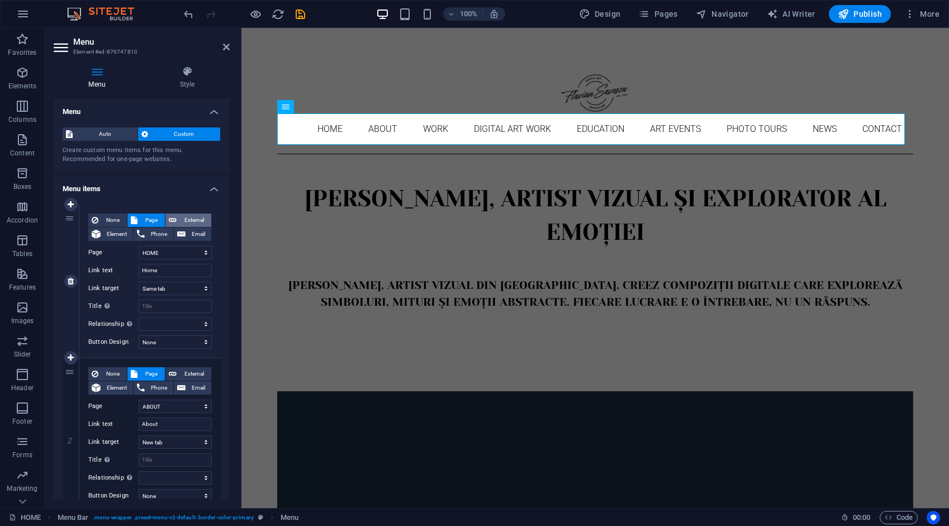
select select
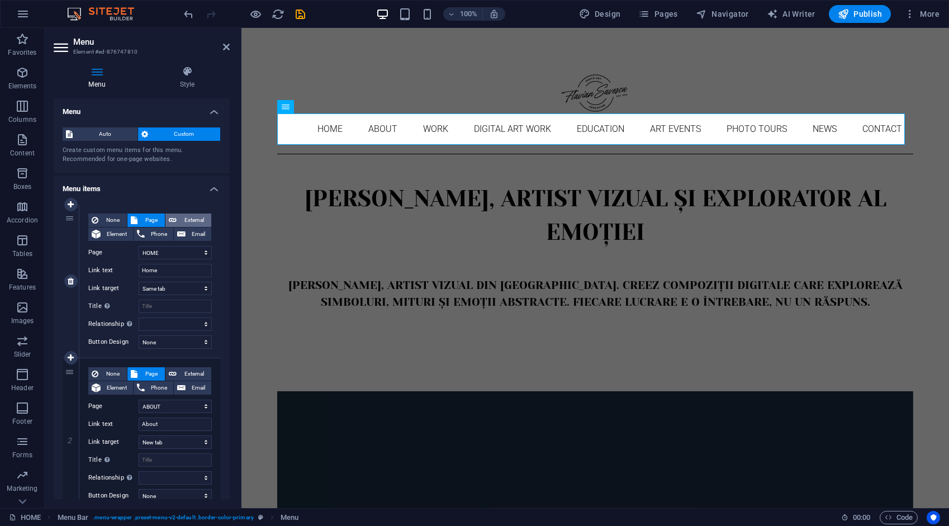
select select
click at [199, 215] on span "External" at bounding box center [194, 220] width 28 height 13
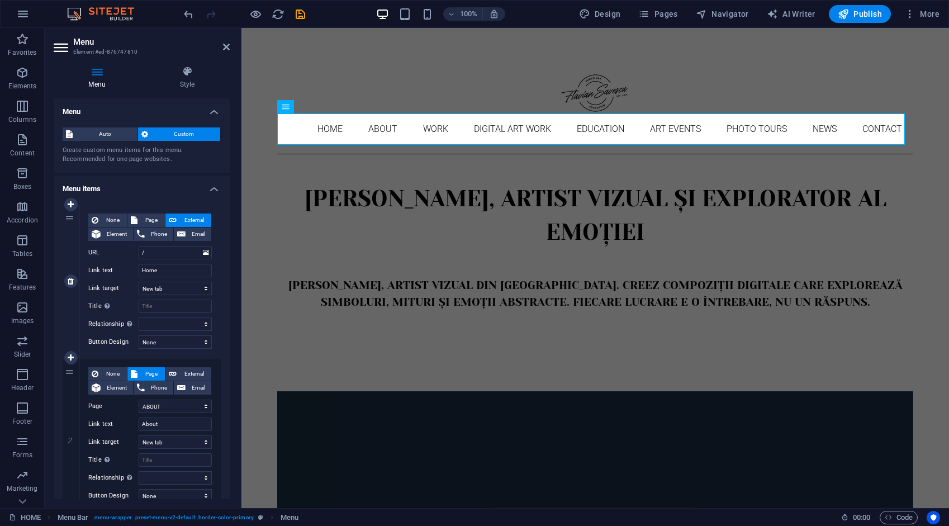
scroll to position [112, 0]
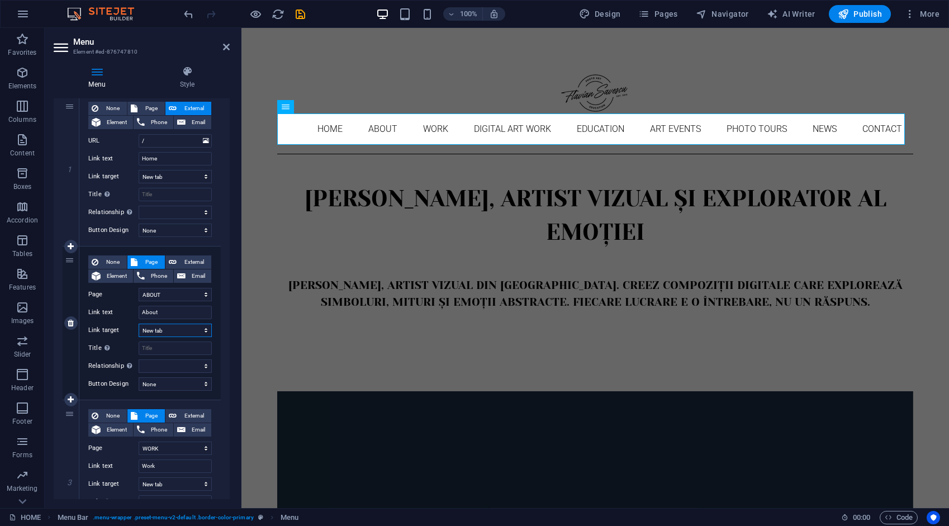
click at [174, 332] on select "New tab Same tab Overlay" at bounding box center [175, 330] width 73 height 13
select select
click at [139, 324] on select "New tab Same tab Overlay" at bounding box center [175, 330] width 73 height 13
select select
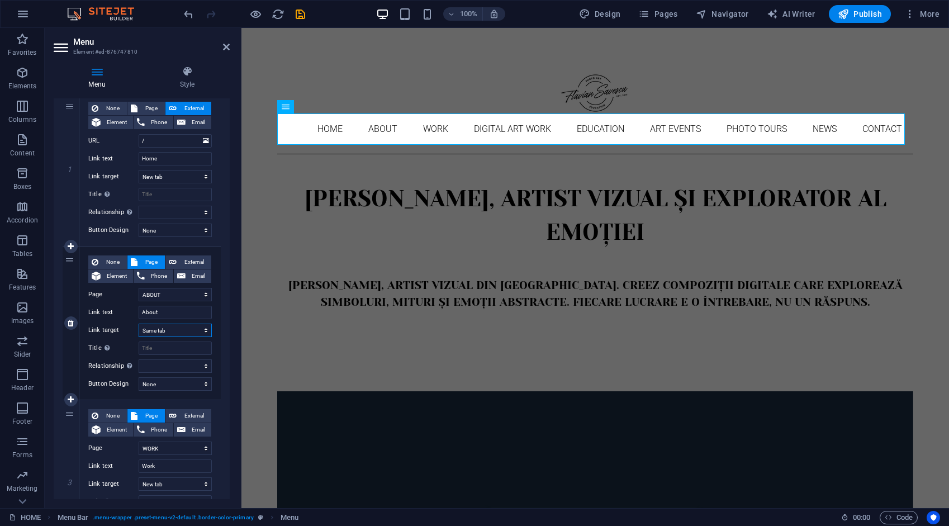
select select
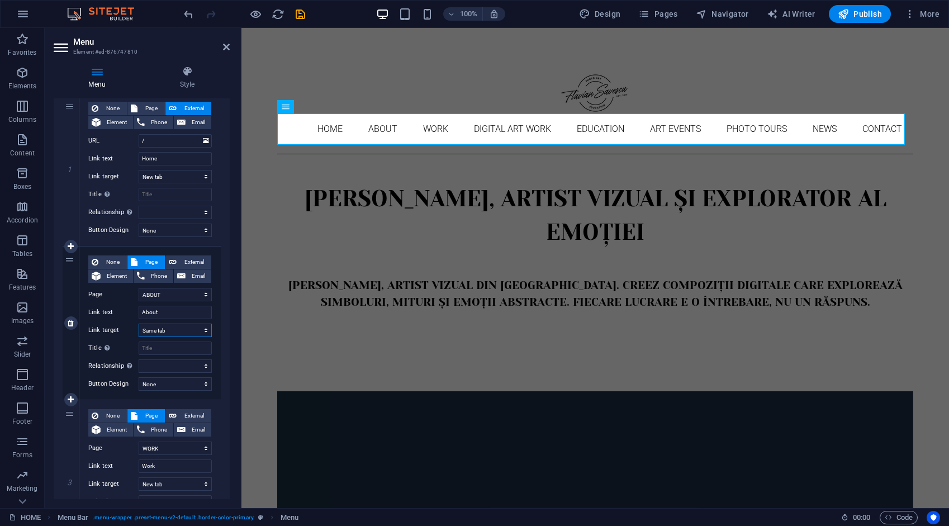
select select
click at [188, 261] on span "External" at bounding box center [194, 262] width 28 height 13
select select
select select "blank"
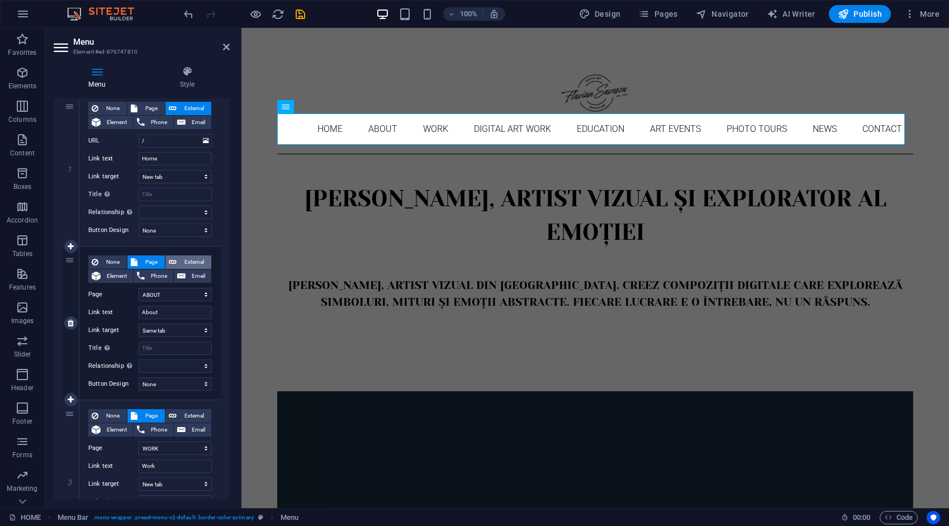
select select
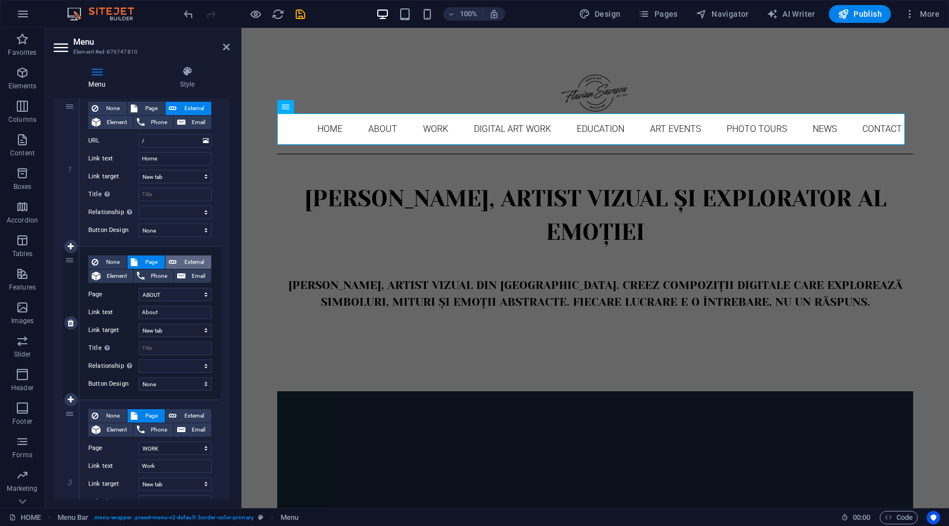
select select
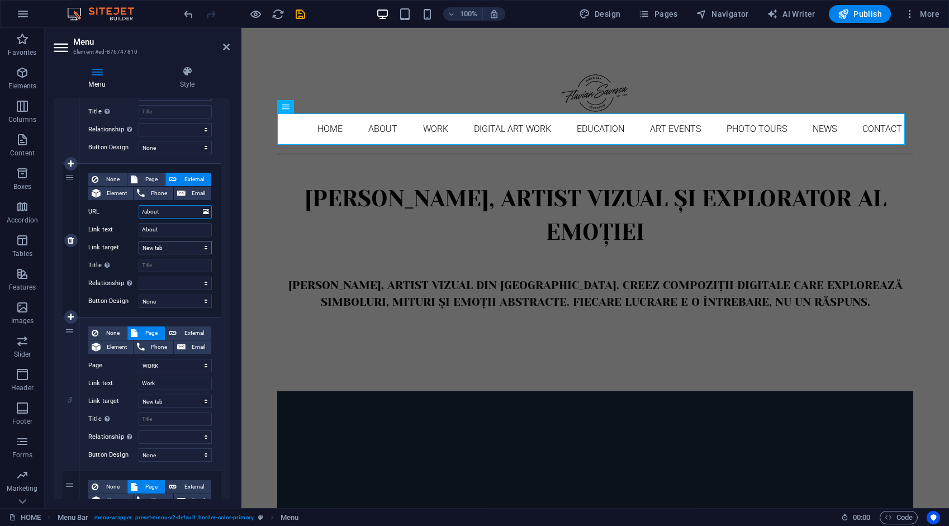
scroll to position [224, 0]
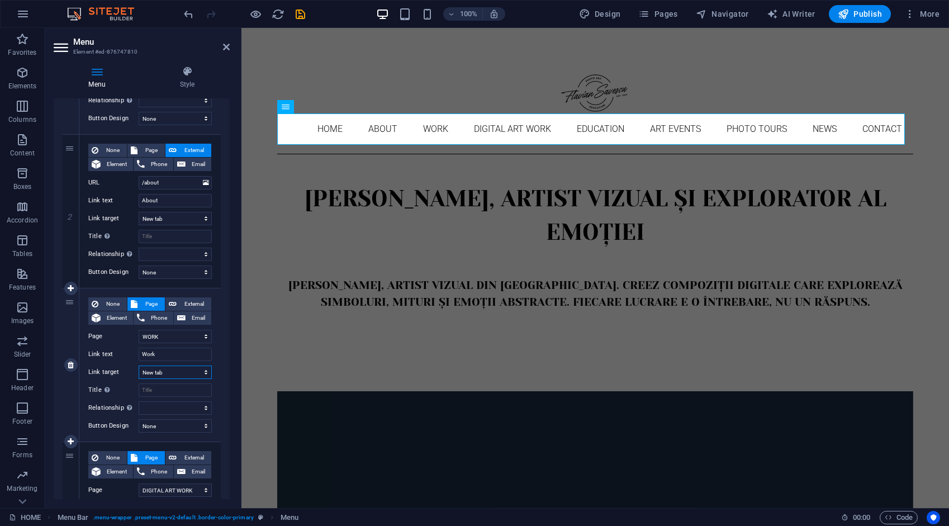
click at [172, 371] on select "New tab Same tab Overlay" at bounding box center [175, 372] width 73 height 13
select select
click at [139, 366] on select "New tab Same tab Overlay" at bounding box center [175, 372] width 73 height 13
select select
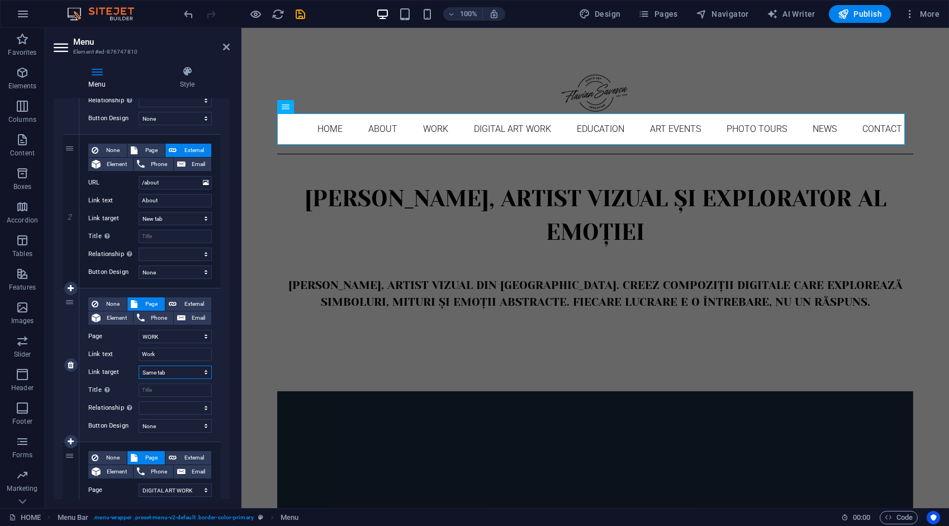
select select
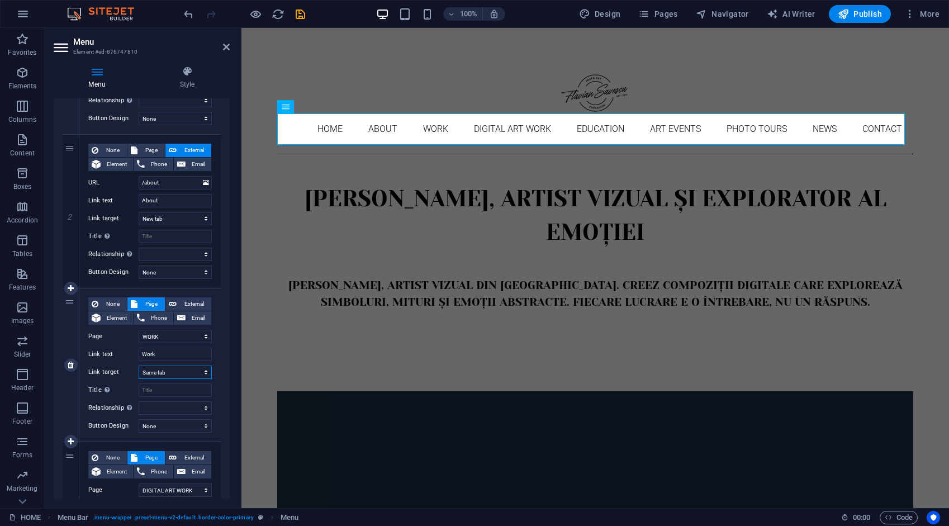
select select
click at [185, 297] on span "External" at bounding box center [194, 303] width 28 height 13
select select
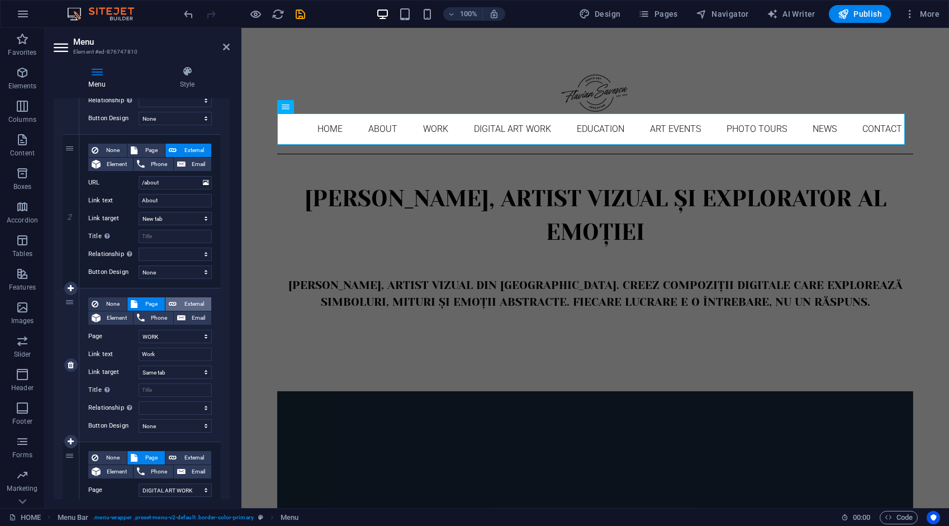
select select "blank"
select select
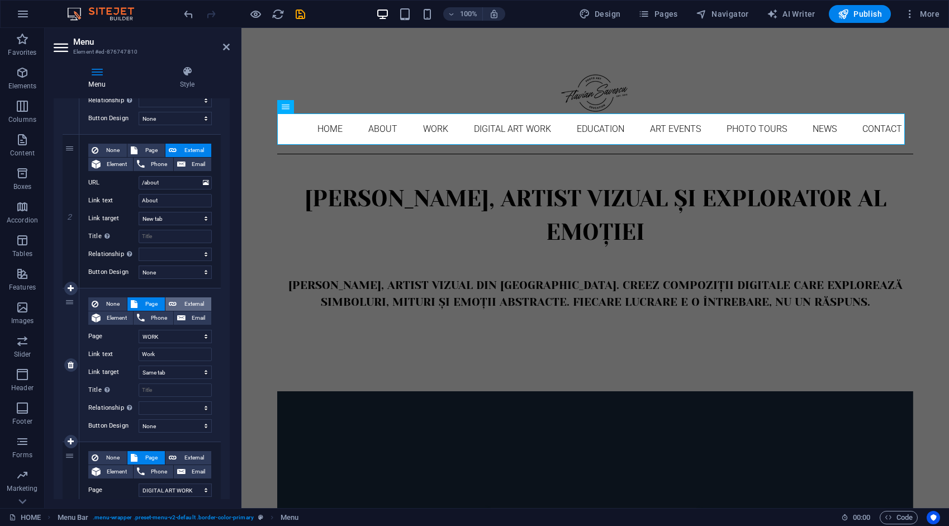
select select
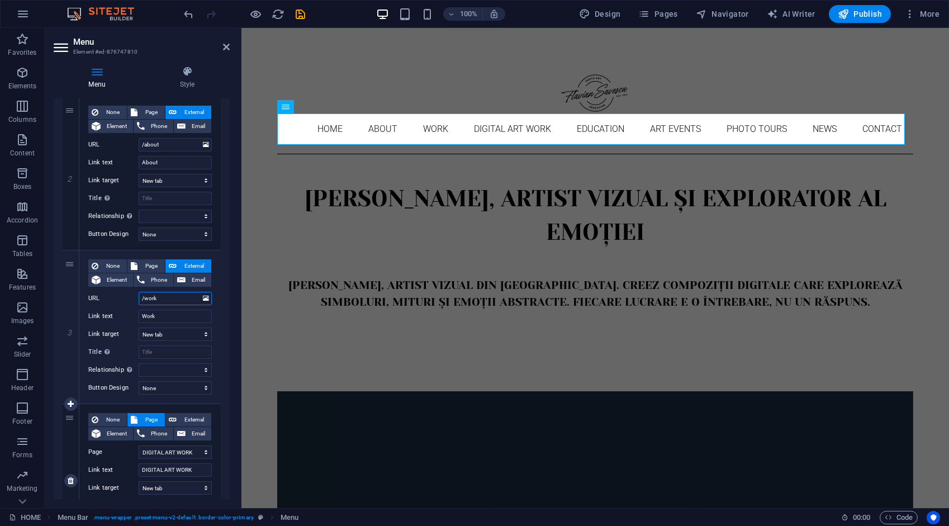
scroll to position [391, 0]
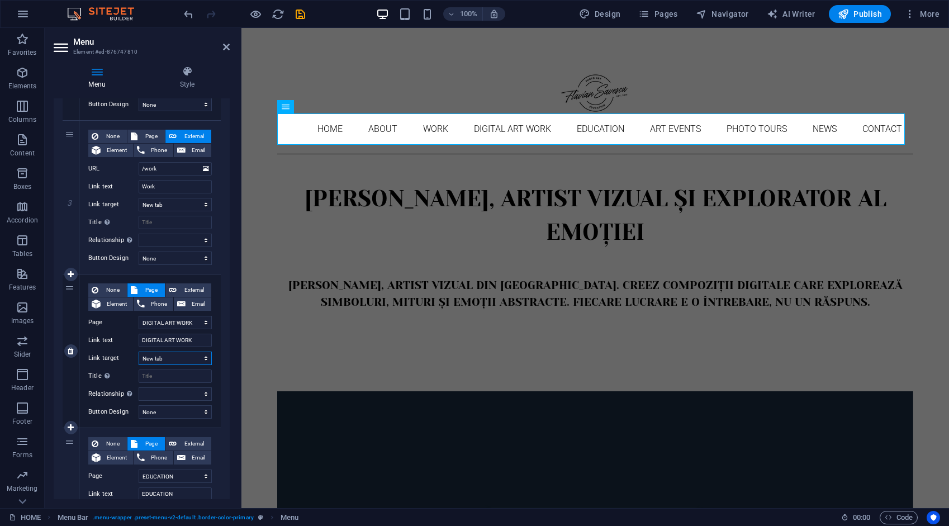
click at [175, 357] on select "New tab Same tab Overlay" at bounding box center [175, 358] width 73 height 13
select select
click at [139, 352] on select "New tab Same tab Overlay" at bounding box center [175, 358] width 73 height 13
select select
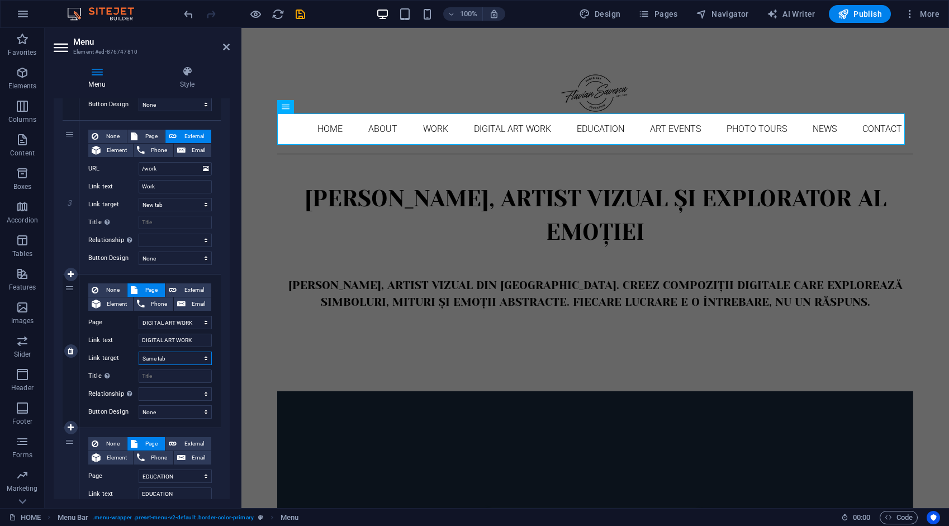
select select
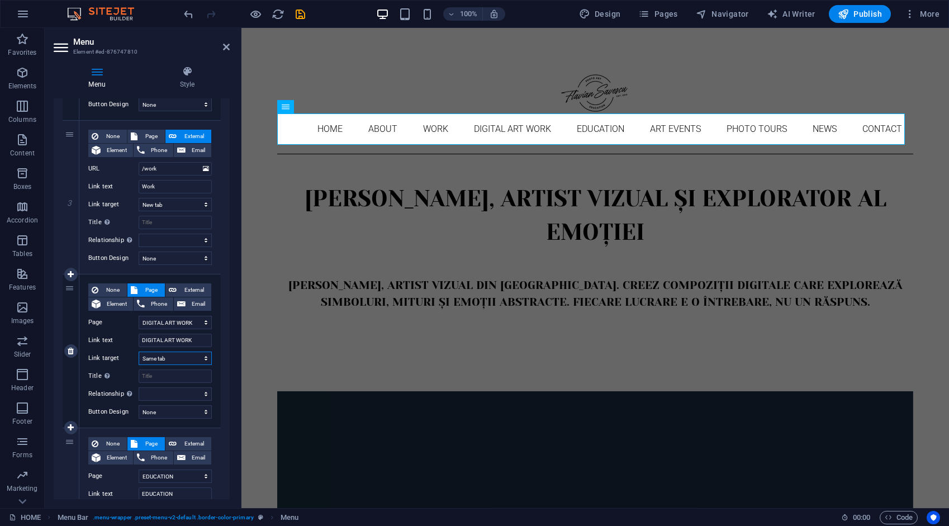
select select
click at [193, 289] on span "External" at bounding box center [194, 290] width 28 height 13
select select
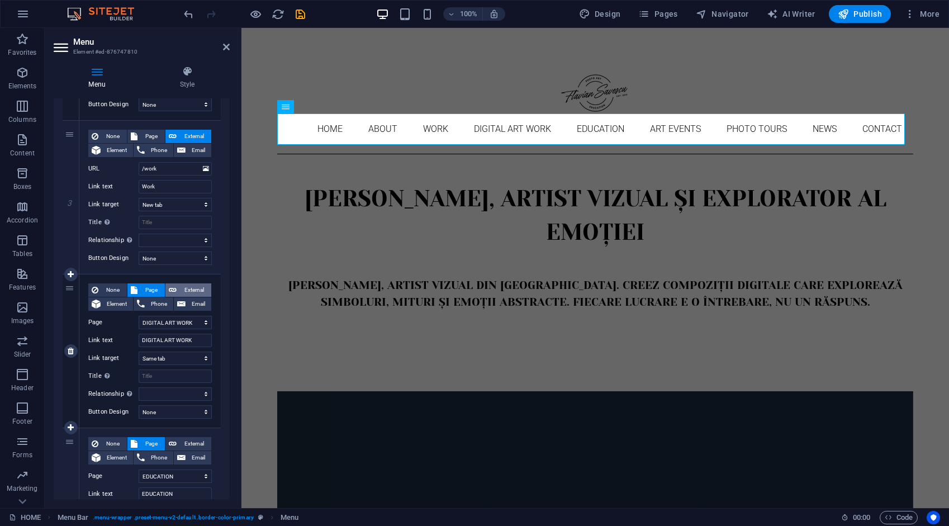
select select
select select "blank"
select select
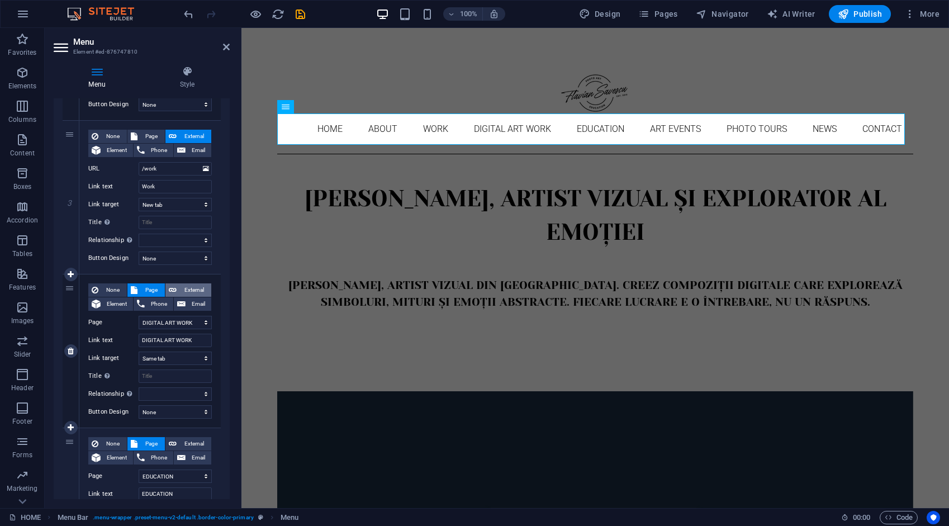
select select
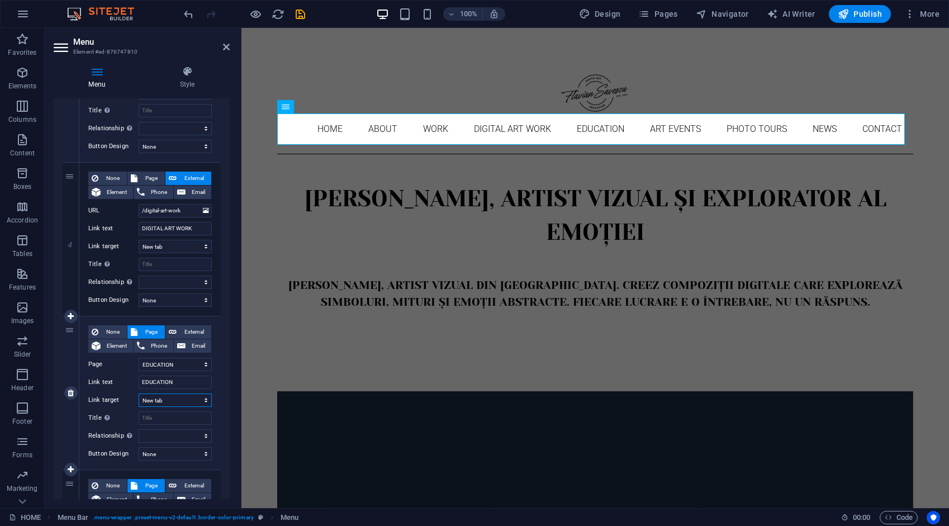
click at [169, 401] on select "New tab Same tab Overlay" at bounding box center [175, 400] width 73 height 13
select select
click at [139, 394] on select "New tab Same tab Overlay" at bounding box center [175, 400] width 73 height 13
select select
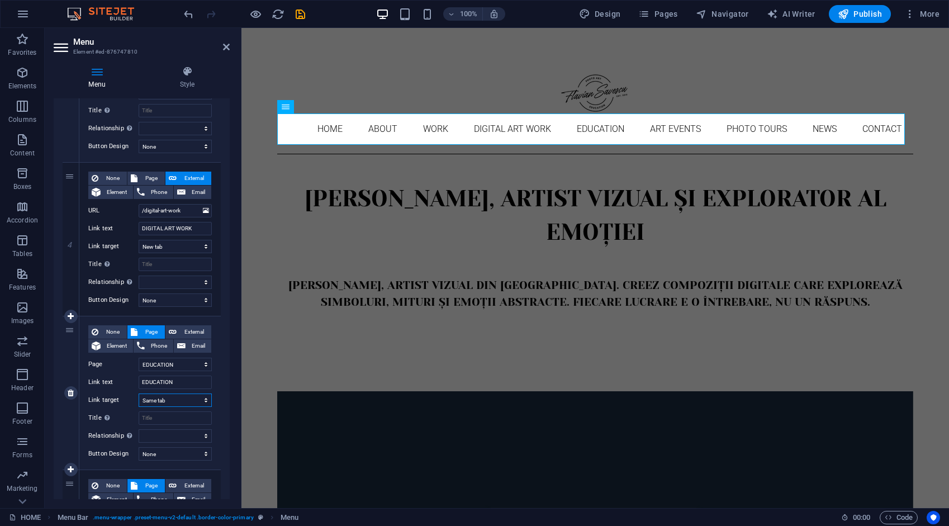
select select
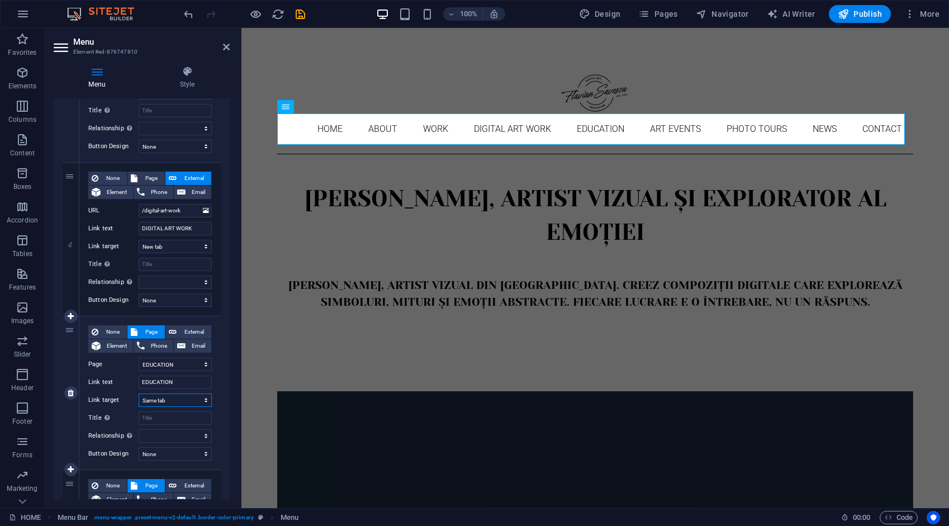
select select
click at [188, 323] on div "None Page External Element Phone Email Page HOME ABOUT WORK DIGITAL ART WORK ED…" at bounding box center [149, 392] width 141 height 153
click at [188, 330] on span "External" at bounding box center [194, 331] width 28 height 13
select select
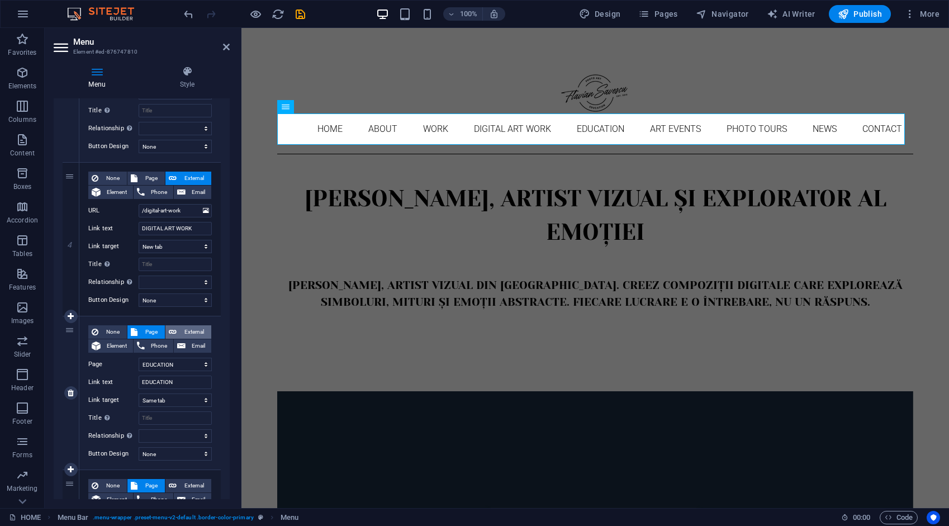
select select
select select "blank"
select select
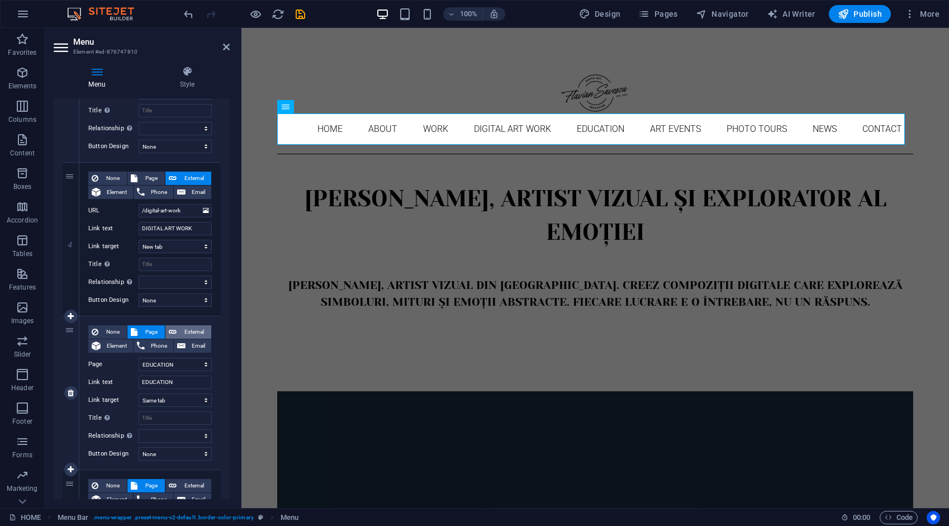
select select
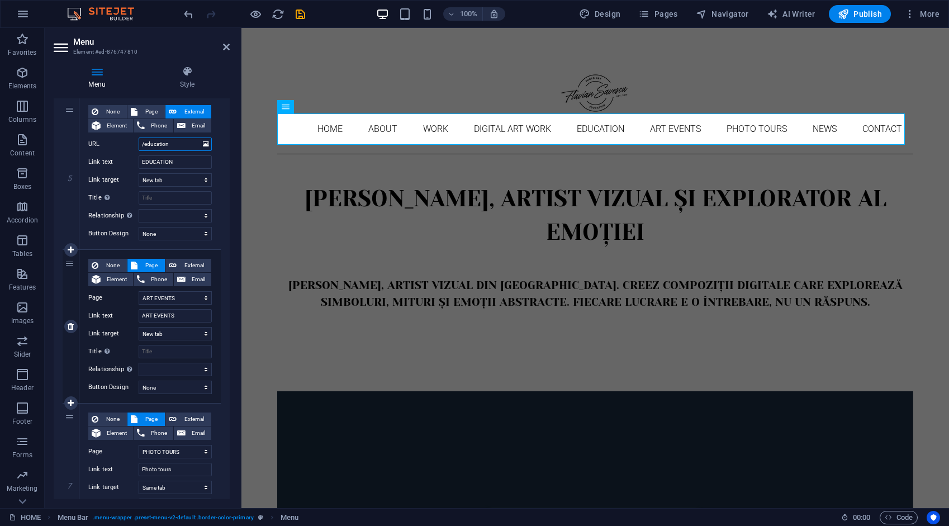
scroll to position [727, 0]
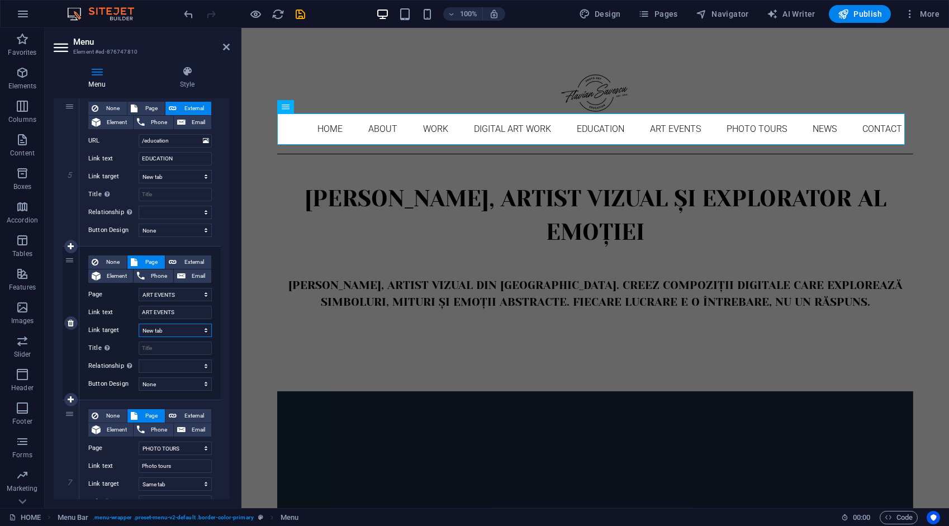
click at [167, 331] on select "New tab Same tab Overlay" at bounding box center [175, 330] width 73 height 13
select select
click at [139, 324] on select "New tab Same tab Overlay" at bounding box center [175, 330] width 73 height 13
select select
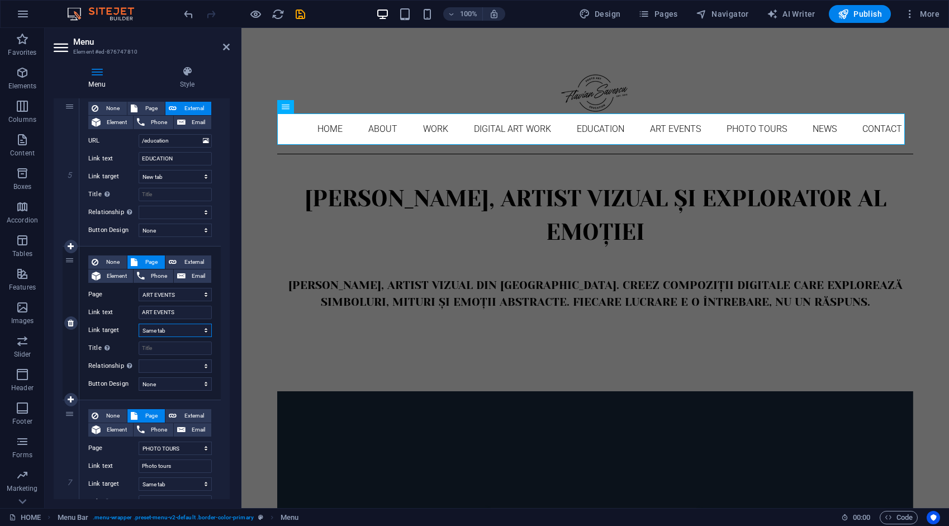
select select
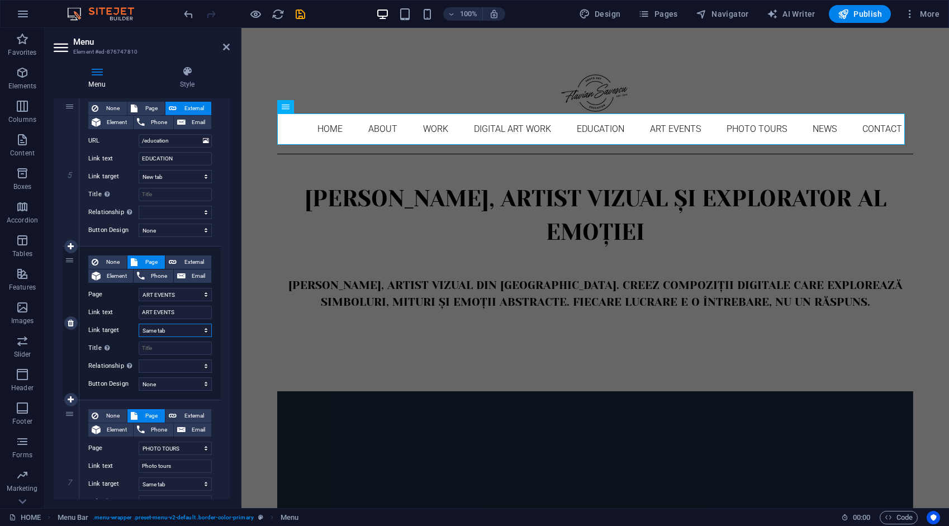
select select
click at [191, 259] on span "External" at bounding box center [194, 262] width 28 height 13
select select
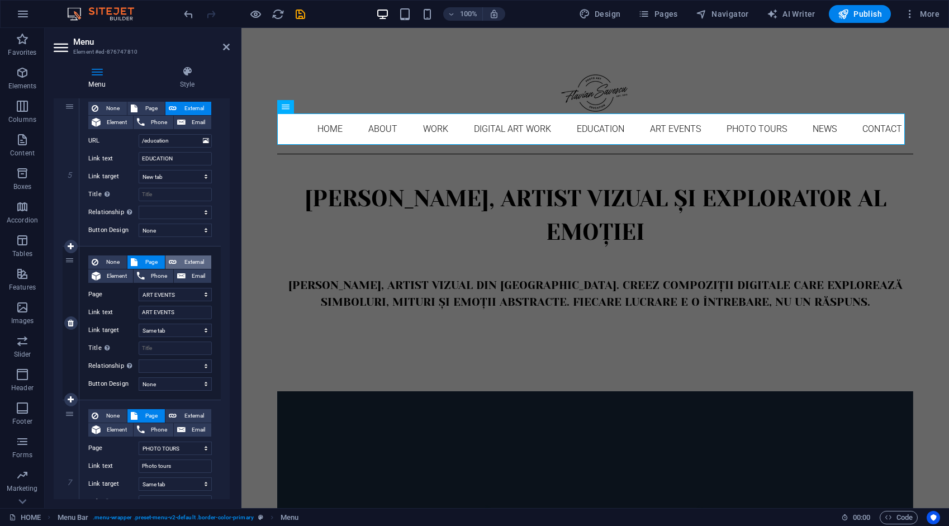
select select
select select "blank"
select select
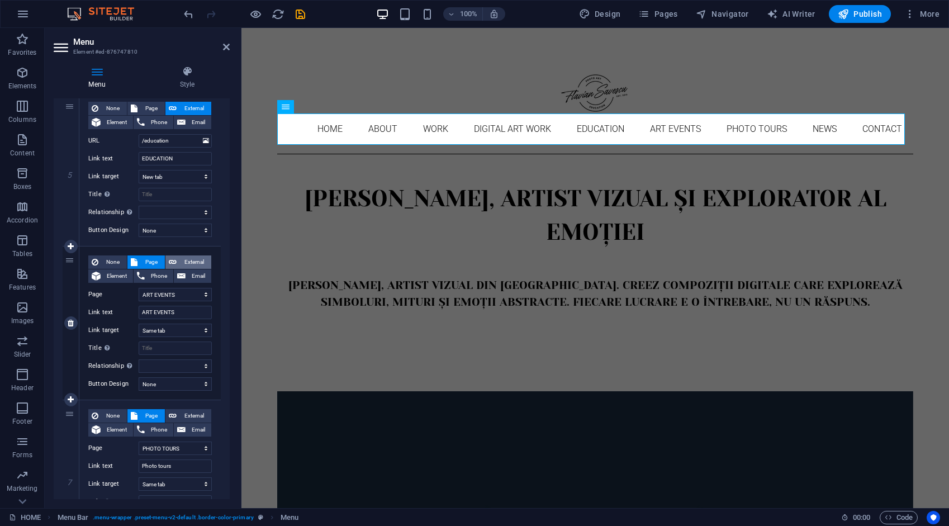
select select
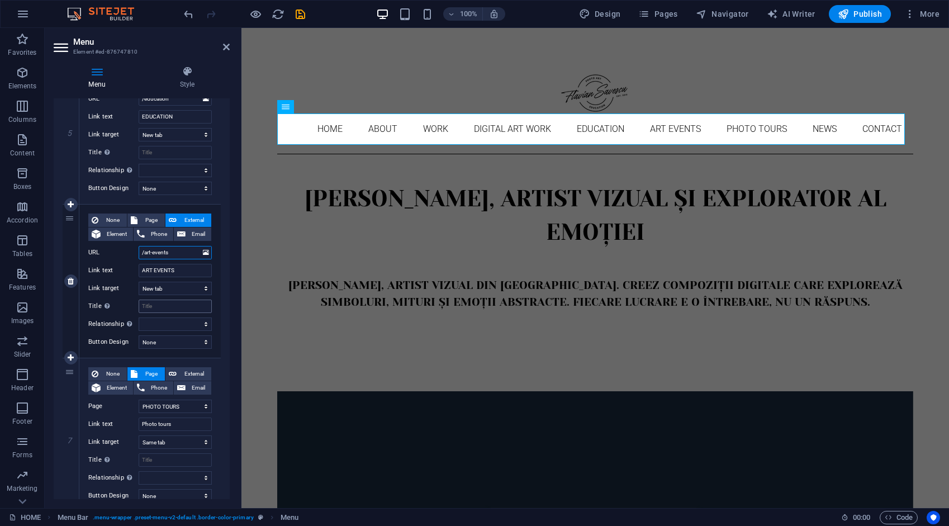
scroll to position [783, 0]
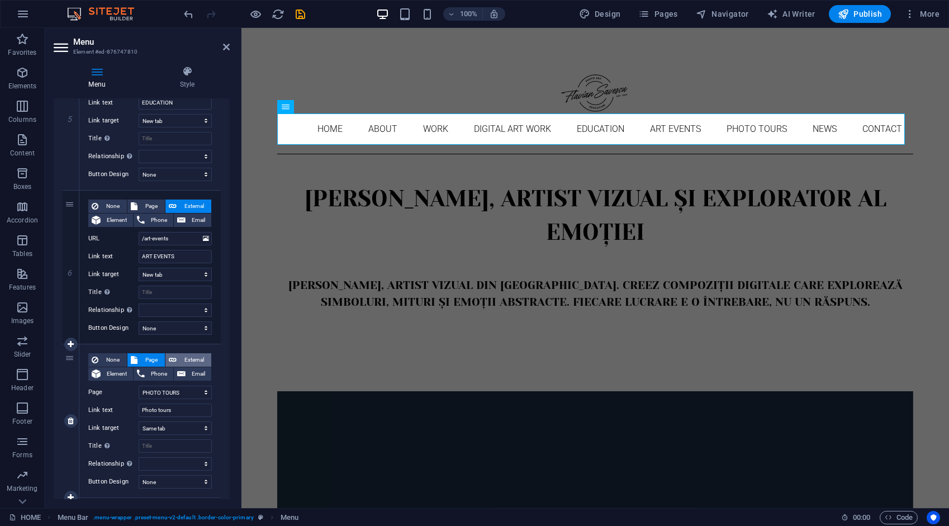
click at [191, 360] on span "External" at bounding box center [194, 359] width 28 height 13
select select
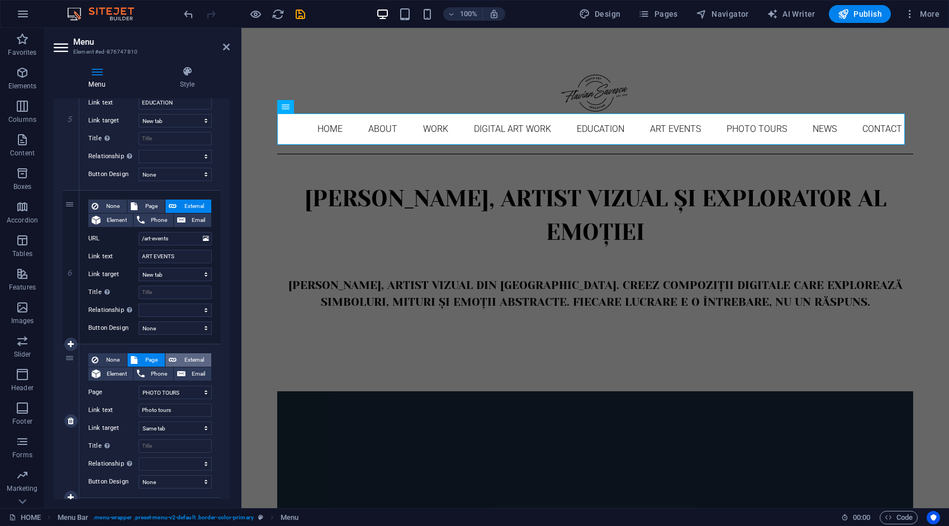
select select
select select "blank"
select select
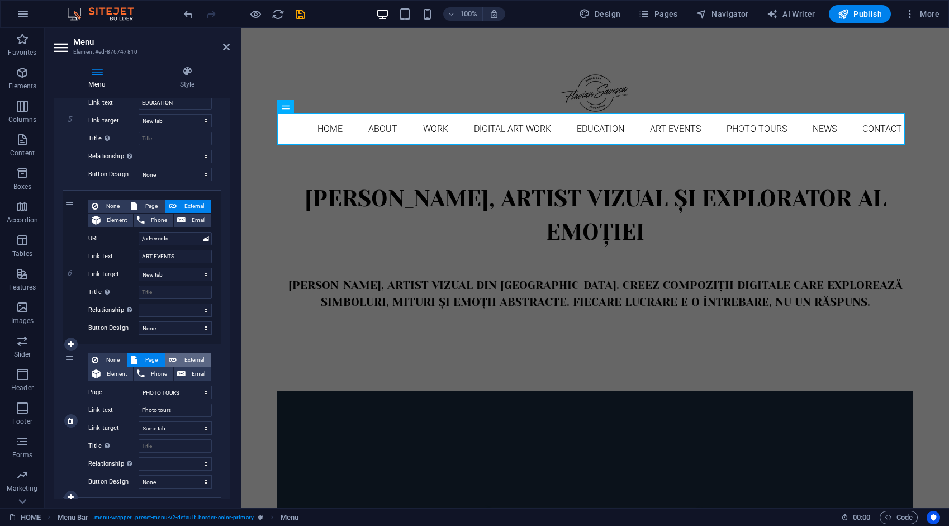
select select
drag, startPoint x: 189, startPoint y: 393, endPoint x: 127, endPoint y: 390, distance: 62.1
click at [127, 390] on div "URL /ro/16818805" at bounding box center [150, 392] width 124 height 13
type input "/"
select select
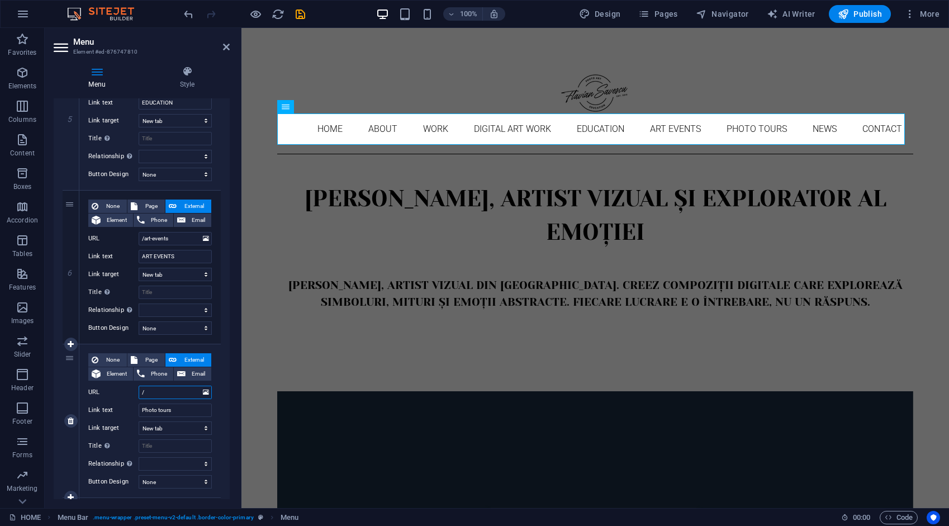
select select
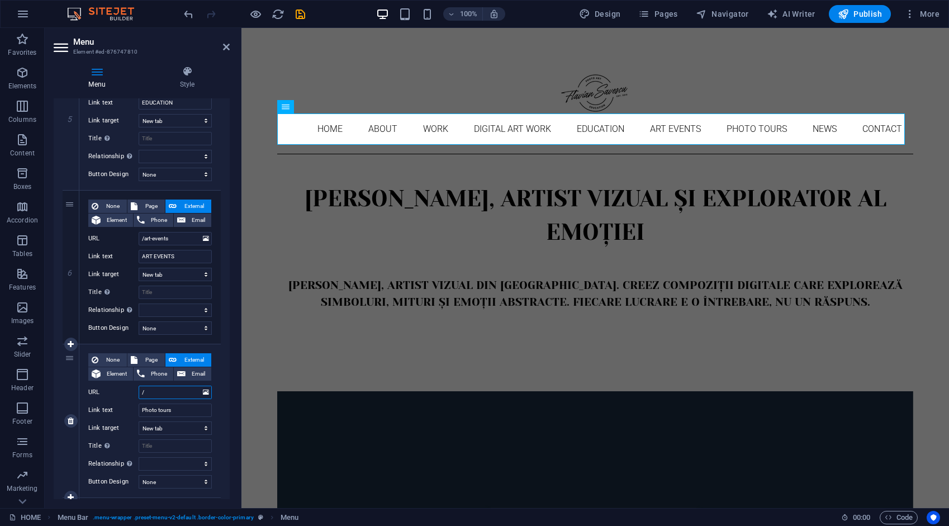
select select
type input "/photo-tours"
select select
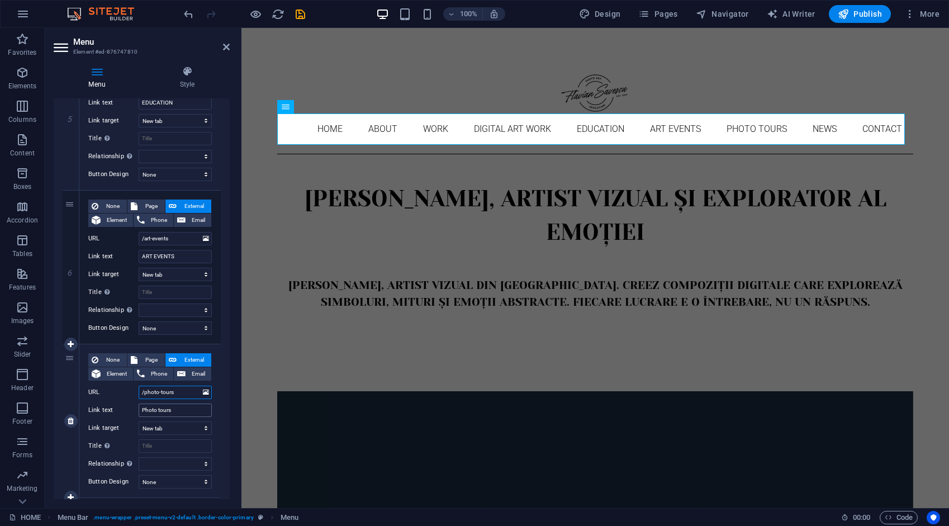
select select
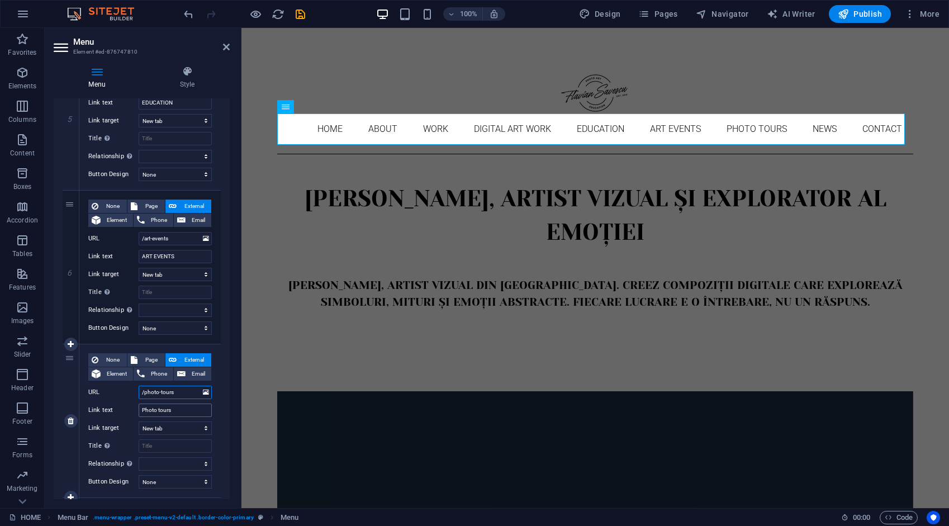
select select
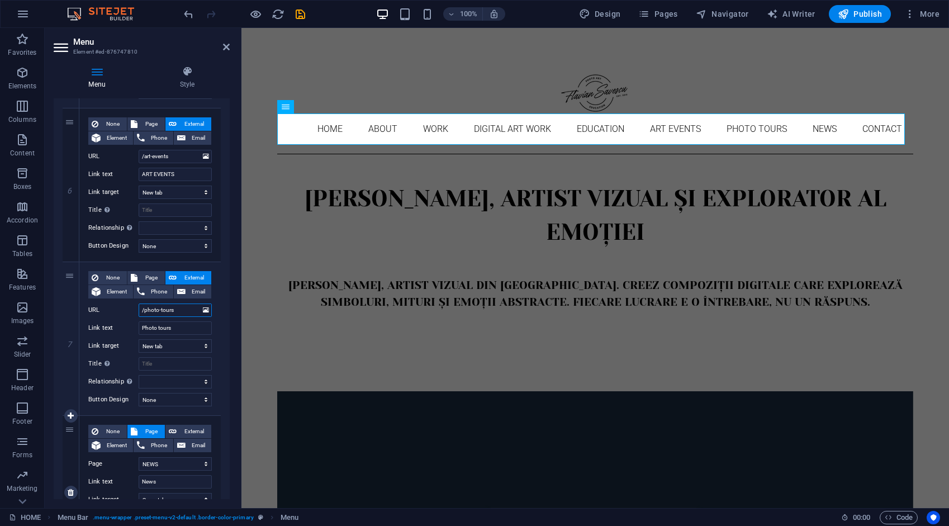
scroll to position [895, 0]
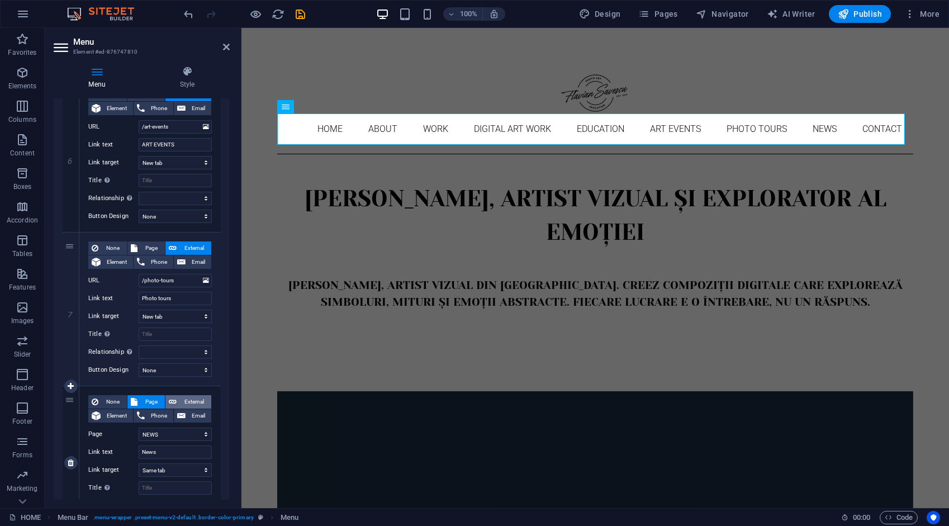
click at [183, 401] on span "External" at bounding box center [194, 401] width 28 height 13
select select
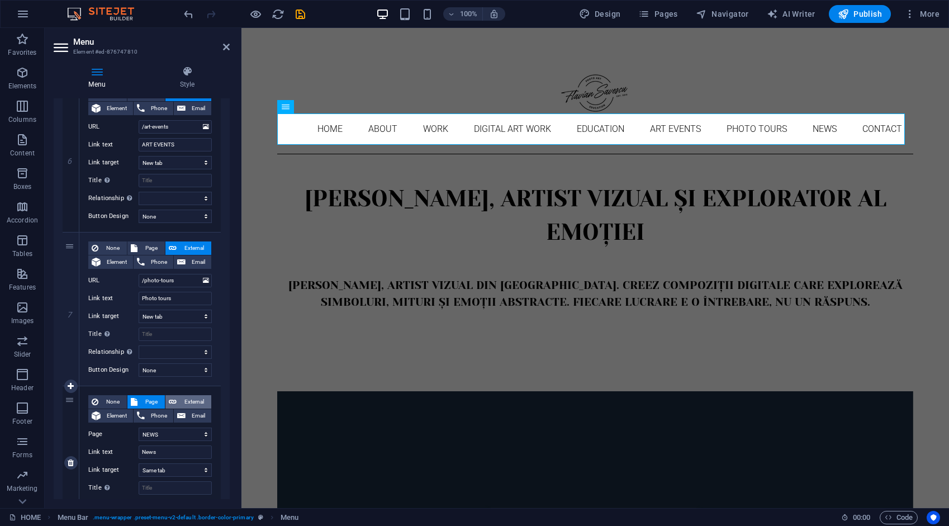
select select
select select "blank"
select select
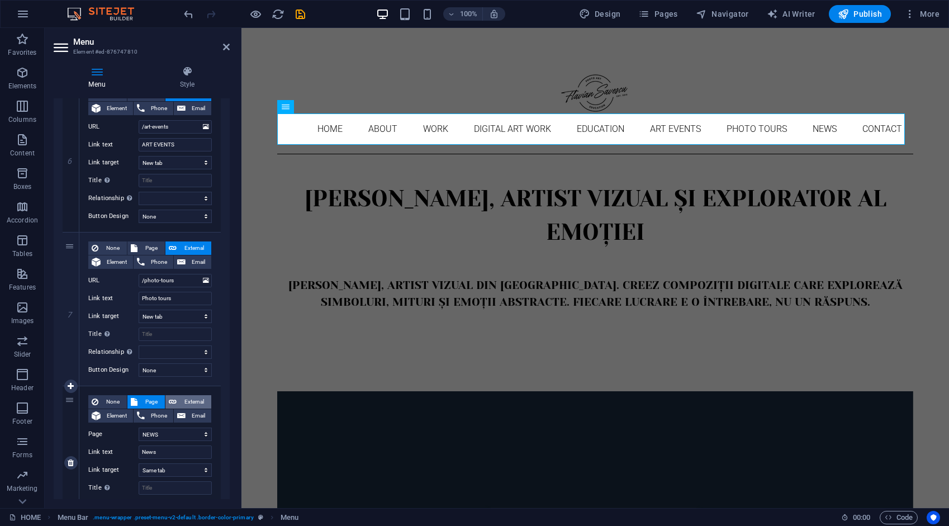
select select
drag, startPoint x: 179, startPoint y: 432, endPoint x: 136, endPoint y: 442, distance: 43.8
click at [136, 442] on div "None Page External Element Phone Email Page HOME ABOUT WORK DIGITAL ART WORK ED…" at bounding box center [150, 453] width 124 height 117
select select
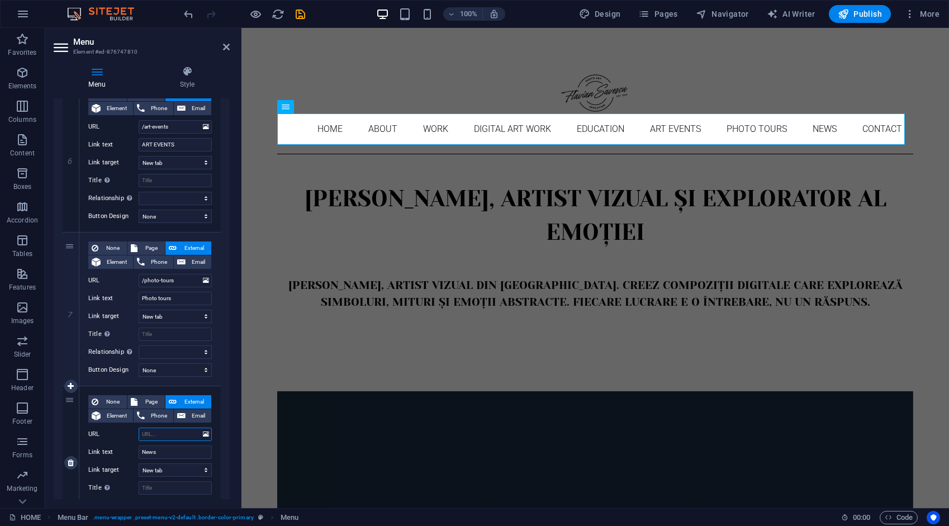
select select
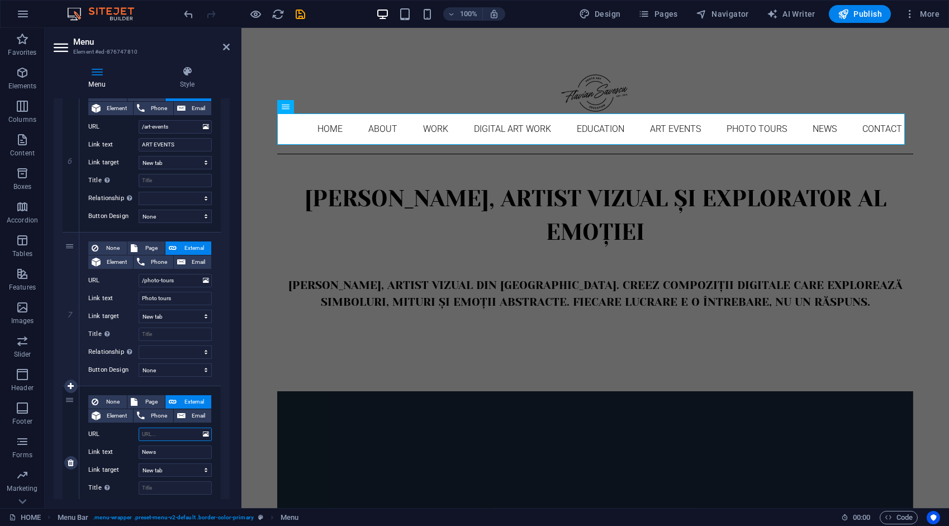
select select
click at [176, 434] on input "URL" at bounding box center [175, 434] width 73 height 13
type input "/news"
select select
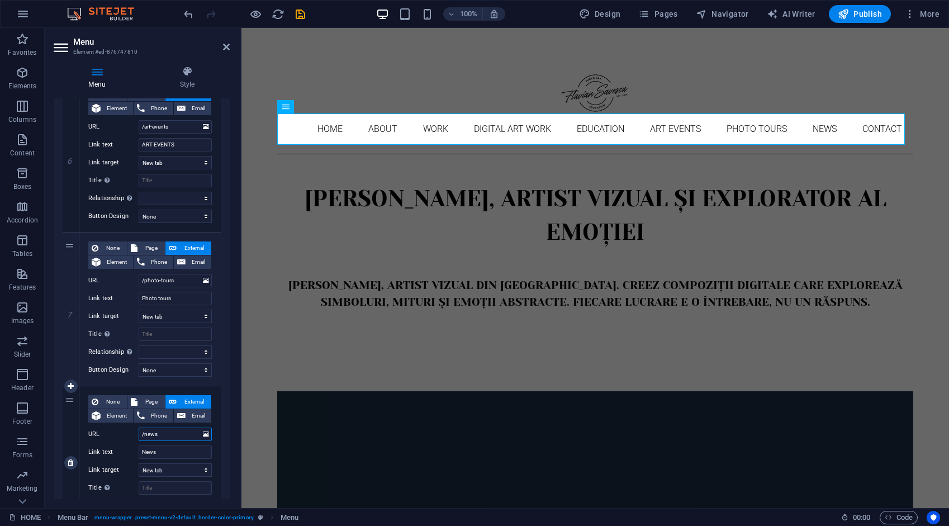
select select
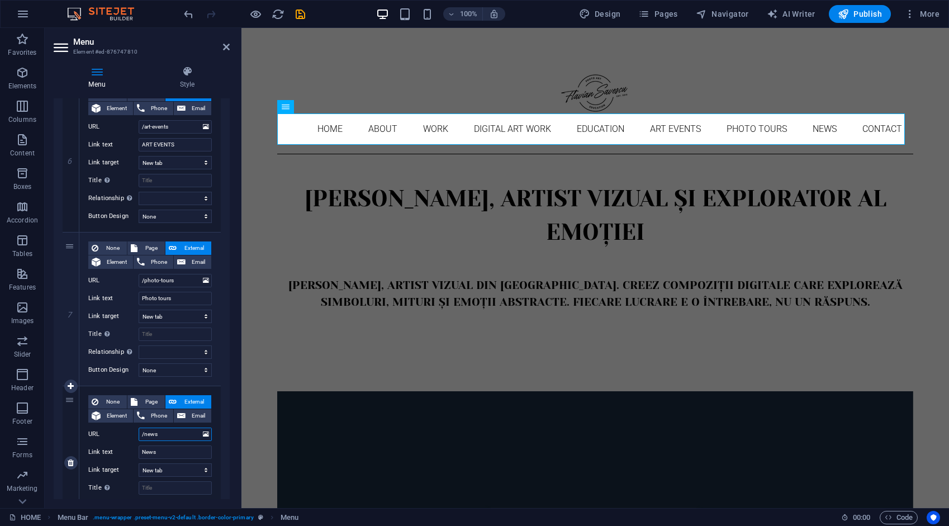
select select
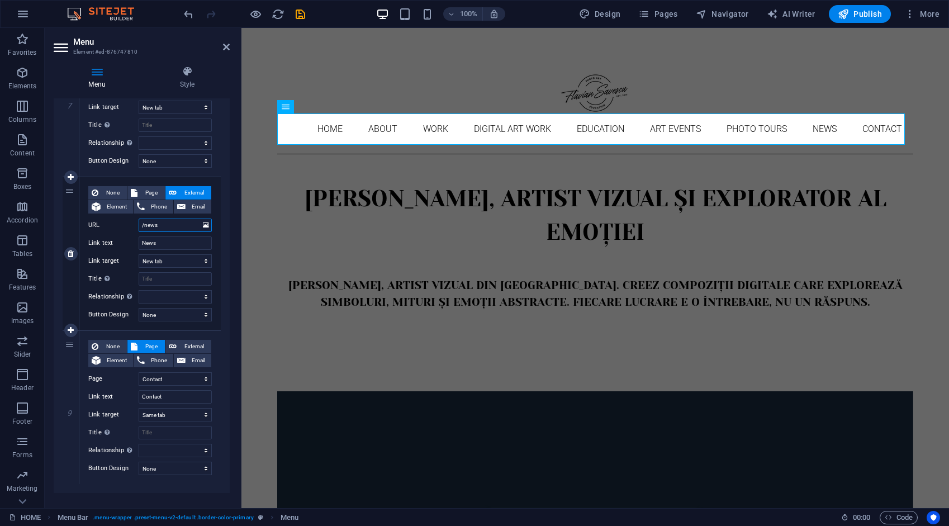
scroll to position [1118, 0]
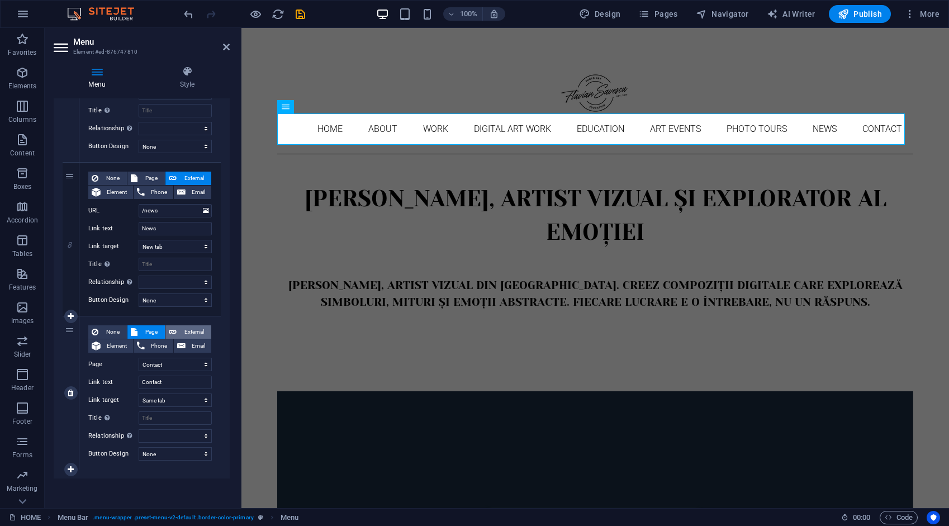
click at [189, 330] on span "External" at bounding box center [194, 331] width 28 height 13
select select
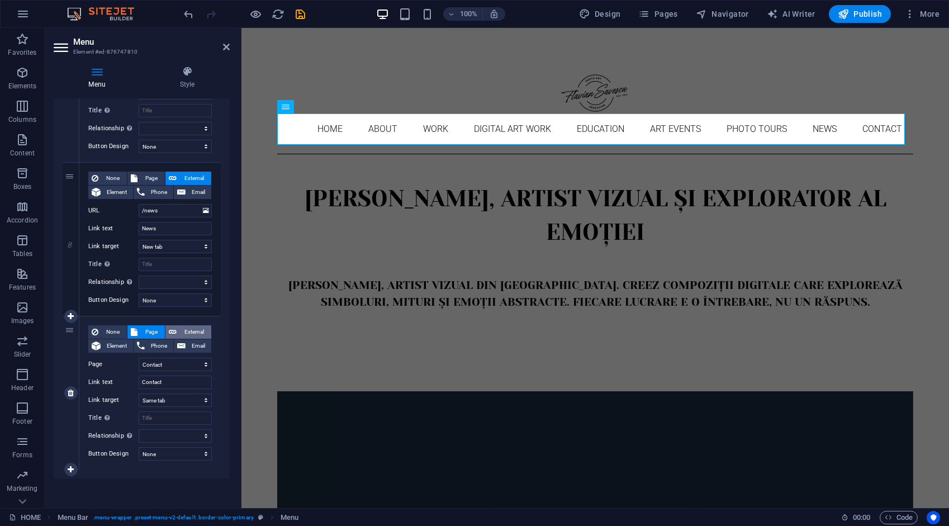
select select
drag, startPoint x: 183, startPoint y: 365, endPoint x: 129, endPoint y: 372, distance: 54.8
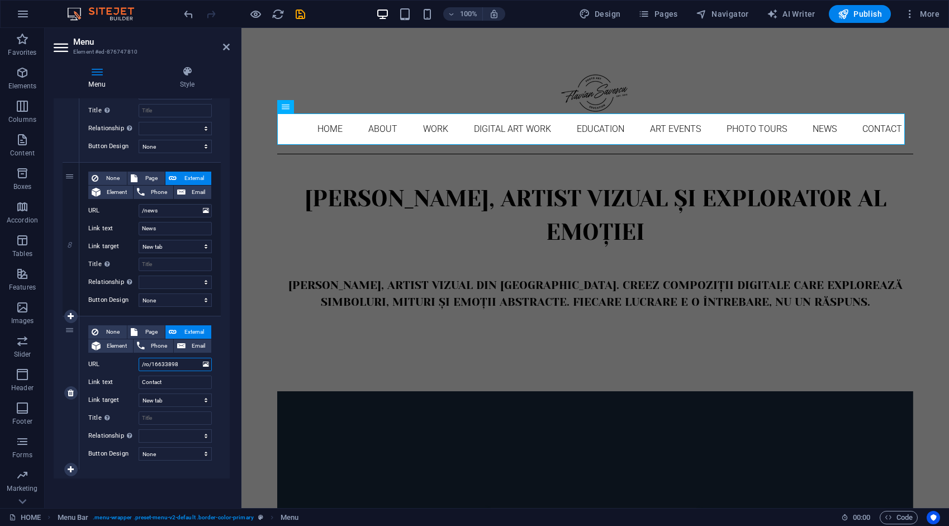
click at [129, 372] on div "None Page External Element Phone Email Page HOME ABOUT WORK DIGITAL ART WORK ED…" at bounding box center [150, 383] width 124 height 117
click at [153, 363] on input "URL" at bounding box center [175, 364] width 73 height 13
click at [301, 15] on icon "save" at bounding box center [300, 14] width 13 height 13
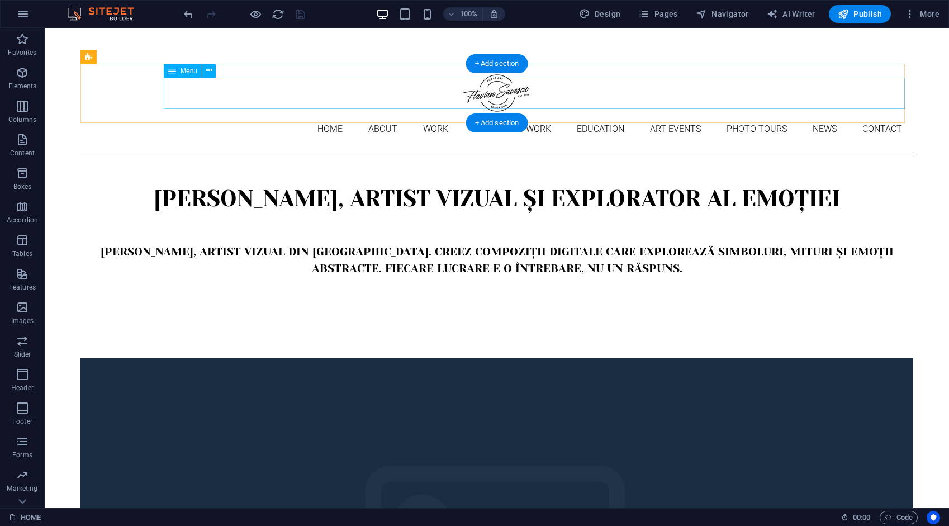
click at [267, 114] on nav "Home About Work DIGITAL ART WORK EDUCATION ART EVENTS Photo tours News Contact" at bounding box center [497, 129] width 833 height 31
drag, startPoint x: 267, startPoint y: 94, endPoint x: 70, endPoint y: 93, distance: 197.4
click at [267, 114] on nav "Home About Work DIGITAL ART WORK EDUCATION ART EVENTS Photo tours News Contact" at bounding box center [497, 129] width 833 height 31
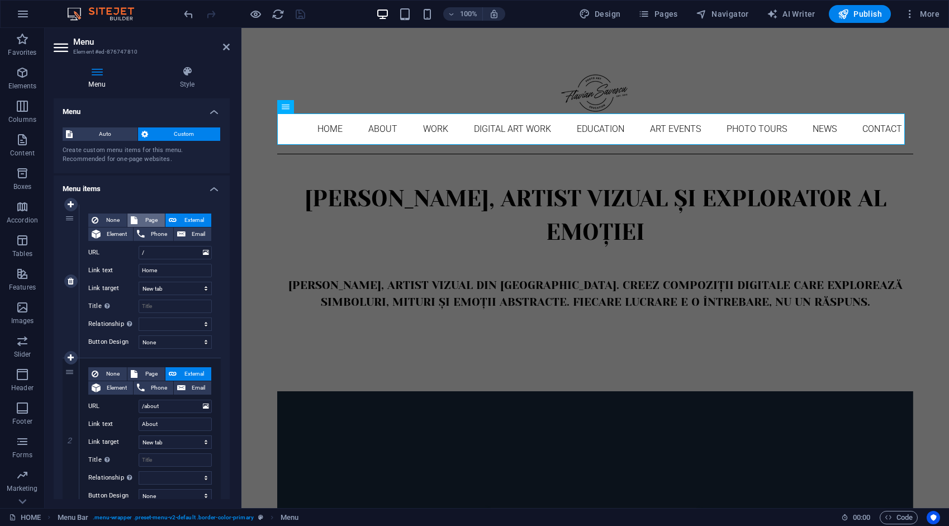
click at [152, 219] on span "Page" at bounding box center [151, 220] width 21 height 13
click at [297, 13] on icon "save" at bounding box center [300, 14] width 13 height 13
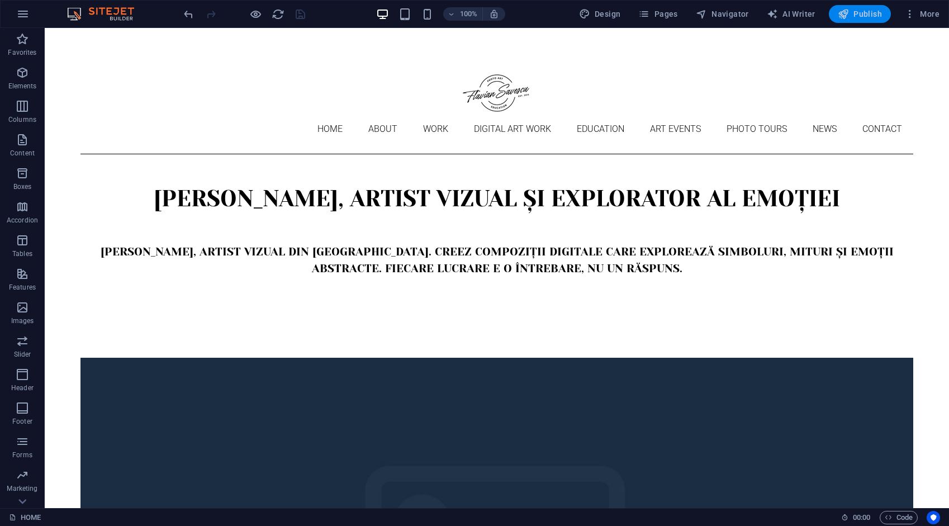
click at [856, 12] on span "Publish" at bounding box center [860, 13] width 44 height 11
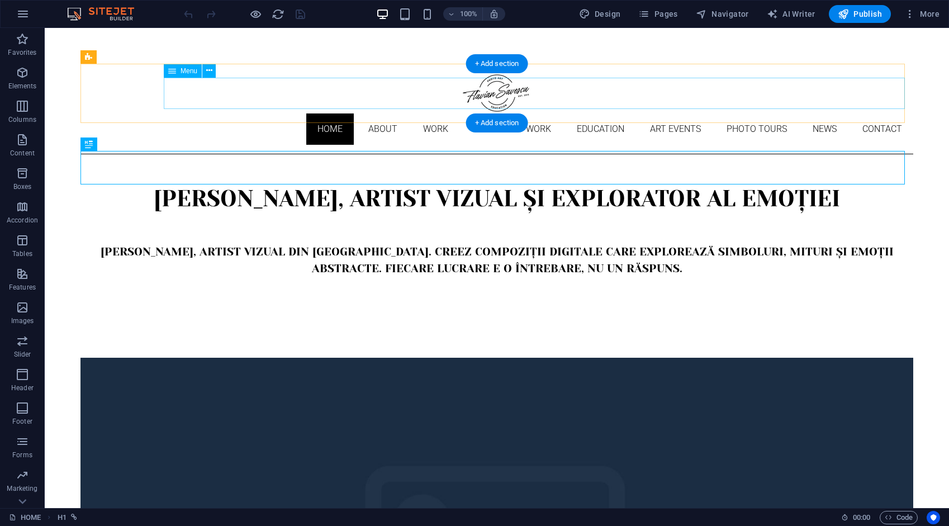
click at [208, 114] on nav "Home About Work DIGITAL ART WORK EDUCATION ART EVENTS Photo tours News Contact" at bounding box center [497, 129] width 833 height 31
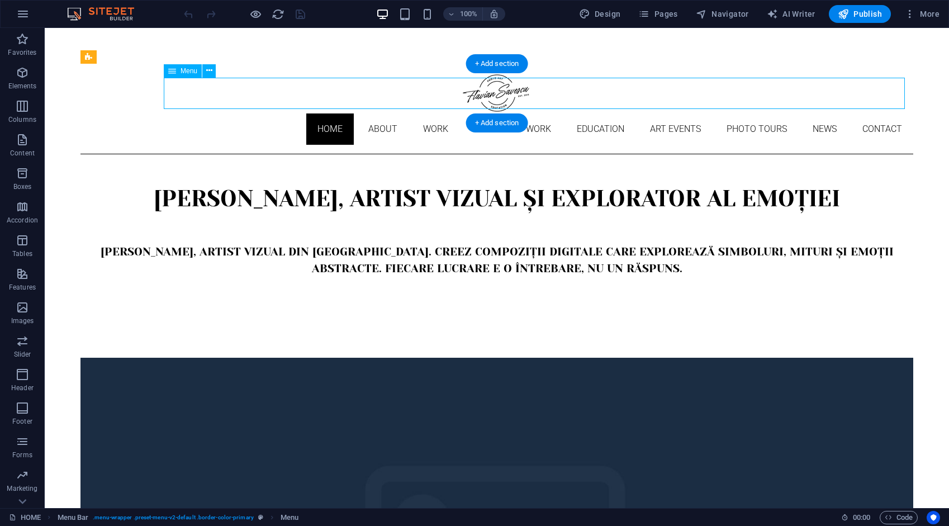
click at [208, 114] on nav "Home About Work DIGITAL ART WORK EDUCATION ART EVENTS Photo tours News Contact" at bounding box center [497, 129] width 833 height 31
select select
select select "1"
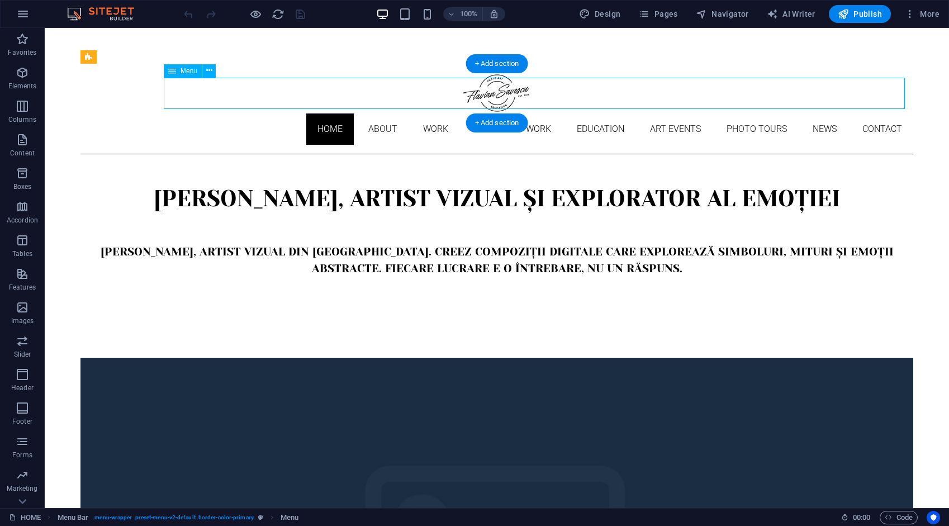
select select "2"
select select "3"
select select "4"
select select "9"
select select "10"
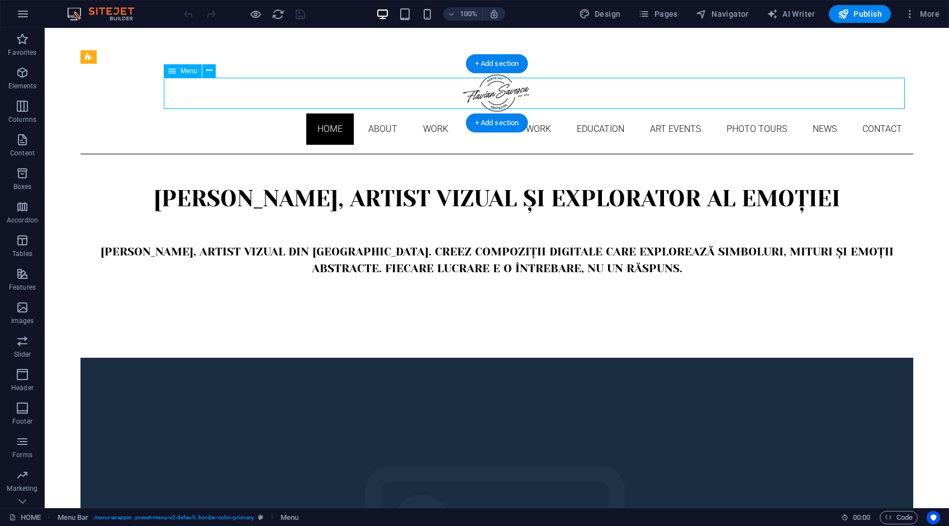
select select "5"
select select "6"
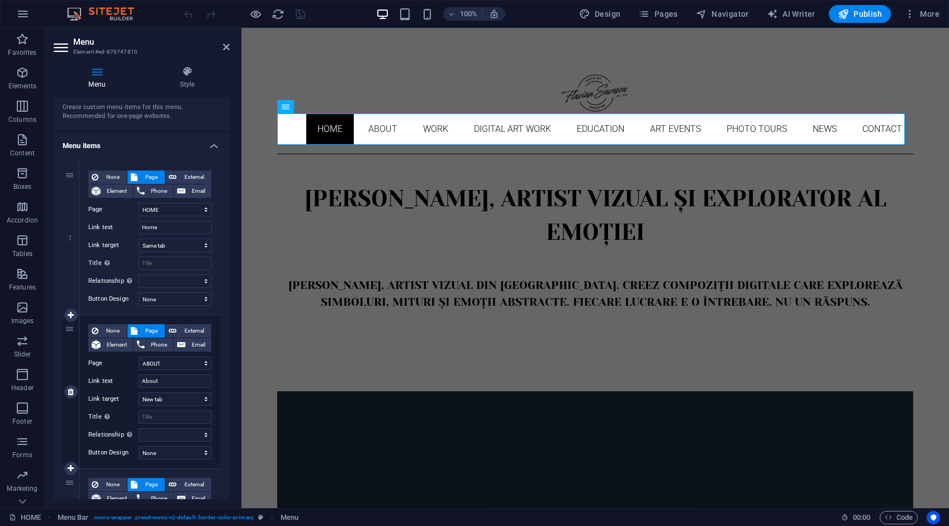
scroll to position [112, 0]
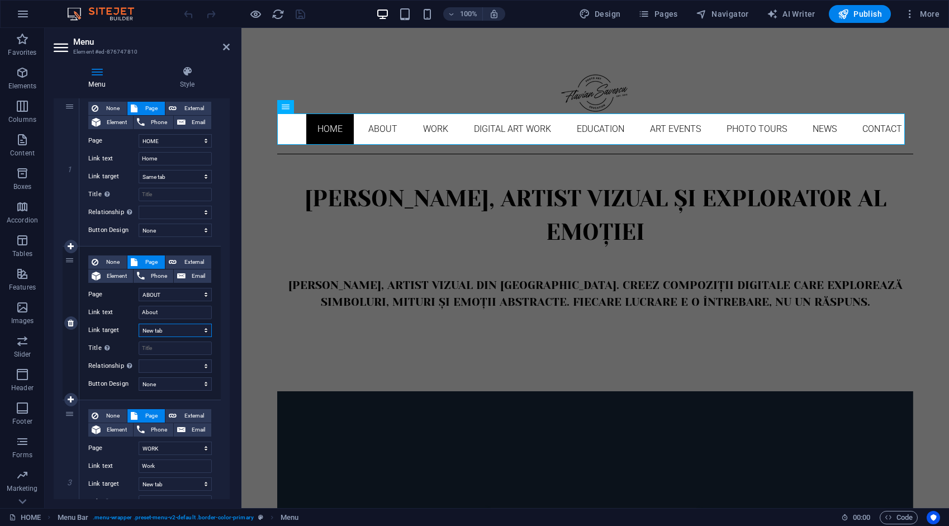
click at [159, 331] on select "New tab Same tab Overlay" at bounding box center [175, 330] width 73 height 13
select select
click at [139, 324] on select "New tab Same tab Overlay" at bounding box center [175, 330] width 73 height 13
select select
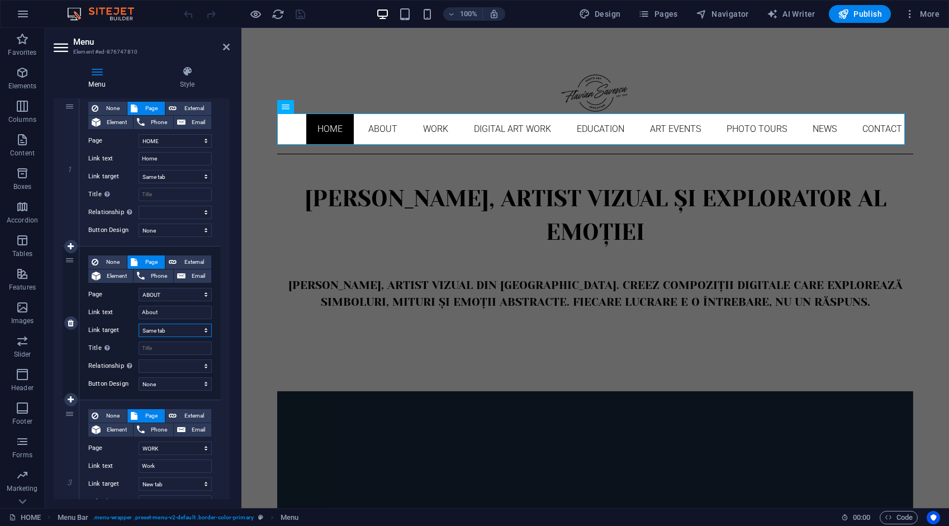
select select
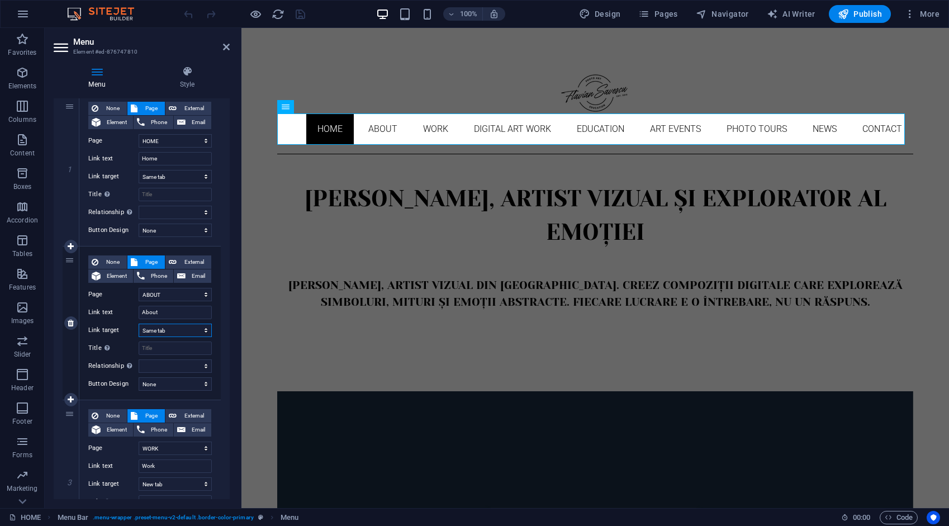
select select
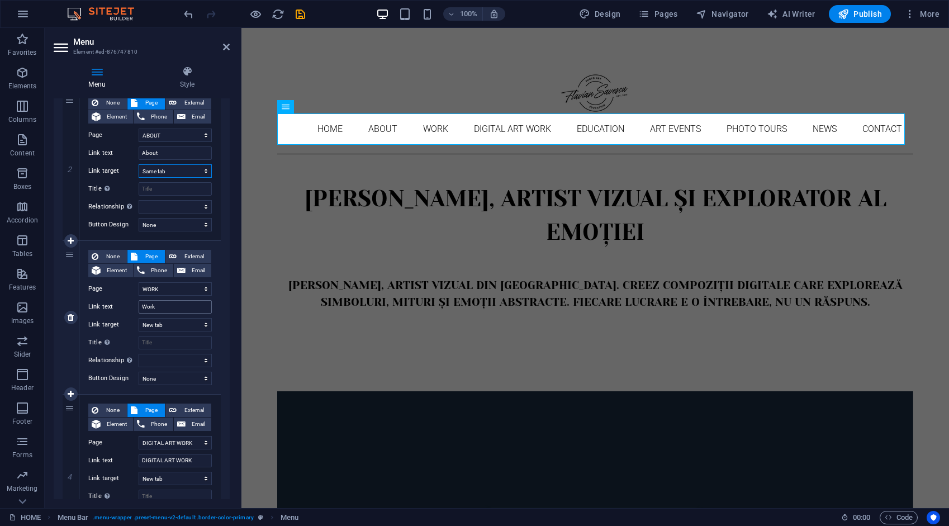
scroll to position [280, 0]
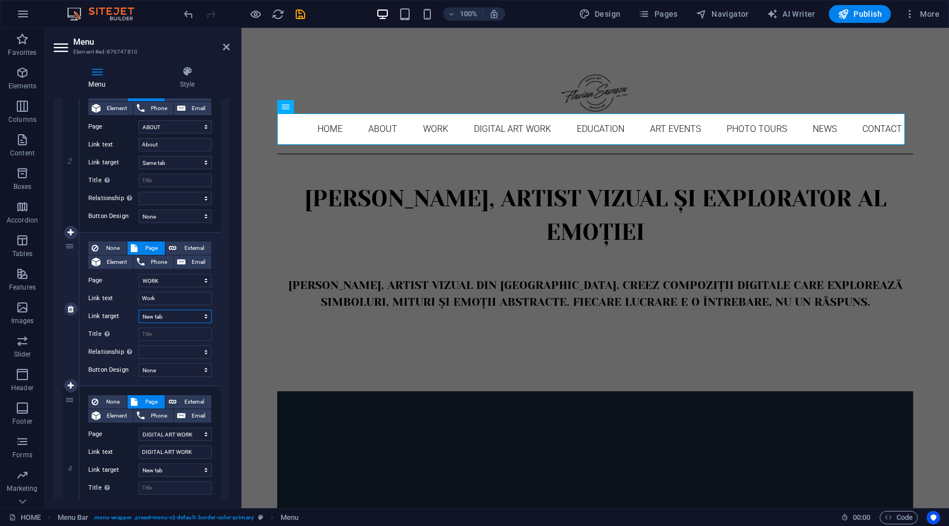
drag, startPoint x: 170, startPoint y: 316, endPoint x: 169, endPoint y: 322, distance: 5.6
click at [170, 316] on select "New tab Same tab Overlay" at bounding box center [175, 316] width 73 height 13
select select
click at [139, 310] on select "New tab Same tab Overlay" at bounding box center [175, 316] width 73 height 13
select select
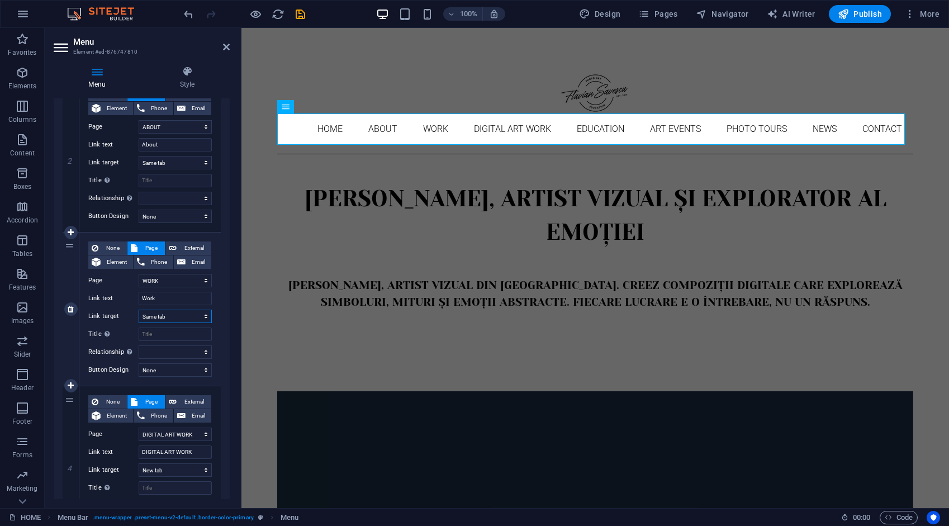
select select
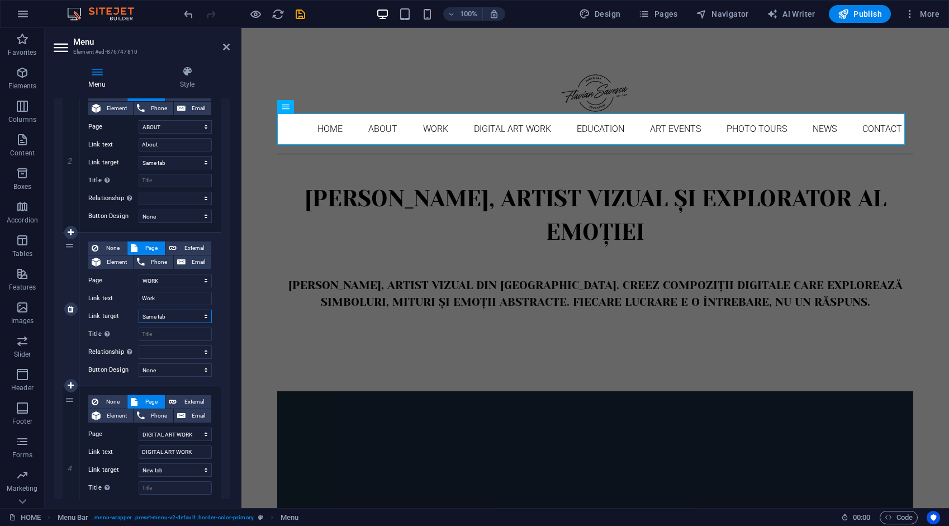
select select
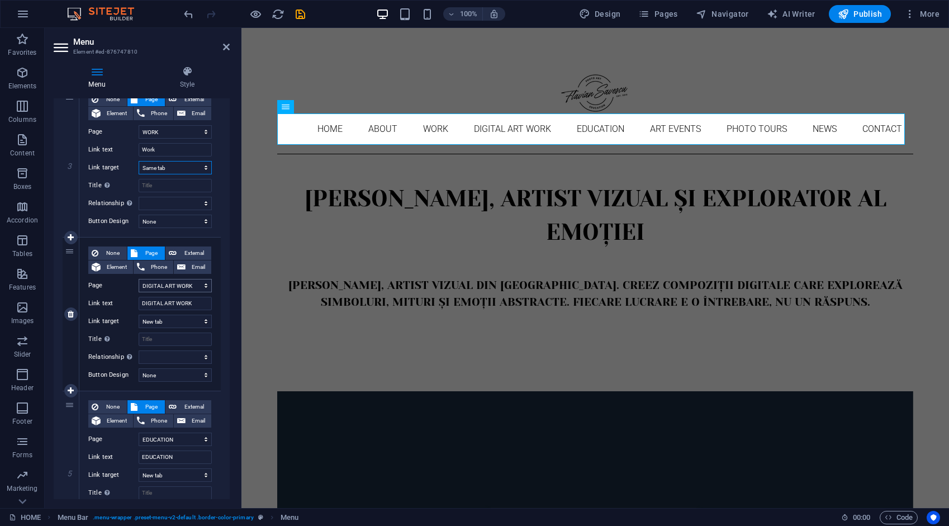
scroll to position [447, 0]
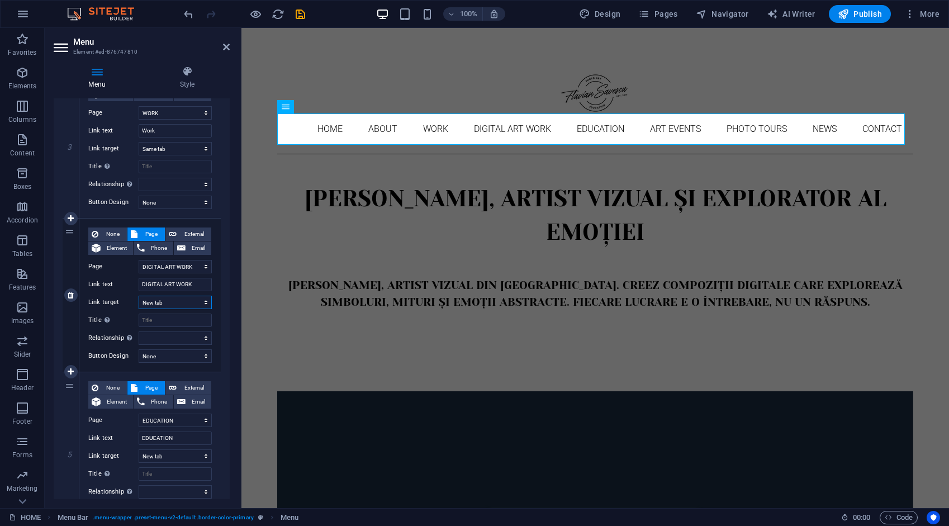
click at [164, 308] on select "New tab Same tab Overlay" at bounding box center [175, 302] width 73 height 13
click at [164, 305] on select "New tab Same tab Overlay" at bounding box center [175, 302] width 73 height 13
click at [164, 301] on select "New tab Same tab Overlay" at bounding box center [175, 302] width 73 height 13
select select
click at [139, 296] on select "New tab Same tab Overlay" at bounding box center [175, 302] width 73 height 13
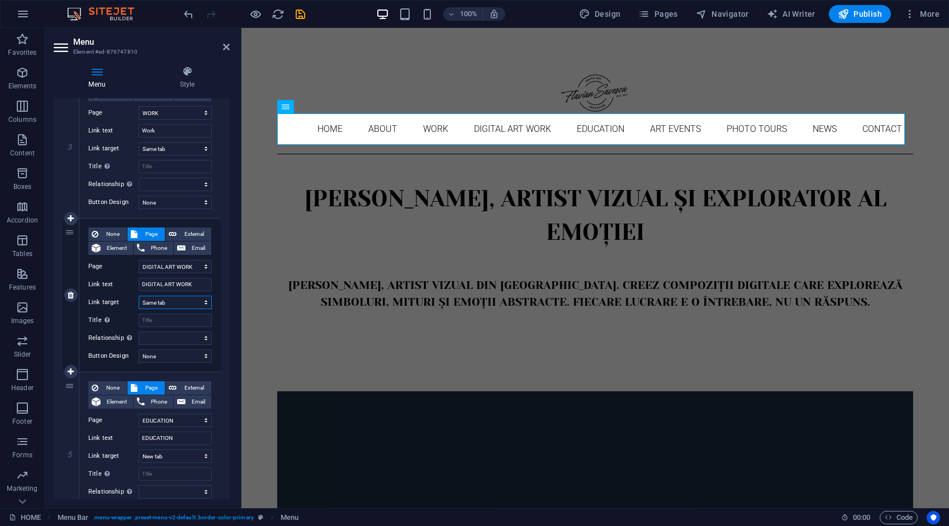
select select
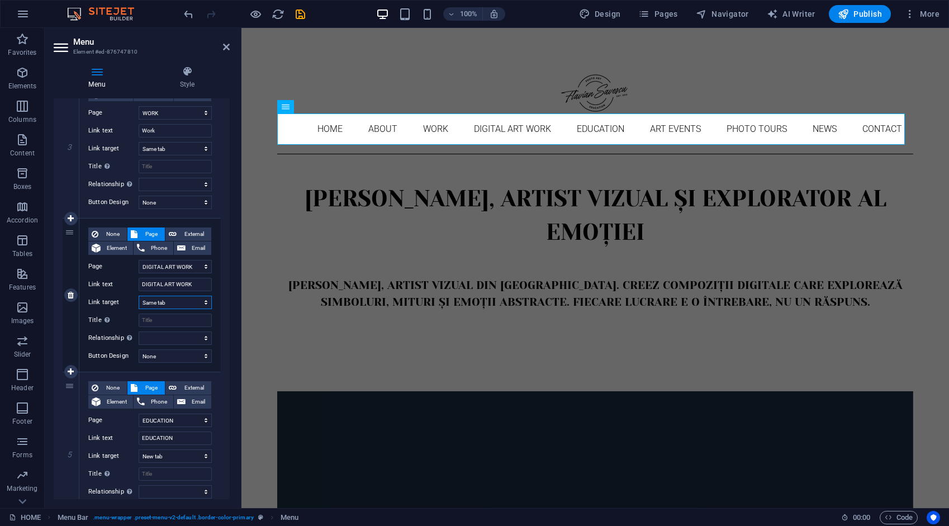
select select
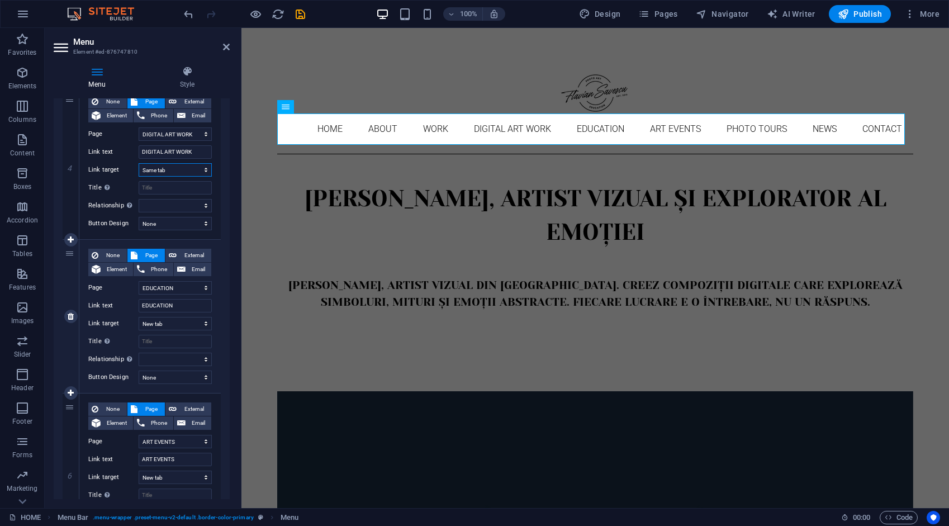
scroll to position [615, 0]
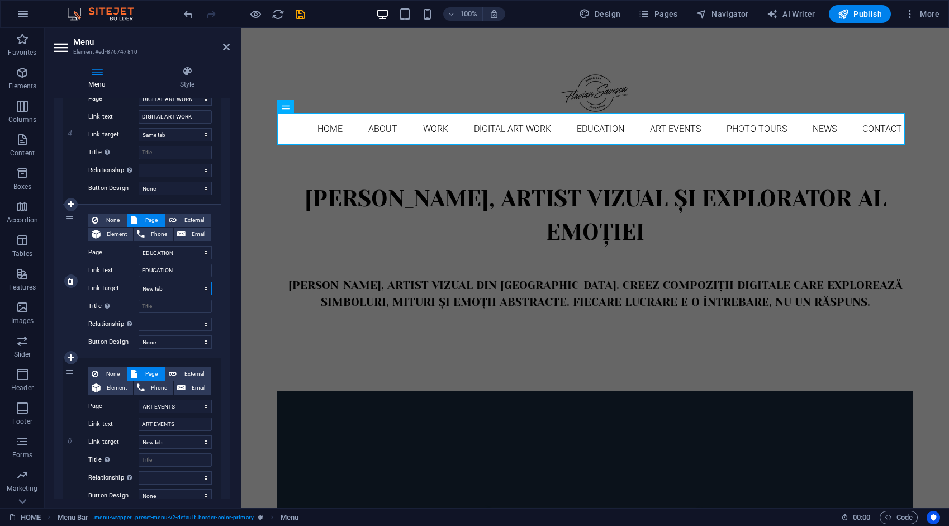
click at [162, 288] on select "New tab Same tab Overlay" at bounding box center [175, 288] width 73 height 13
select select
click at [139, 282] on select "New tab Same tab Overlay" at bounding box center [175, 288] width 73 height 13
select select
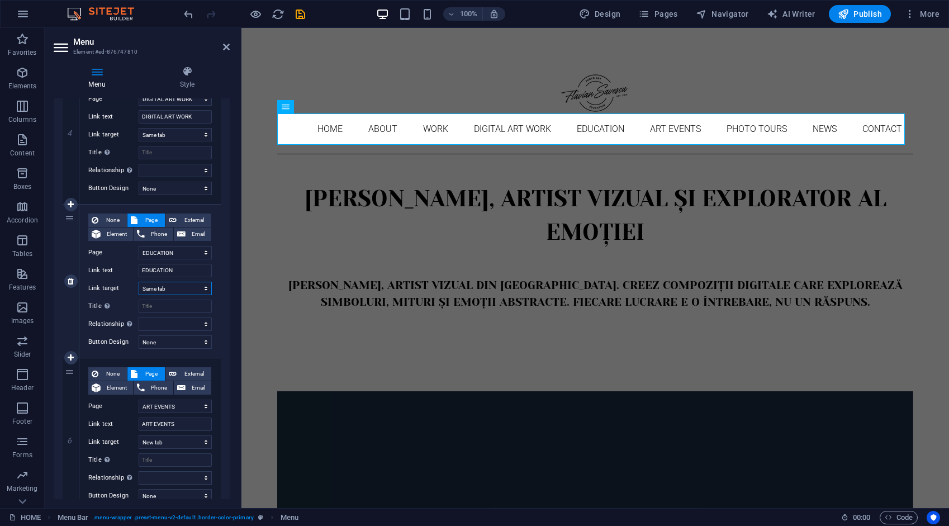
select select
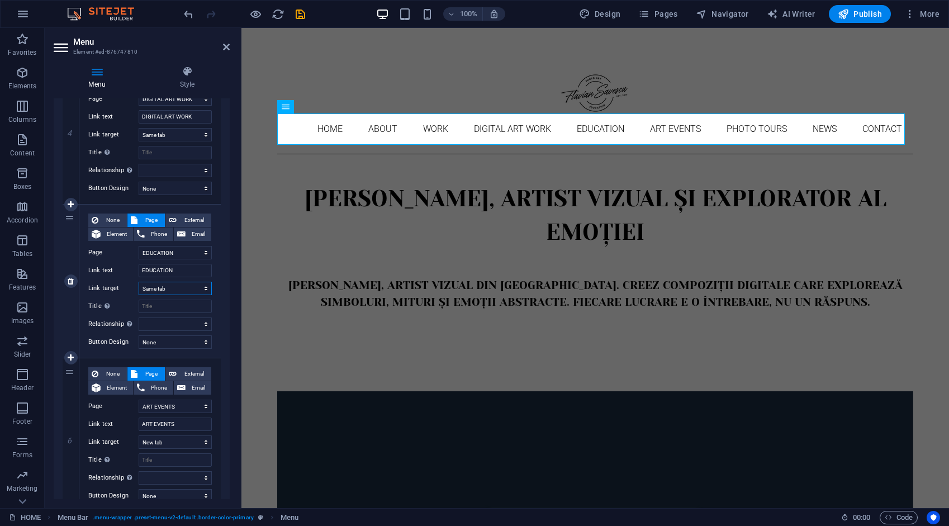
select select
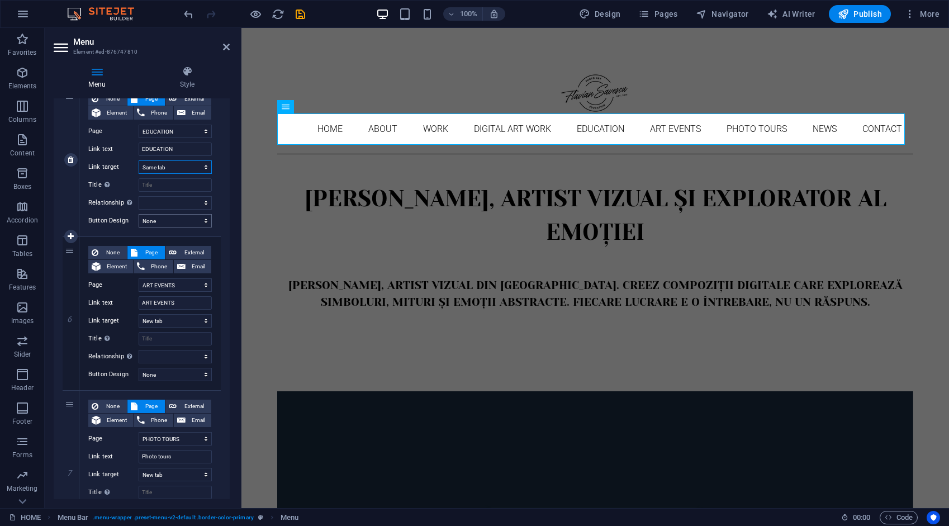
scroll to position [783, 0]
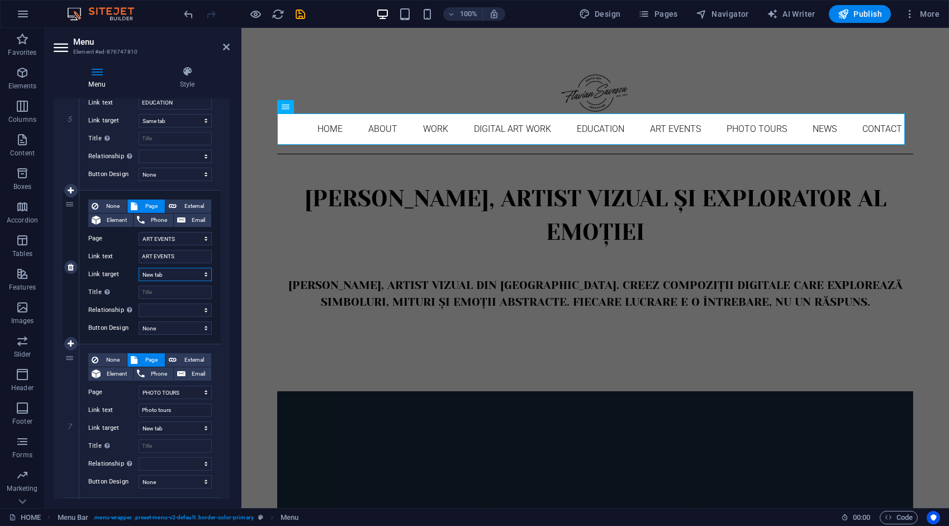
click at [162, 275] on select "New tab Same tab Overlay" at bounding box center [175, 274] width 73 height 13
select select
click at [139, 268] on select "New tab Same tab Overlay" at bounding box center [175, 274] width 73 height 13
select select
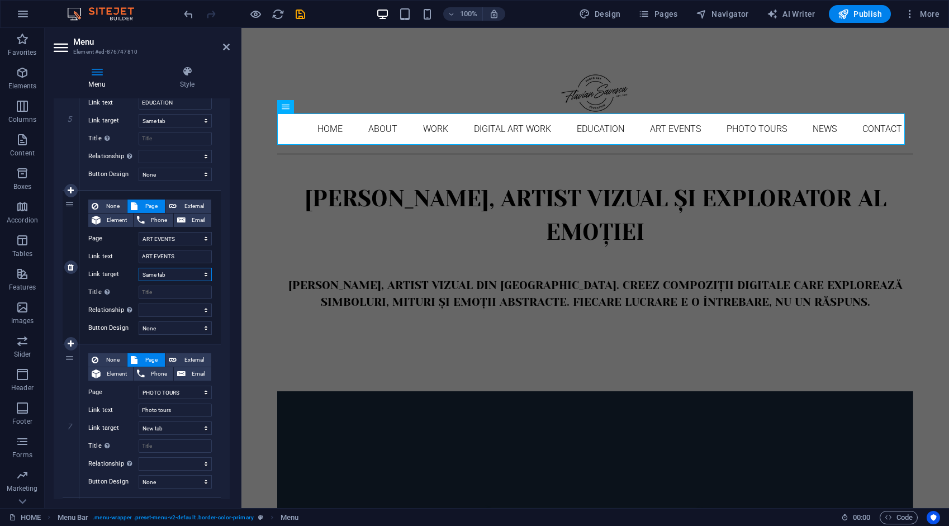
select select
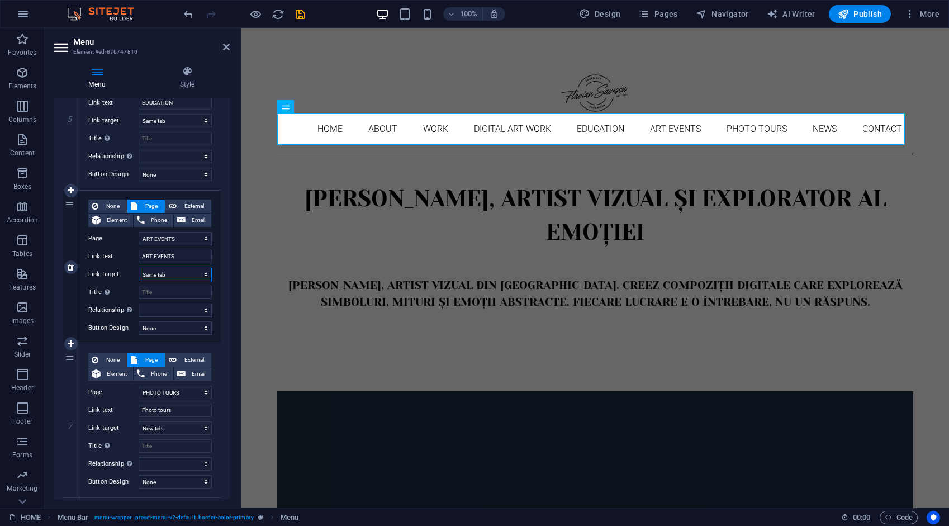
select select
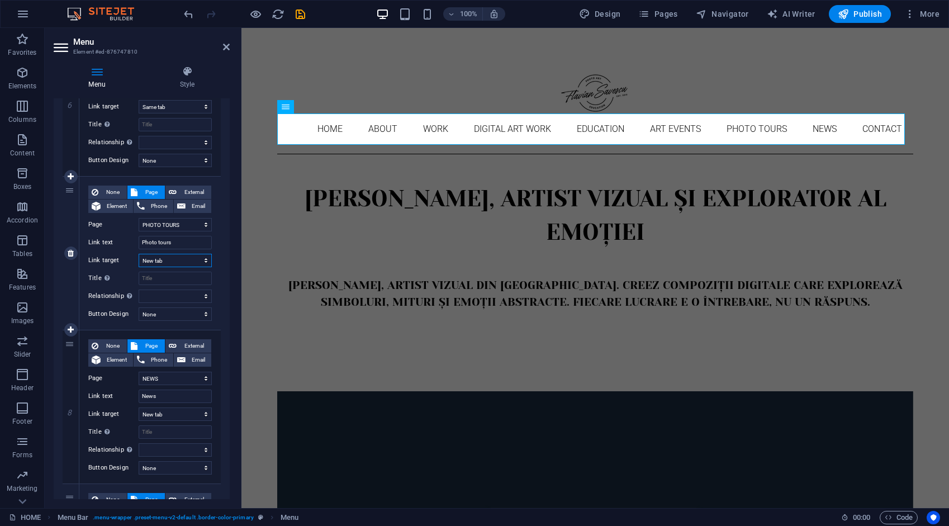
click at [167, 261] on select "New tab Same tab Overlay" at bounding box center [175, 260] width 73 height 13
select select
click at [139, 254] on select "New tab Same tab Overlay" at bounding box center [175, 260] width 73 height 13
select select
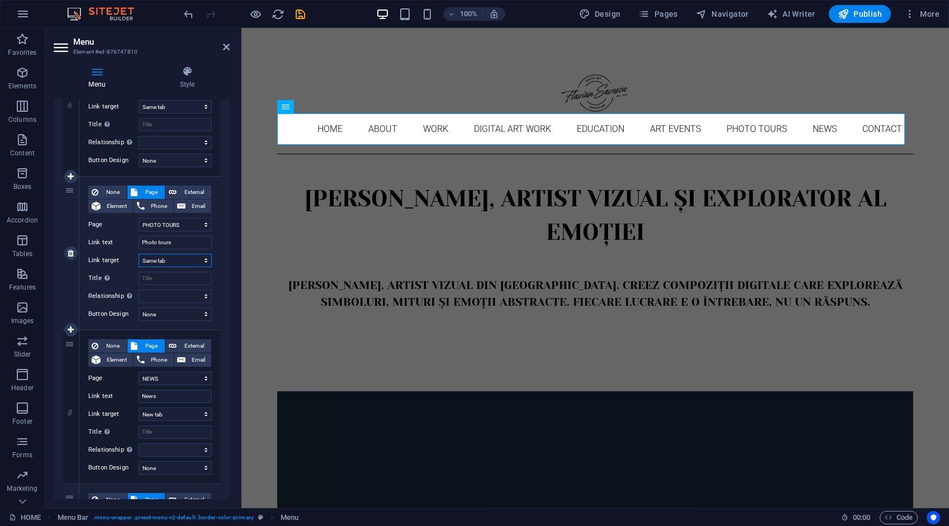
select select
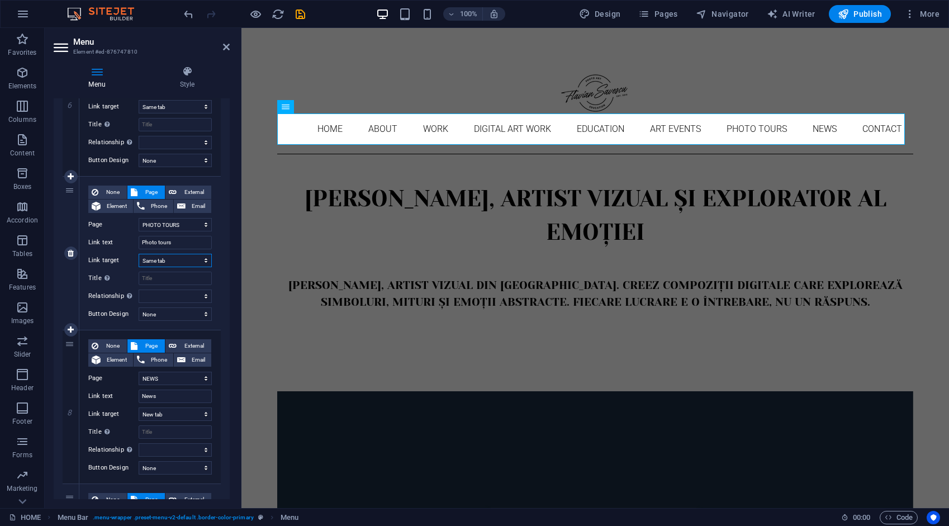
select select
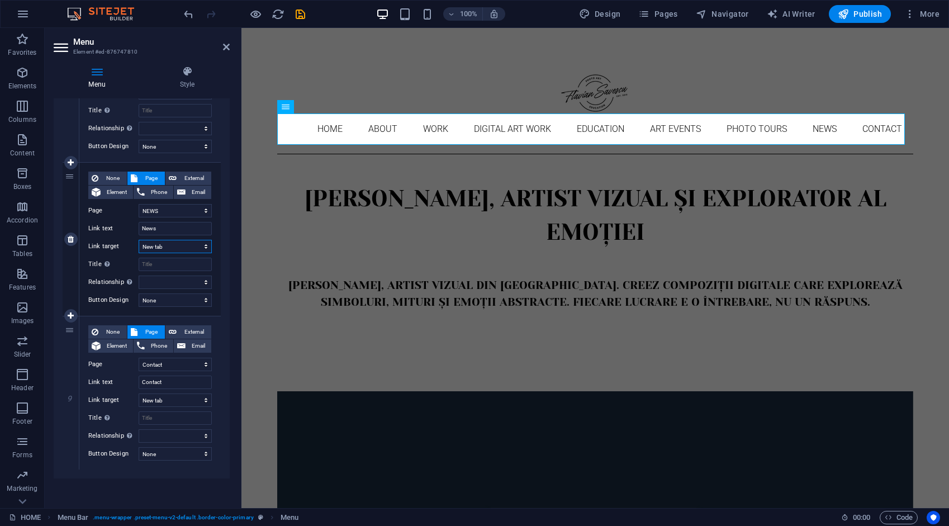
click at [164, 245] on select "New tab Same tab Overlay" at bounding box center [175, 246] width 73 height 13
select select
click at [139, 240] on select "New tab Same tab Overlay" at bounding box center [175, 246] width 73 height 13
select select
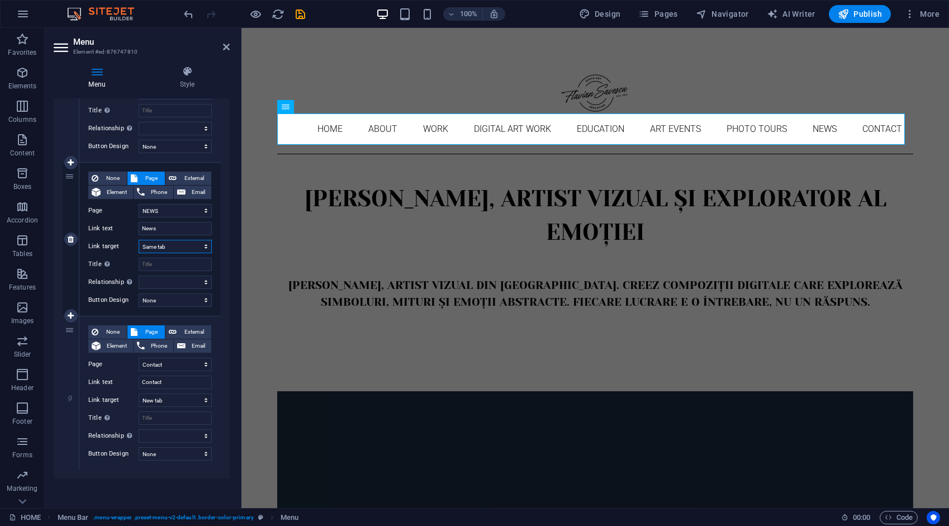
select select
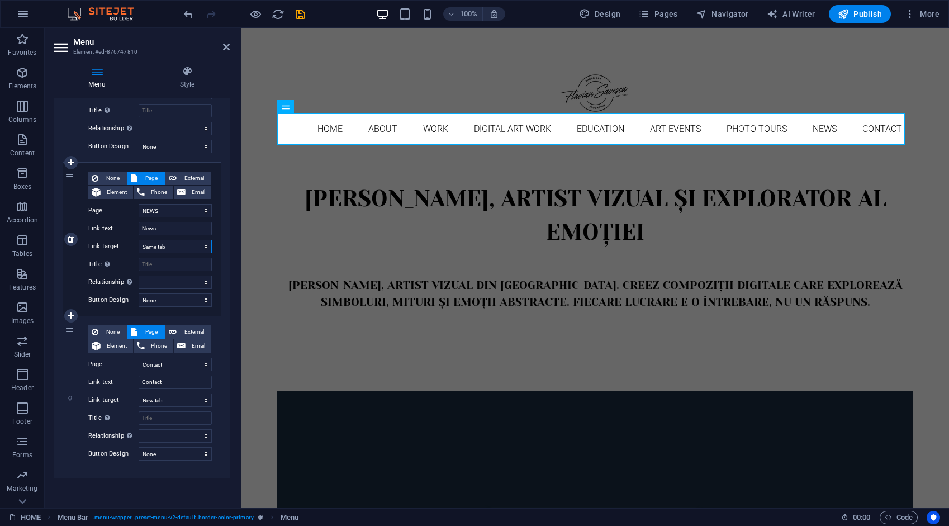
select select
click at [162, 395] on select "New tab Same tab Overlay" at bounding box center [175, 400] width 73 height 13
select select
click at [139, 394] on select "New tab Same tab Overlay" at bounding box center [175, 400] width 73 height 13
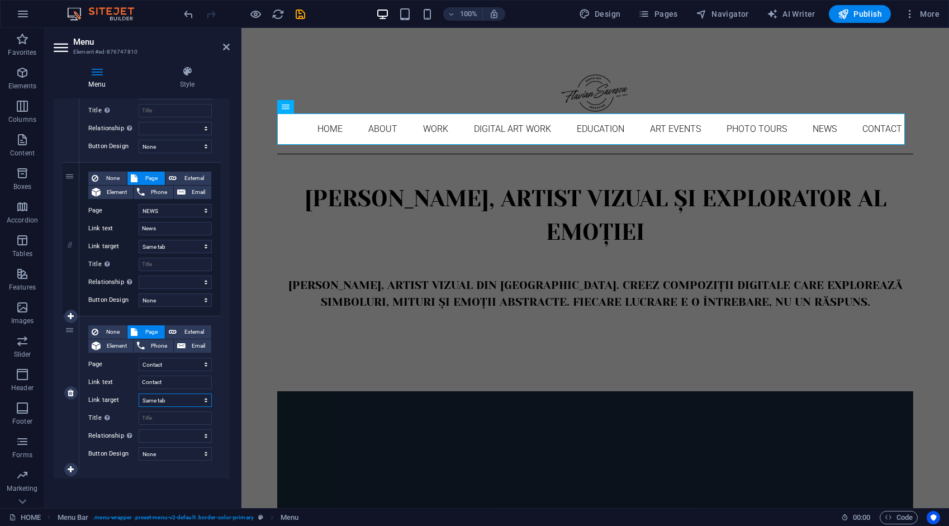
select select
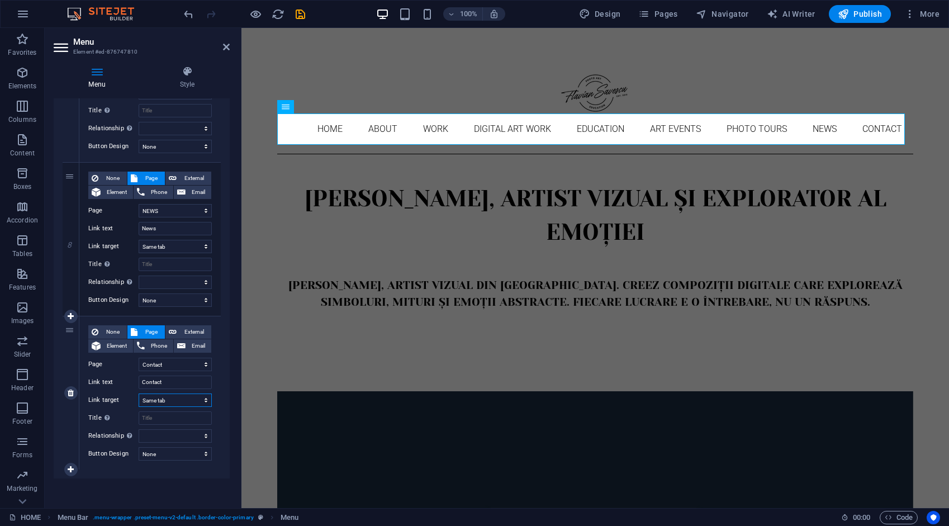
select select
click at [302, 10] on icon "save" at bounding box center [300, 14] width 13 height 13
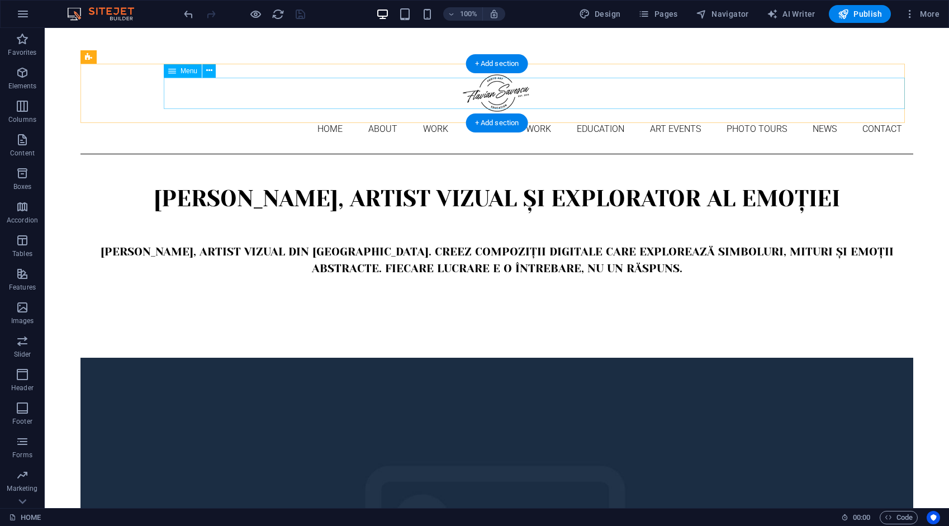
click at [231, 114] on nav "Home About Work DIGITAL ART WORK EDUCATION ART EVENTS Photo tours News Contact" at bounding box center [497, 129] width 833 height 31
click at [230, 114] on nav "Home About Work DIGITAL ART WORK EDUCATION ART EVENTS Photo tours News Contact" at bounding box center [497, 129] width 833 height 31
select select
select select "1"
select select
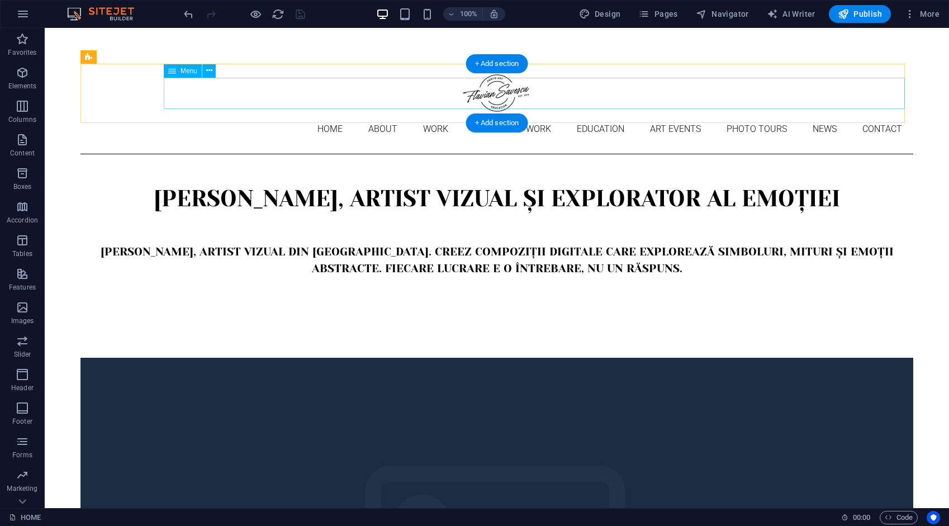
select select "2"
select select
select select "3"
select select
select select "4"
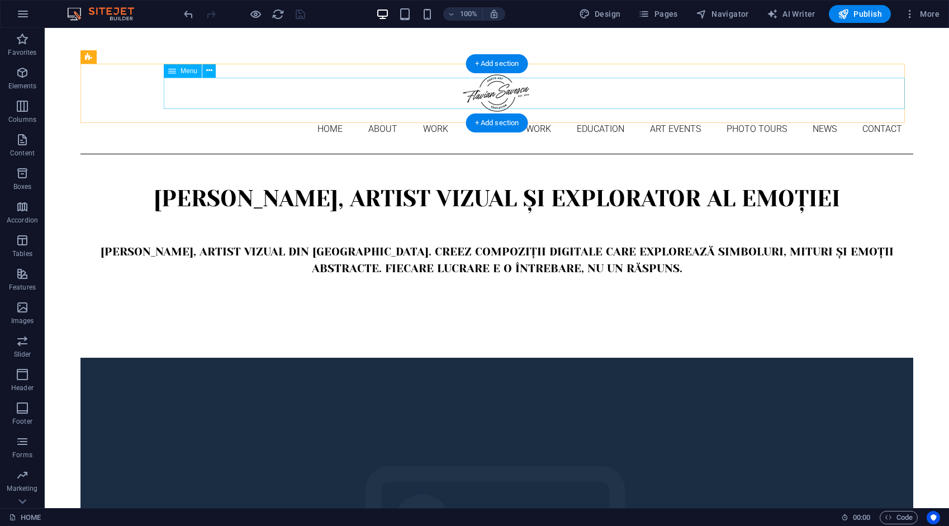
select select
select select "9"
select select
select select "10"
select select
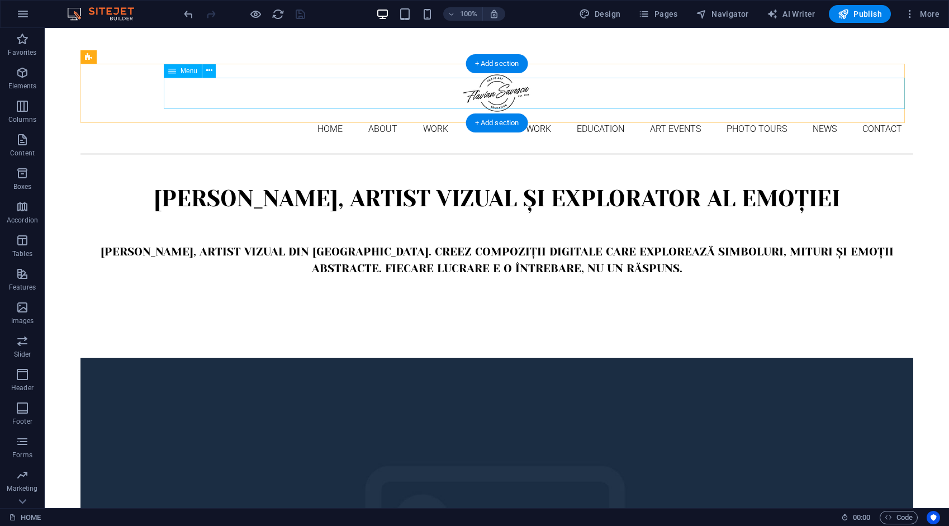
select select "5"
select select
select select "6"
select select
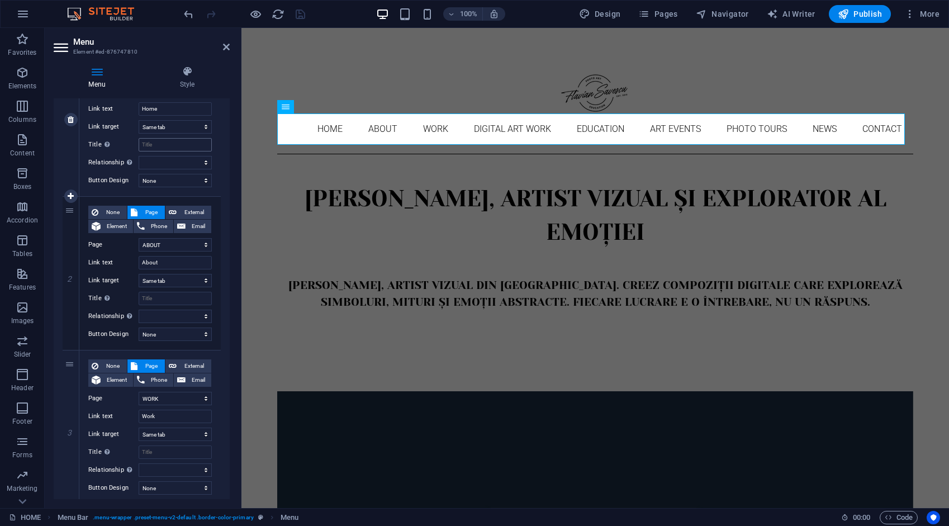
scroll to position [112, 0]
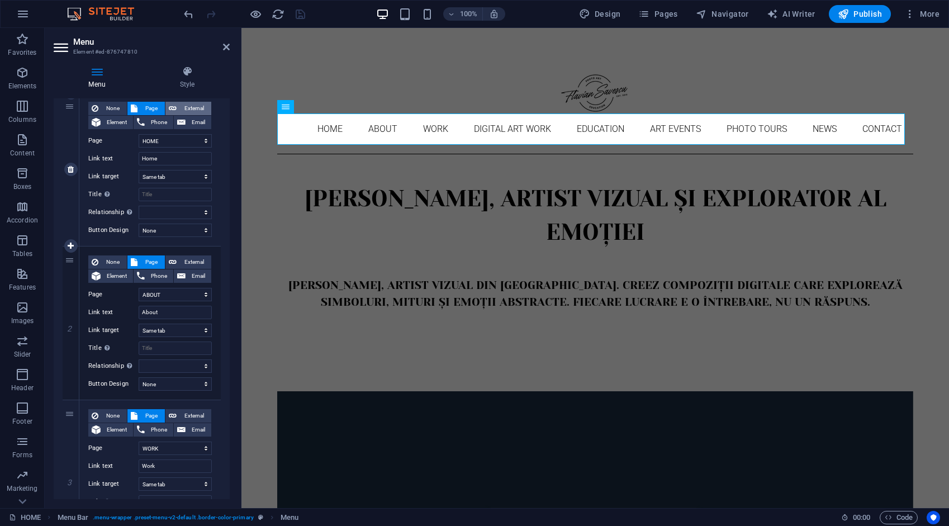
click at [198, 111] on span "External" at bounding box center [194, 108] width 28 height 13
select select "blank"
select select
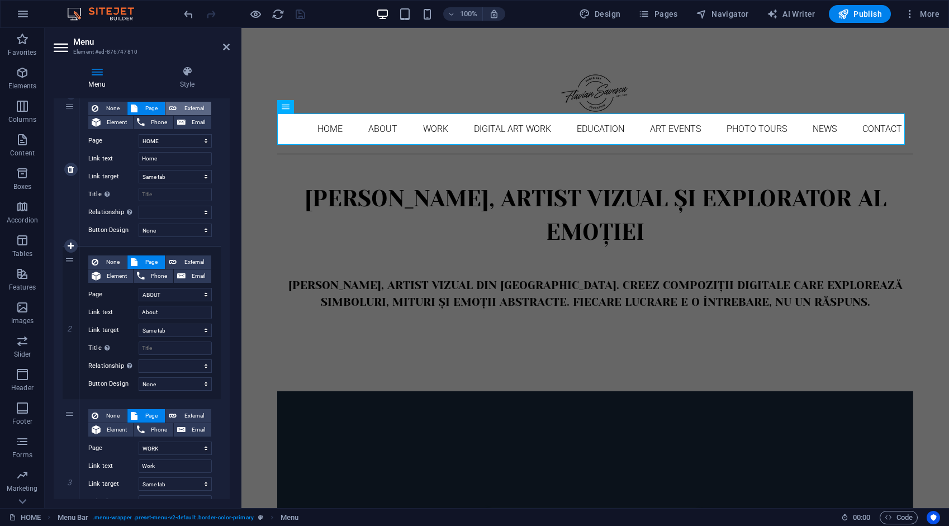
select select
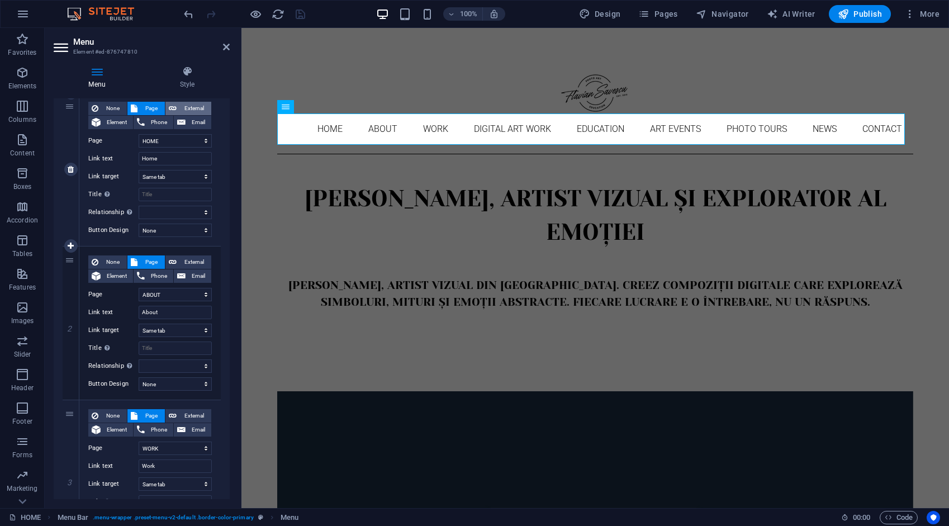
select select
drag, startPoint x: 186, startPoint y: 142, endPoint x: 132, endPoint y: 152, distance: 54.6
click at [132, 152] on div "None Page External Element Phone Email Page HOME ABOUT WORK DIGITAL ART WORK ED…" at bounding box center [150, 160] width 124 height 117
select select
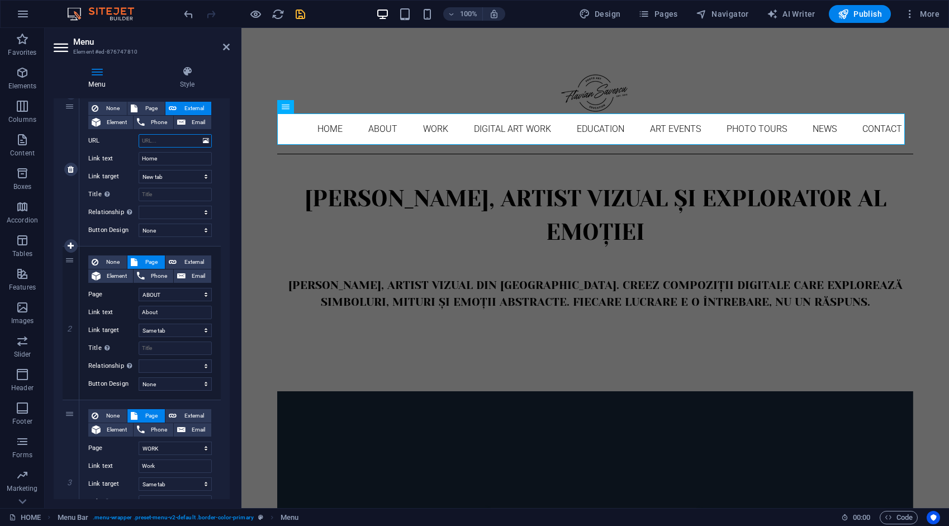
select select
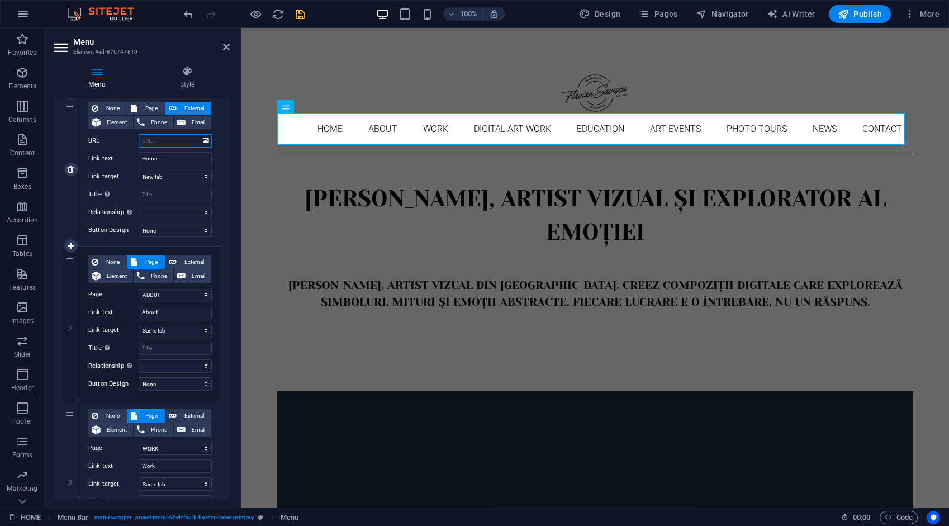
select select
type input "/"
select select
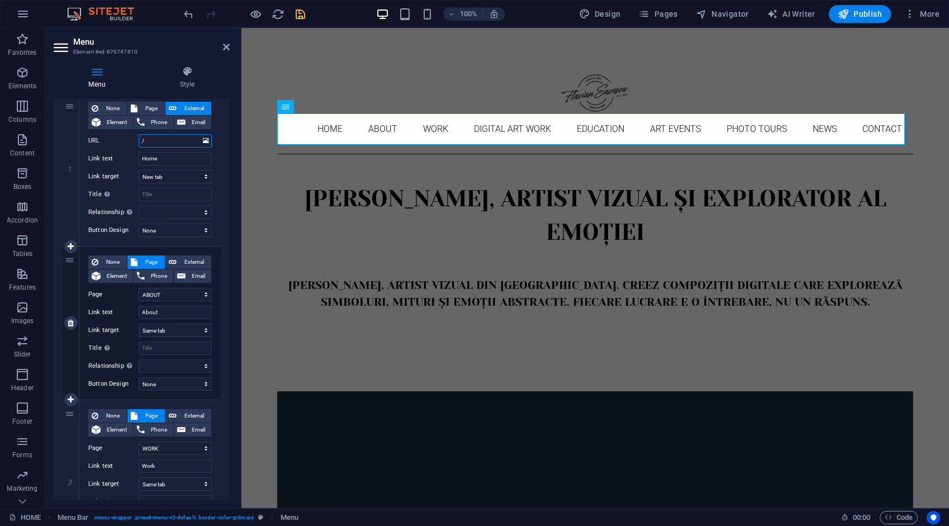
select select
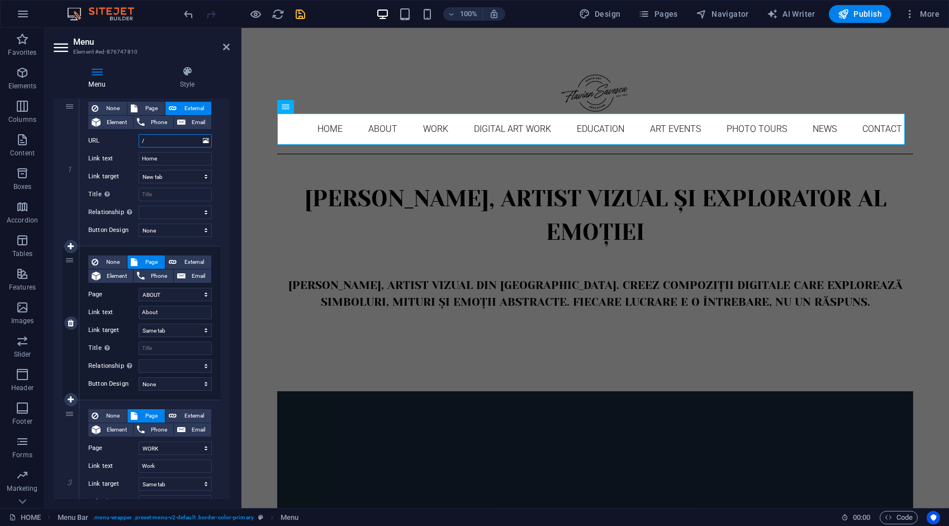
select select
type input "/"
click at [195, 257] on span "External" at bounding box center [194, 262] width 28 height 13
select select
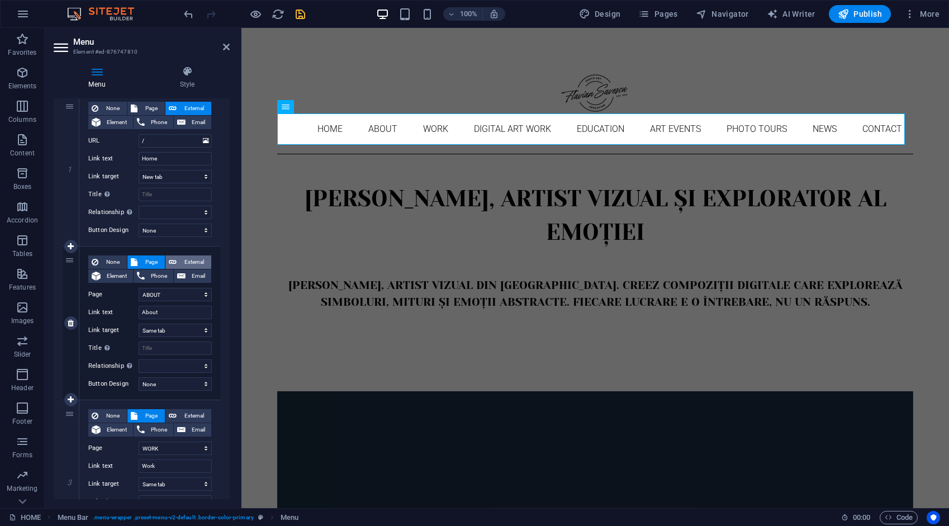
select select "blank"
select select
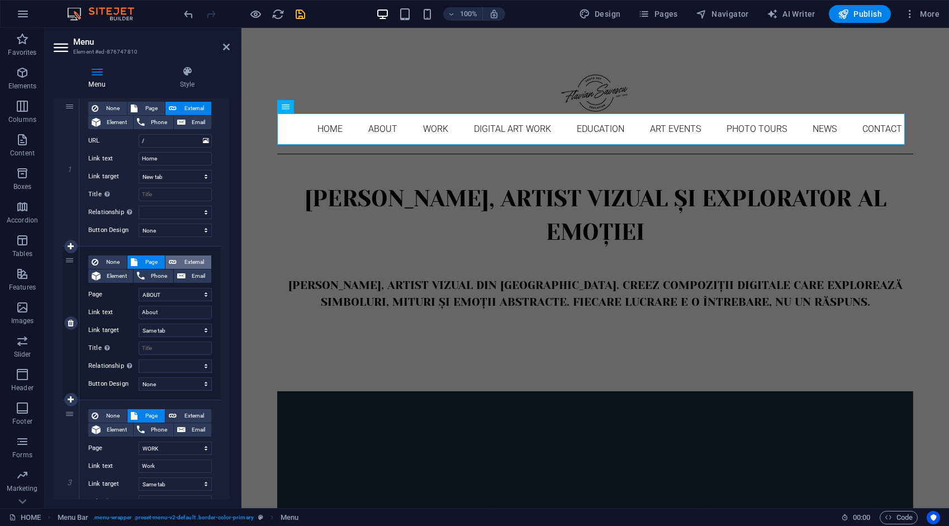
select select
click at [186, 413] on span "External" at bounding box center [194, 415] width 28 height 13
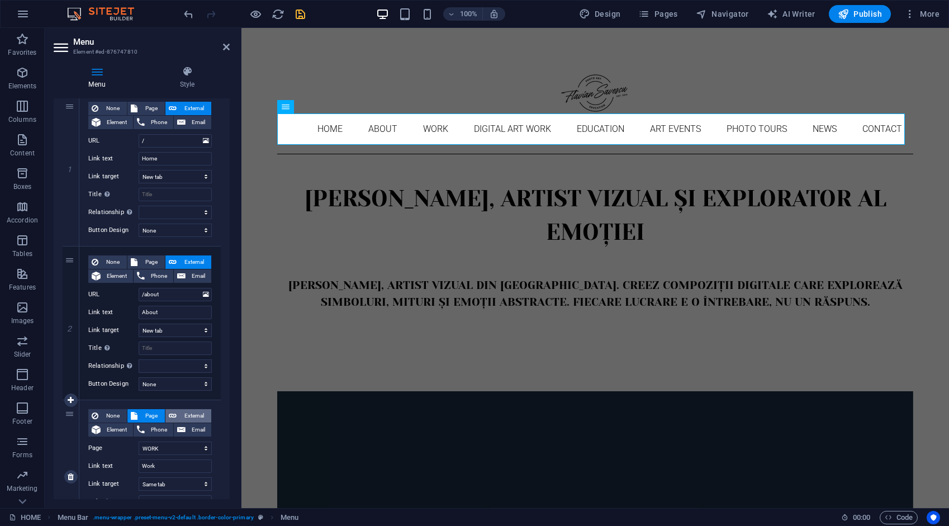
select select
select select "blank"
select select
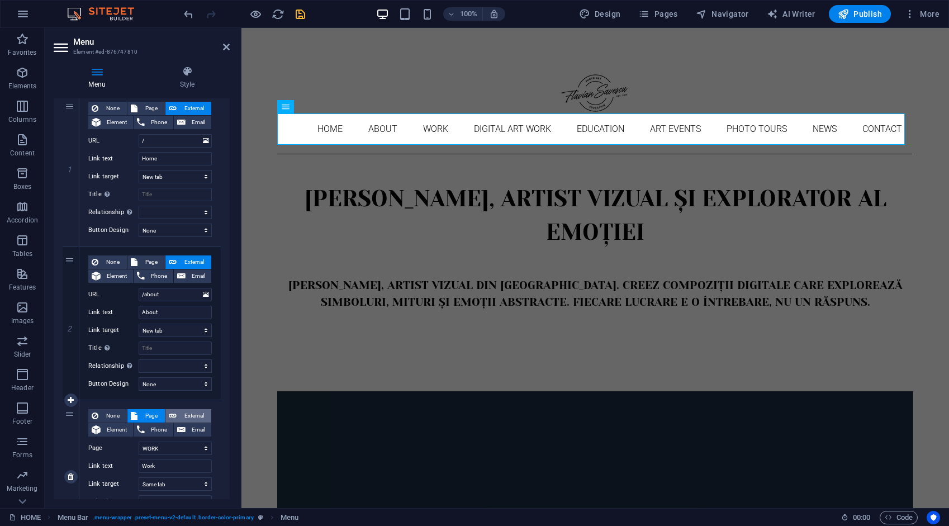
select select
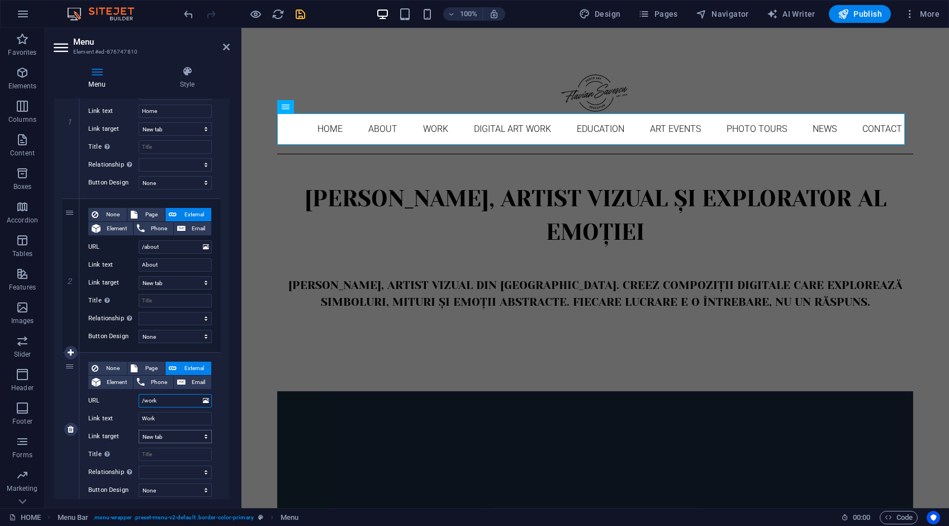
scroll to position [224, 0]
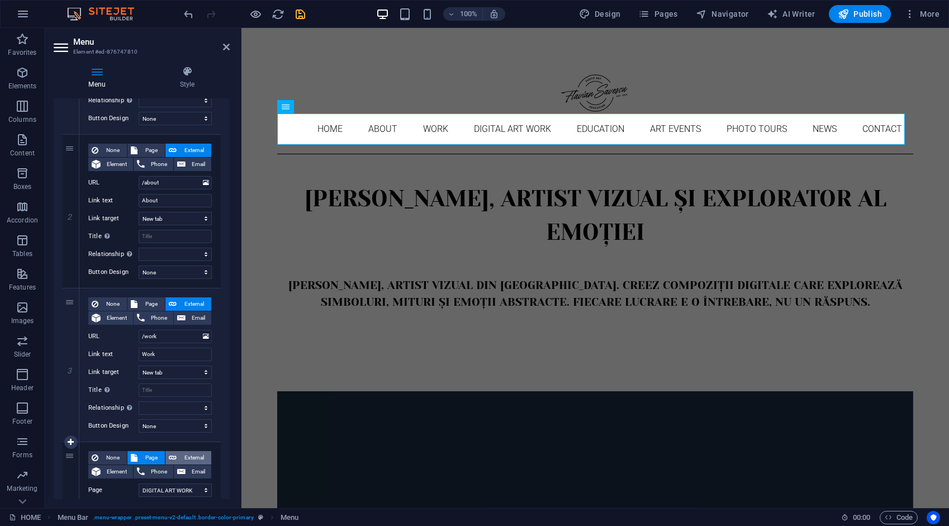
click at [192, 454] on span "External" at bounding box center [194, 457] width 28 height 13
select select
select select "blank"
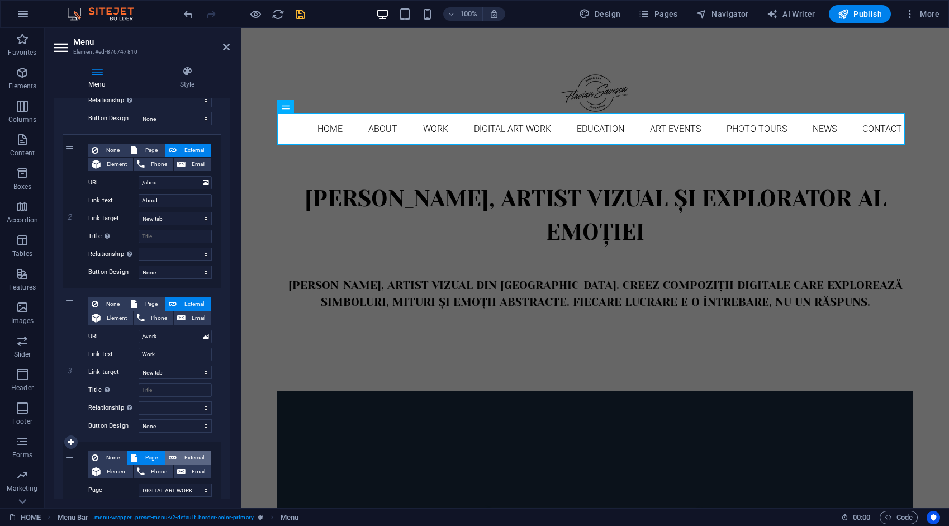
select select
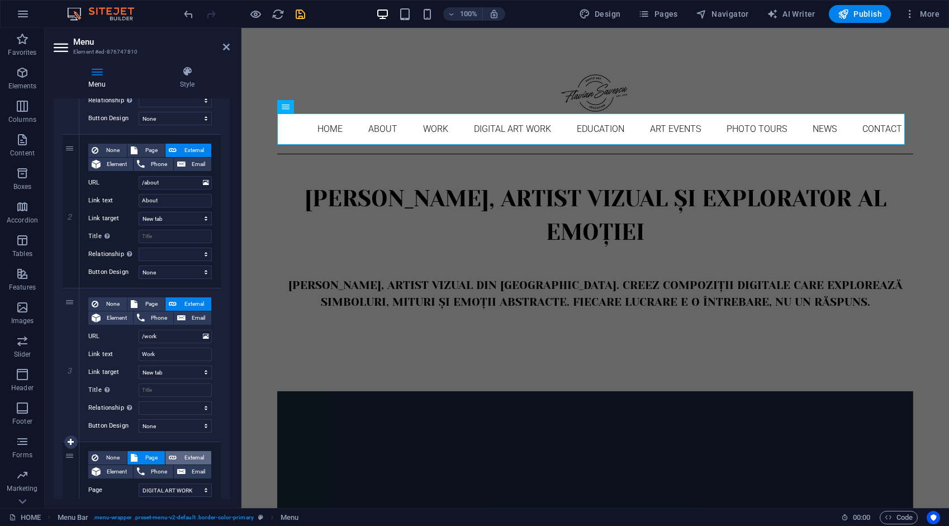
select select
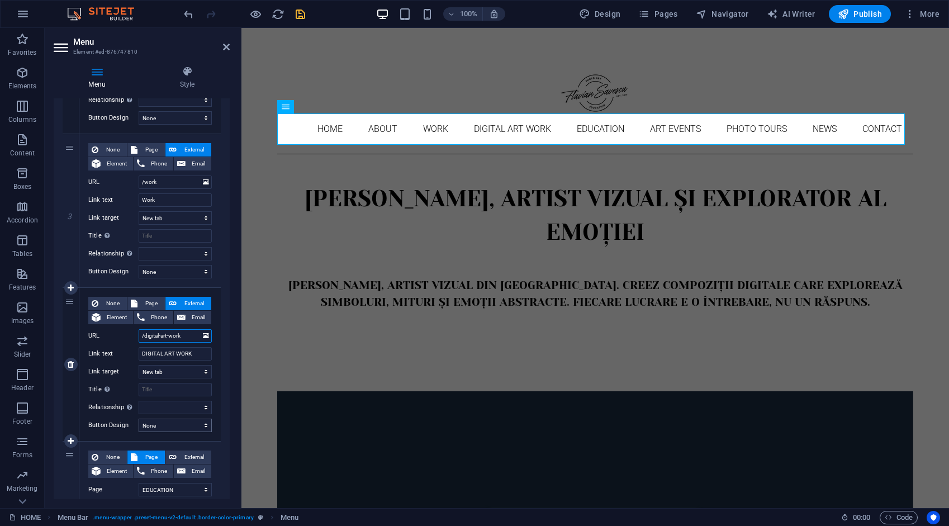
scroll to position [391, 0]
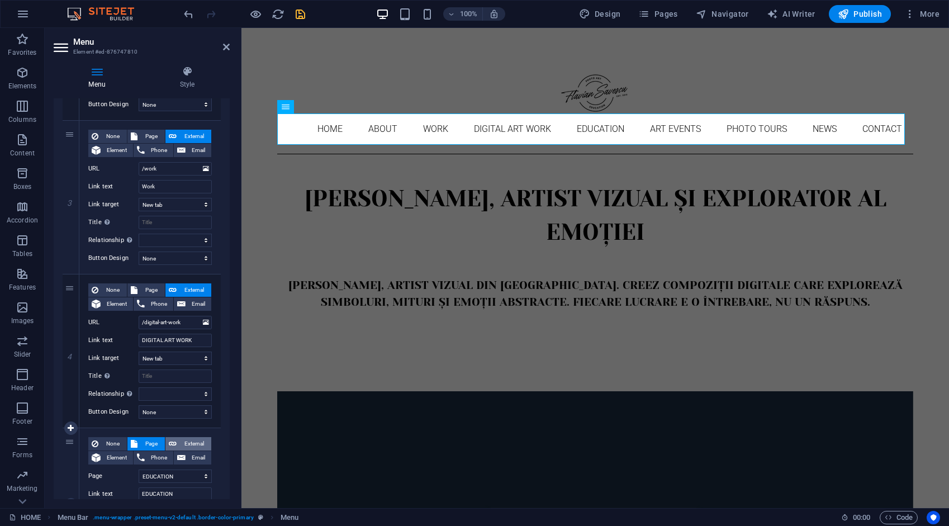
click at [191, 438] on span "External" at bounding box center [194, 443] width 28 height 13
select select
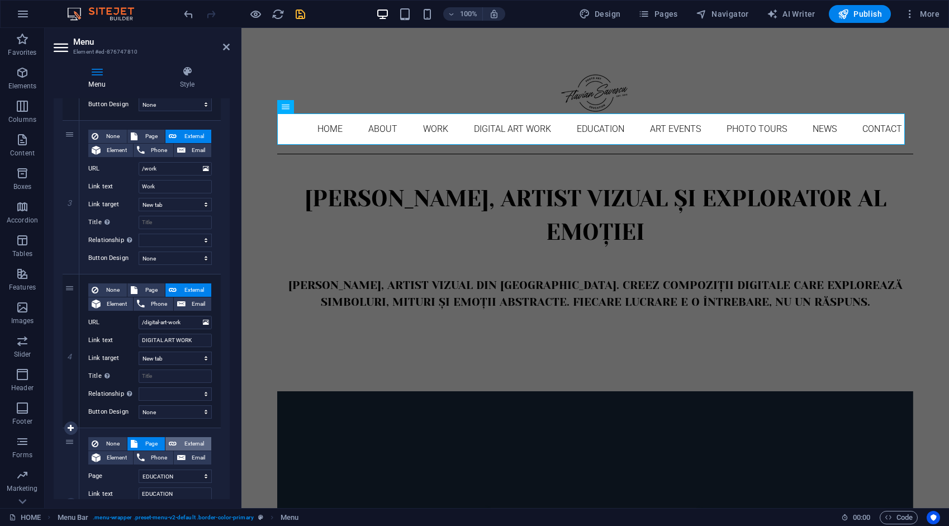
select select "blank"
select select
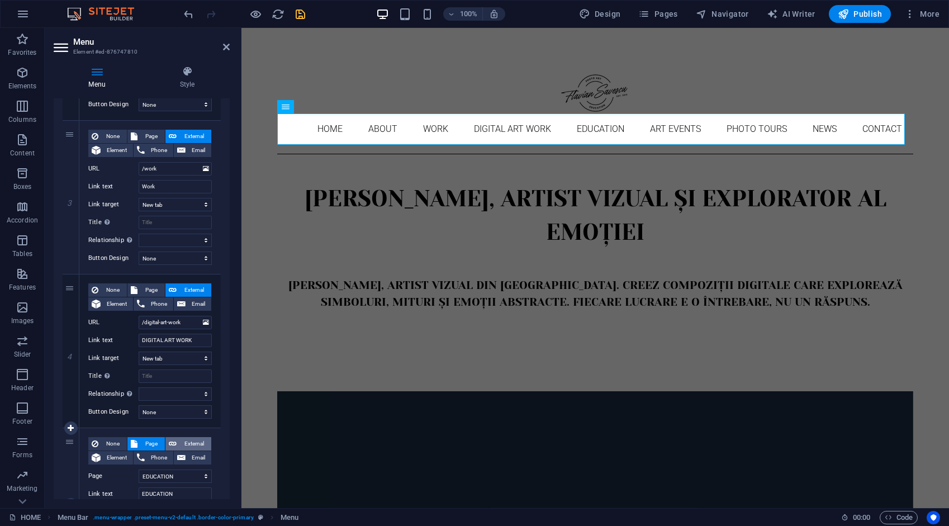
select select
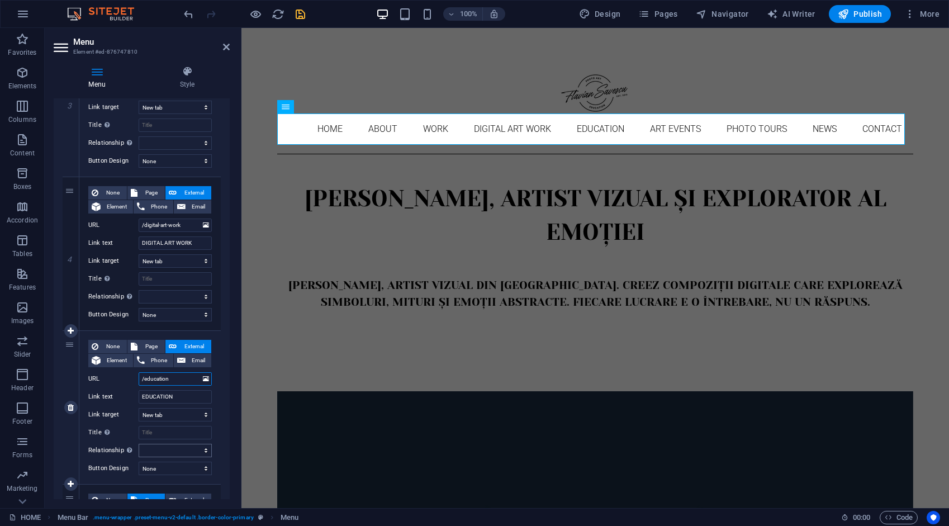
scroll to position [559, 0]
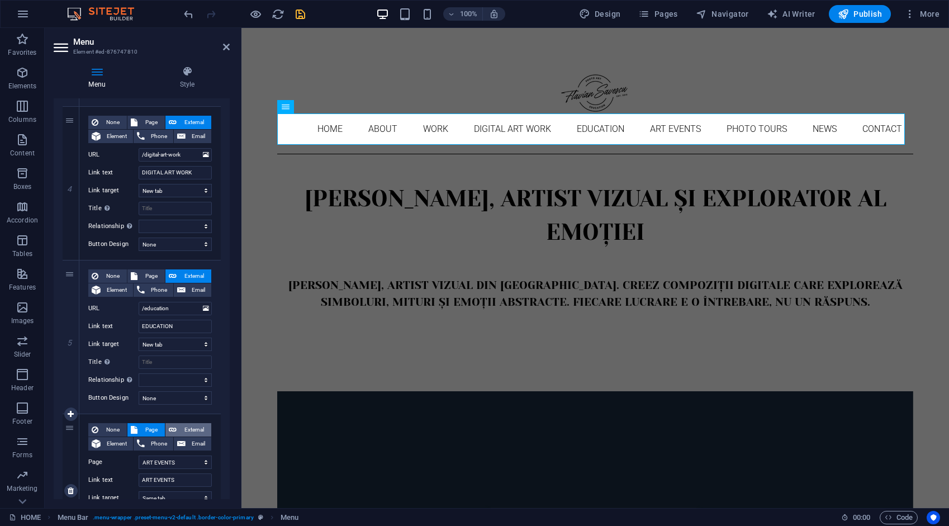
click at [201, 427] on span "External" at bounding box center [194, 429] width 28 height 13
select select
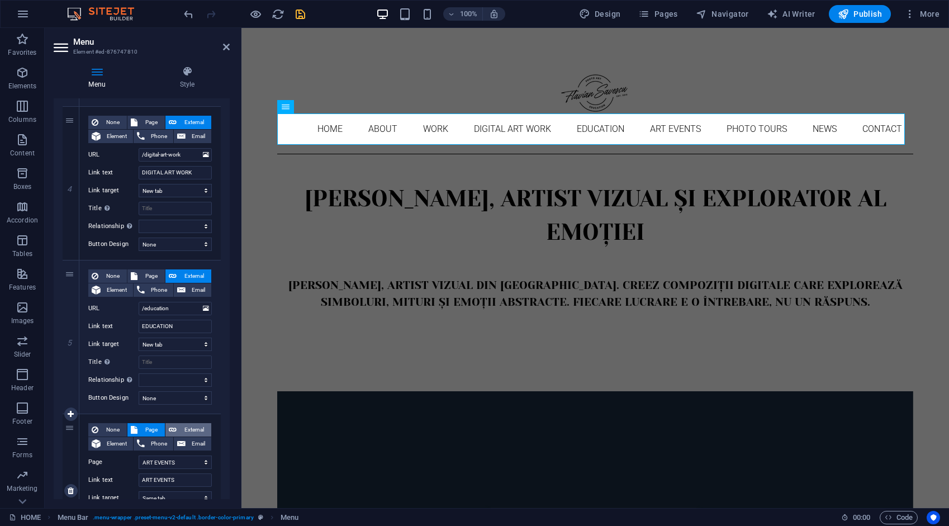
select select
select select "blank"
select select
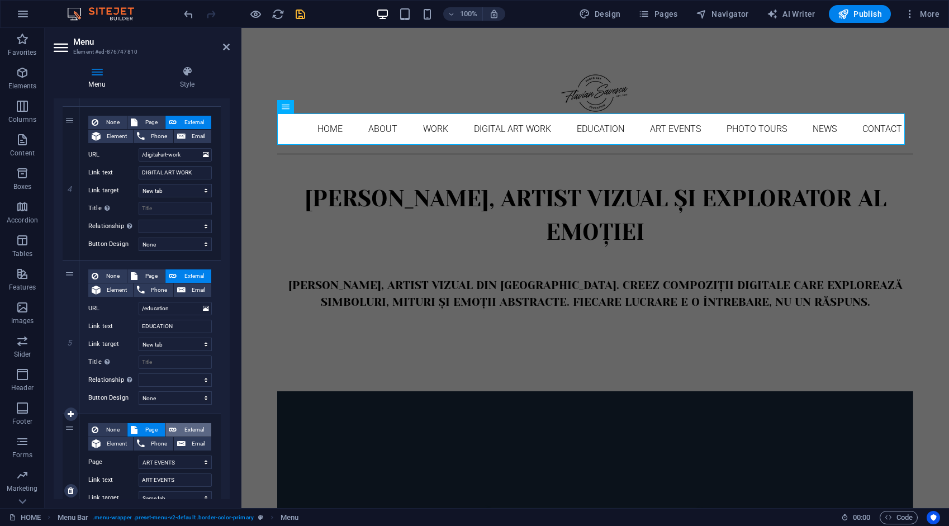
select select
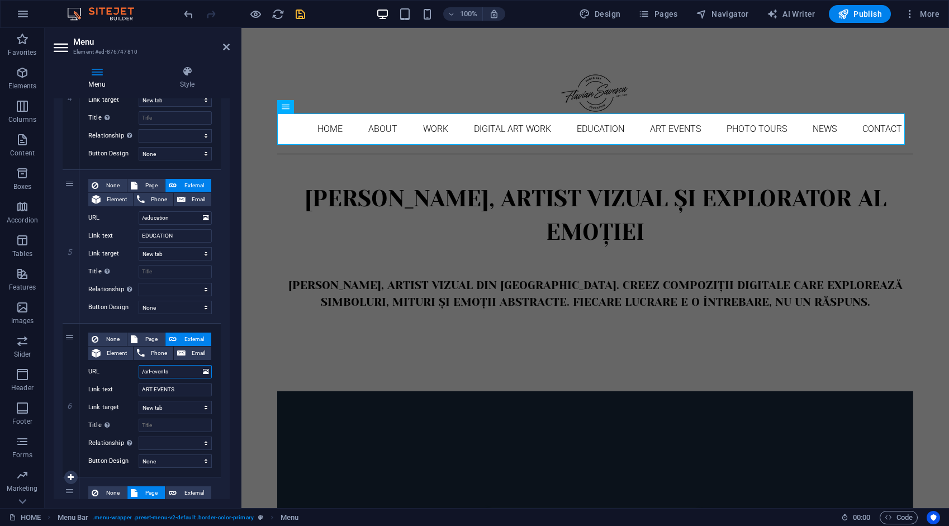
scroll to position [727, 0]
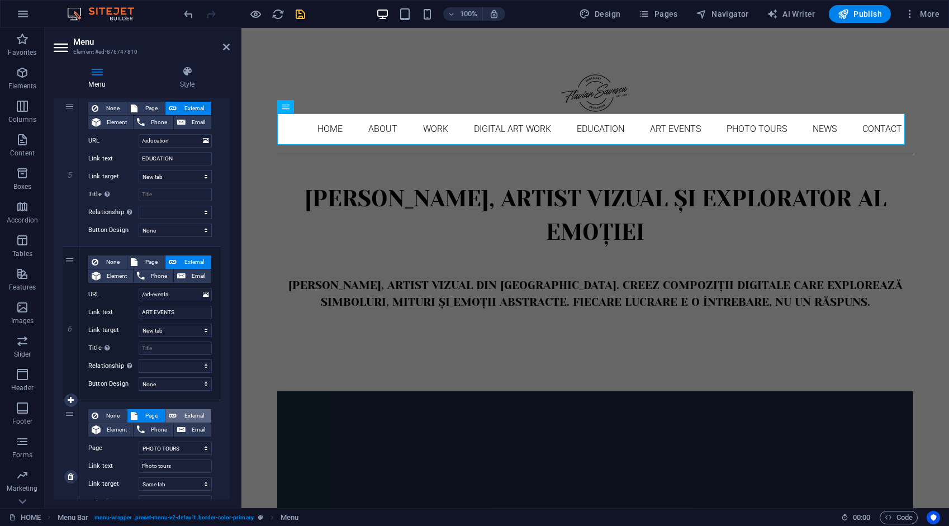
click at [195, 413] on span "External" at bounding box center [194, 415] width 28 height 13
select select
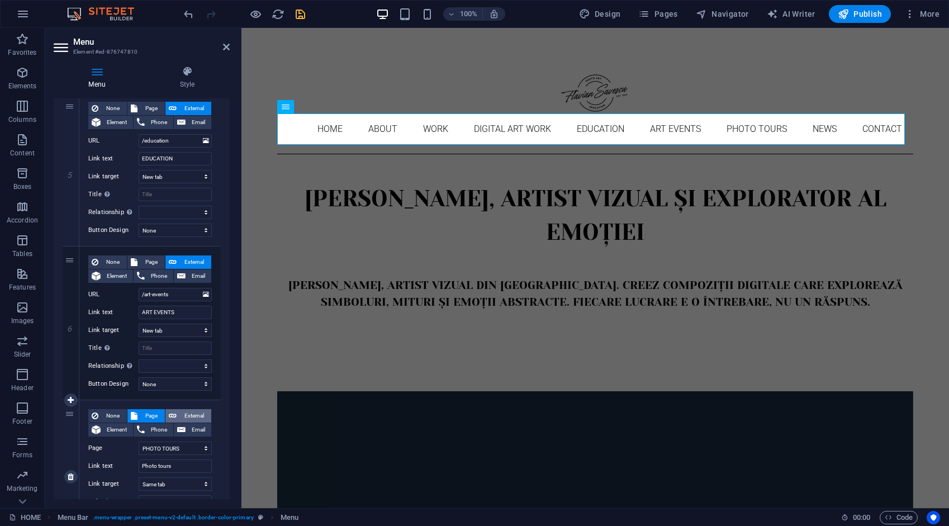
select select
select select "blank"
select select
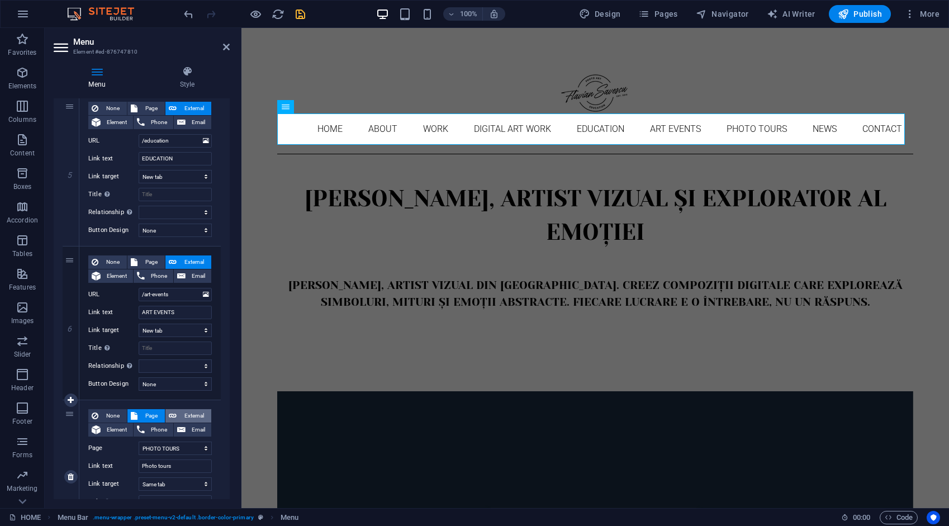
select select
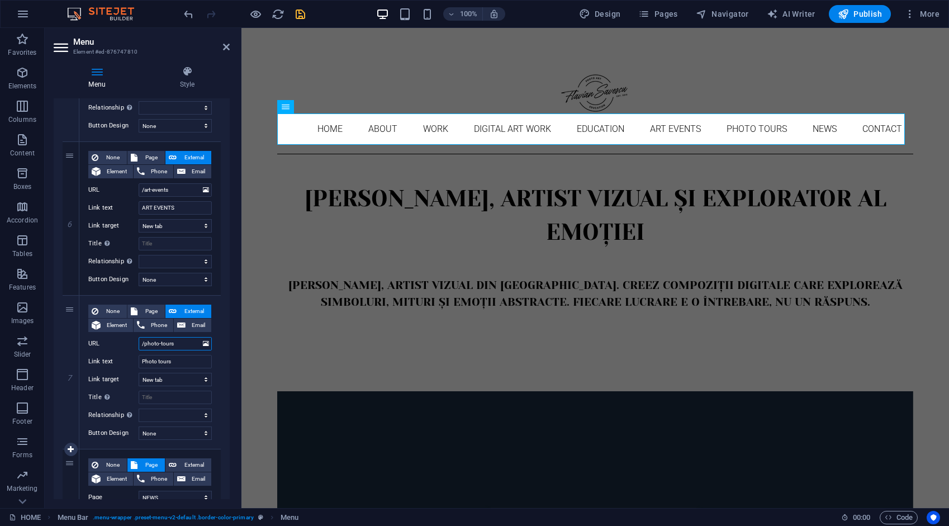
scroll to position [895, 0]
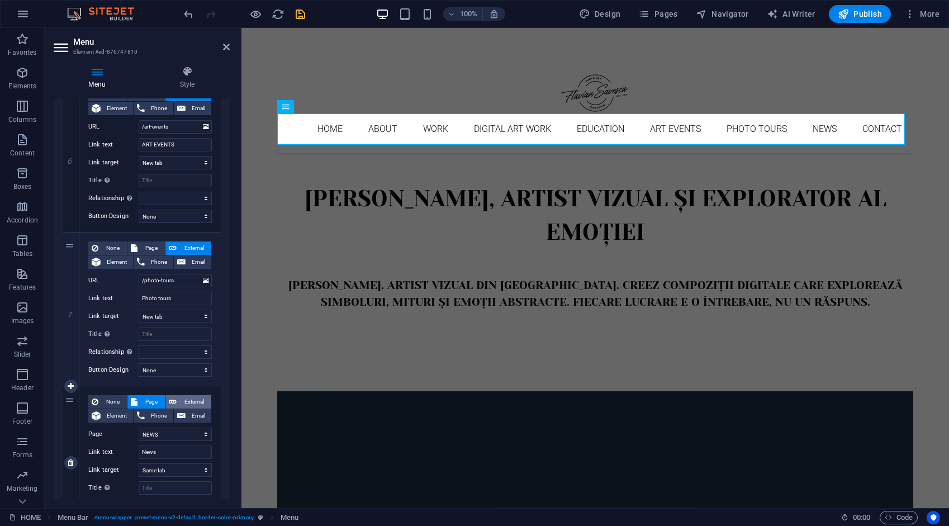
click at [196, 398] on span "External" at bounding box center [194, 401] width 28 height 13
select select
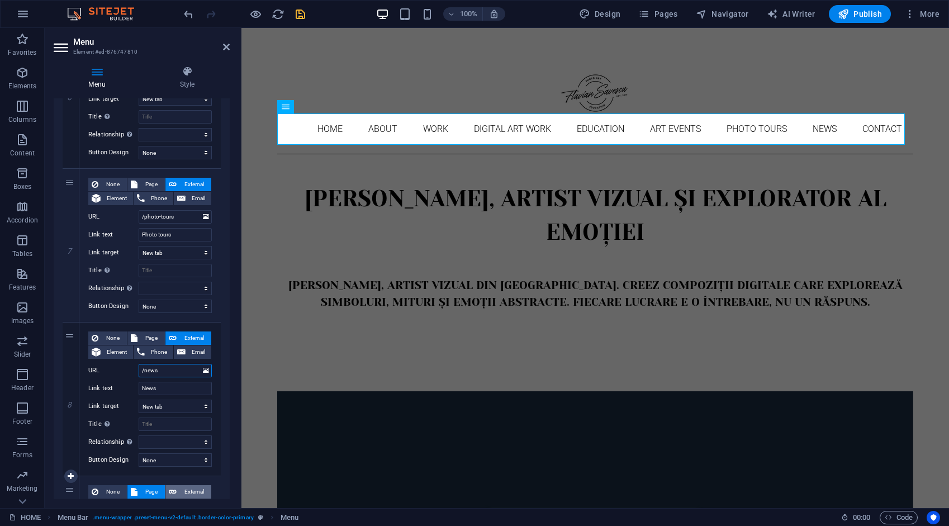
scroll to position [1062, 0]
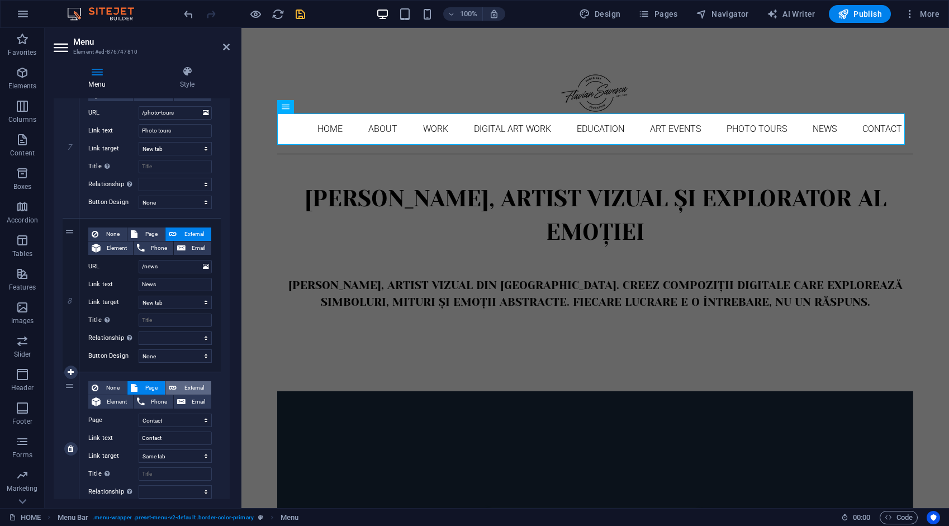
click at [200, 383] on span "External" at bounding box center [194, 387] width 28 height 13
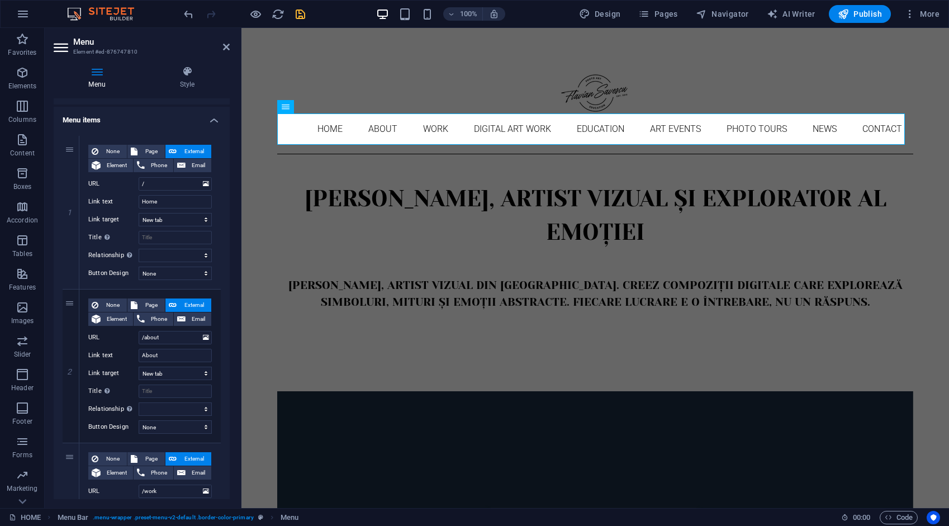
scroll to position [0, 0]
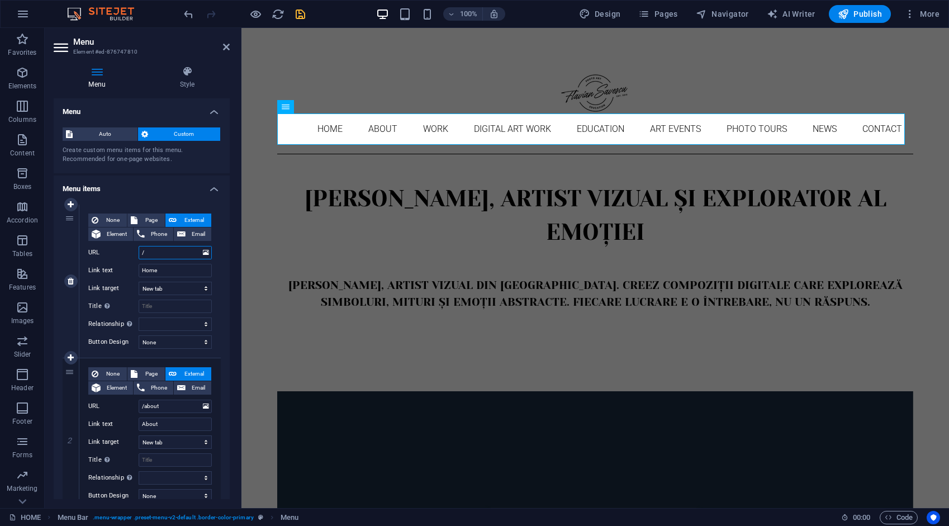
click at [177, 255] on input "/" at bounding box center [175, 252] width 73 height 13
click at [304, 16] on icon "save" at bounding box center [300, 14] width 13 height 13
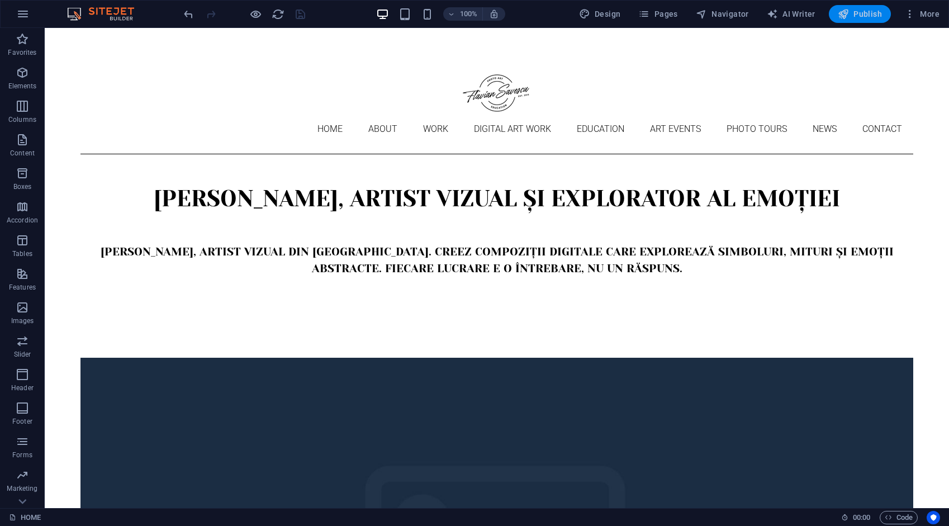
click at [852, 17] on span "Publish" at bounding box center [860, 13] width 44 height 11
